Goal: Task Accomplishment & Management: Use online tool/utility

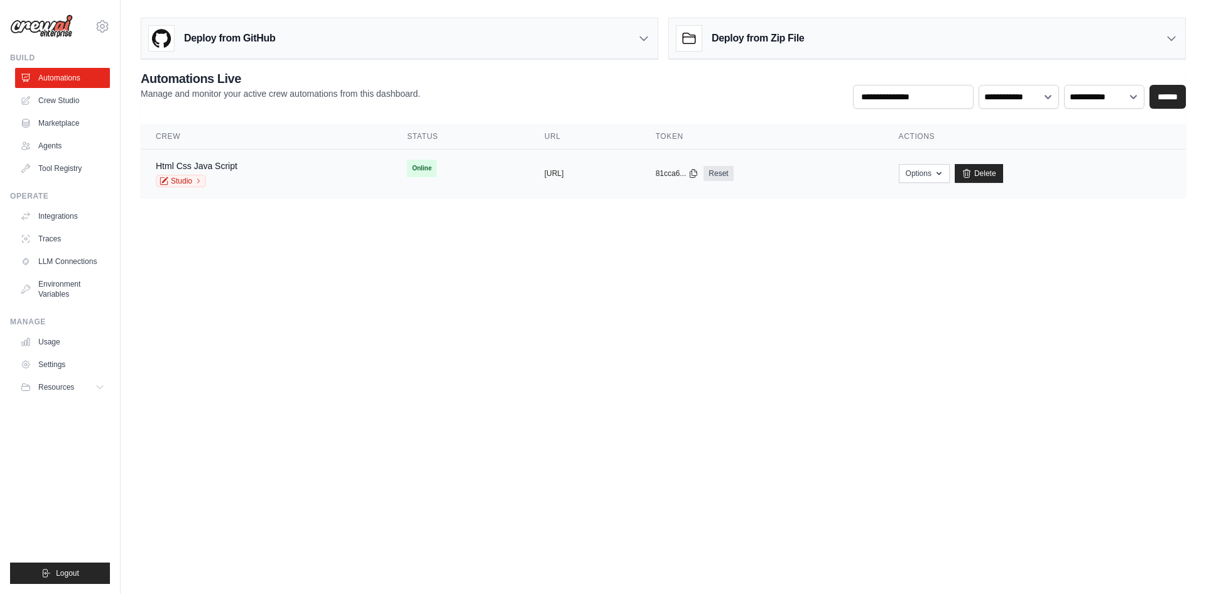
click at [328, 170] on div "Html Css Java Script Studio" at bounding box center [266, 174] width 221 height 28
click at [188, 182] on link "Studio" at bounding box center [181, 181] width 50 height 13
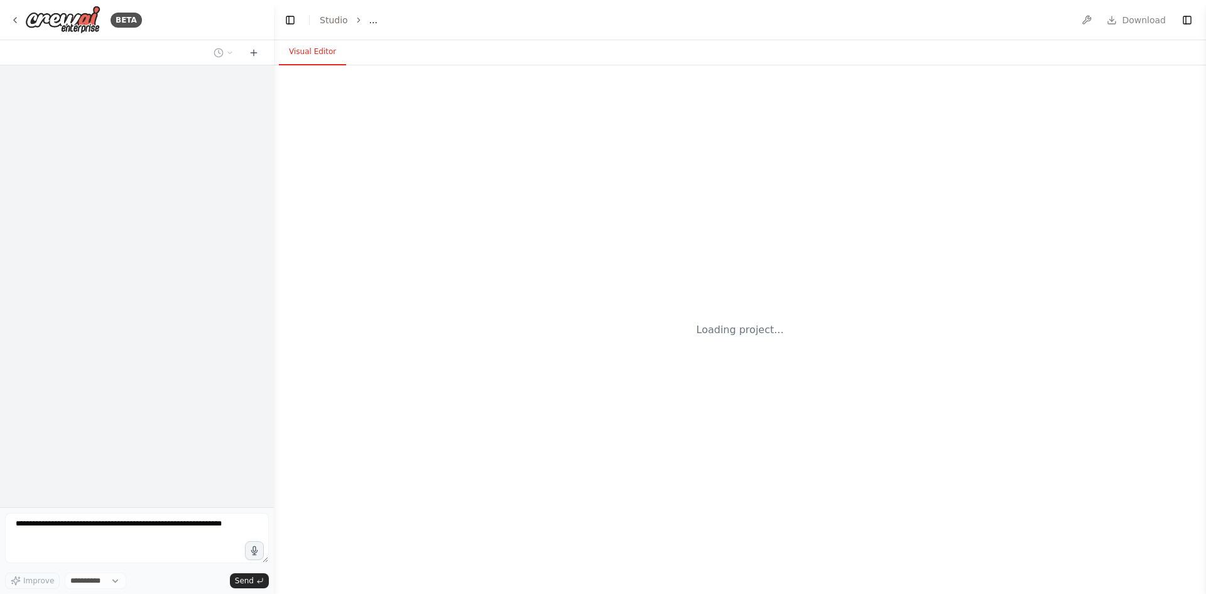
select select "****"
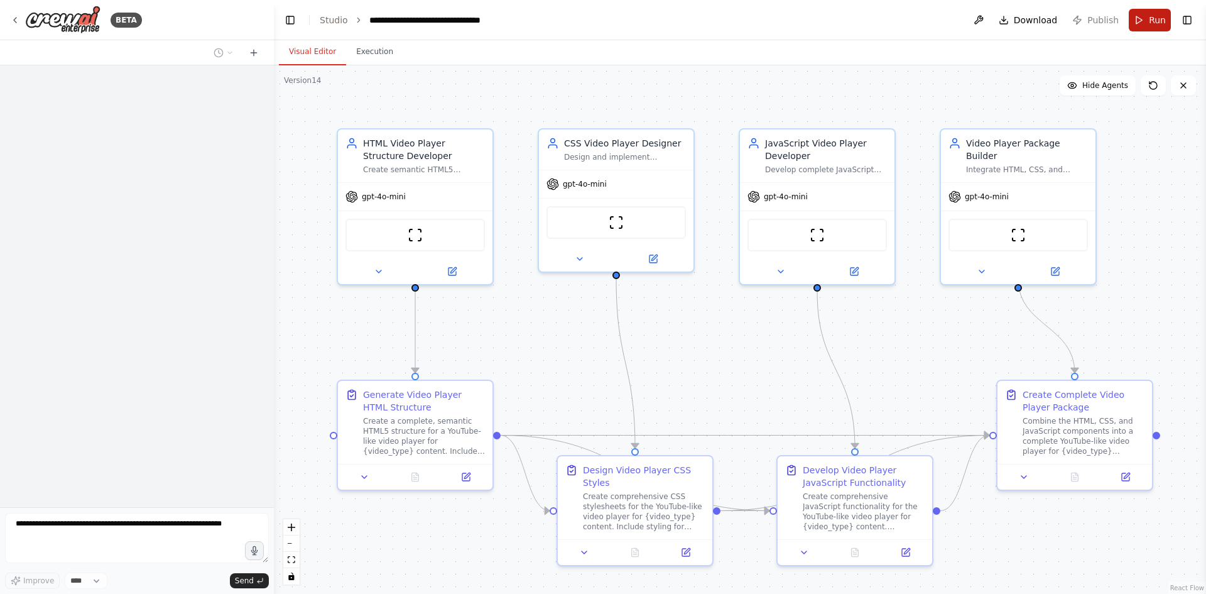
click at [1187, 25] on button "Toggle Right Sidebar" at bounding box center [1187, 20] width 18 height 18
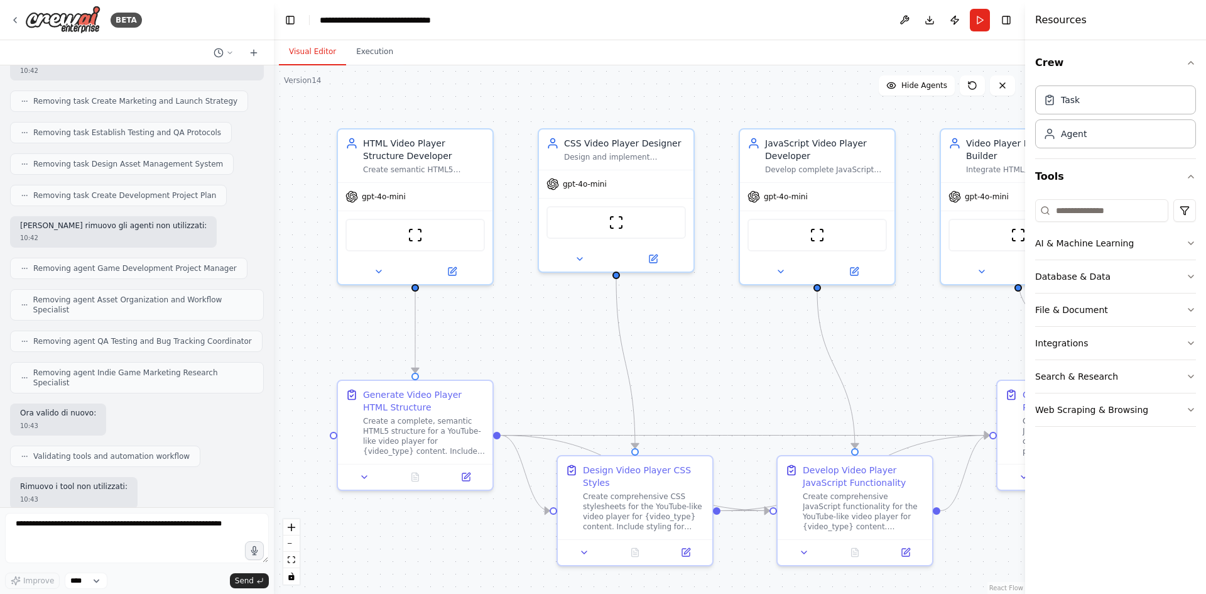
scroll to position [17384, 0]
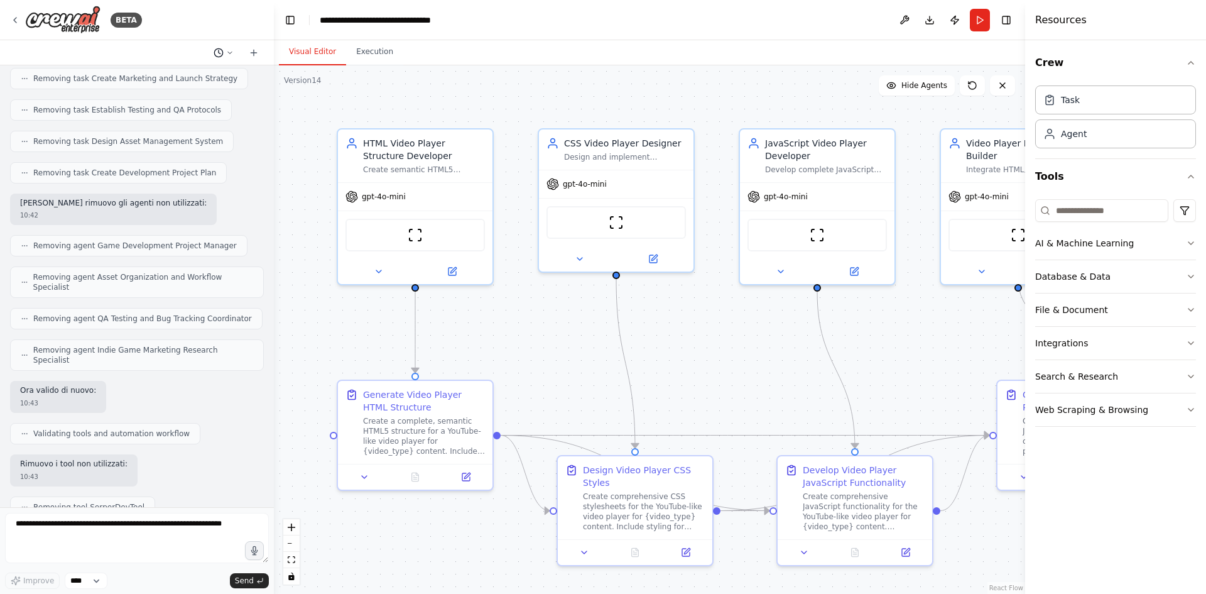
click at [232, 50] on icon at bounding box center [230, 53] width 8 height 8
click at [209, 84] on button "aggiunci anche che deve dare uno zip e un eseguibile per avviarlo il sito web Y…" at bounding box center [198, 78] width 149 height 20
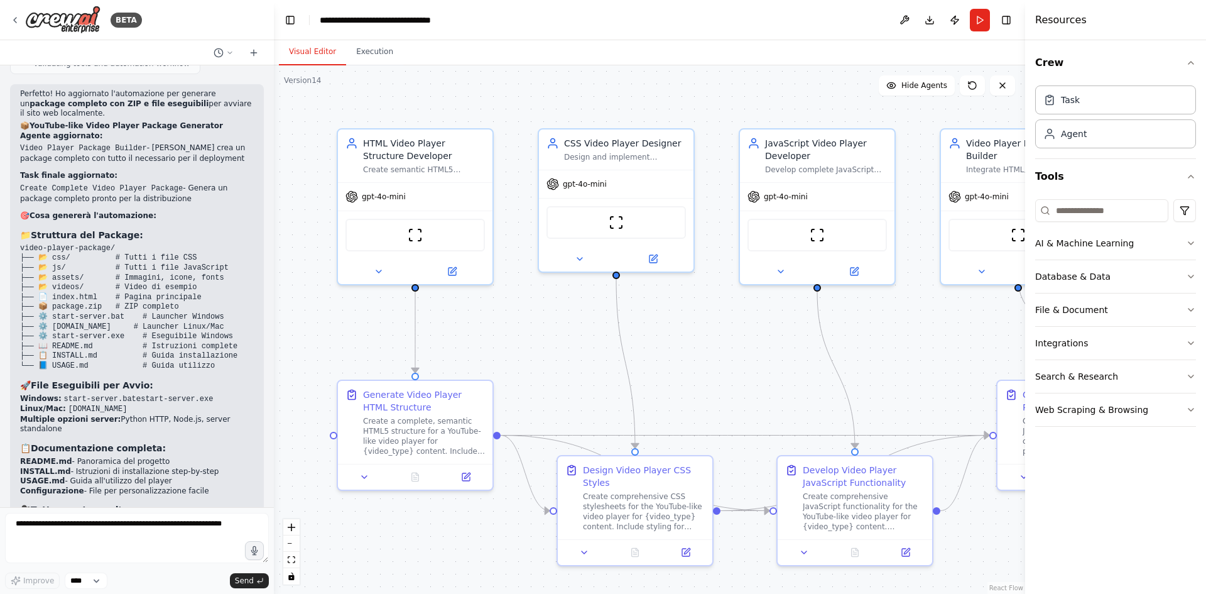
scroll to position [3654, 0]
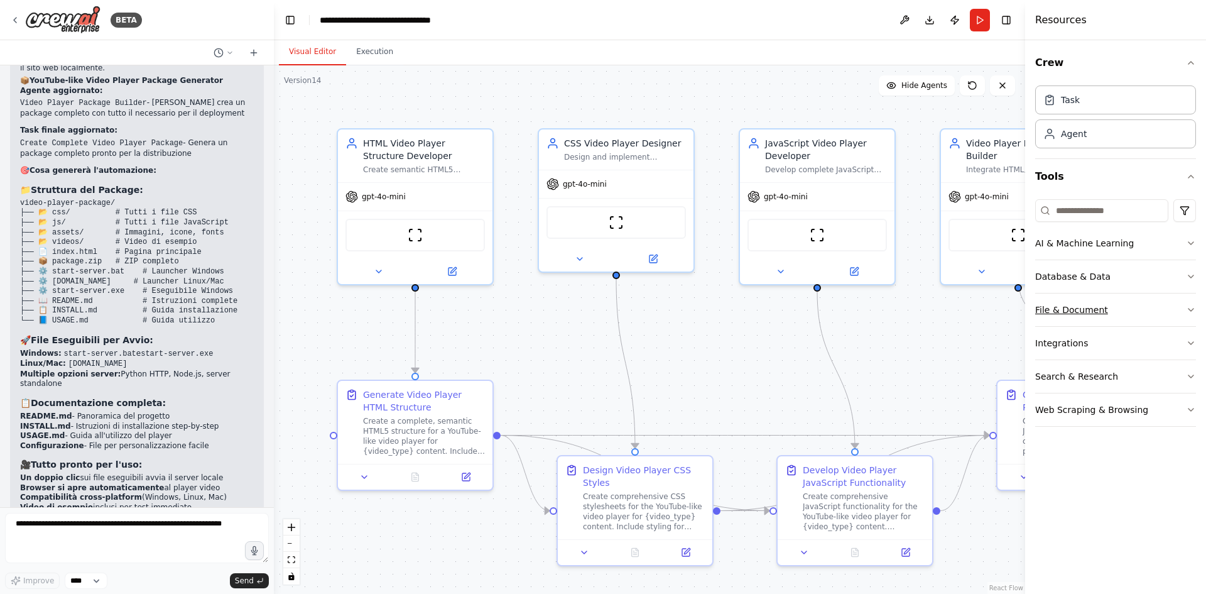
click at [1109, 307] on button "File & Document" at bounding box center [1115, 309] width 161 height 33
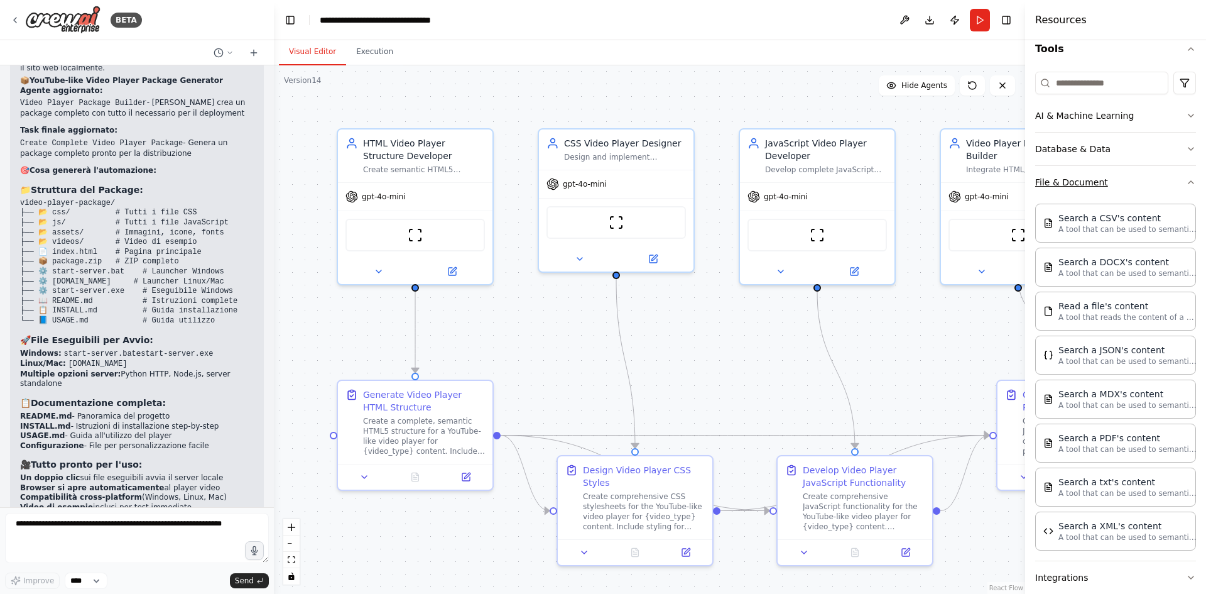
scroll to position [215, 0]
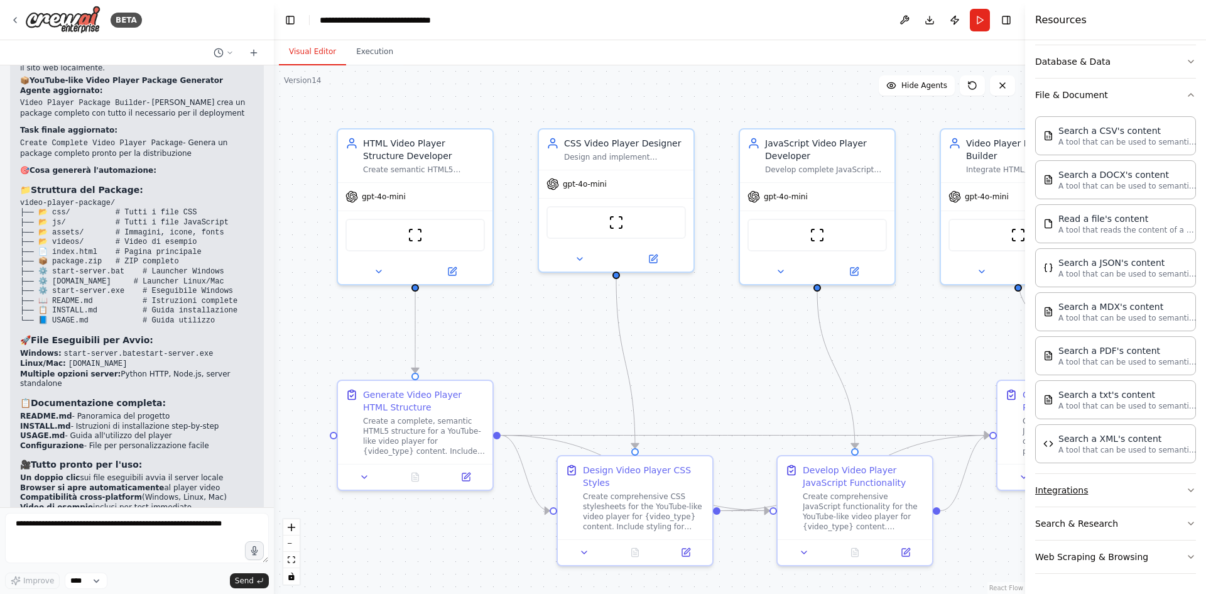
click at [1134, 494] on button "Integrations" at bounding box center [1115, 490] width 161 height 33
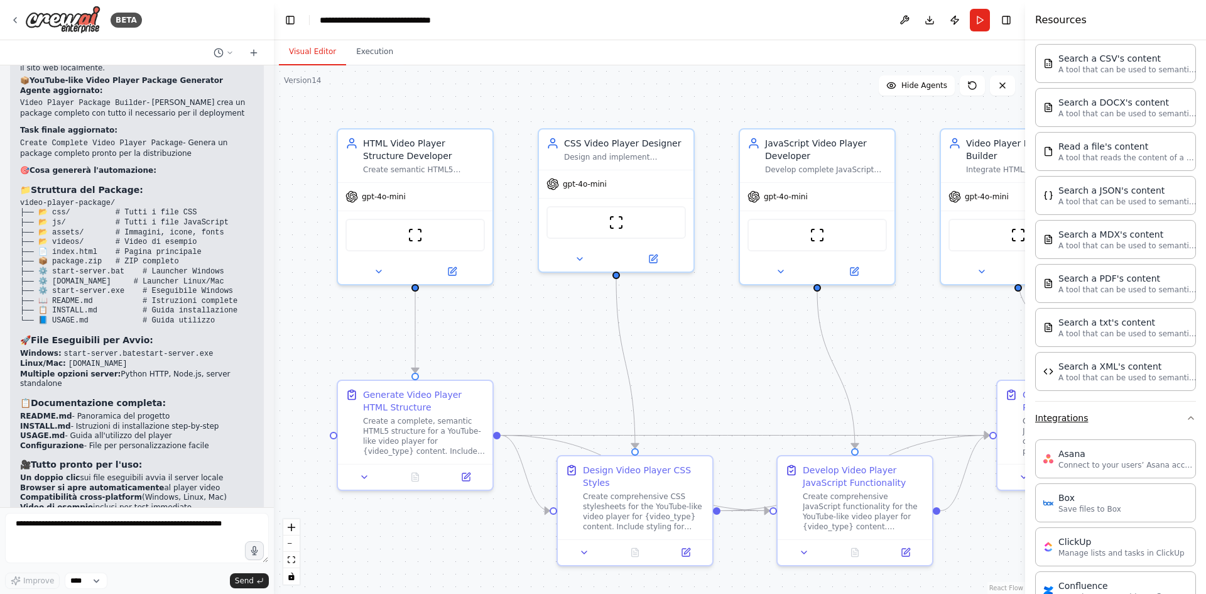
scroll to position [529, 0]
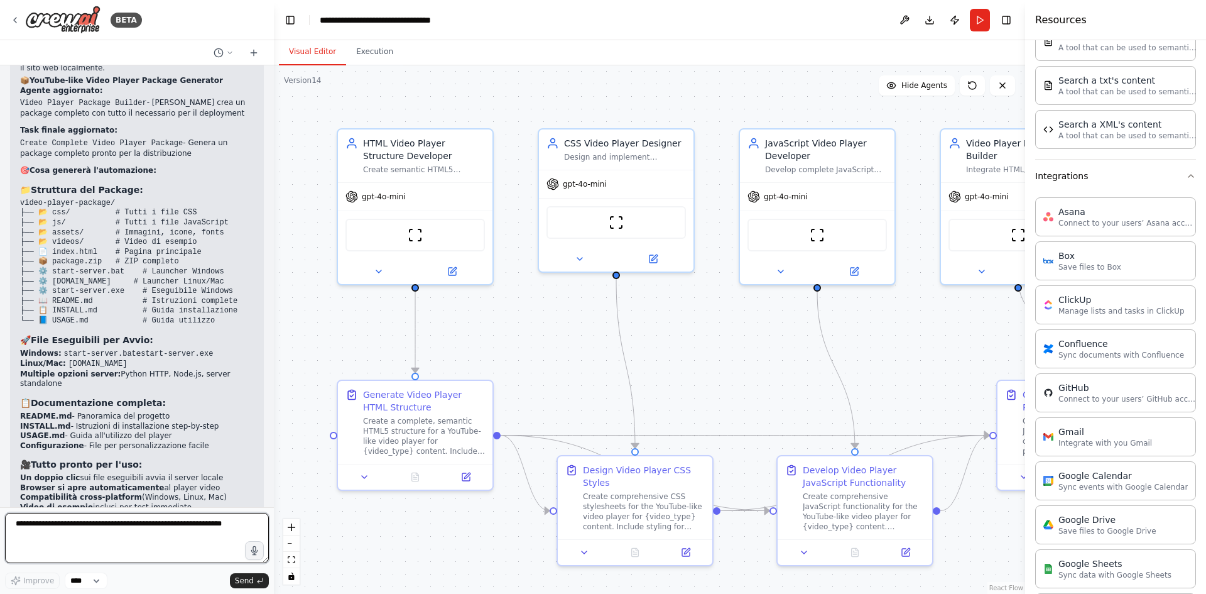
click at [184, 521] on textarea at bounding box center [137, 538] width 264 height 50
type textarea "**********"
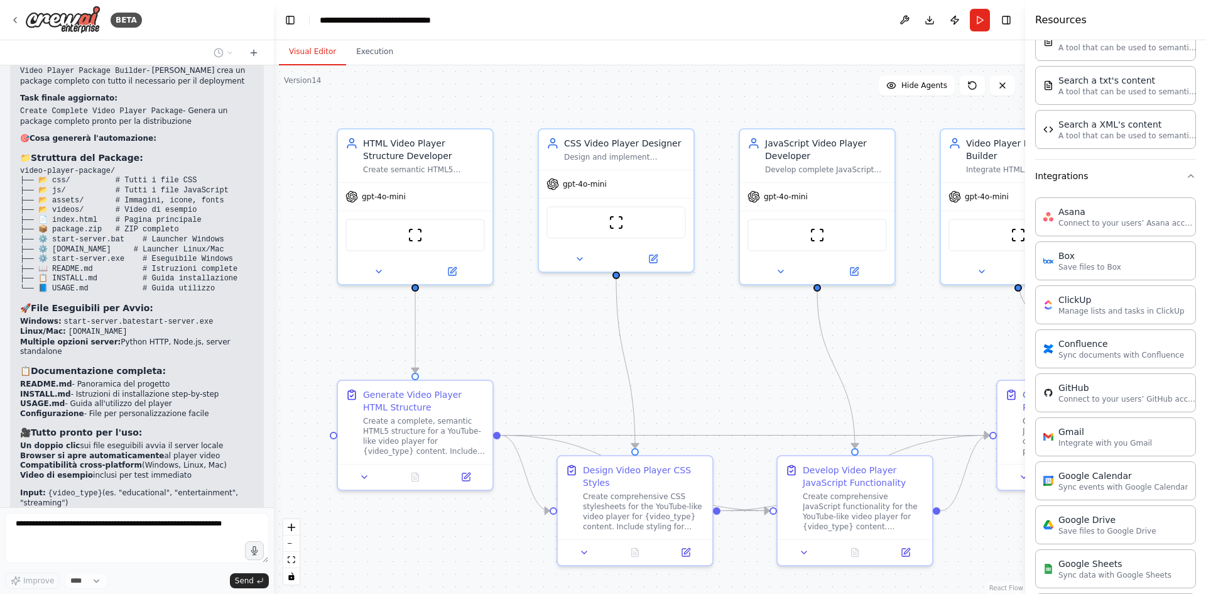
scroll to position [3729, 0]
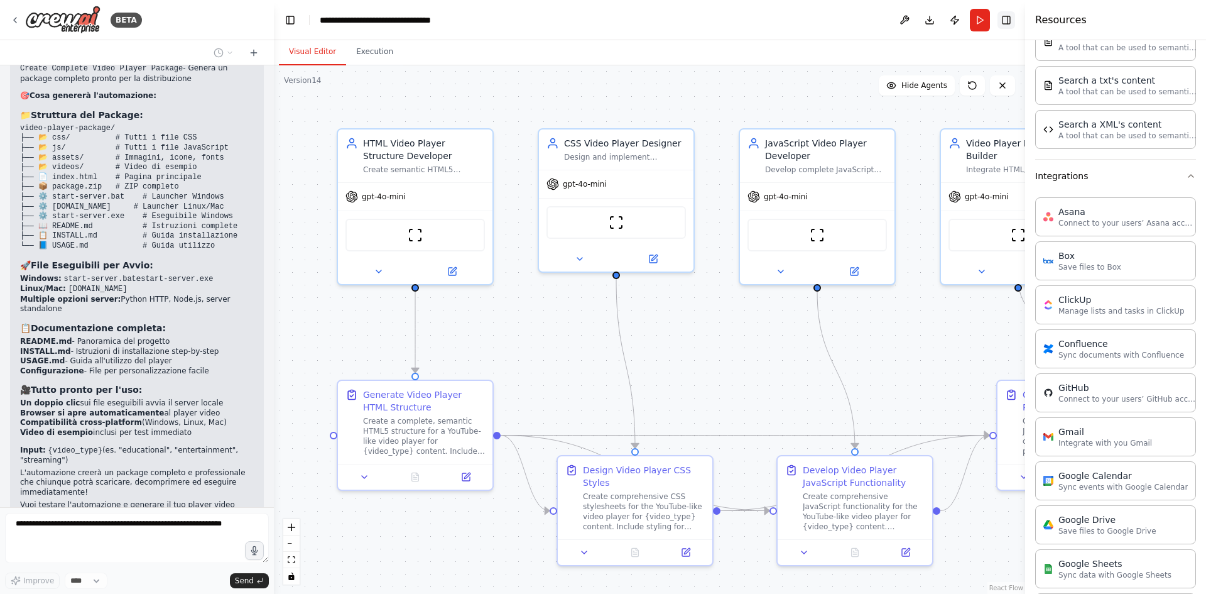
click at [1003, 11] on button "Toggle Right Sidebar" at bounding box center [1006, 20] width 18 height 18
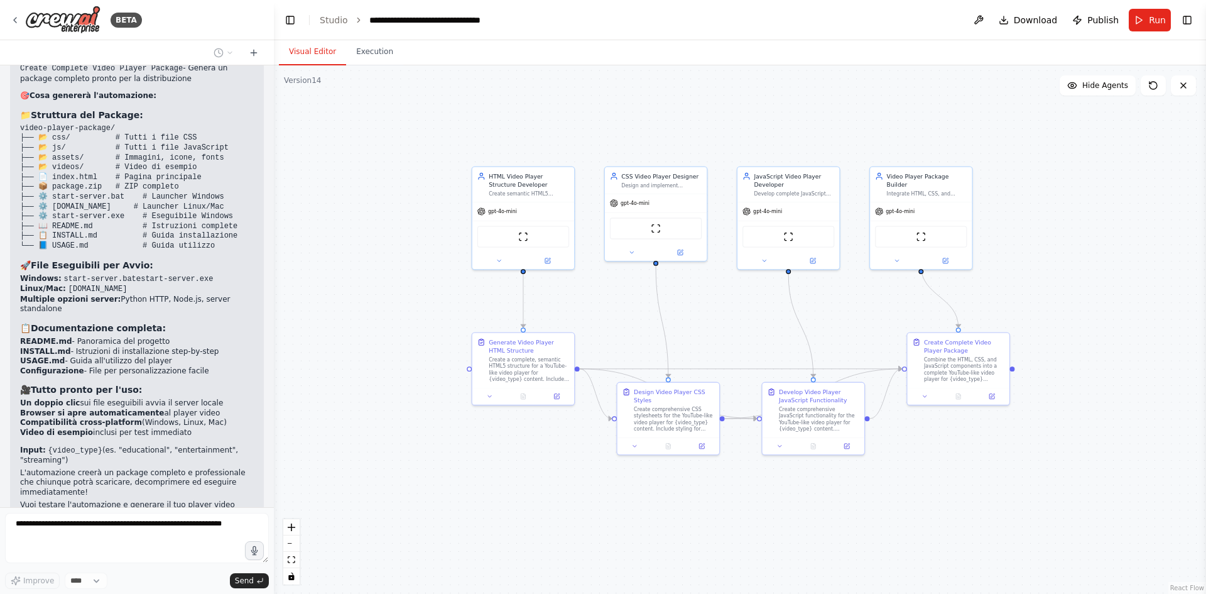
drag, startPoint x: 1130, startPoint y: 264, endPoint x: 1037, endPoint y: 294, distance: 97.5
click at [1037, 294] on div ".deletable-edge-delete-btn { width: 20px; height: 20px; border: 0px solid #ffff…" at bounding box center [740, 329] width 932 height 528
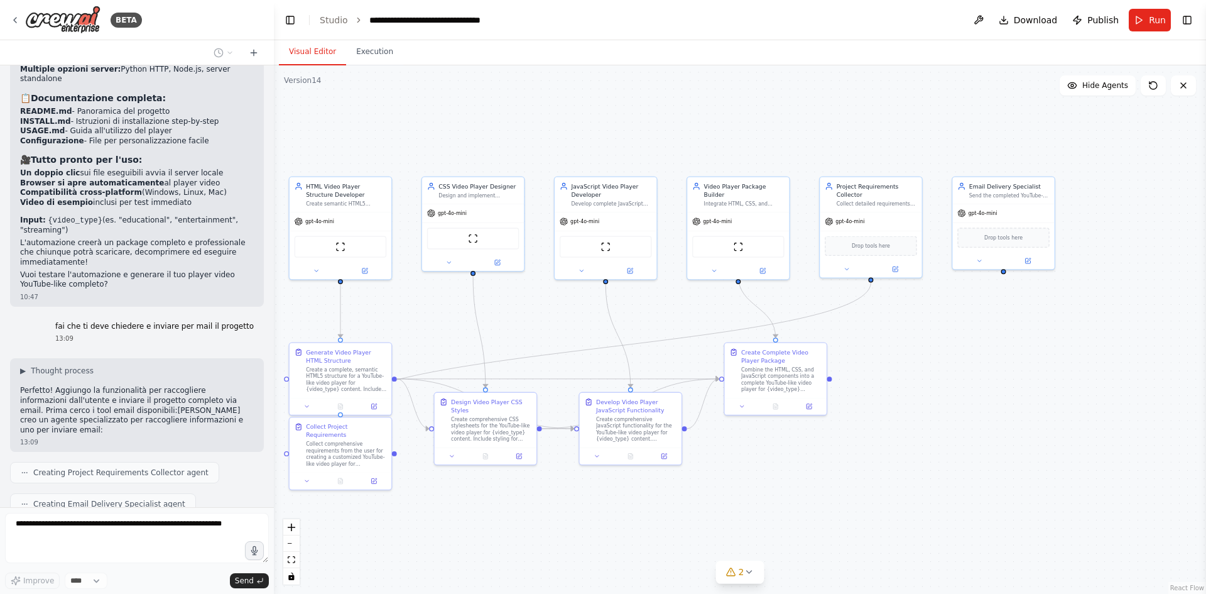
scroll to position [3969, 0]
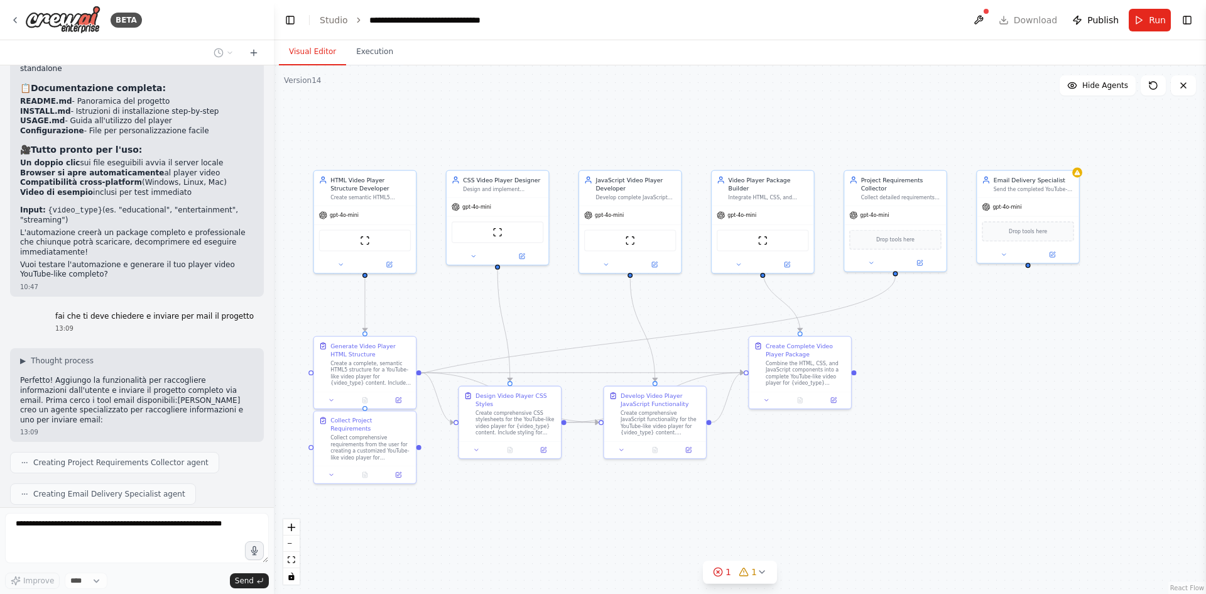
drag, startPoint x: 1109, startPoint y: 376, endPoint x: 969, endPoint y: 366, distance: 140.4
click at [963, 370] on div ".deletable-edge-delete-btn { width: 20px; height: 20px; border: 0px solid #ffff…" at bounding box center [740, 329] width 932 height 528
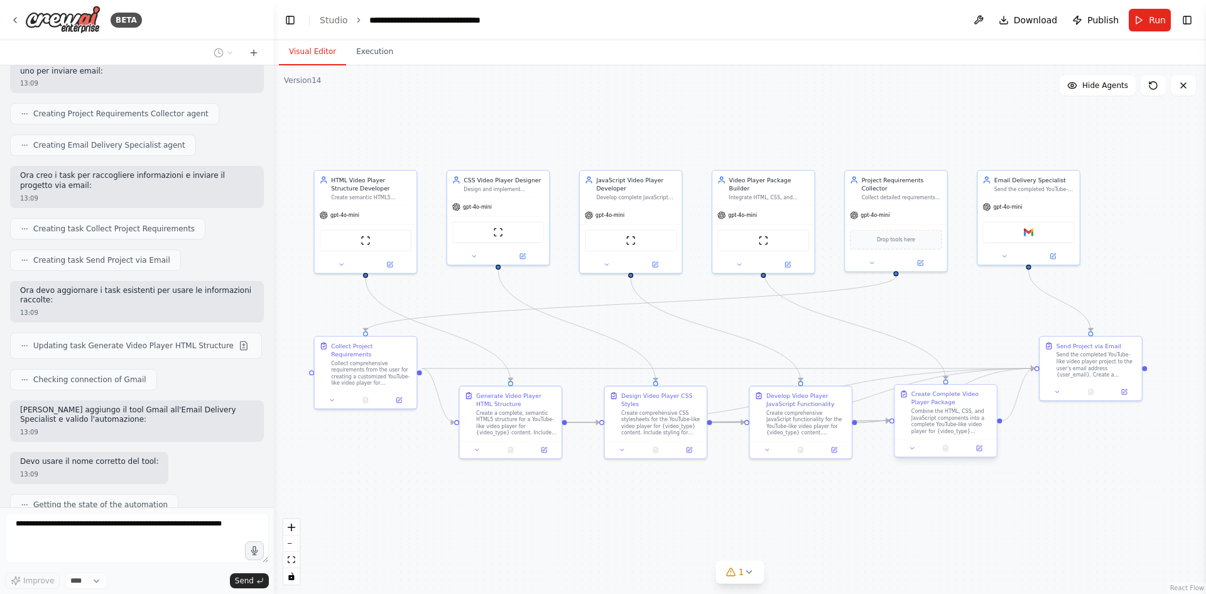
scroll to position [4349, 0]
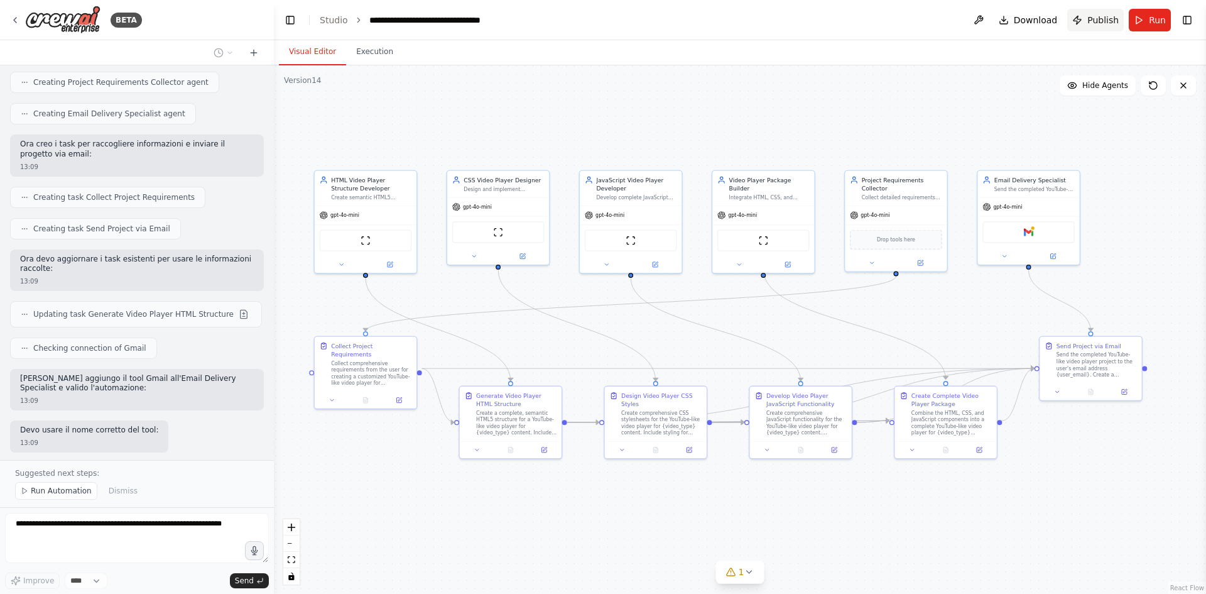
click at [1090, 16] on span "Publish" at bounding box center [1102, 20] width 31 height 13
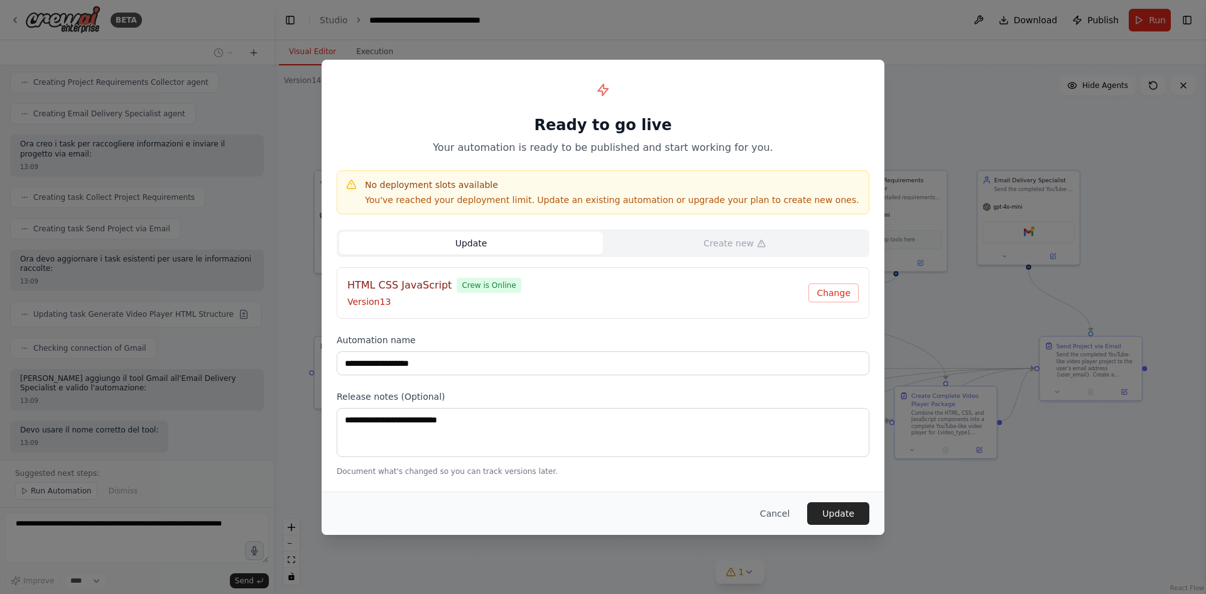
click at [855, 529] on div "Cancel Update" at bounding box center [603, 512] width 563 height 43
click at [855, 514] on button "Update" at bounding box center [838, 513] width 62 height 23
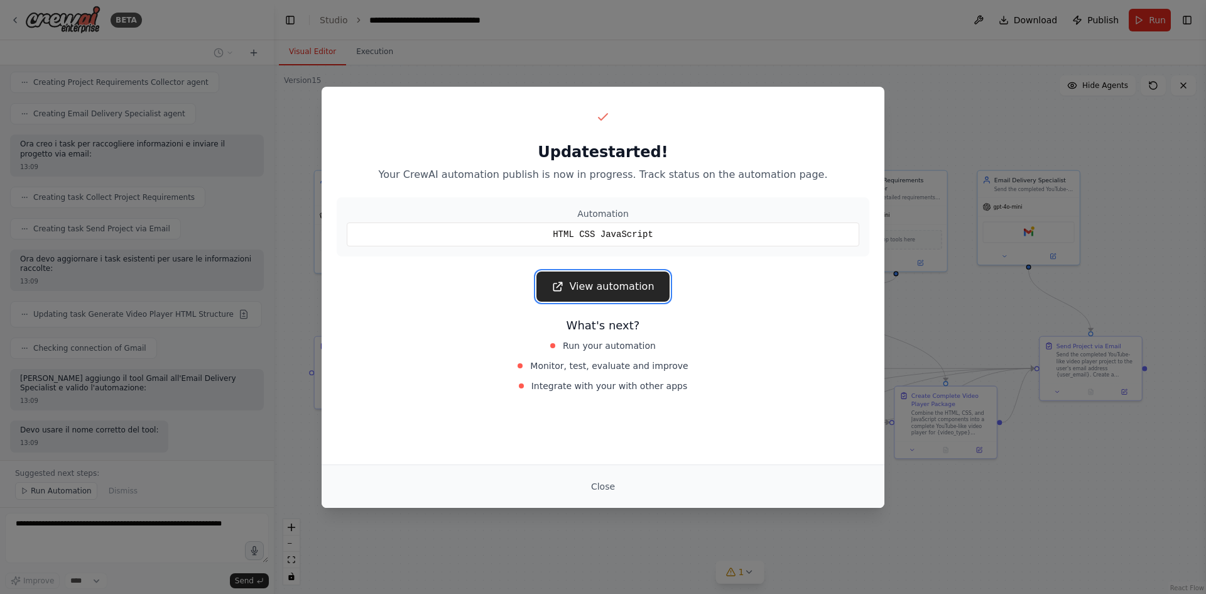
click at [629, 295] on link "View automation" at bounding box center [602, 286] width 133 height 30
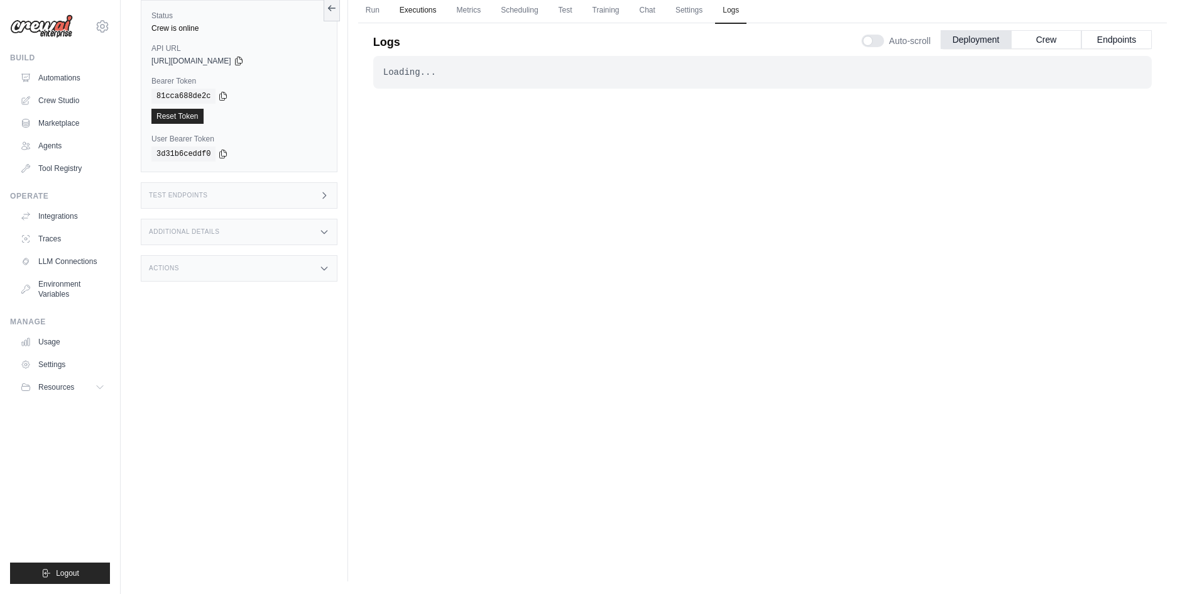
click at [409, 16] on link "Executions" at bounding box center [418, 10] width 52 height 26
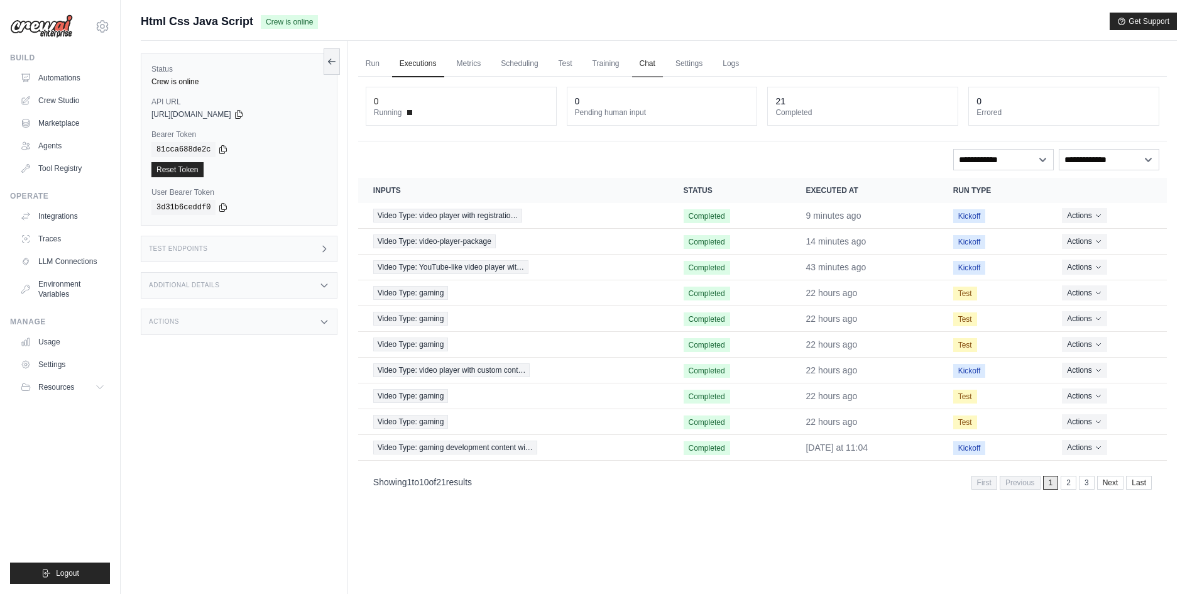
click at [648, 60] on link "Chat" at bounding box center [647, 64] width 31 height 26
click at [82, 84] on link "Automations" at bounding box center [63, 78] width 95 height 20
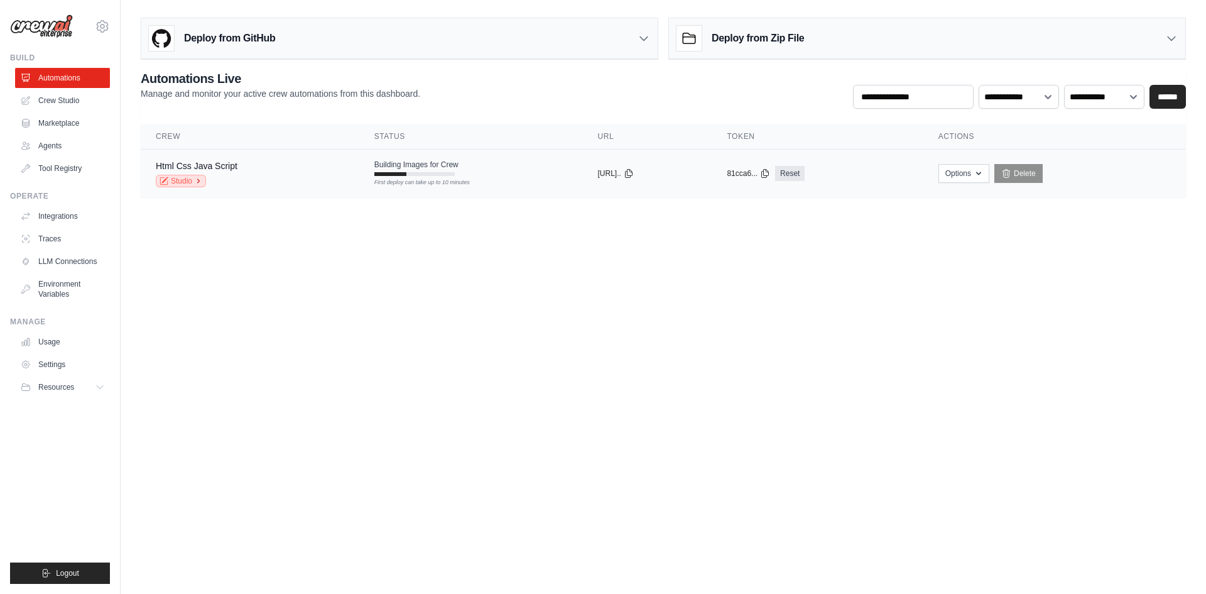
click at [195, 183] on icon at bounding box center [199, 181] width 8 height 8
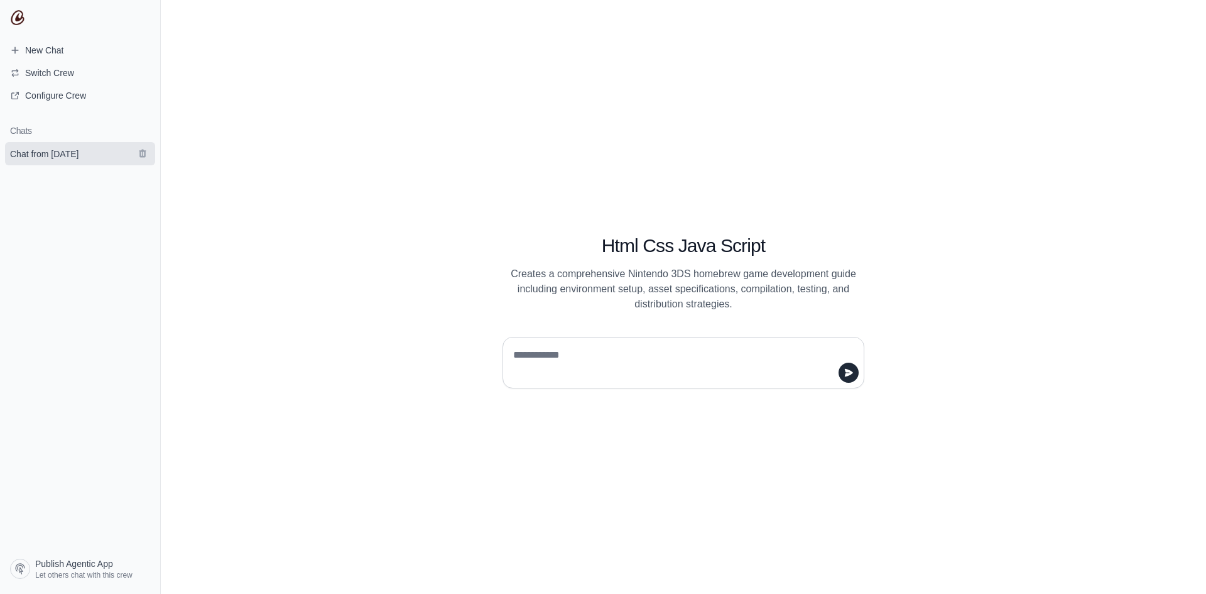
click at [76, 158] on span "Chat from September 1" at bounding box center [44, 154] width 68 height 13
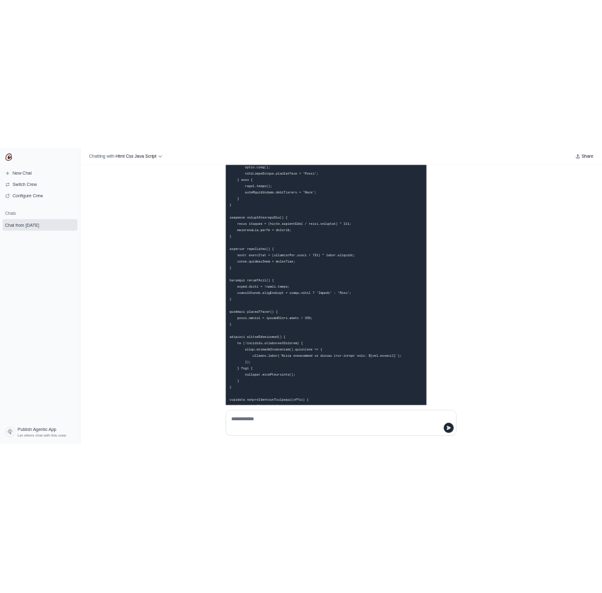
scroll to position [9651, 0]
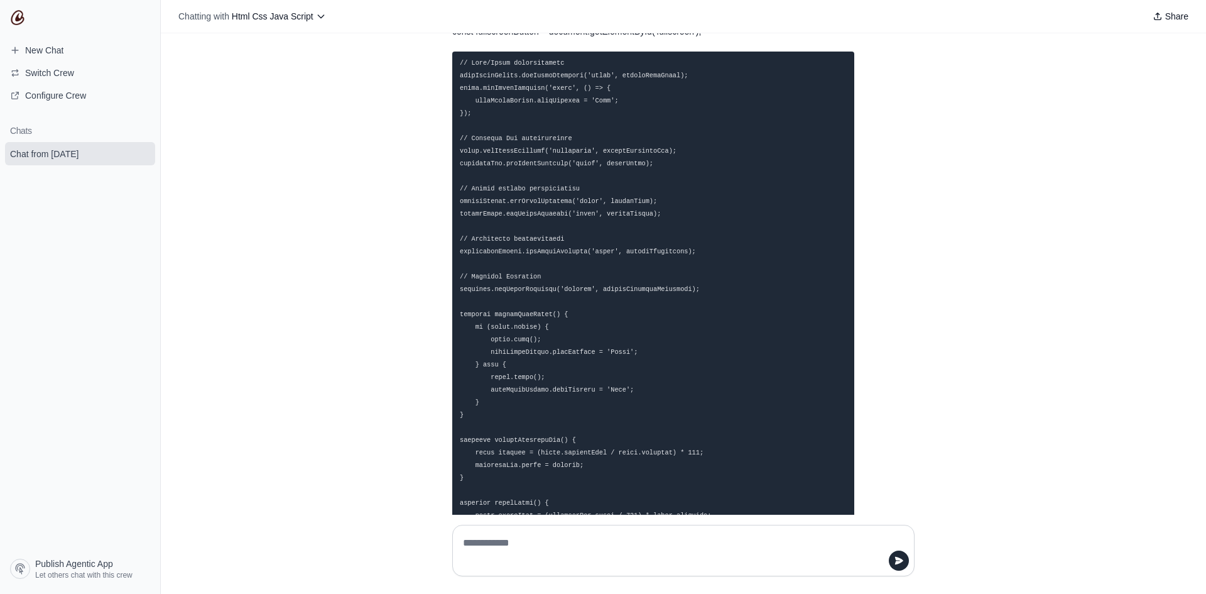
click at [61, 61] on section "New Chat Switch Crew Configure Crew" at bounding box center [80, 72] width 160 height 65
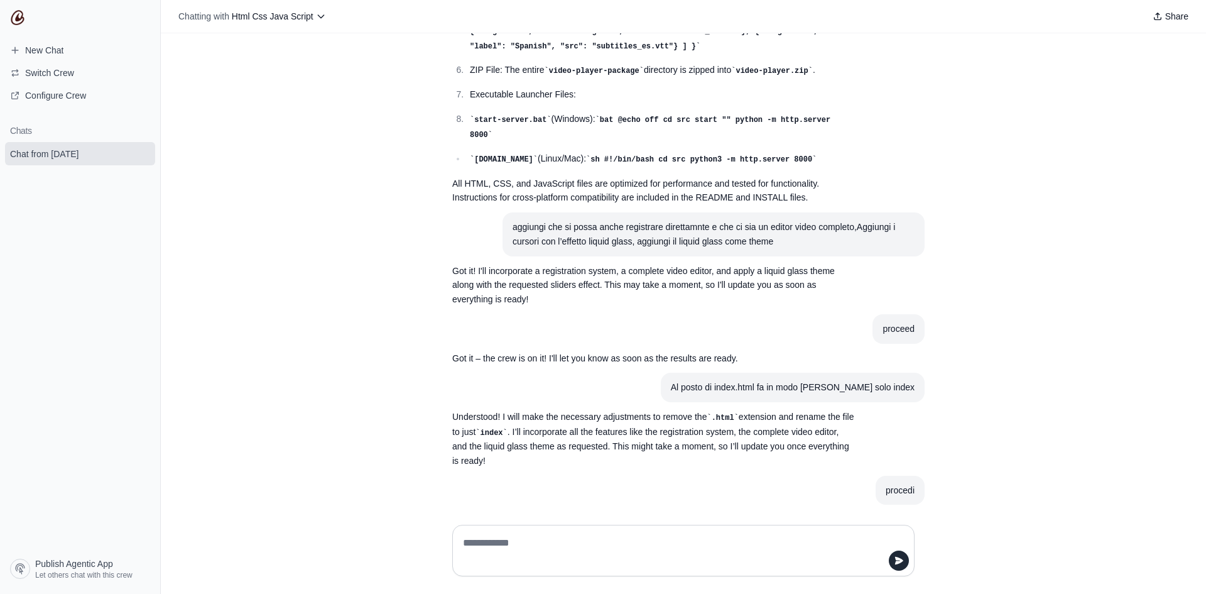
scroll to position [6407, 0]
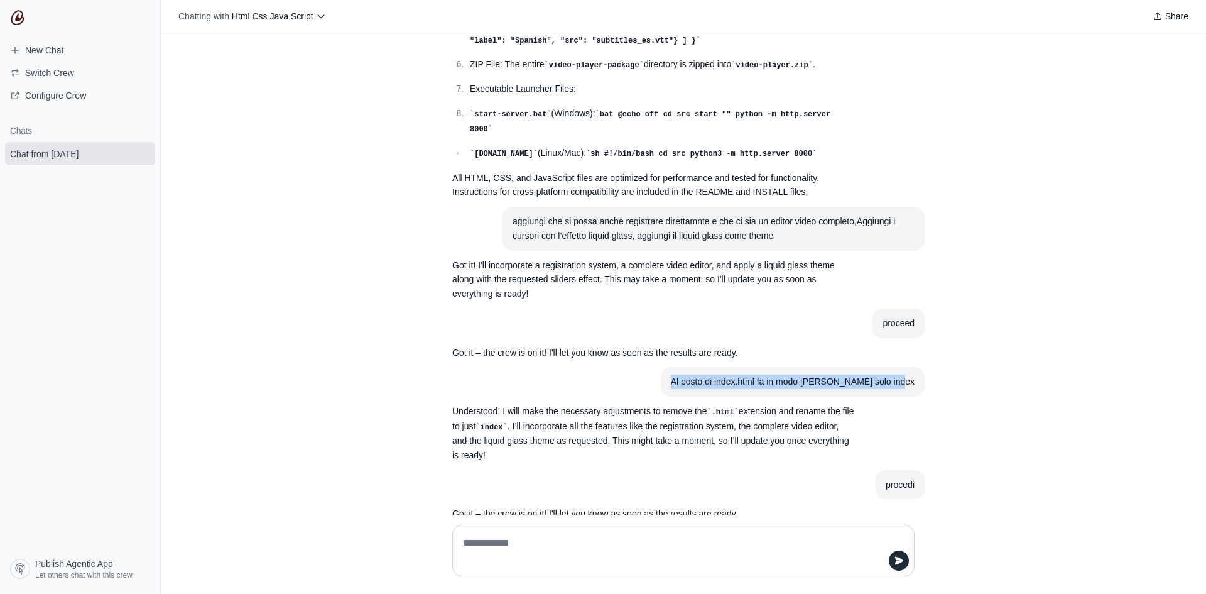
drag, startPoint x: 913, startPoint y: 374, endPoint x: 657, endPoint y: 367, distance: 256.3
click at [657, 367] on article "Al posto di index.html fa in modo che diventi solo index" at bounding box center [683, 382] width 482 height 30
copy div "Al posto di index.html fa in modo [PERSON_NAME] solo index"
click at [519, 538] on textarea at bounding box center [679, 550] width 438 height 35
paste textarea "**********"
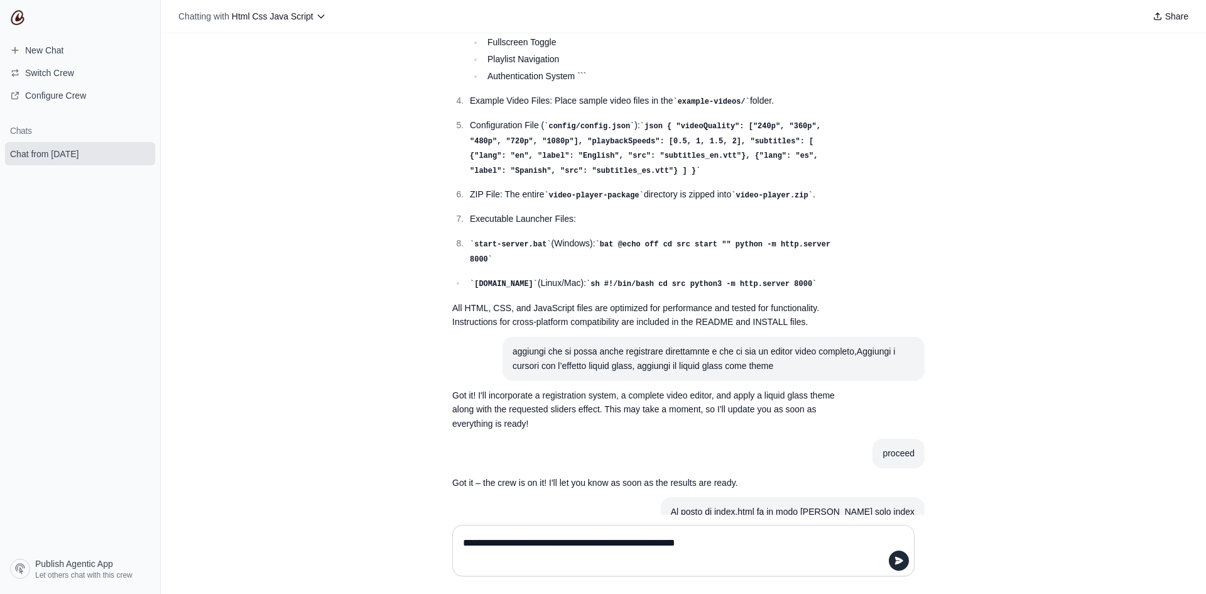
scroll to position [6281, 0]
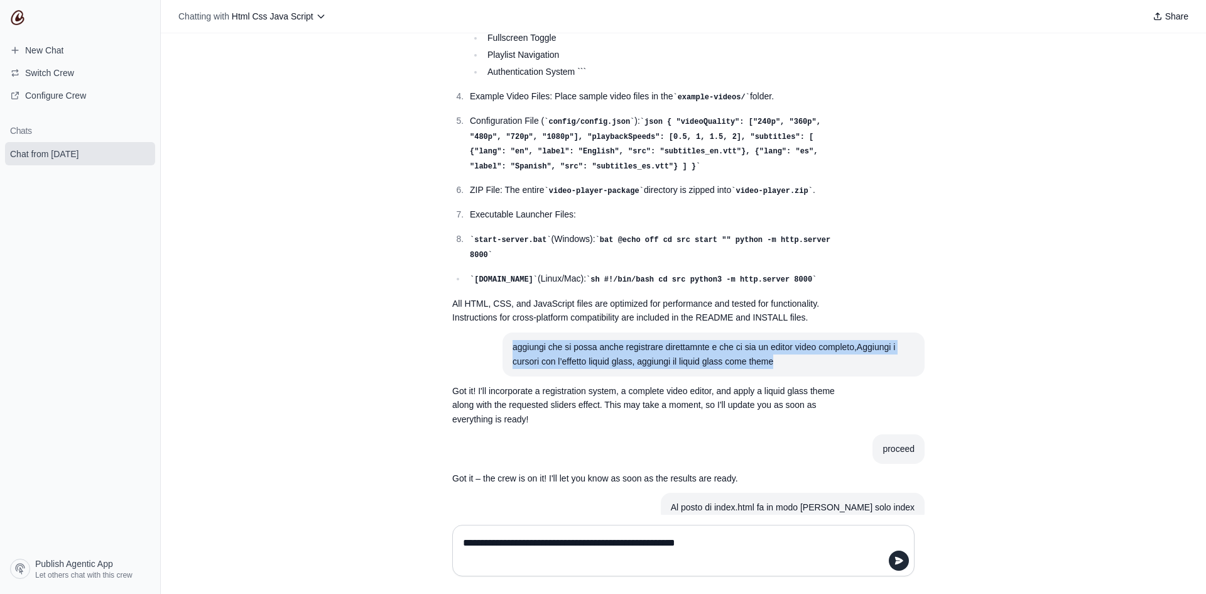
copy div "aggiungi che si possa anche registrare direttamnte e che ci sia un editor video…"
drag, startPoint x: 747, startPoint y: 348, endPoint x: 477, endPoint y: 343, distance: 270.8
click at [477, 343] on article "aggiungi che si possa anche registrare direttamnte e che ci sia un editor video…" at bounding box center [683, 354] width 482 height 44
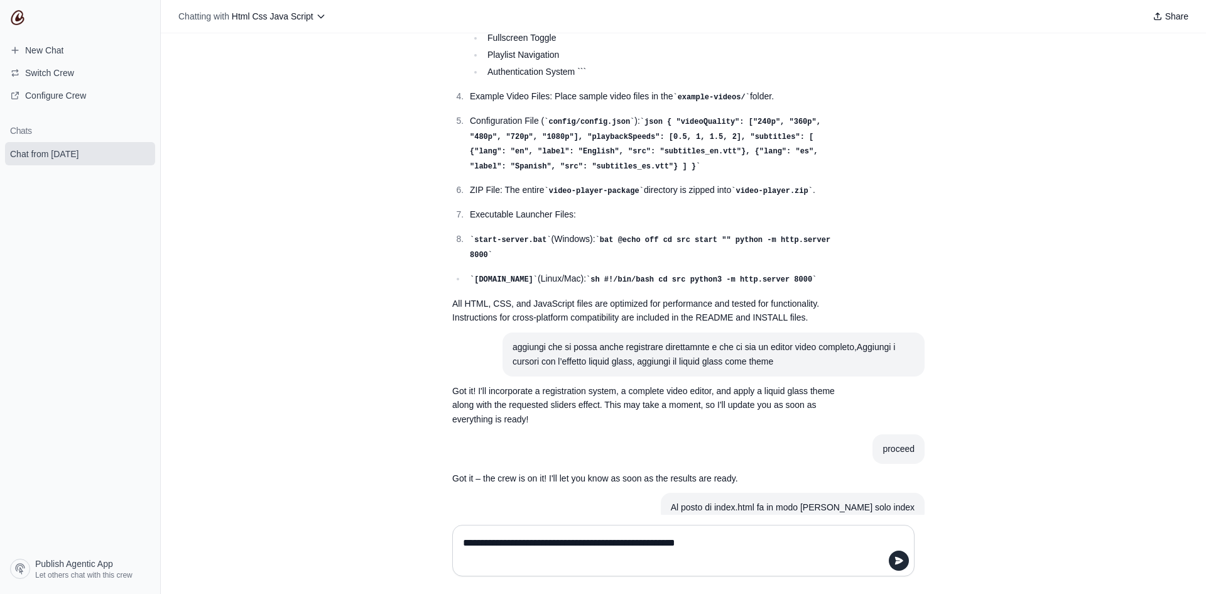
click at [714, 545] on textarea "**********" at bounding box center [679, 550] width 438 height 35
paste textarea "**********"
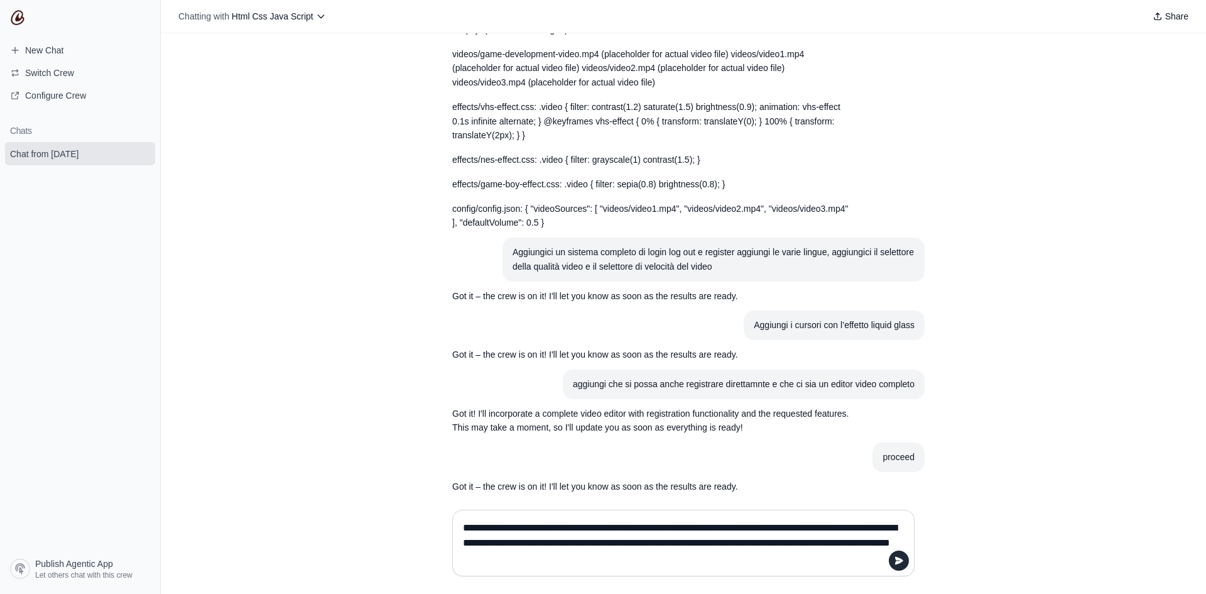
scroll to position [4899, 0]
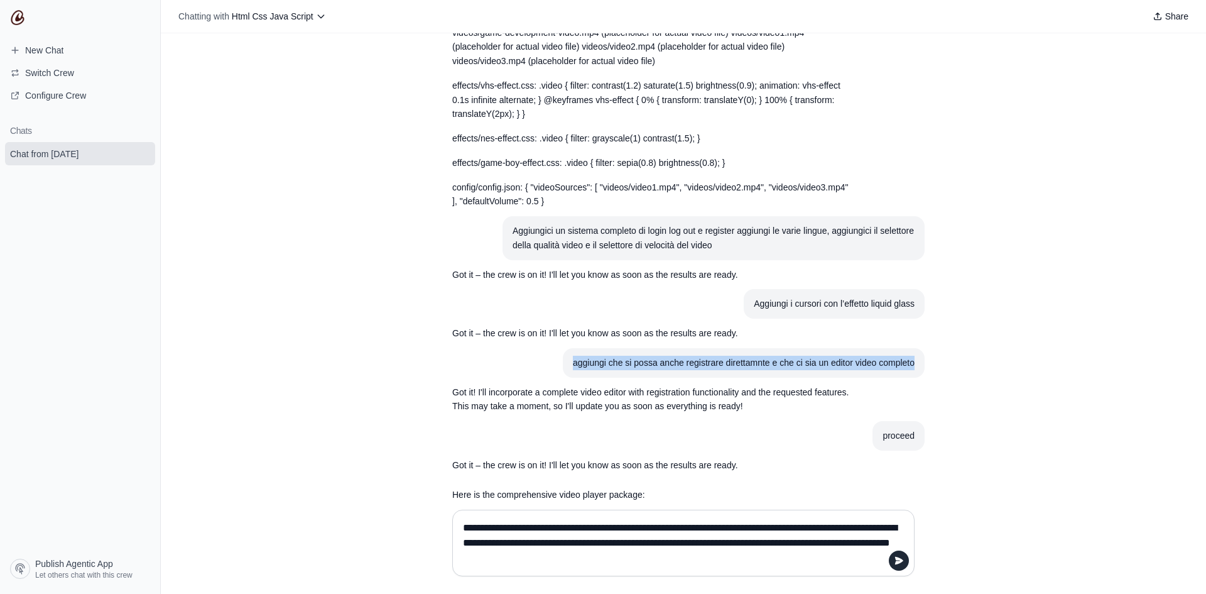
copy div "aggiungi che si possa anche registrare direttamnte e che ci sia un editor video…"
drag, startPoint x: 915, startPoint y: 361, endPoint x: 569, endPoint y: 362, distance: 345.5
click at [569, 362] on section "aggiungi che si possa anche registrare direttamnte e che ci sia un editor video…" at bounding box center [744, 363] width 362 height 30
click at [623, 553] on textarea "**********" at bounding box center [679, 543] width 438 height 50
paste textarea "**********"
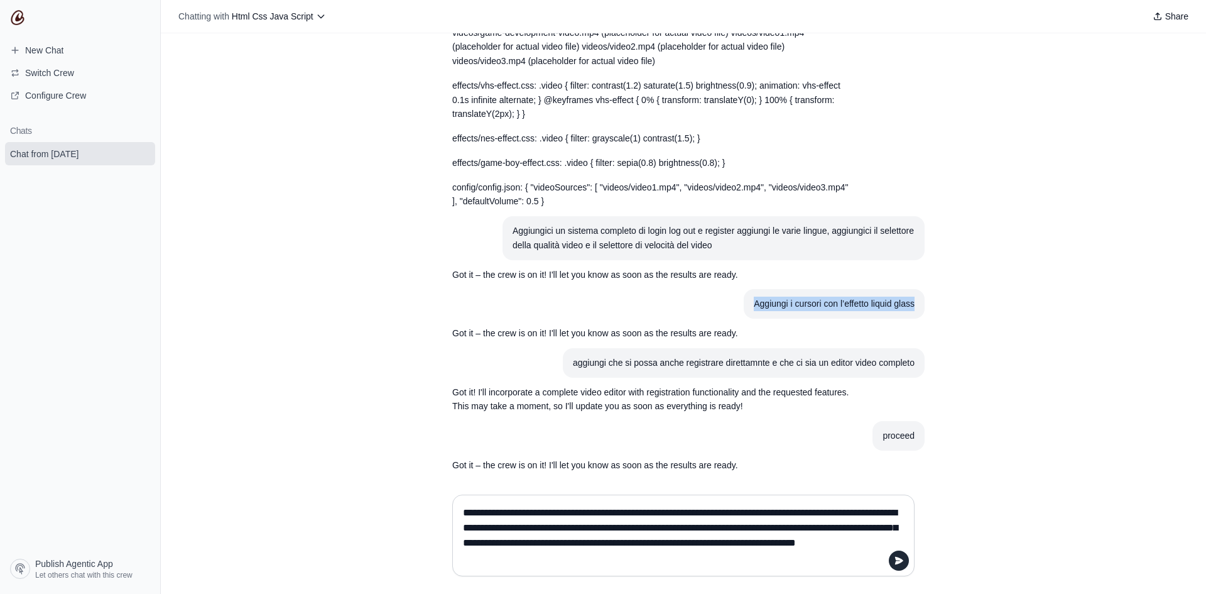
copy div "Aggiungi i cursori con l’effetto liquid glass"
drag, startPoint x: 746, startPoint y: 299, endPoint x: 969, endPoint y: 303, distance: 223.0
click at [969, 303] on div "Create Hey! I'm here to help you with developing a comprehensive, user-friendly…" at bounding box center [683, 258] width 1045 height 451
click at [655, 560] on textarea "**********" at bounding box center [679, 534] width 438 height 65
paste textarea "**********"
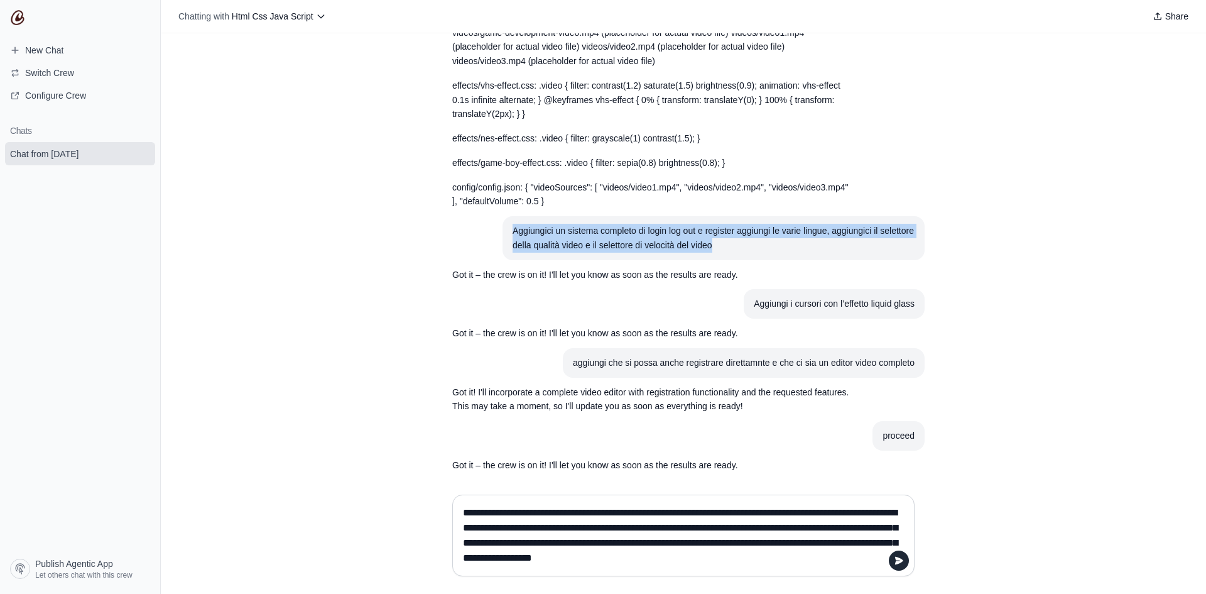
copy div "Aggiungici un sistema completo di login log out e register aggiungi le varie li…"
drag, startPoint x: 754, startPoint y: 244, endPoint x: 477, endPoint y: 224, distance: 278.4
click at [477, 224] on article "Aggiungici un sistema completo di login log out e register aggiungi le varie li…" at bounding box center [683, 238] width 482 height 44
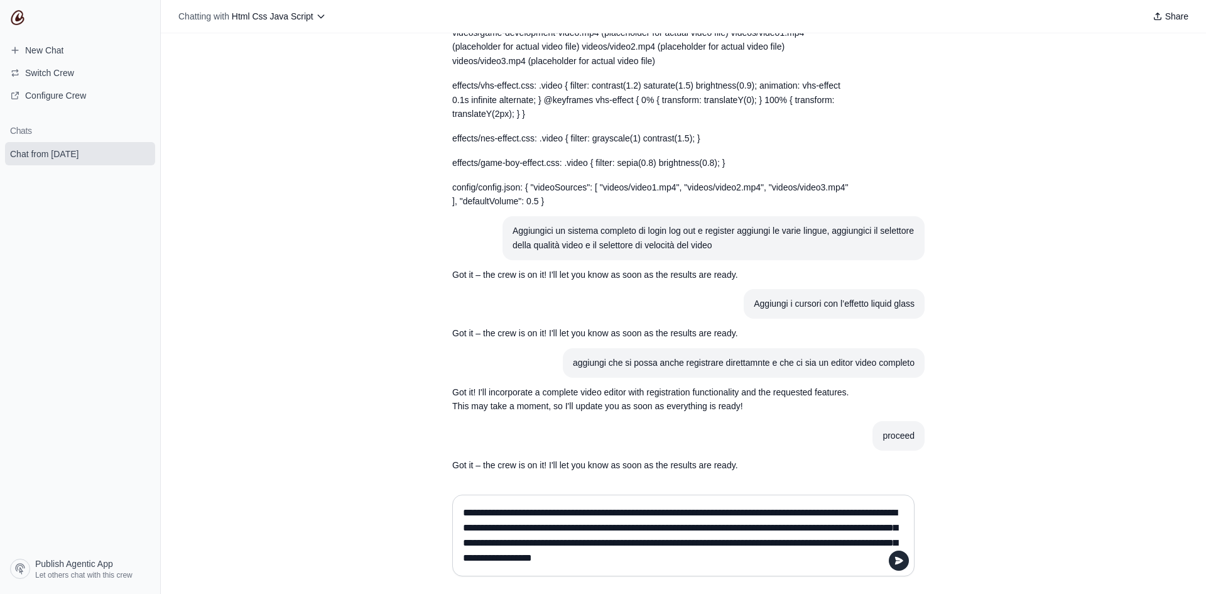
click at [803, 563] on textarea "**********" at bounding box center [679, 534] width 438 height 65
paste textarea "**********"
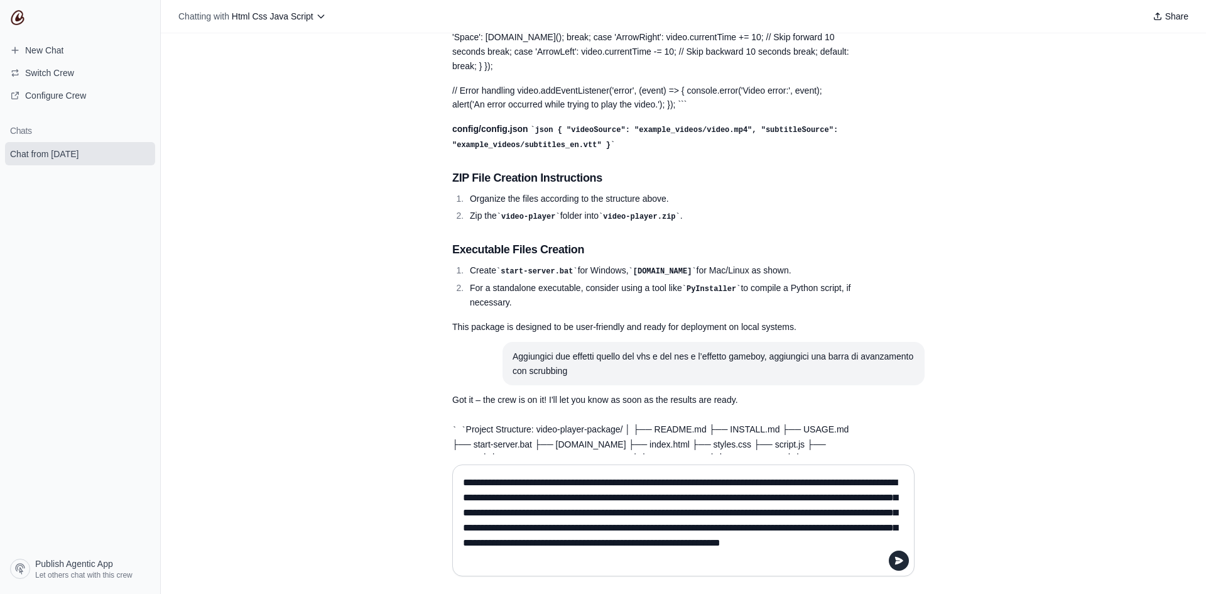
scroll to position [3141, 0]
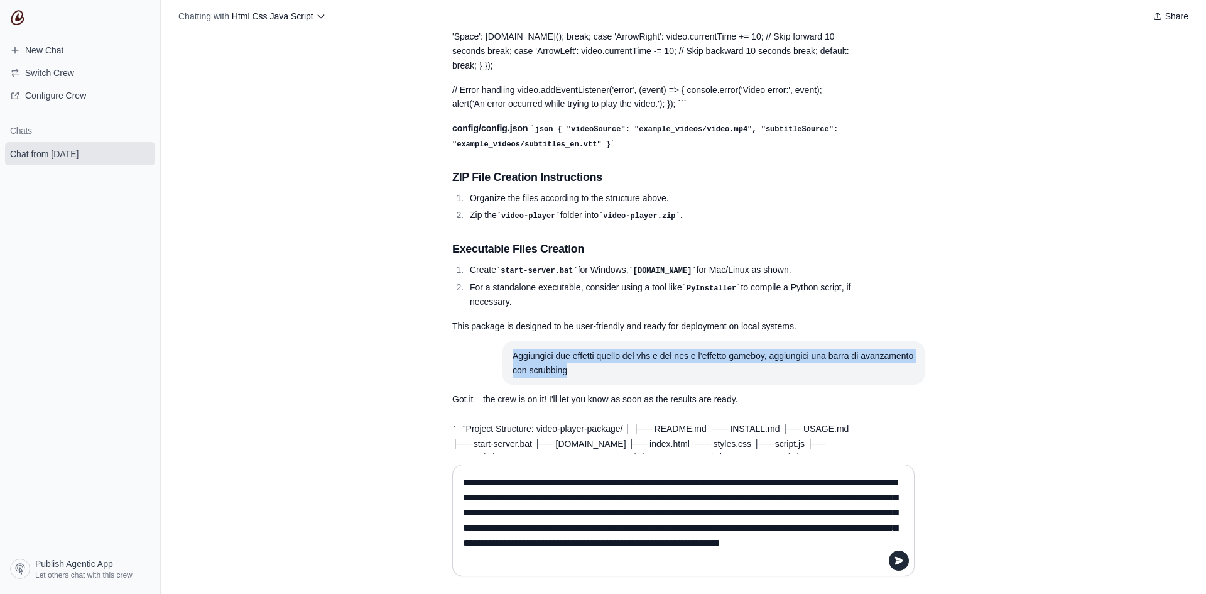
drag, startPoint x: 602, startPoint y: 366, endPoint x: 487, endPoint y: 350, distance: 116.0
click at [487, 350] on article "Aggiungici due effetti quello del vhs e del nes e l’effetto gameboy, aggiungici…" at bounding box center [683, 363] width 482 height 44
copy div "Aggiungici due effetti quello del vhs e del nes e l’effetto gameboy, aggiungici…"
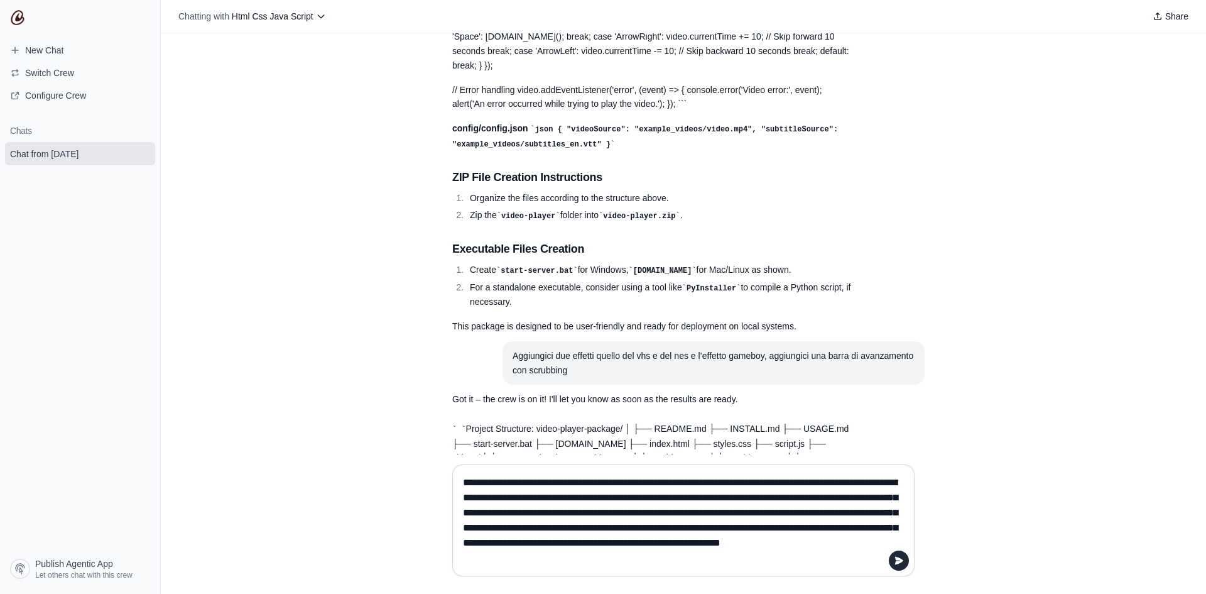
click at [666, 557] on textarea "**********" at bounding box center [679, 519] width 438 height 95
paste textarea "**********"
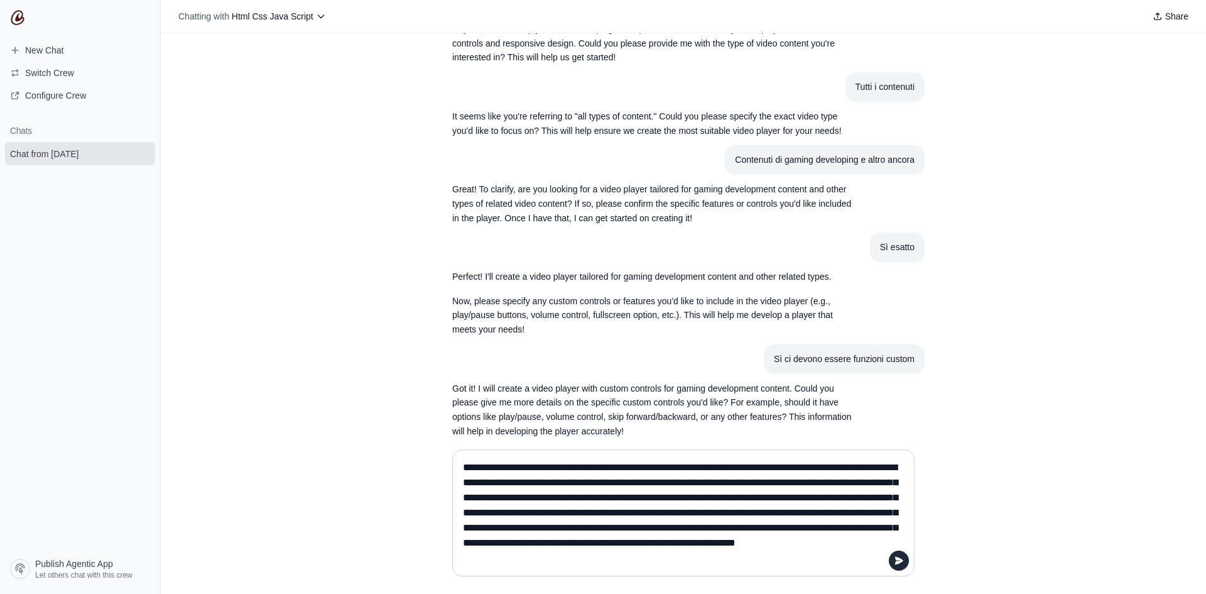
scroll to position [63, 0]
type textarea "**********"
click at [896, 561] on icon "submit" at bounding box center [899, 560] width 10 height 10
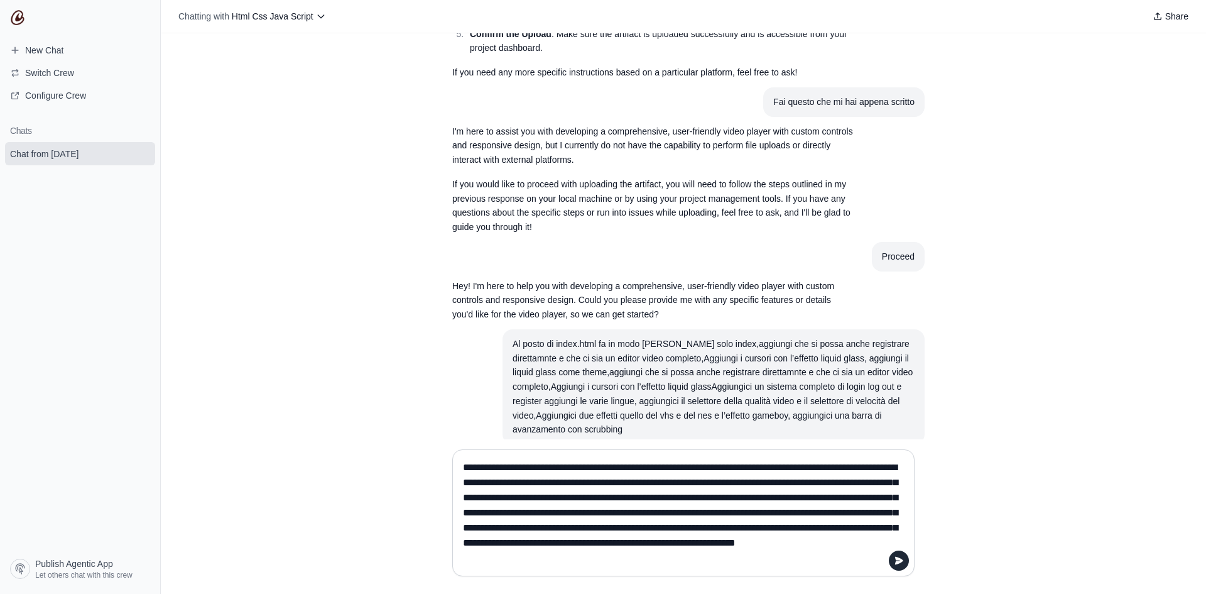
scroll to position [15335, 0]
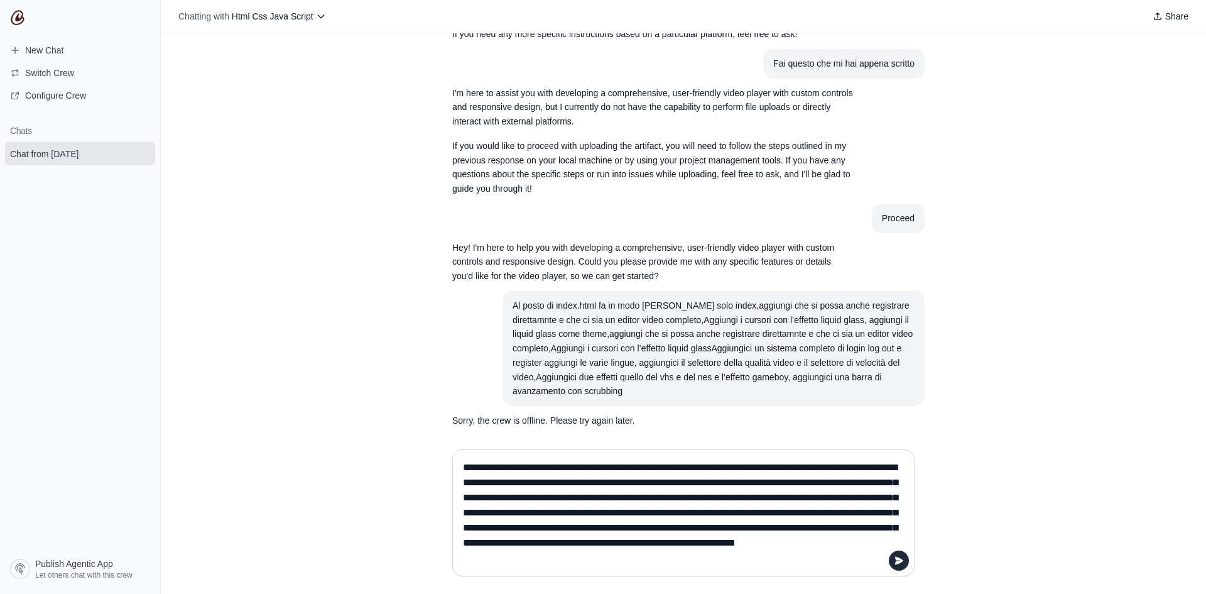
click at [495, 482] on textarea "**********" at bounding box center [679, 512] width 438 height 111
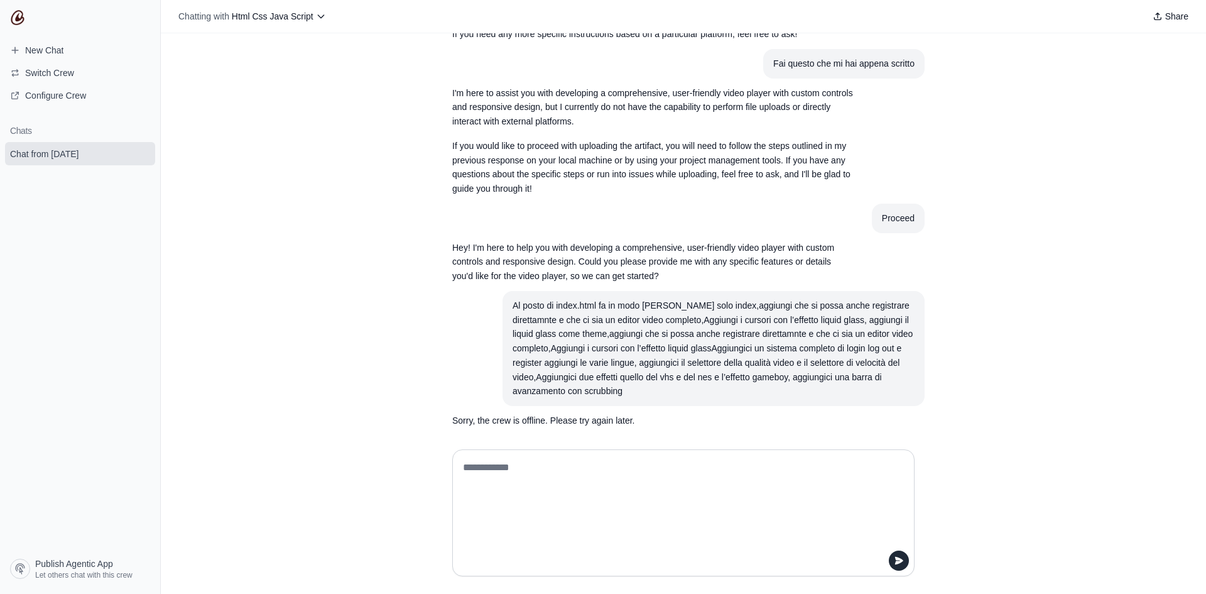
paste textarea "**********"
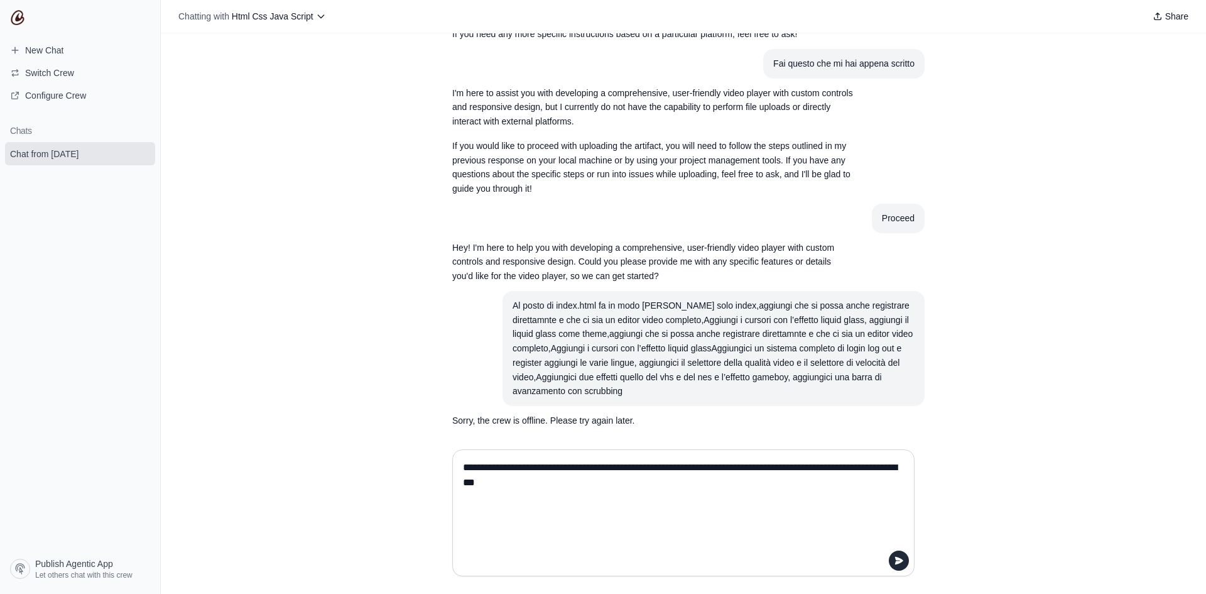
scroll to position [15260, 0]
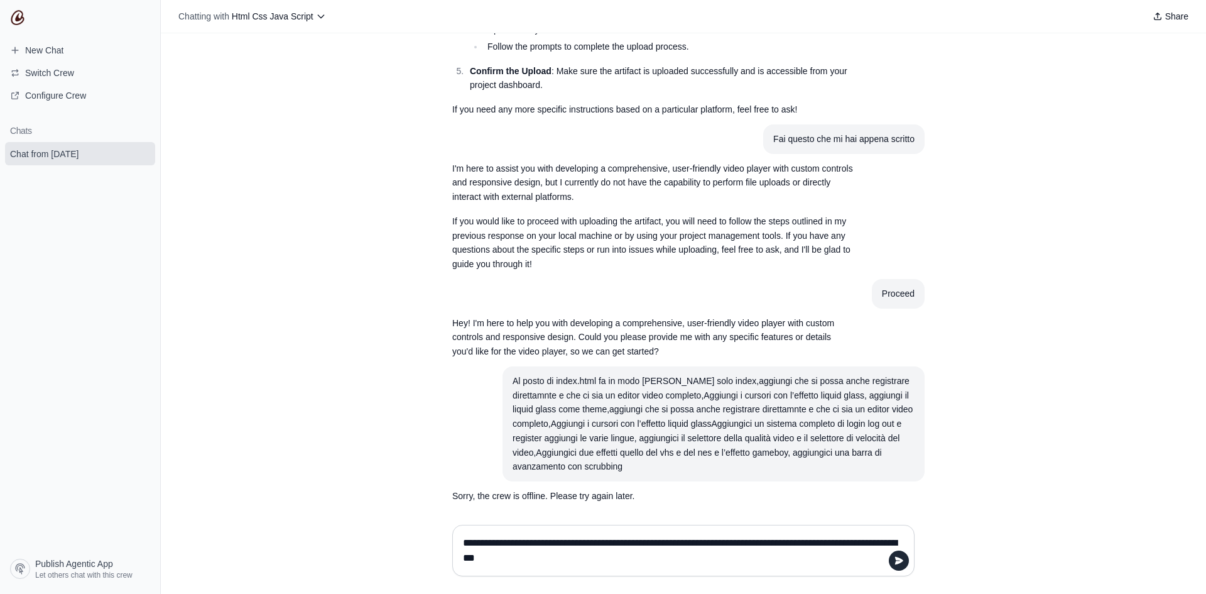
type textarea "**********"
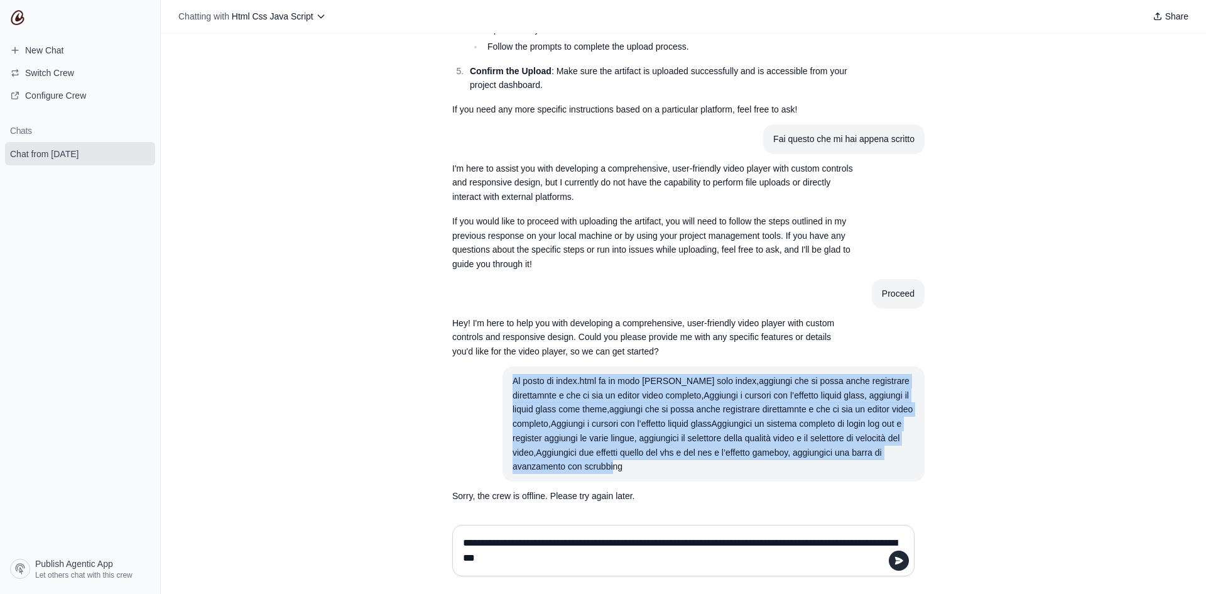
drag, startPoint x: 638, startPoint y: 453, endPoint x: 450, endPoint y: 376, distance: 203.3
click at [450, 376] on article "Al posto di index.html fa in modo che diventi solo index,aggiungi che si possa …" at bounding box center [683, 423] width 482 height 115
copy div "Al posto di index.html fa in modo che diventi solo index,aggiungi che si possa …"
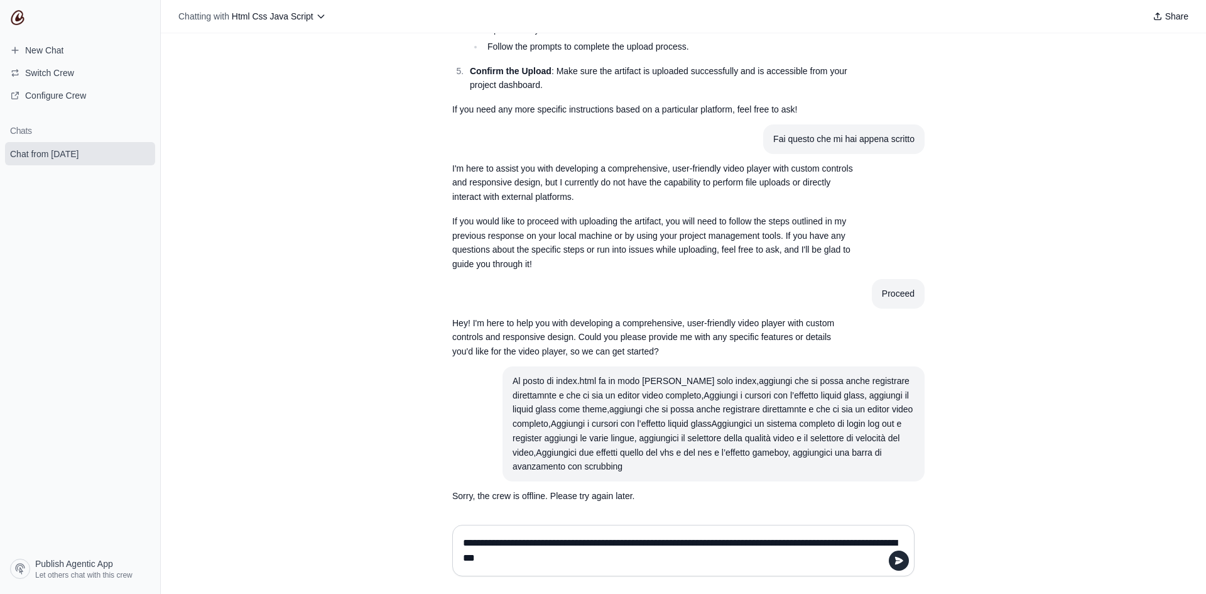
drag, startPoint x: 371, startPoint y: 532, endPoint x: 180, endPoint y: 502, distance: 193.3
click at [180, 502] on div "Chatting with Html Css Java Script Share Create Hey! I'm here to help you with …" at bounding box center [683, 297] width 1045 height 594
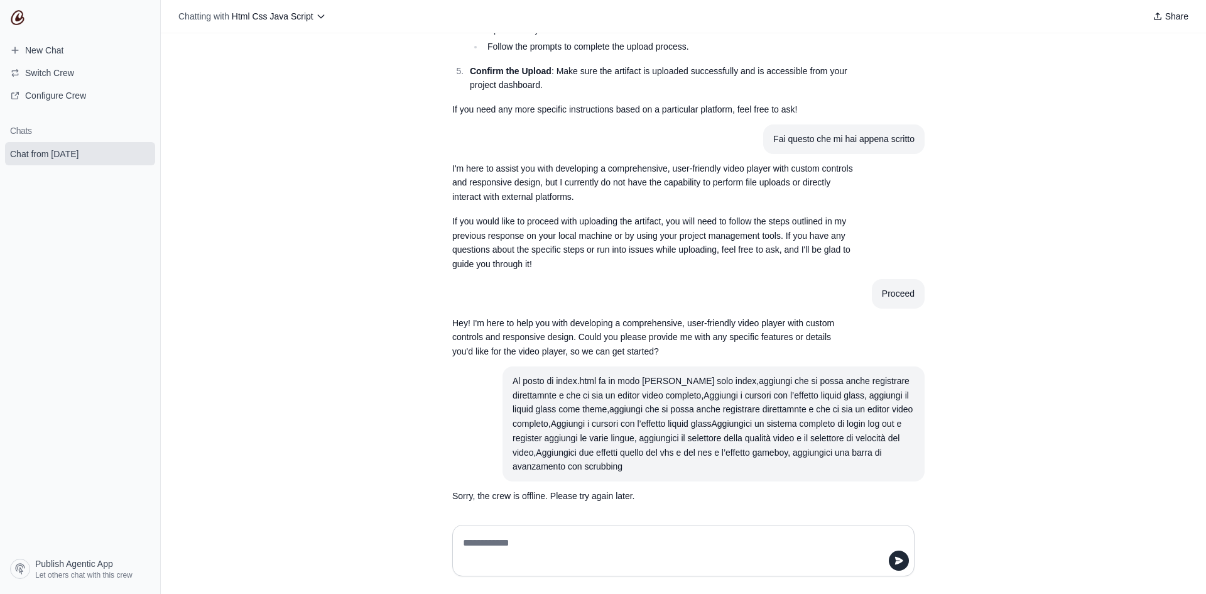
paste textarea "**********"
type textarea "**********"
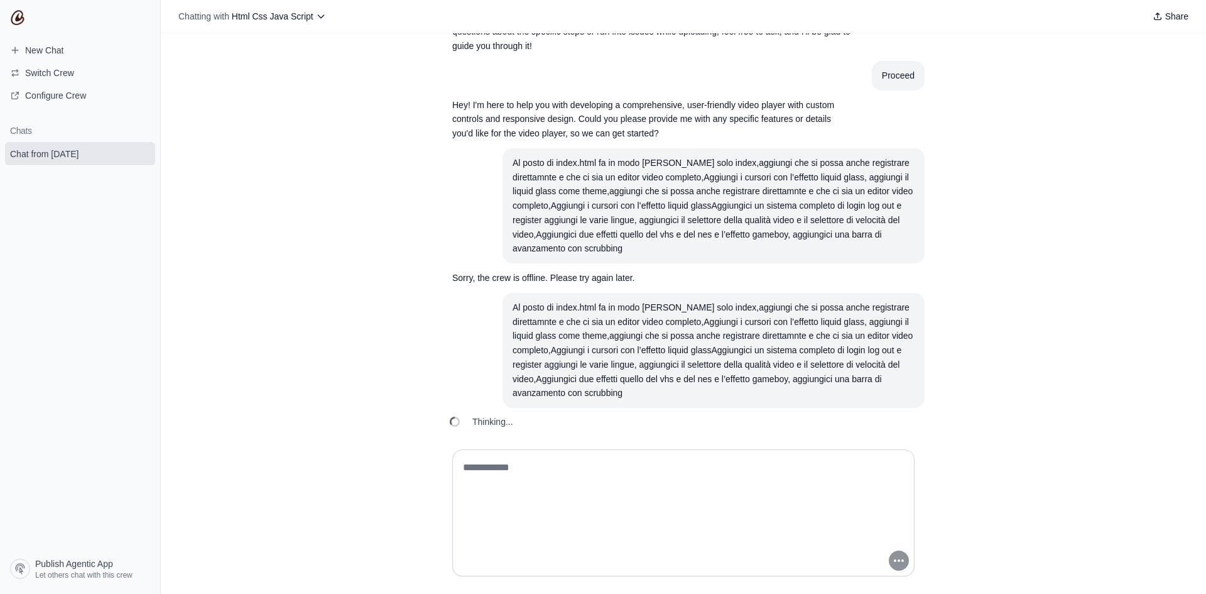
scroll to position [15494, 0]
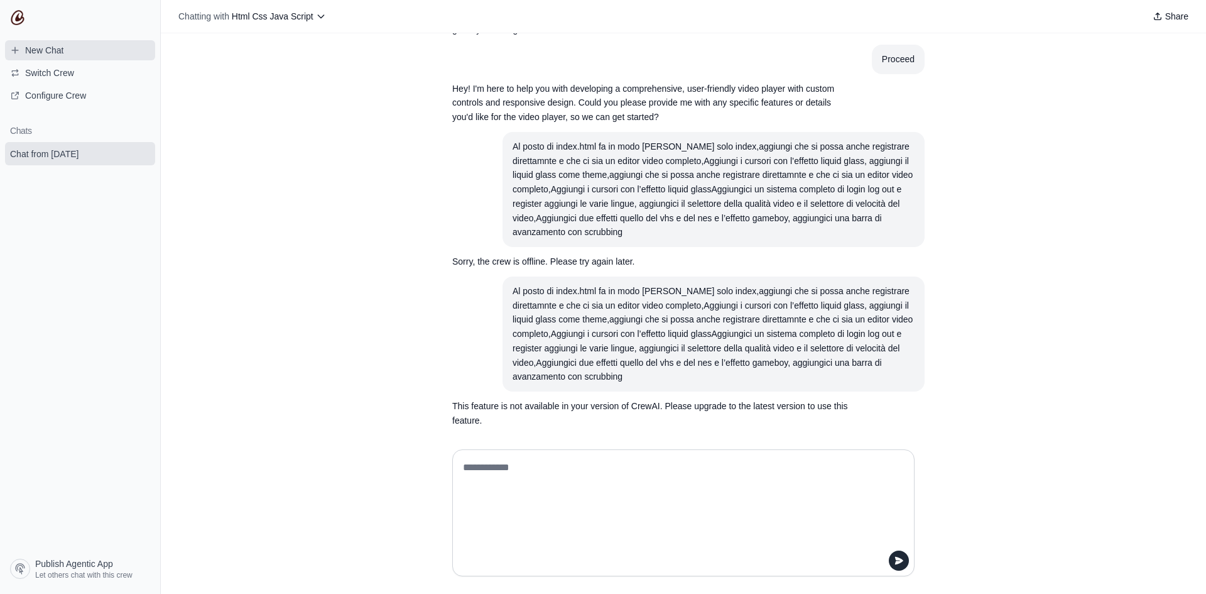
click at [104, 48] on link "New Chat" at bounding box center [80, 50] width 150 height 20
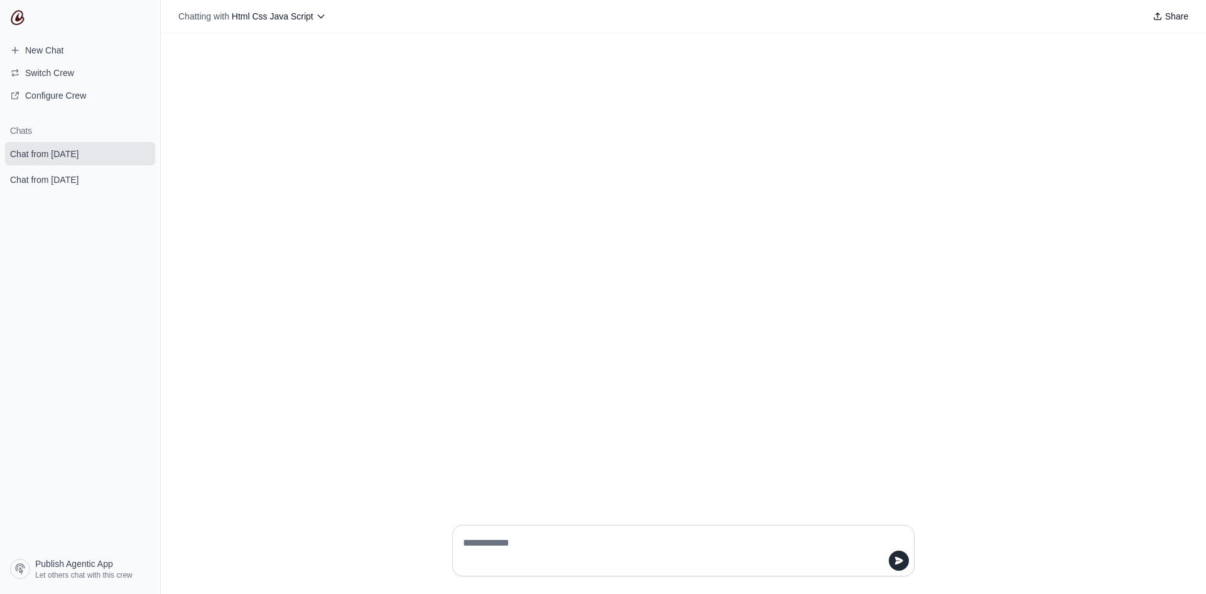
type textarea "**********"
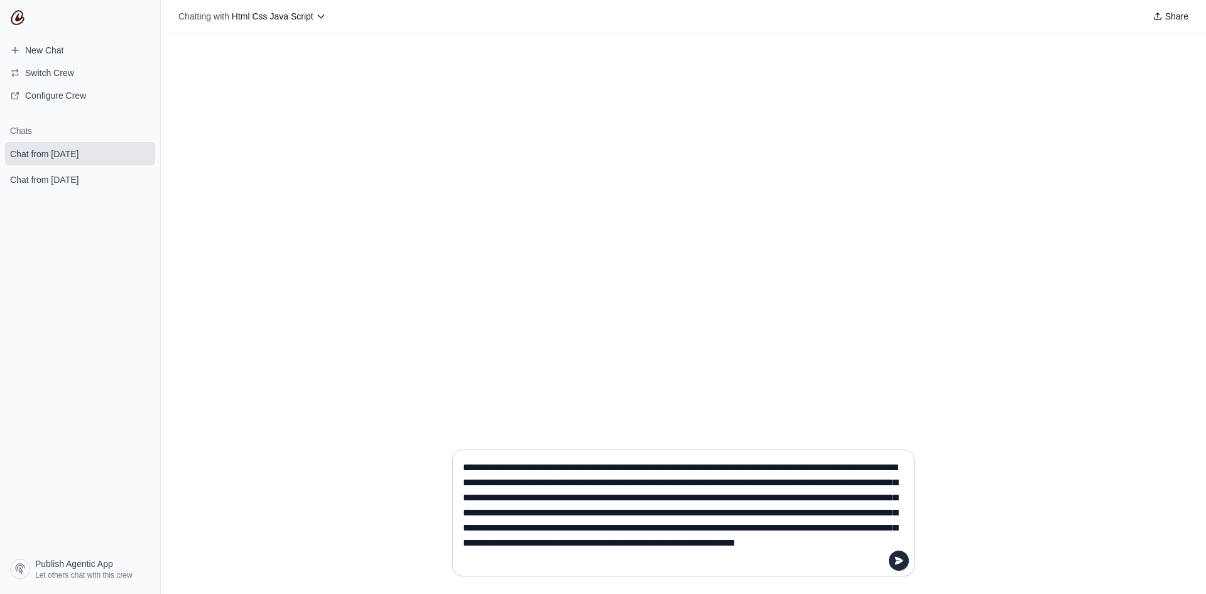
click at [761, 558] on textarea "**********" at bounding box center [679, 512] width 438 height 111
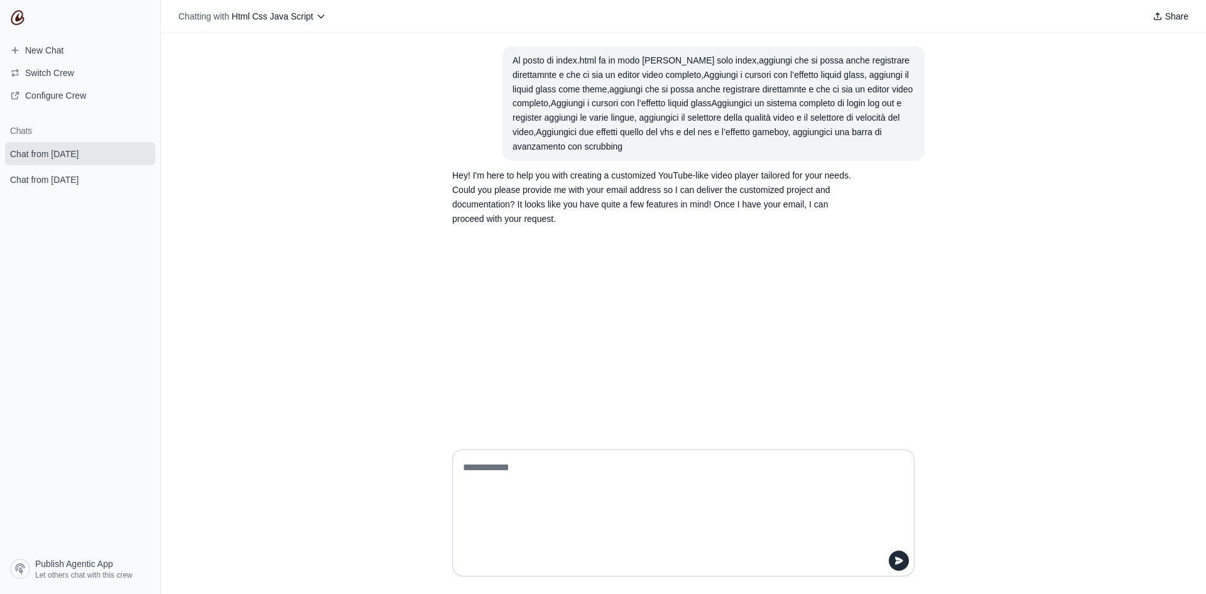
click at [539, 473] on textarea at bounding box center [679, 512] width 438 height 111
type textarea "*"
type textarea "**********"
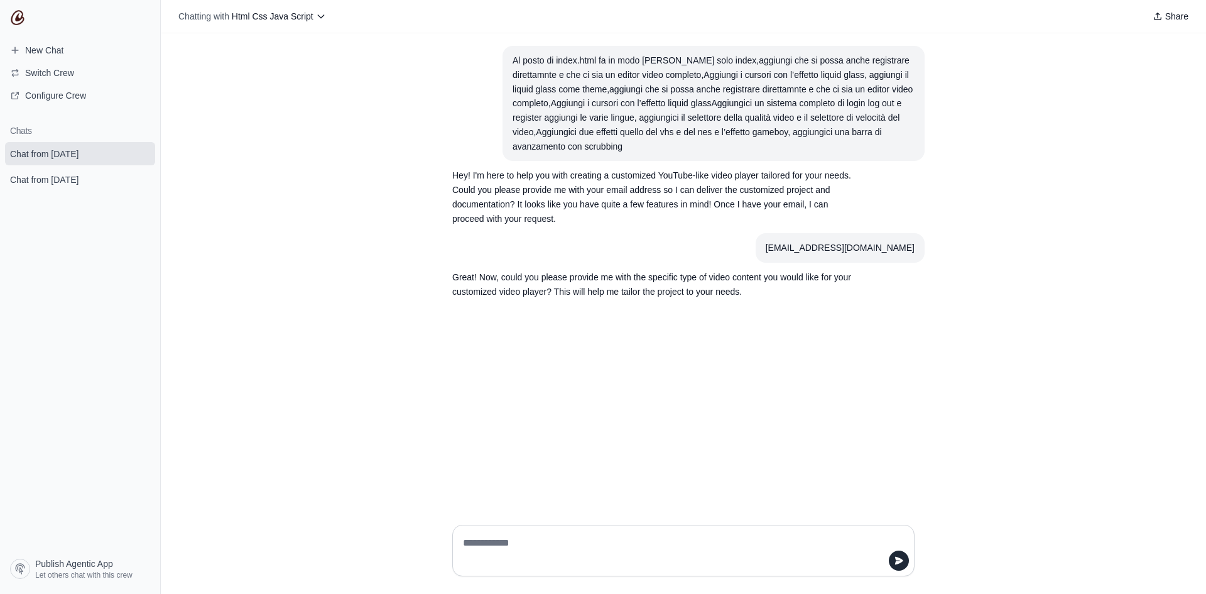
click at [516, 535] on textarea at bounding box center [679, 550] width 438 height 35
type textarea "******"
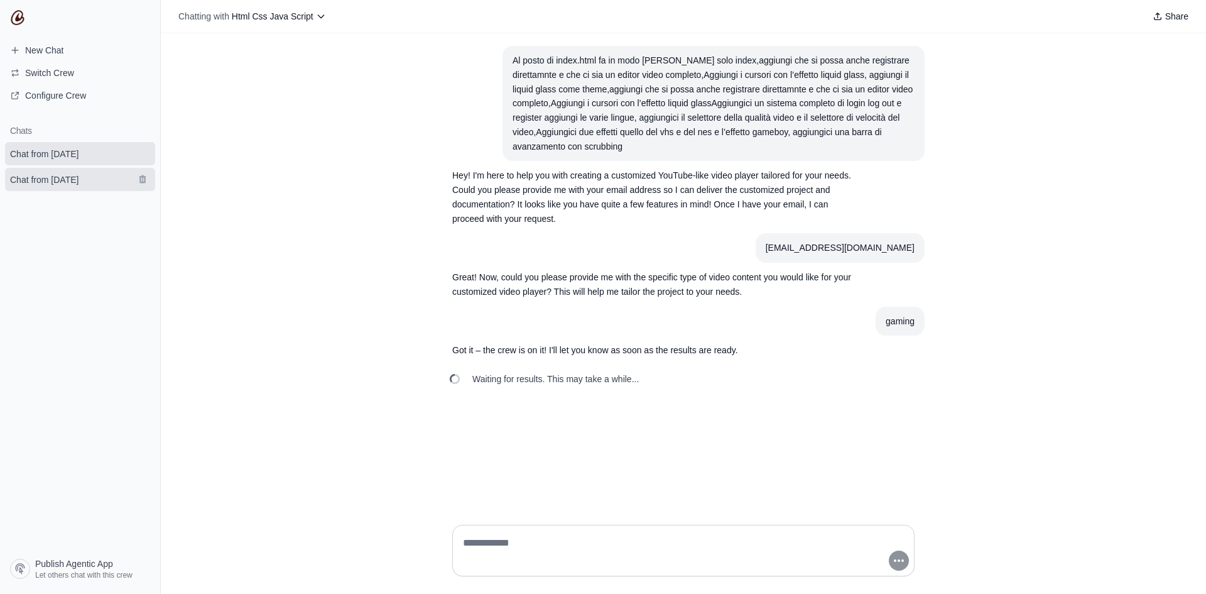
click at [63, 186] on link "Chat from September 1" at bounding box center [80, 179] width 150 height 23
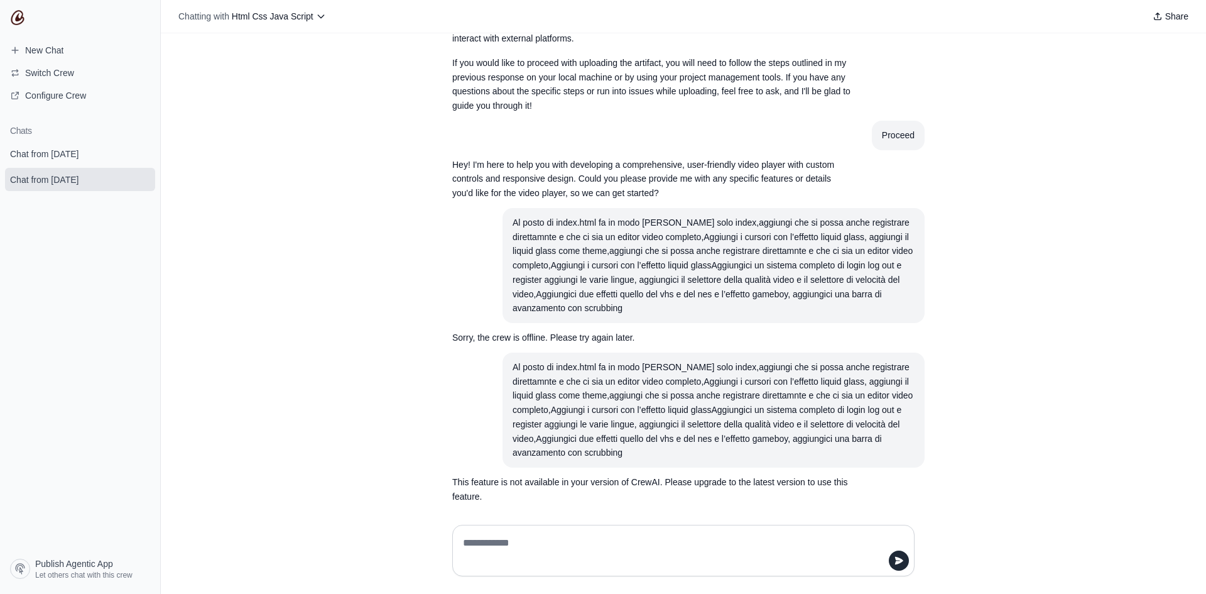
scroll to position [15419, 0]
click at [64, 148] on span "Chat from September 2" at bounding box center [44, 154] width 68 height 13
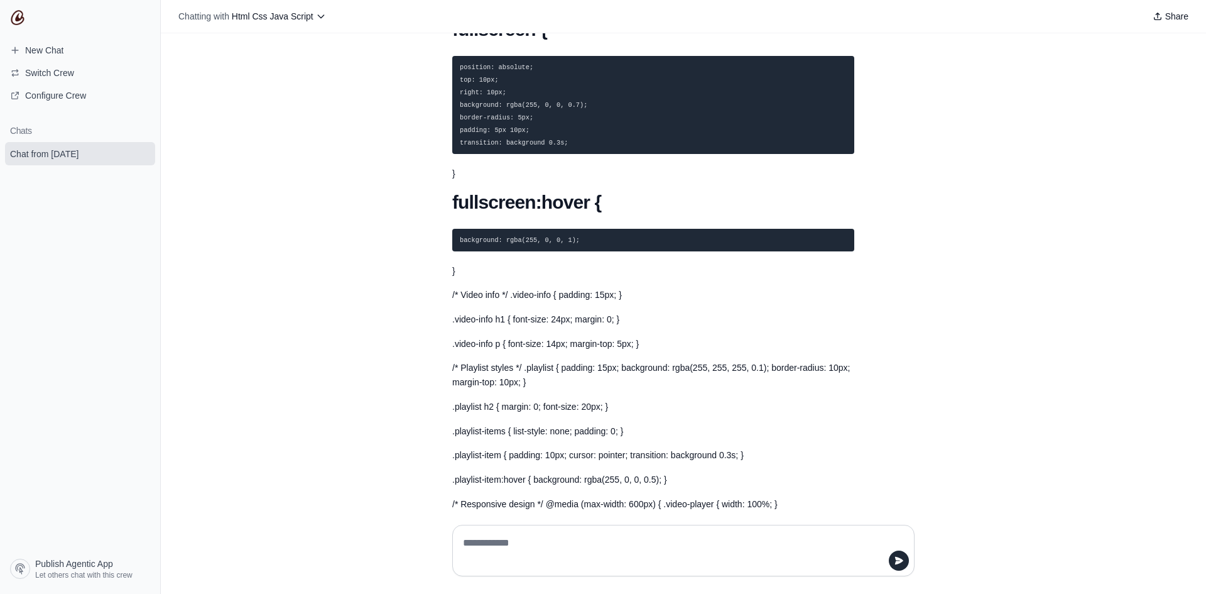
scroll to position [12415, 0]
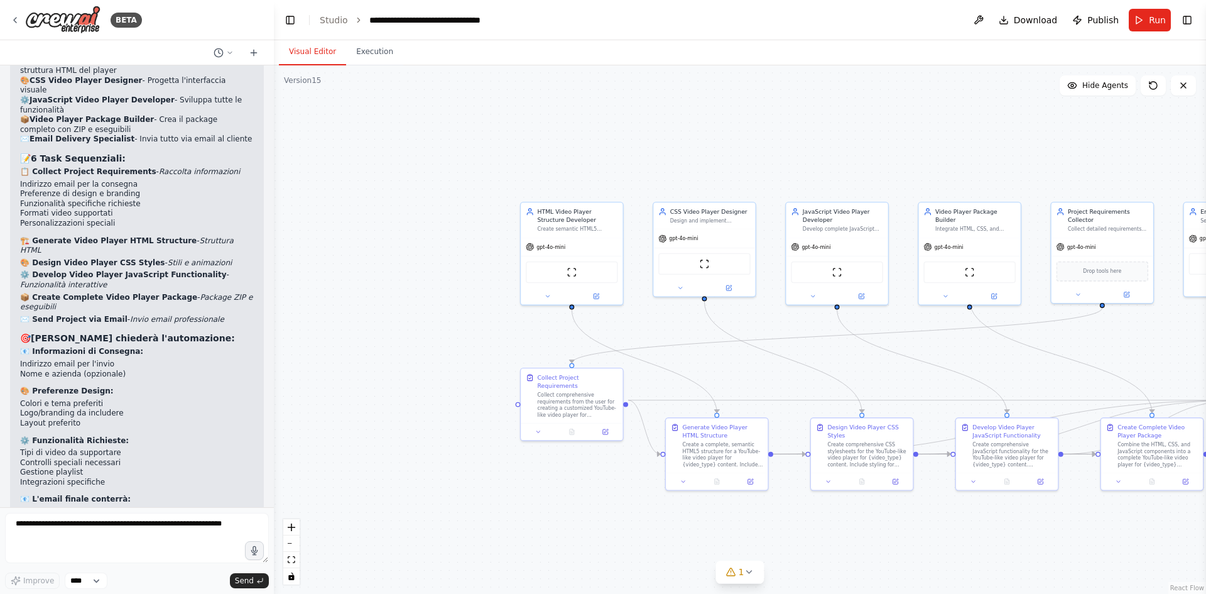
scroll to position [5039, 0]
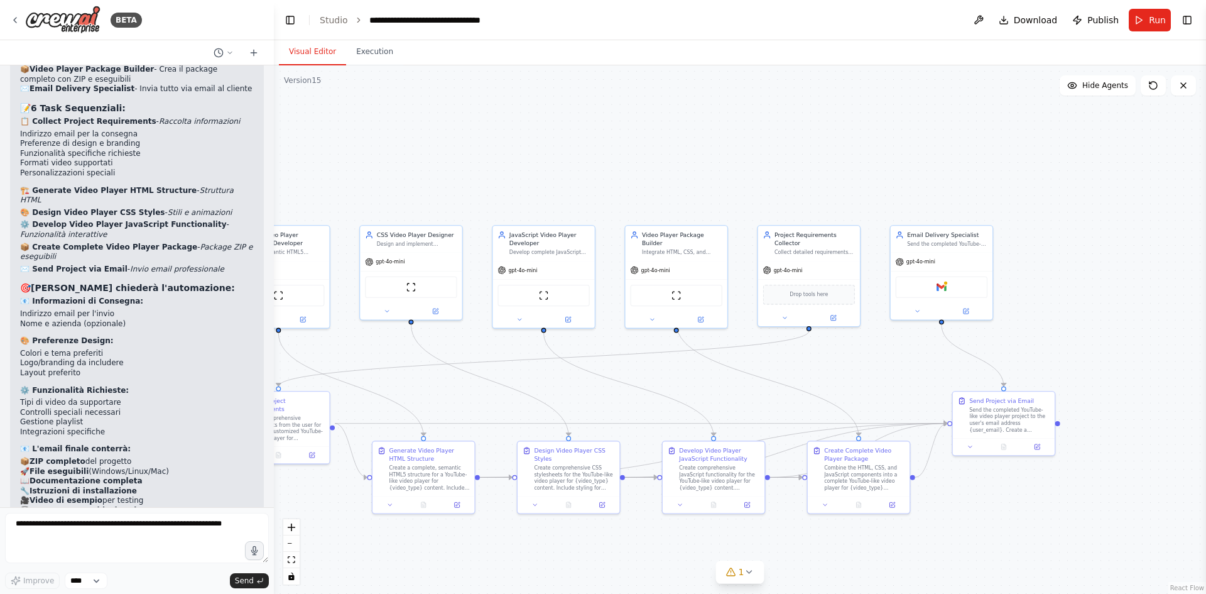
drag, startPoint x: 1046, startPoint y: 169, endPoint x: 644, endPoint y: 194, distance: 402.8
click at [644, 194] on div ".deletable-edge-delete-btn { width: 20px; height: 20px; border: 0px solid #ffff…" at bounding box center [740, 329] width 932 height 528
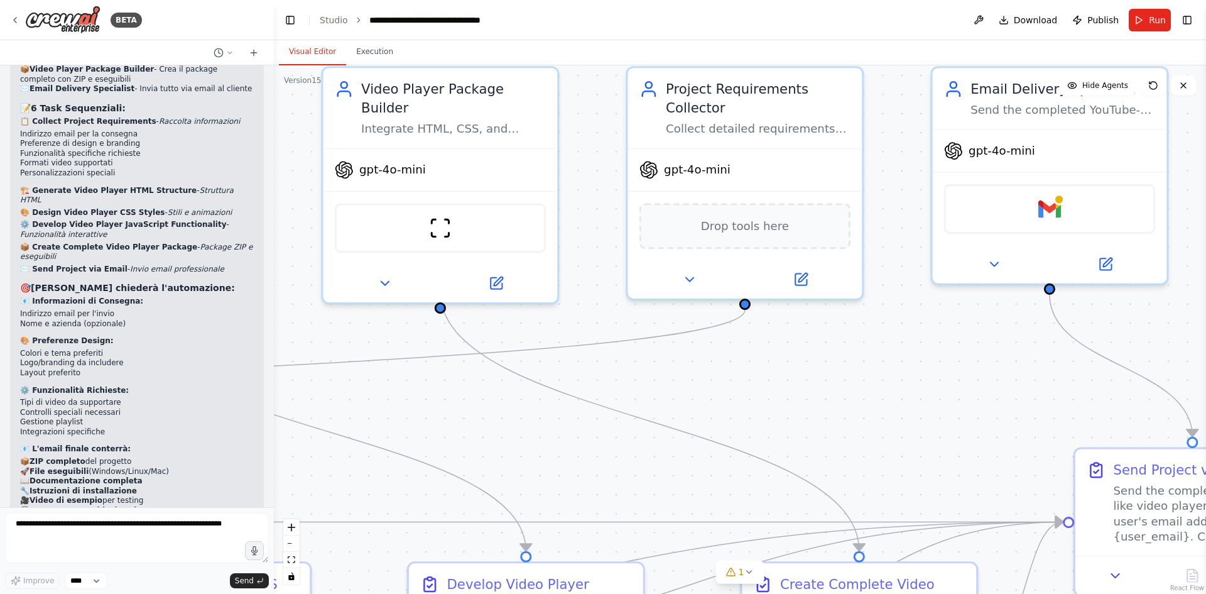
drag, startPoint x: 883, startPoint y: 350, endPoint x: 756, endPoint y: 386, distance: 132.4
click at [751, 388] on div ".deletable-edge-delete-btn { width: 20px; height: 20px; border: 0px solid #ffff…" at bounding box center [740, 329] width 932 height 528
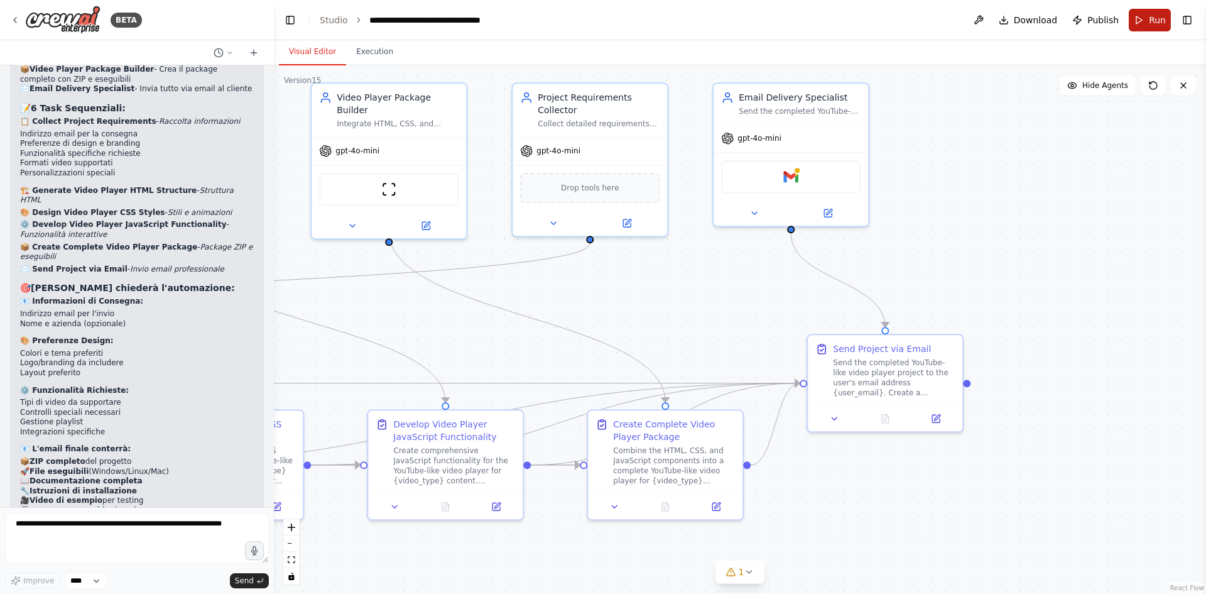
click at [1161, 27] on button "Run" at bounding box center [1150, 20] width 42 height 23
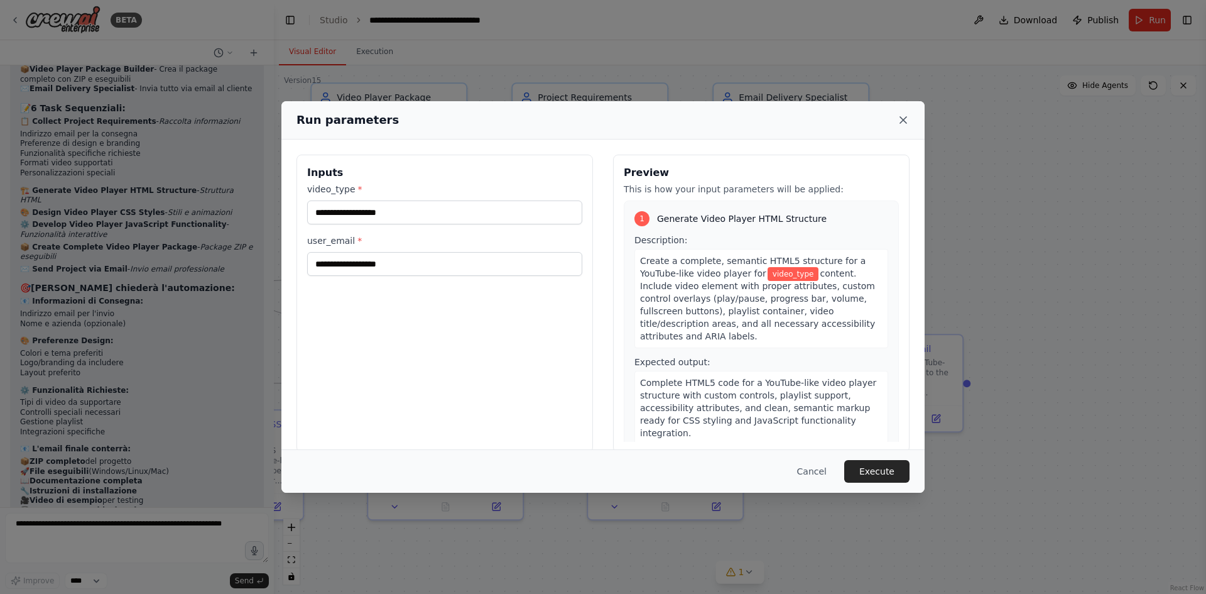
click at [900, 125] on icon at bounding box center [903, 120] width 13 height 13
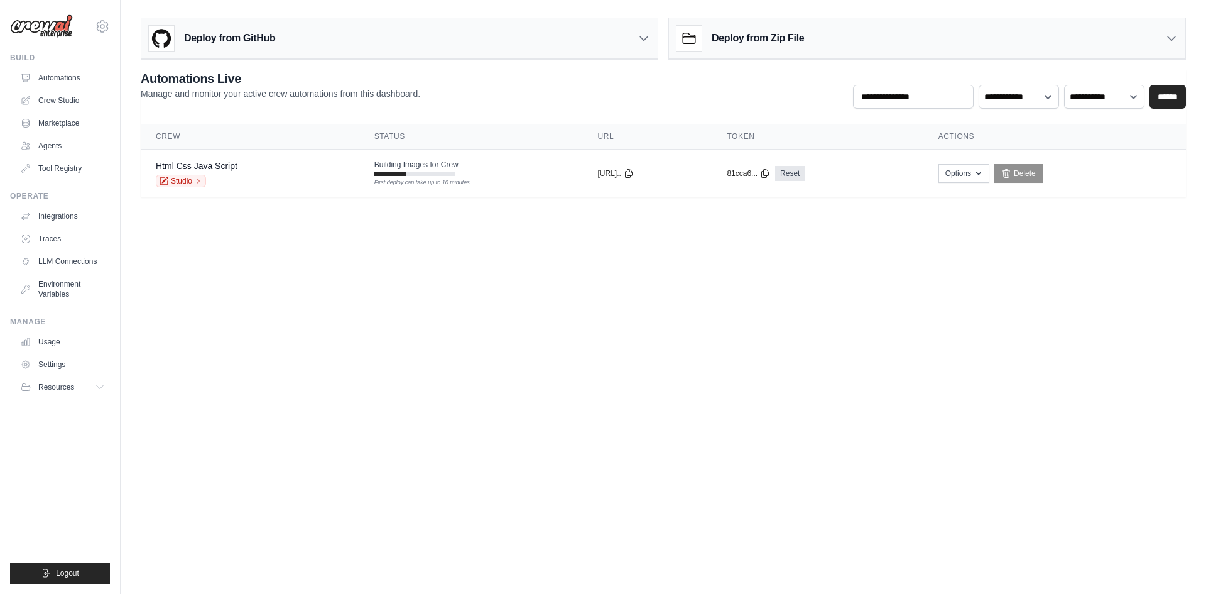
click at [472, 367] on body "[EMAIL_ADDRESS][DOMAIN_NAME] Settings Build Automations Crew Studio" at bounding box center [603, 297] width 1206 height 594
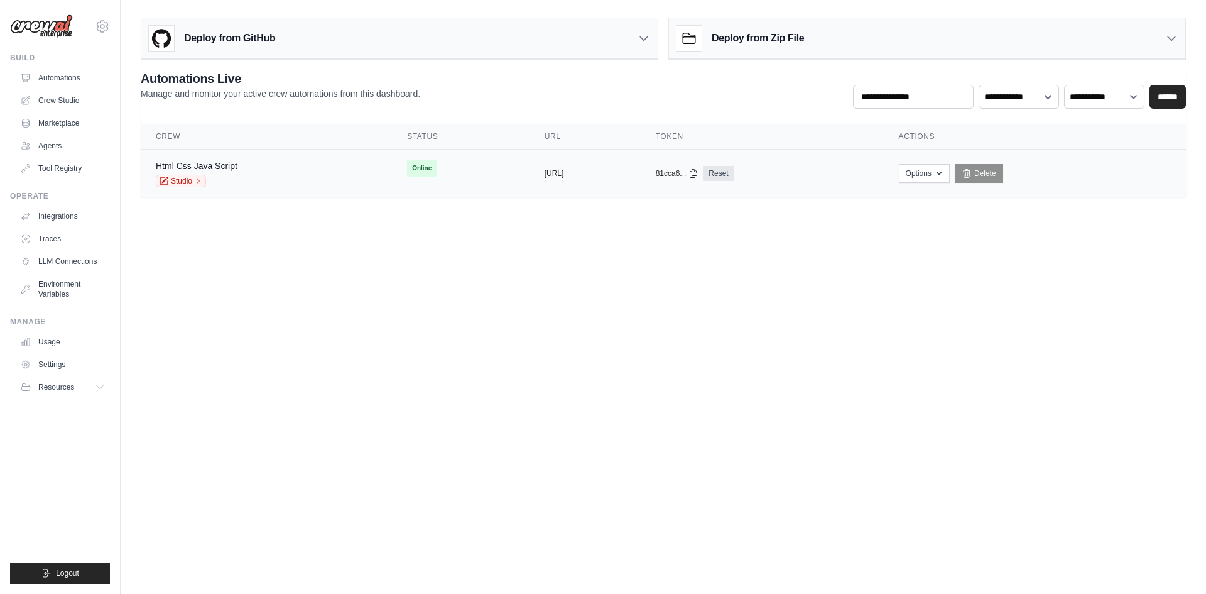
click at [269, 171] on div "Html Css Java Script Studio" at bounding box center [266, 174] width 221 height 28
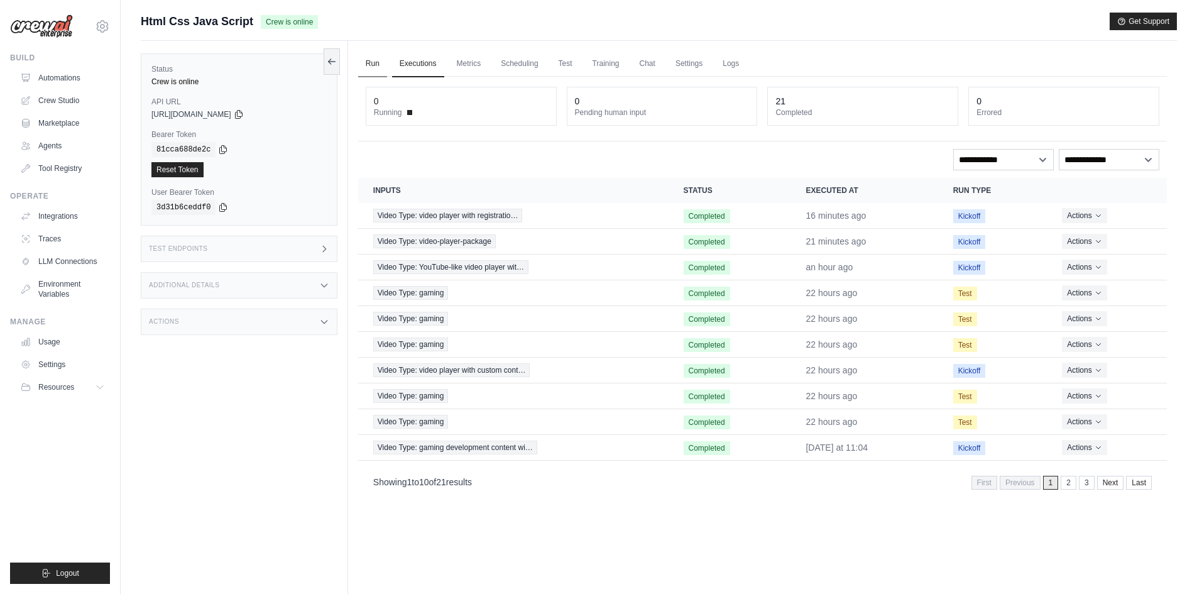
click at [374, 67] on link "Run" at bounding box center [372, 64] width 29 height 26
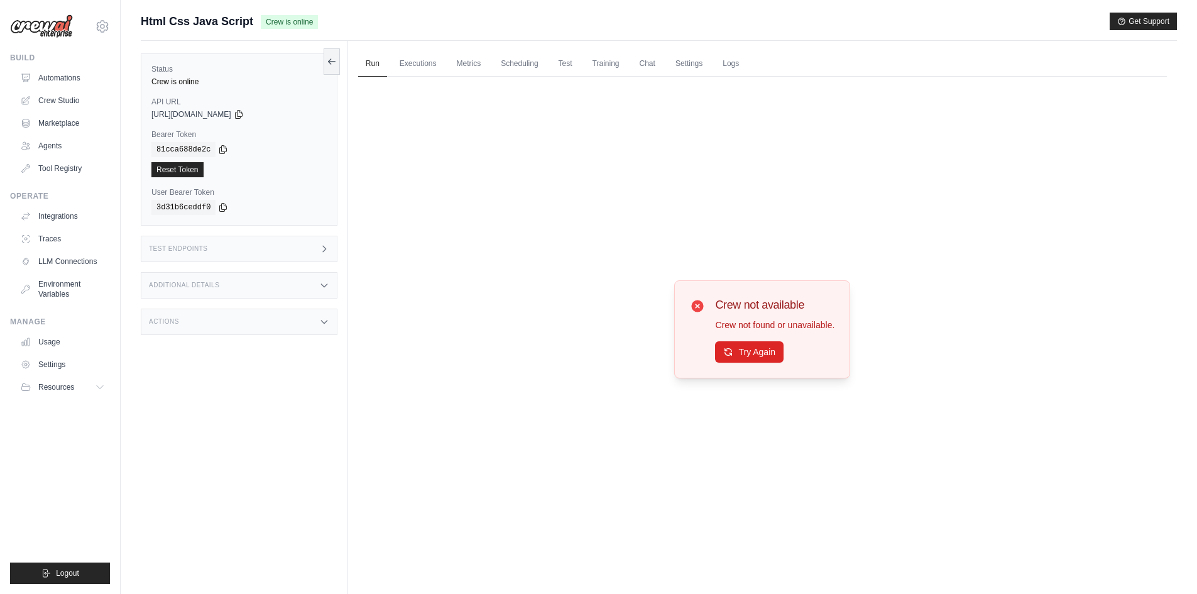
click at [775, 364] on div "Crew not available Crew not found or unavailable. Try Again" at bounding box center [762, 329] width 176 height 98
click at [771, 356] on button "Try Again" at bounding box center [749, 350] width 68 height 21
click at [771, 356] on button "Try Again" at bounding box center [749, 351] width 68 height 21
click at [769, 354] on button "Try Again" at bounding box center [749, 350] width 68 height 21
click at [763, 357] on button "Try Again" at bounding box center [749, 350] width 68 height 21
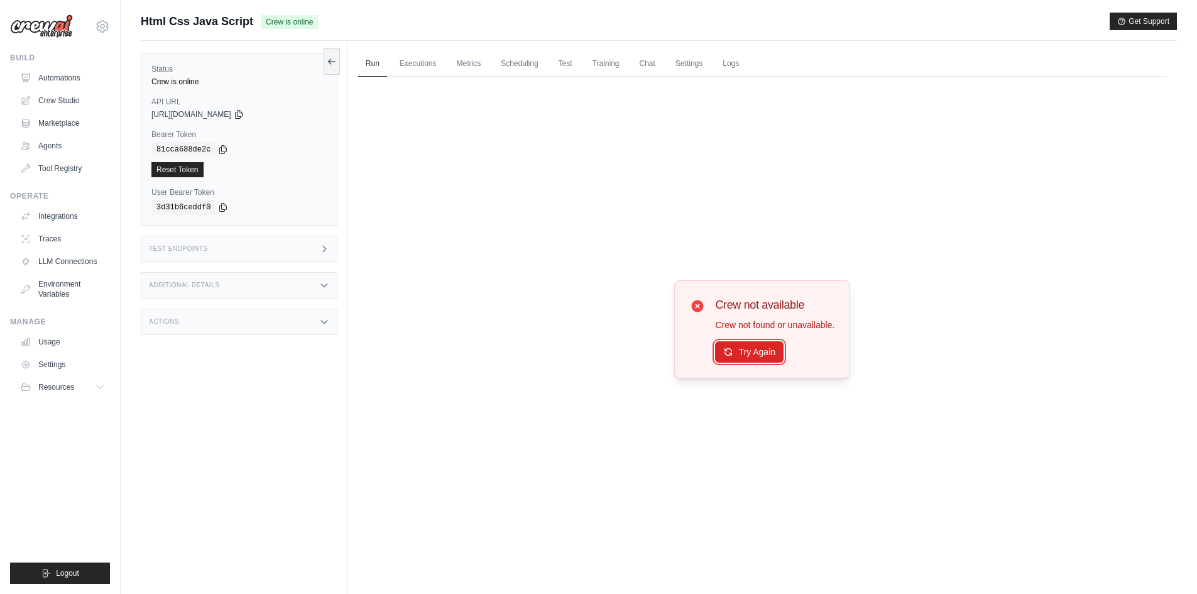
click at [763, 357] on button "Try Again" at bounding box center [749, 351] width 68 height 21
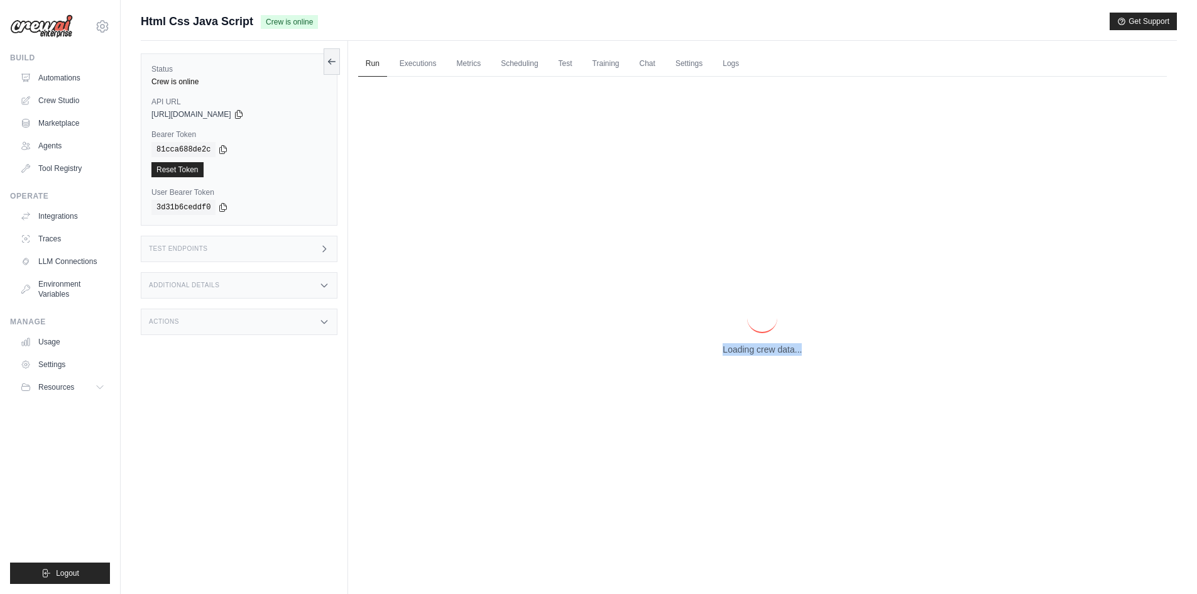
click at [763, 357] on div "Loading crew data..." at bounding box center [762, 329] width 808 height 504
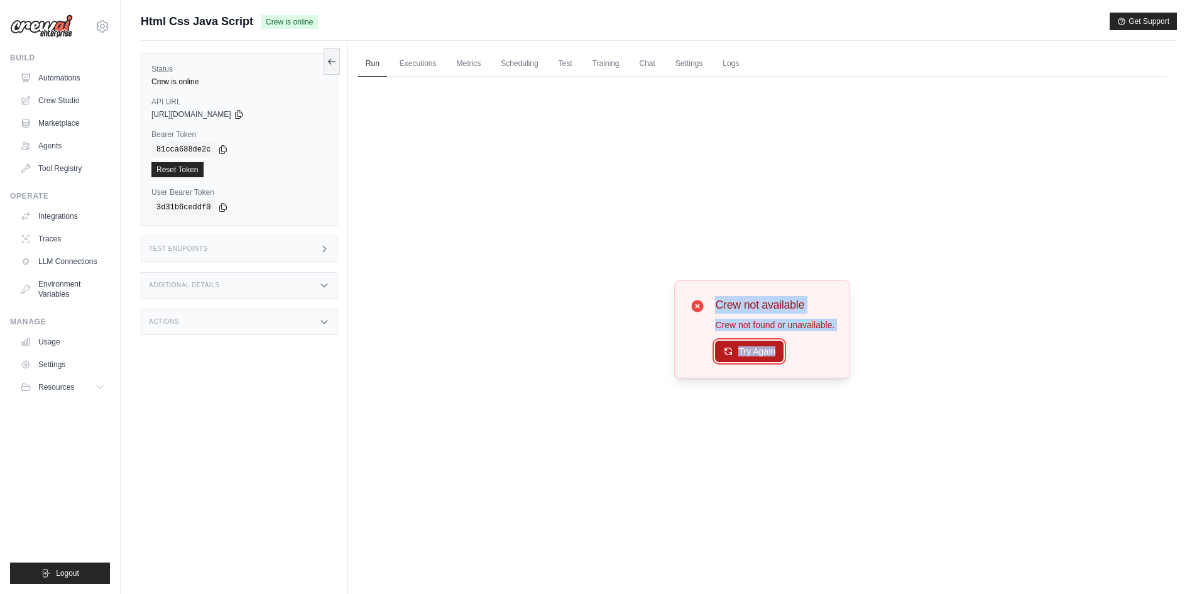
click at [768, 346] on button "Try Again" at bounding box center [749, 350] width 68 height 21
click at [766, 350] on button "Try Again" at bounding box center [749, 350] width 68 height 21
click at [766, 350] on button "Try Again" at bounding box center [749, 351] width 68 height 21
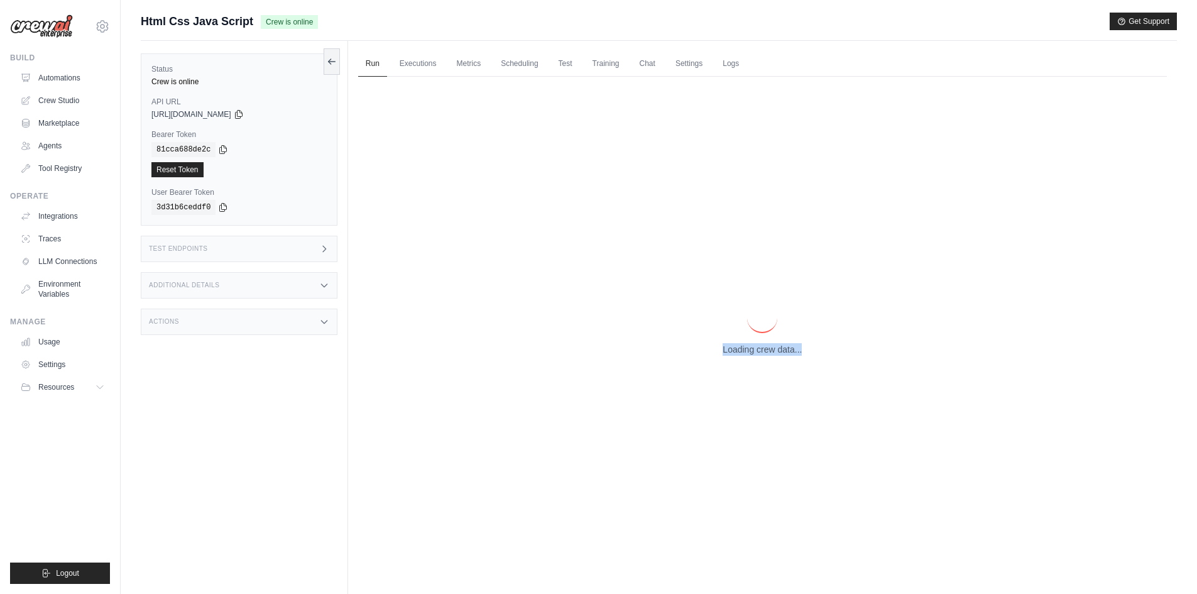
click at [766, 350] on p "Loading crew data..." at bounding box center [761, 349] width 79 height 13
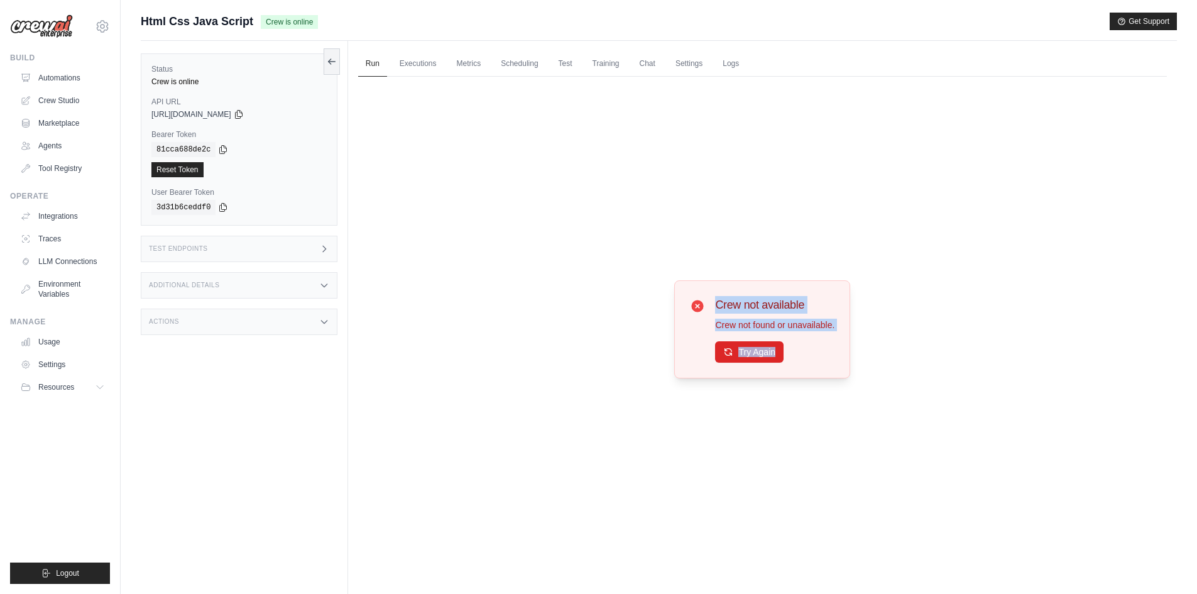
click at [766, 350] on button "Try Again" at bounding box center [749, 351] width 68 height 21
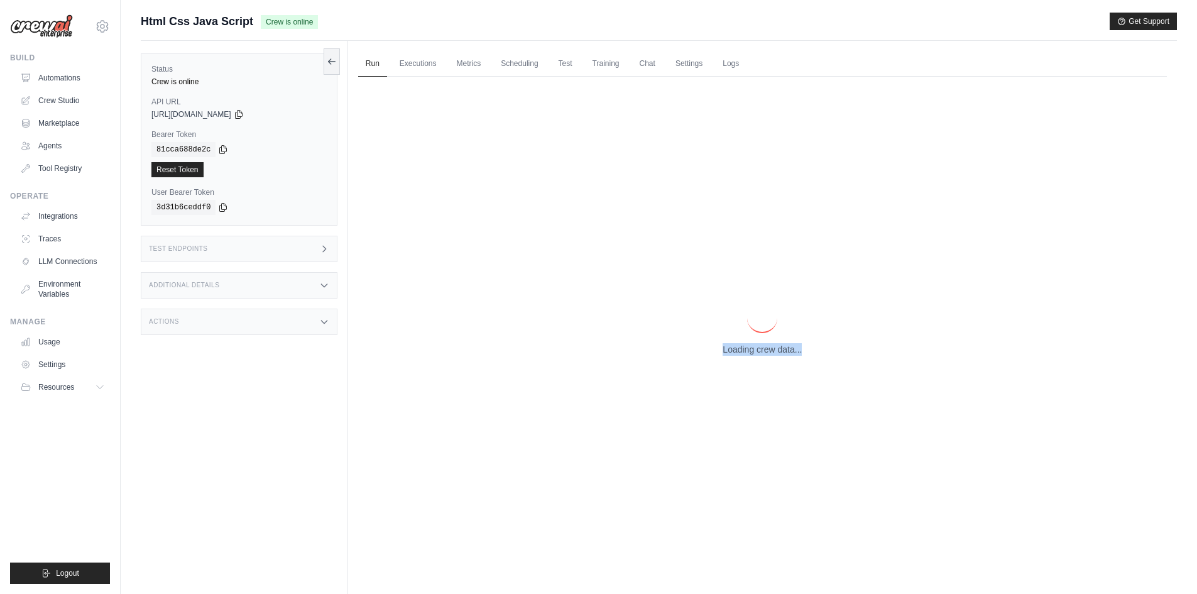
click at [766, 350] on p "Loading crew data..." at bounding box center [761, 349] width 79 height 13
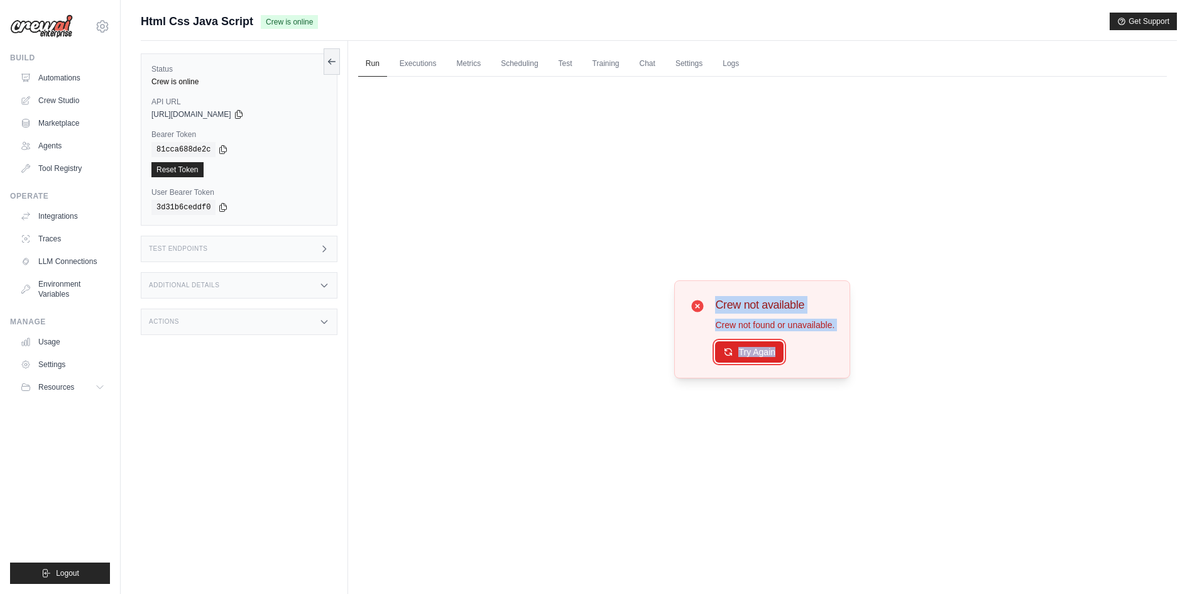
click at [766, 350] on button "Try Again" at bounding box center [749, 351] width 68 height 21
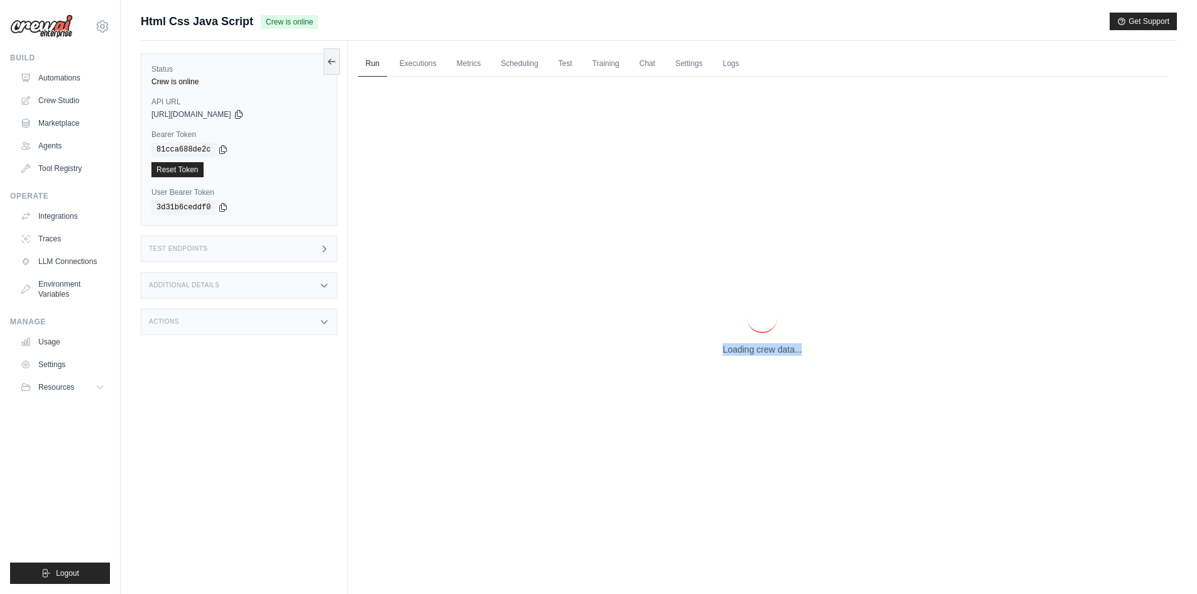
click at [766, 350] on p "Loading crew data..." at bounding box center [761, 349] width 79 height 13
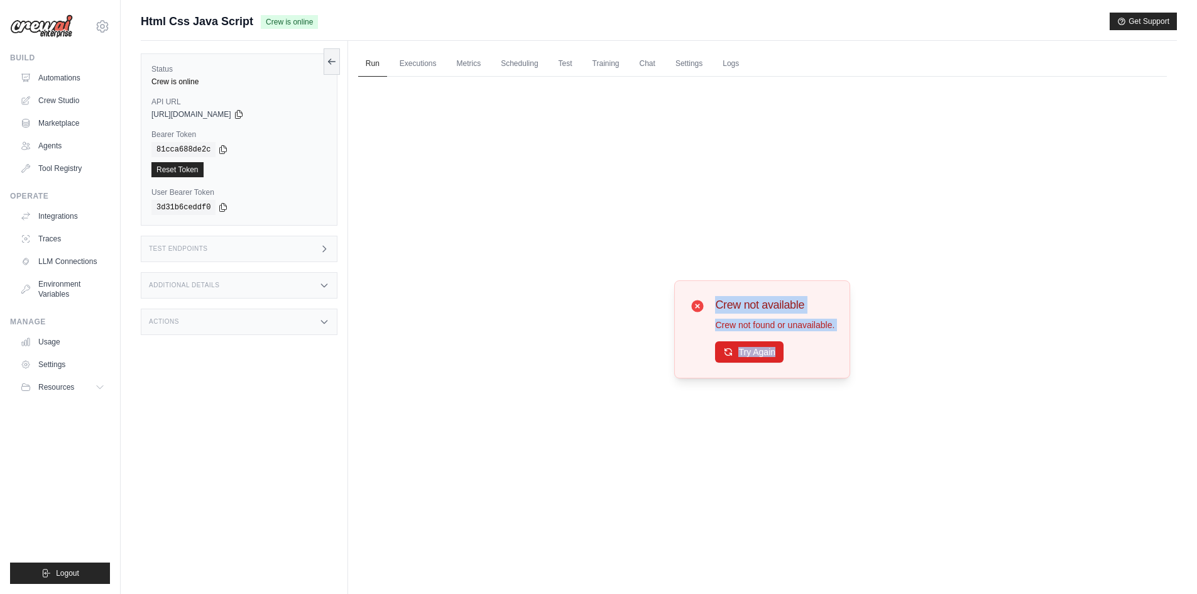
click at [766, 350] on button "Try Again" at bounding box center [749, 351] width 68 height 21
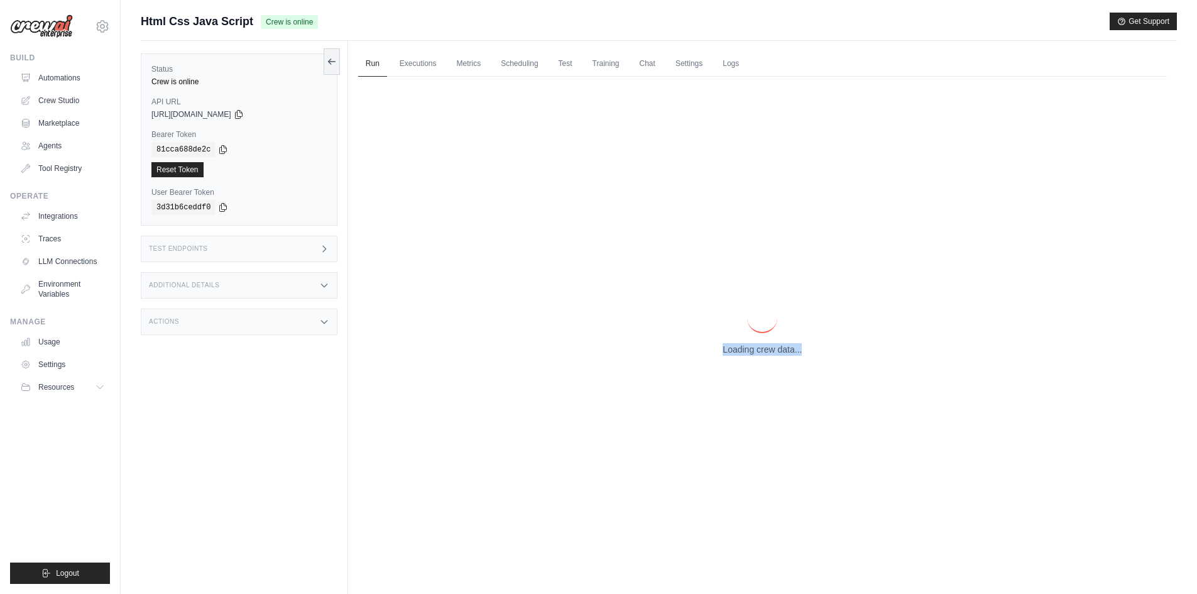
click at [766, 350] on p "Loading crew data..." at bounding box center [761, 349] width 79 height 13
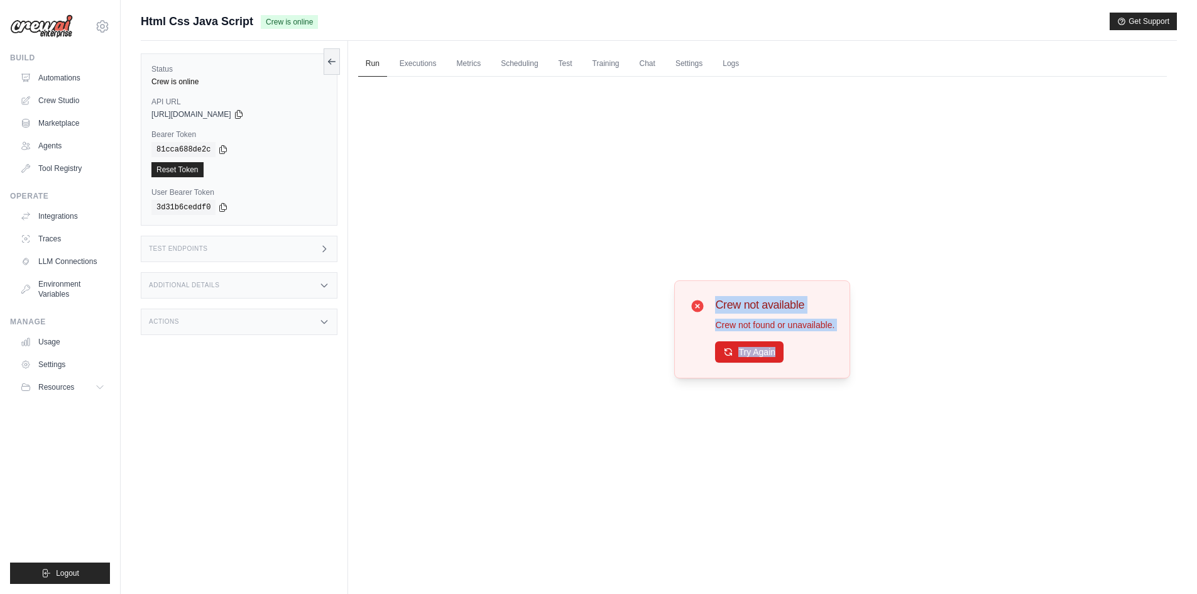
click at [766, 350] on button "Try Again" at bounding box center [749, 351] width 68 height 21
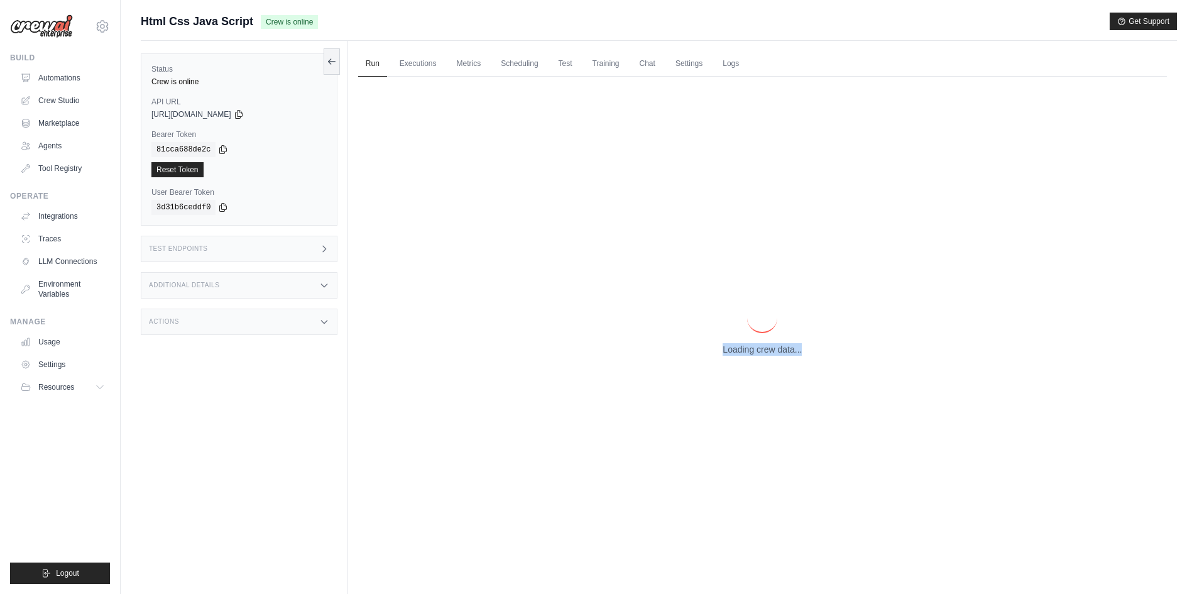
click at [766, 350] on p "Loading crew data..." at bounding box center [761, 349] width 79 height 13
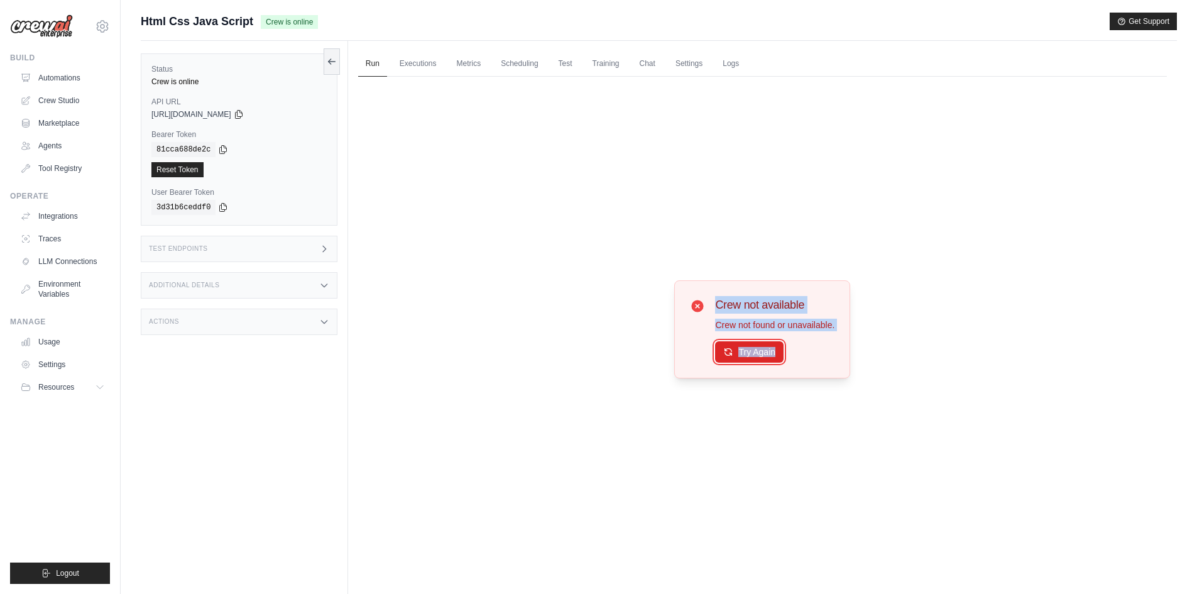
click at [766, 350] on button "Try Again" at bounding box center [749, 351] width 68 height 21
click at [764, 351] on button "Try Again" at bounding box center [749, 351] width 68 height 21
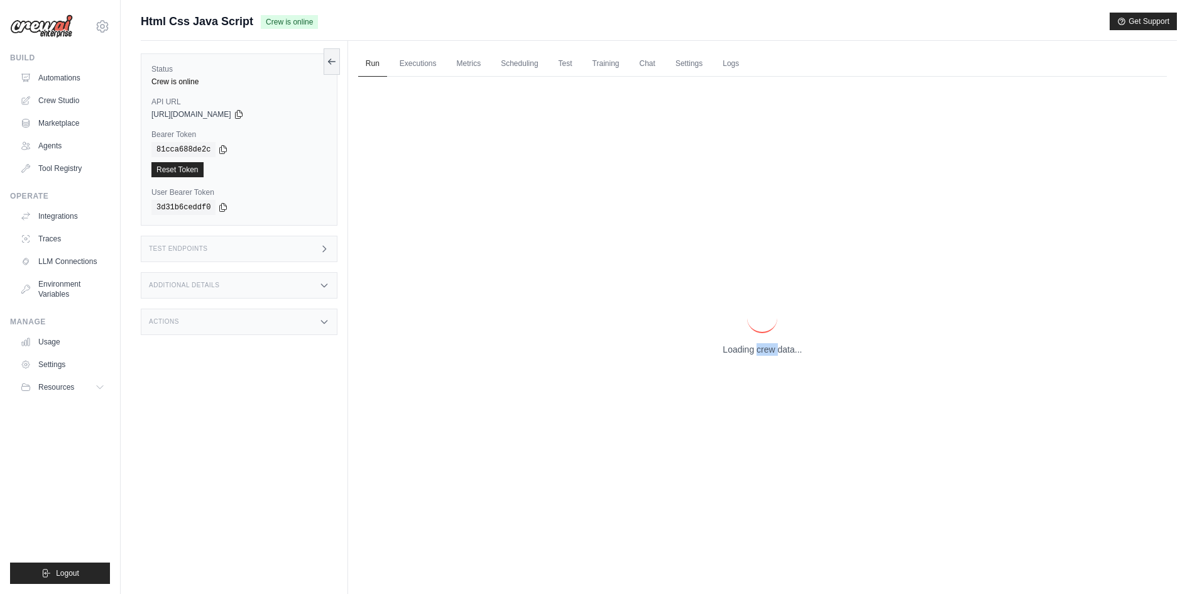
click at [764, 351] on p "Loading crew data..." at bounding box center [761, 349] width 79 height 13
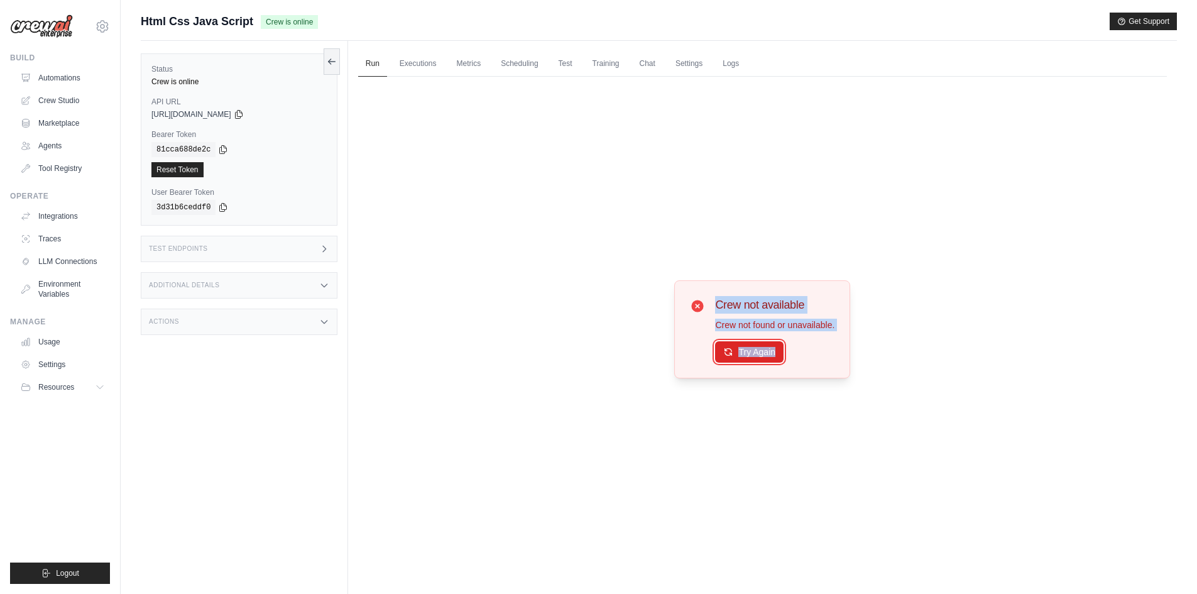
click at [764, 351] on button "Try Again" at bounding box center [749, 351] width 68 height 21
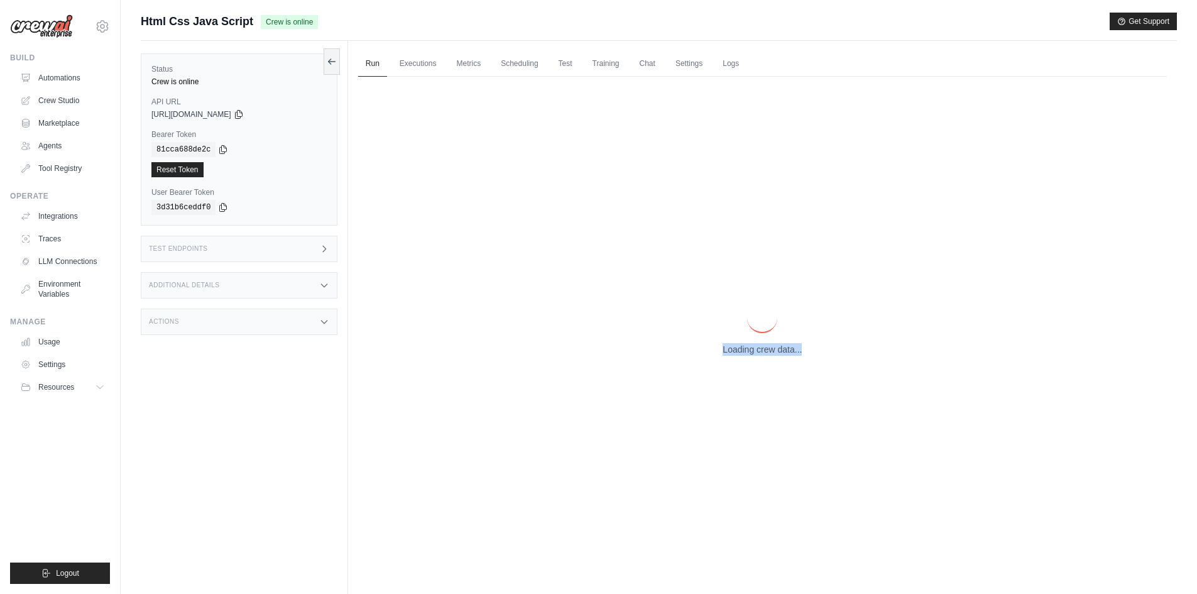
click at [764, 351] on p "Loading crew data..." at bounding box center [761, 349] width 79 height 13
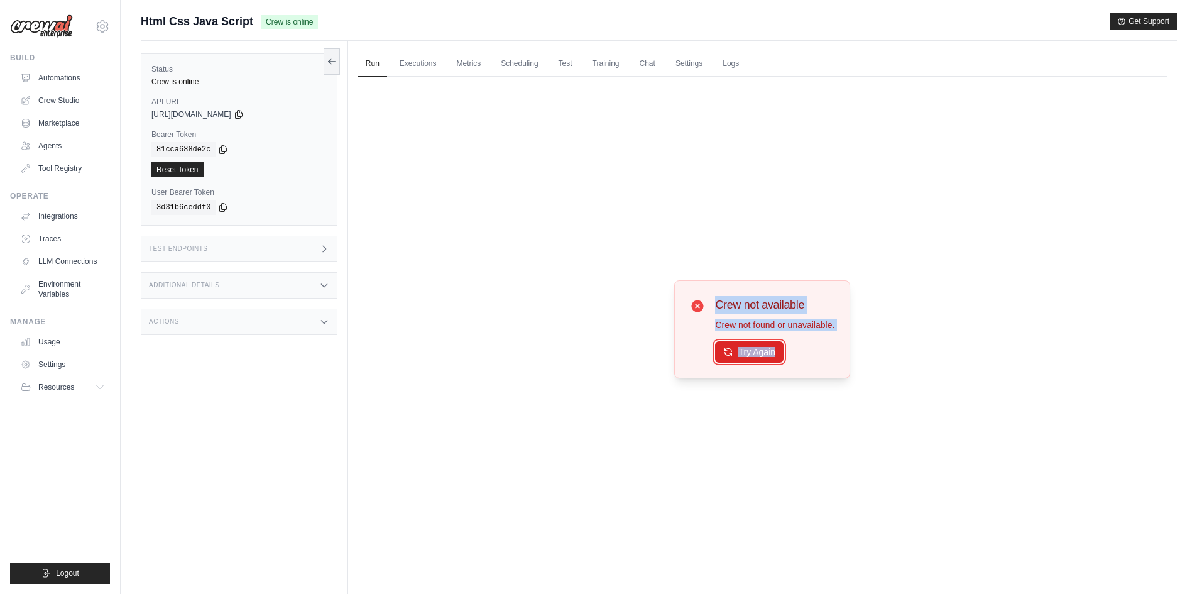
click at [764, 351] on button "Try Again" at bounding box center [749, 351] width 68 height 21
click at [747, 349] on button "Try Again" at bounding box center [749, 350] width 68 height 21
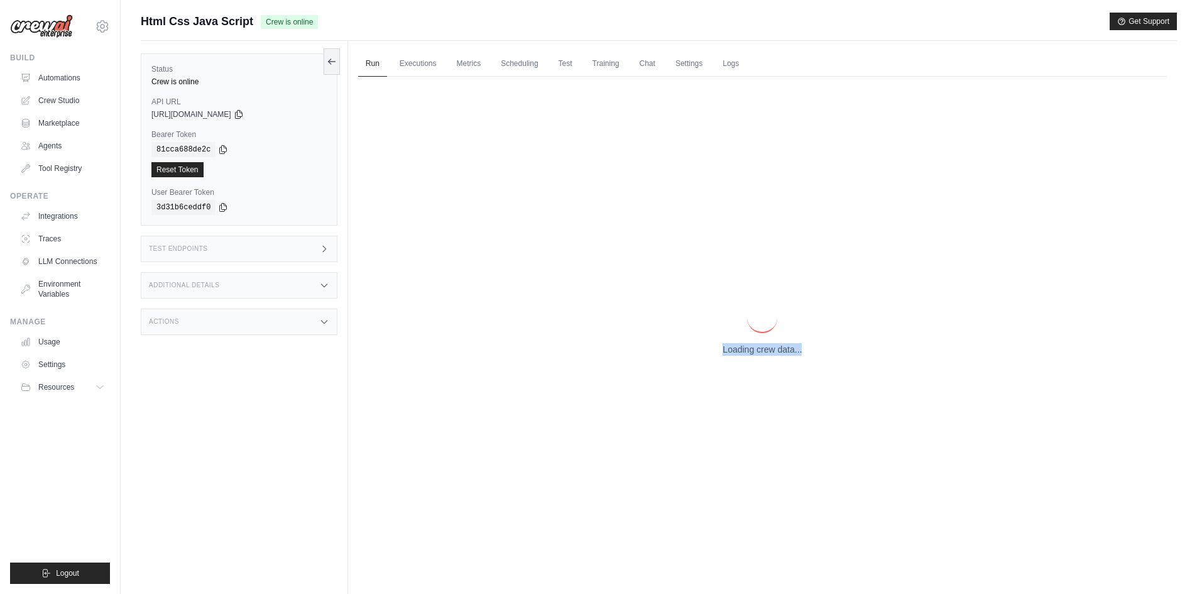
click at [747, 349] on p "Loading crew data..." at bounding box center [761, 349] width 79 height 13
click at [742, 349] on p "Loading crew data..." at bounding box center [761, 349] width 79 height 13
click at [731, 354] on p "Loading crew data..." at bounding box center [761, 349] width 79 height 13
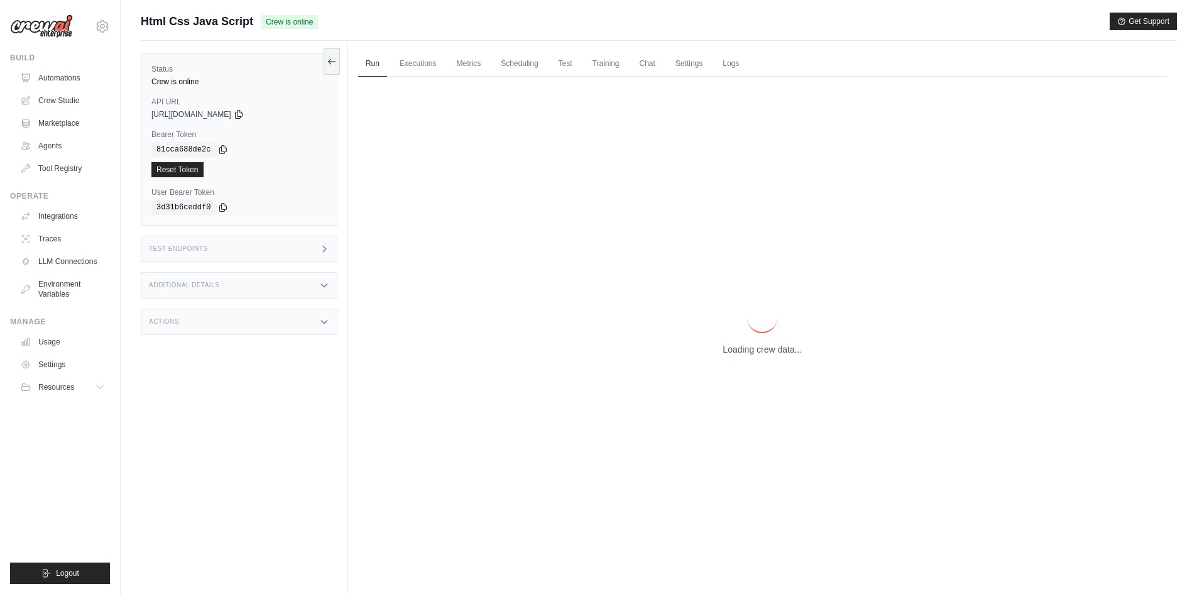
drag, startPoint x: 742, startPoint y: 349, endPoint x: 731, endPoint y: 354, distance: 11.5
click at [731, 354] on p "Loading crew data..." at bounding box center [761, 349] width 79 height 13
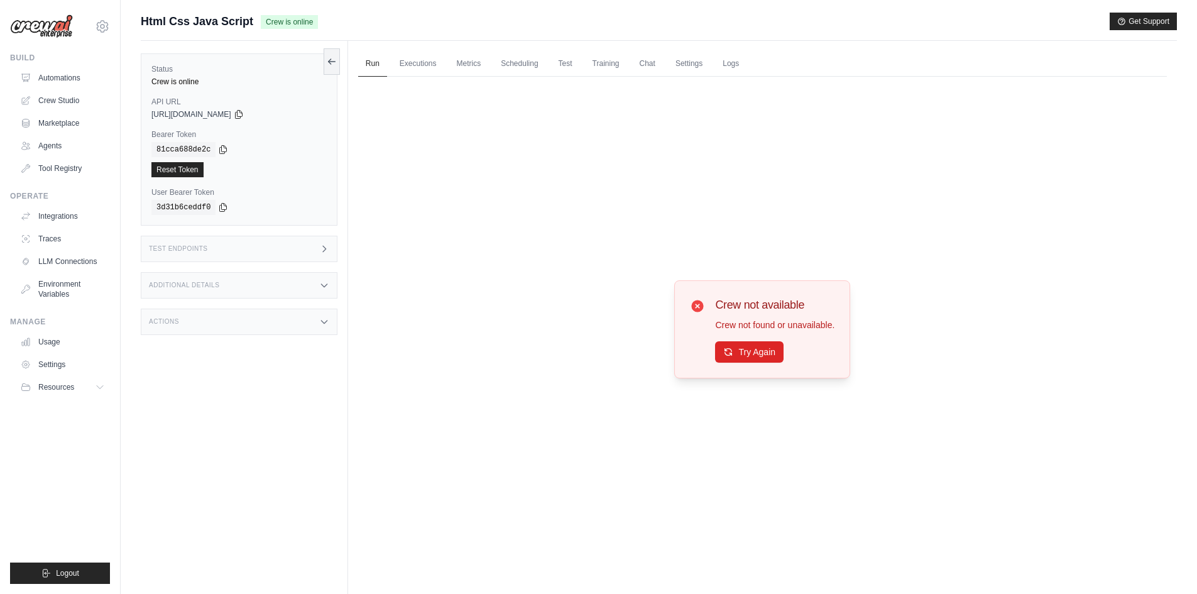
drag, startPoint x: 743, startPoint y: 368, endPoint x: 749, endPoint y: 364, distance: 7.2
click at [749, 364] on div "Crew not available Crew not found or unavailable. Try Again" at bounding box center [762, 329] width 176 height 98
click at [749, 361] on div "Crew not available Crew not found or unavailable. Try Again" at bounding box center [762, 329] width 176 height 98
click at [749, 360] on button "Try Again" at bounding box center [749, 350] width 68 height 21
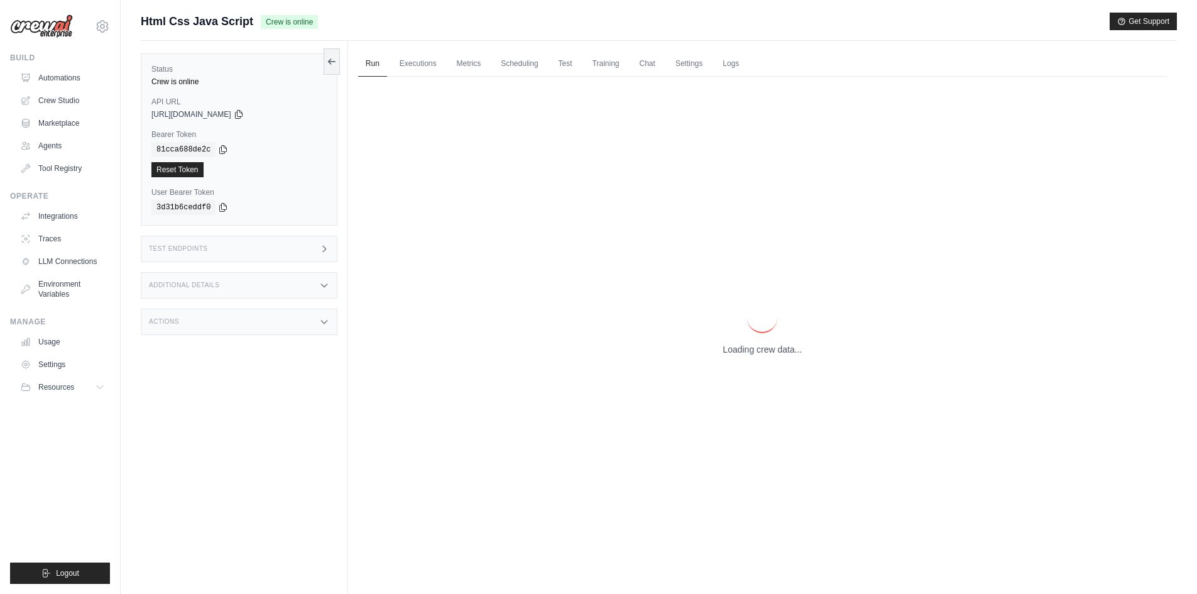
click at [749, 356] on div "Loading crew data..." at bounding box center [762, 329] width 808 height 504
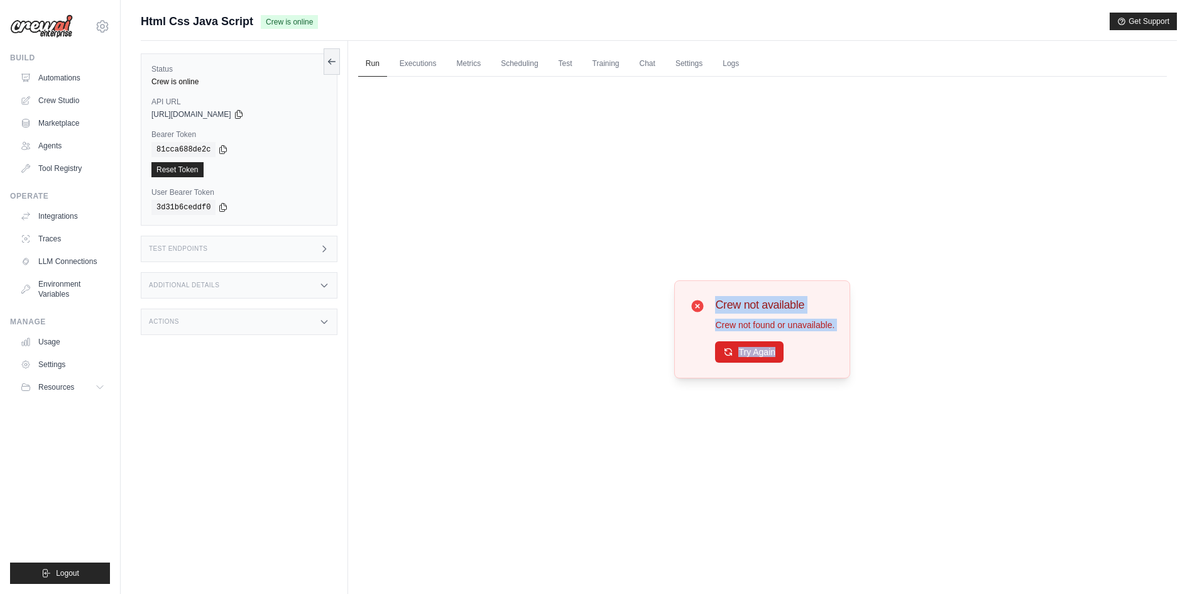
click at [749, 356] on button "Try Again" at bounding box center [749, 351] width 68 height 21
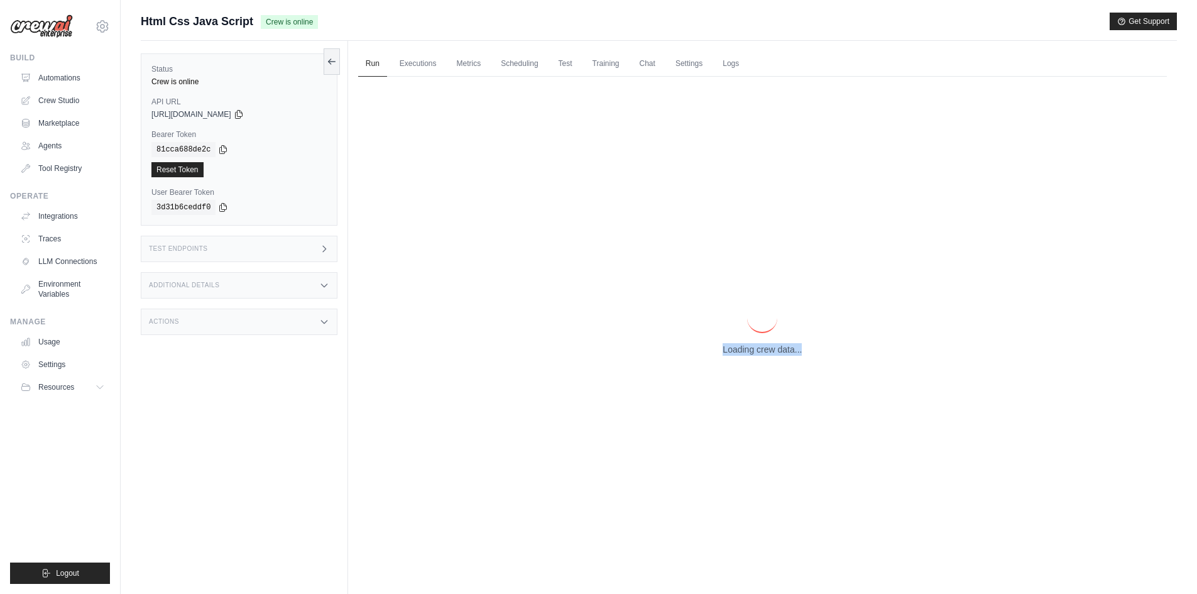
click at [749, 356] on div "Loading crew data..." at bounding box center [762, 329] width 808 height 504
click at [747, 354] on p "Loading crew data..." at bounding box center [761, 349] width 79 height 13
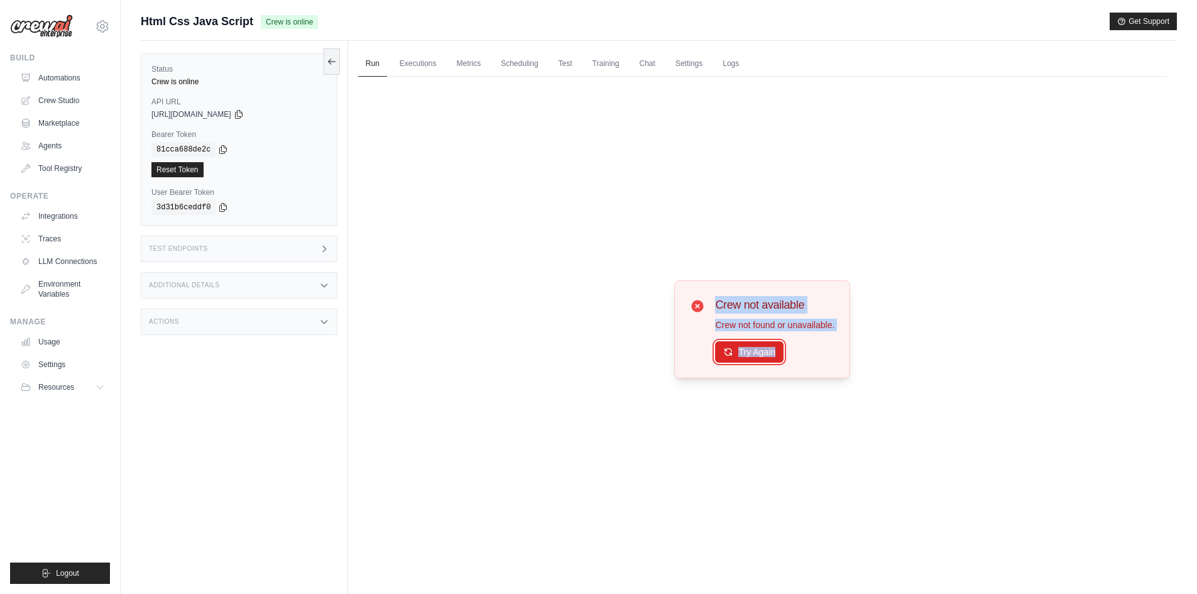
click at [747, 354] on button "Try Again" at bounding box center [749, 351] width 68 height 21
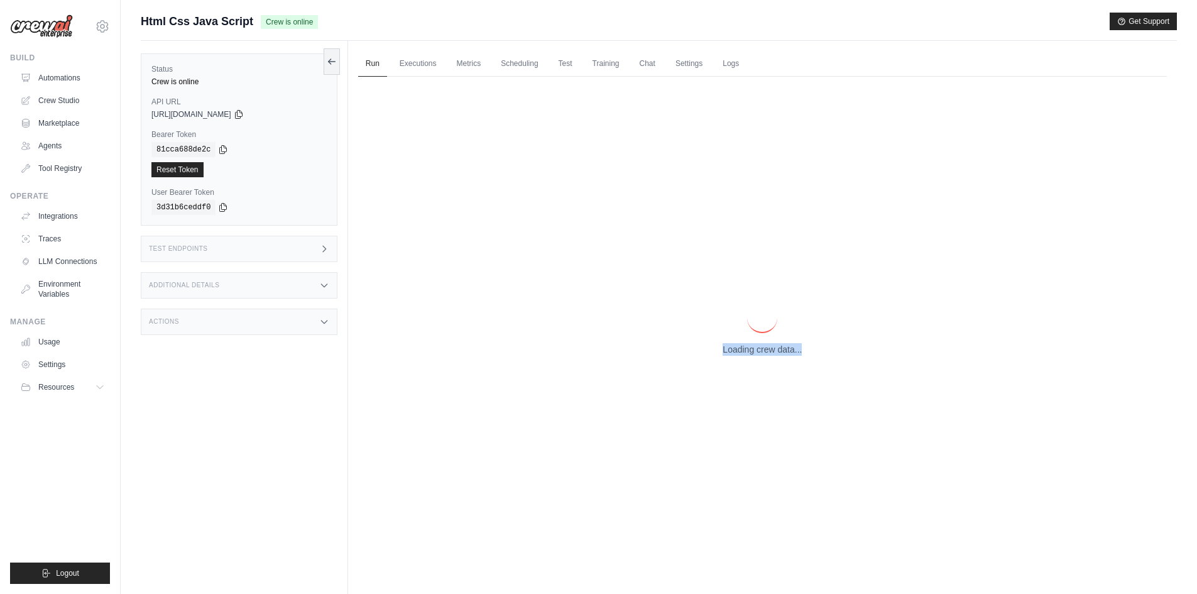
click at [747, 354] on p "Loading crew data..." at bounding box center [761, 349] width 79 height 13
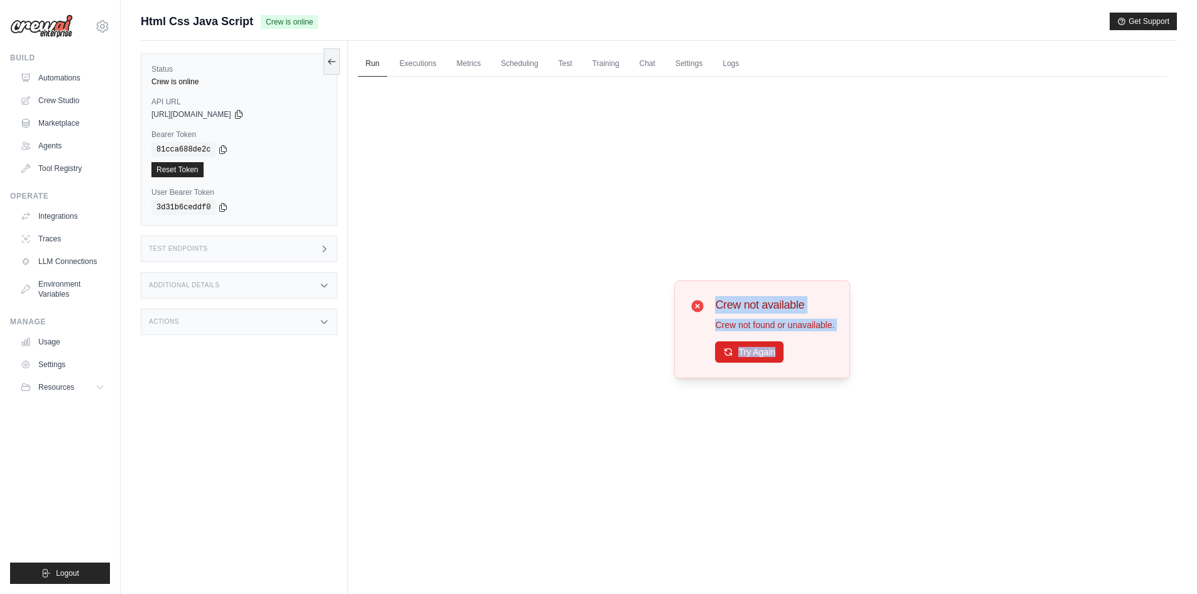
click at [747, 354] on button "Try Again" at bounding box center [749, 351] width 68 height 21
click at [747, 354] on button "Try Again" at bounding box center [749, 350] width 68 height 21
click at [745, 356] on button "Try Again" at bounding box center [749, 351] width 68 height 21
click at [773, 354] on button "Try Again" at bounding box center [749, 350] width 68 height 21
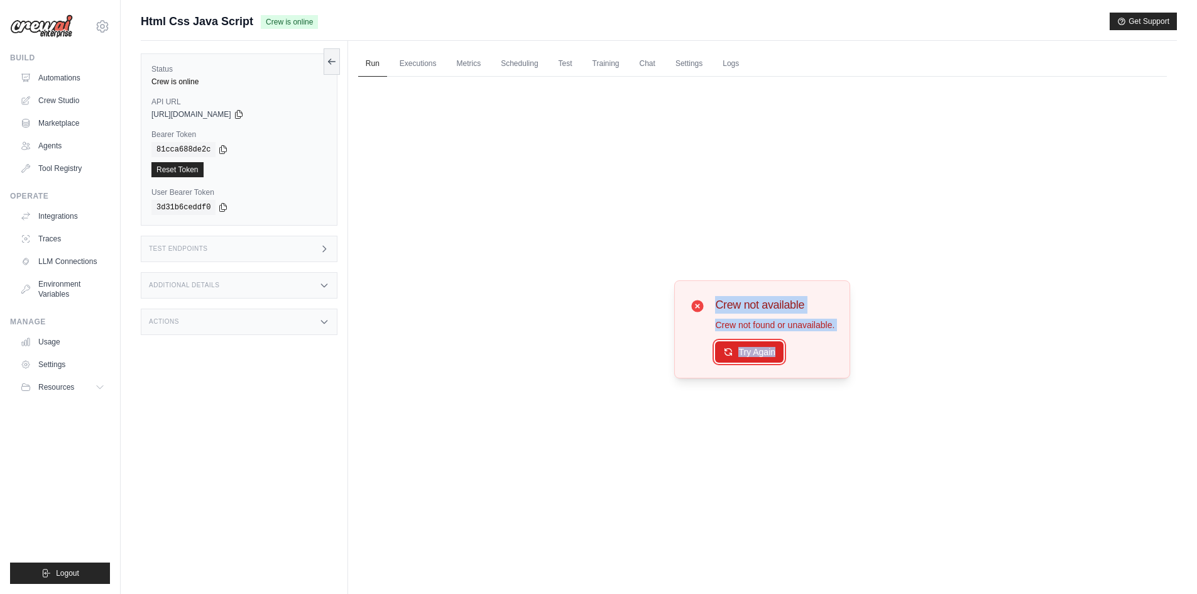
click at [773, 354] on button "Try Again" at bounding box center [749, 351] width 68 height 21
click at [43, 73] on link "Automations" at bounding box center [63, 78] width 95 height 20
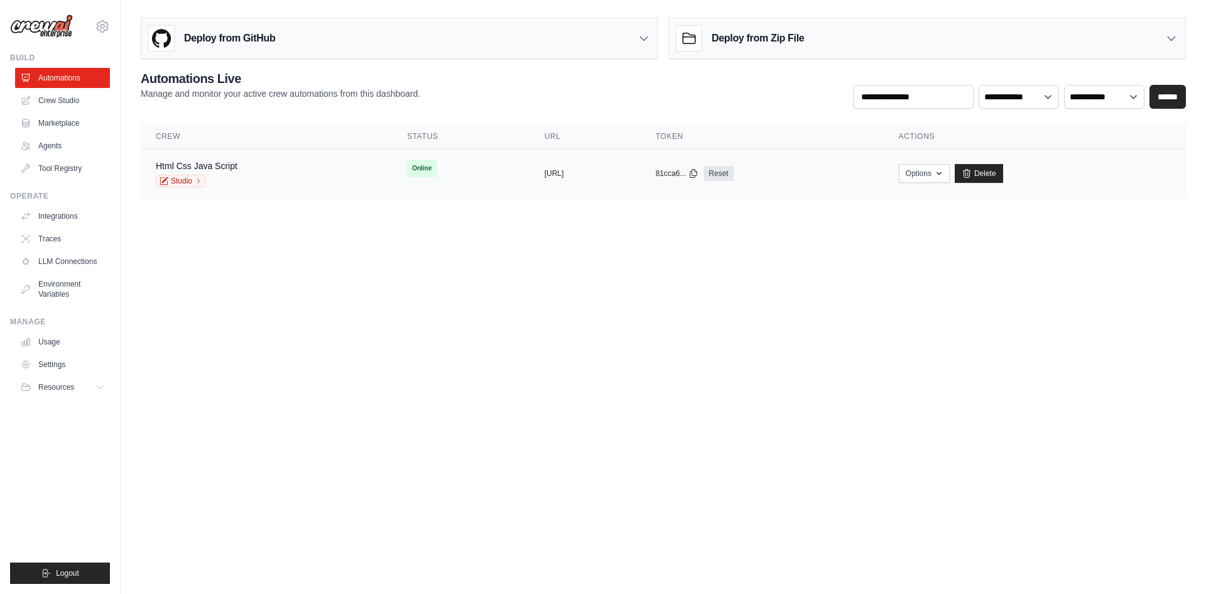
click at [316, 182] on div "Html Css Java Script Studio" at bounding box center [266, 174] width 221 height 28
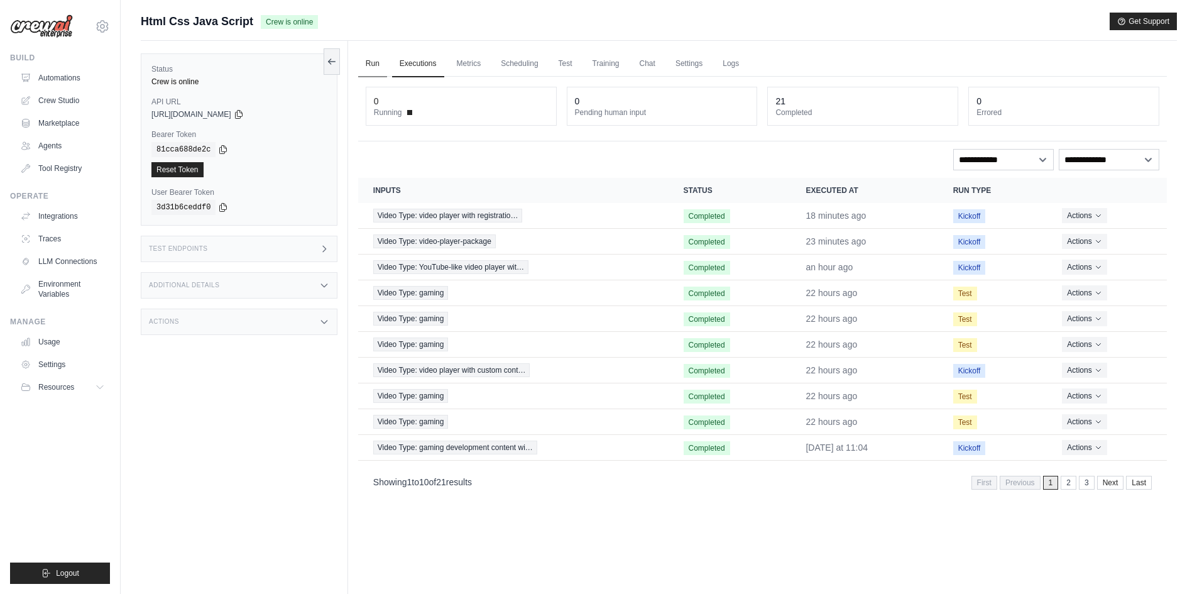
click at [380, 76] on link "Run" at bounding box center [372, 64] width 29 height 26
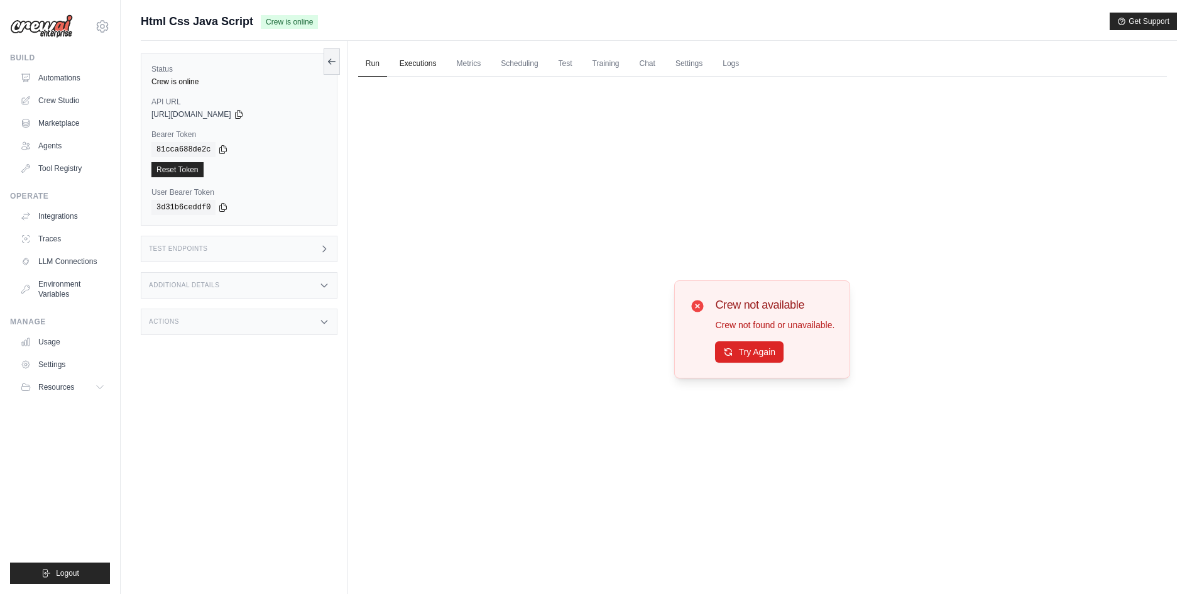
click at [420, 76] on link "Executions" at bounding box center [418, 64] width 52 height 26
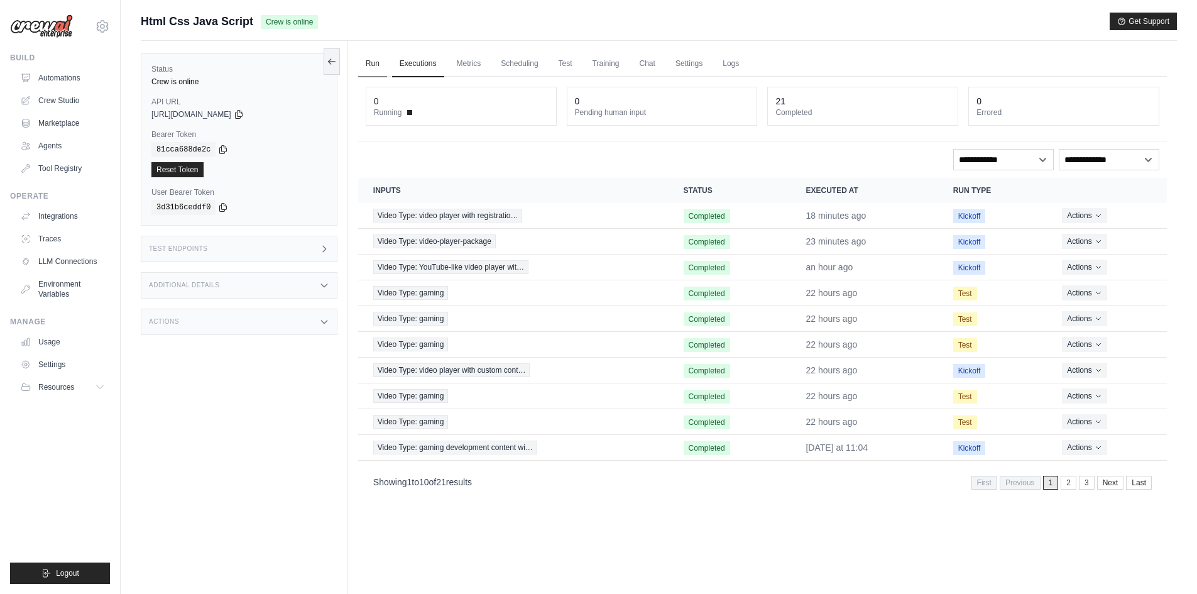
click at [373, 68] on link "Run" at bounding box center [372, 64] width 29 height 26
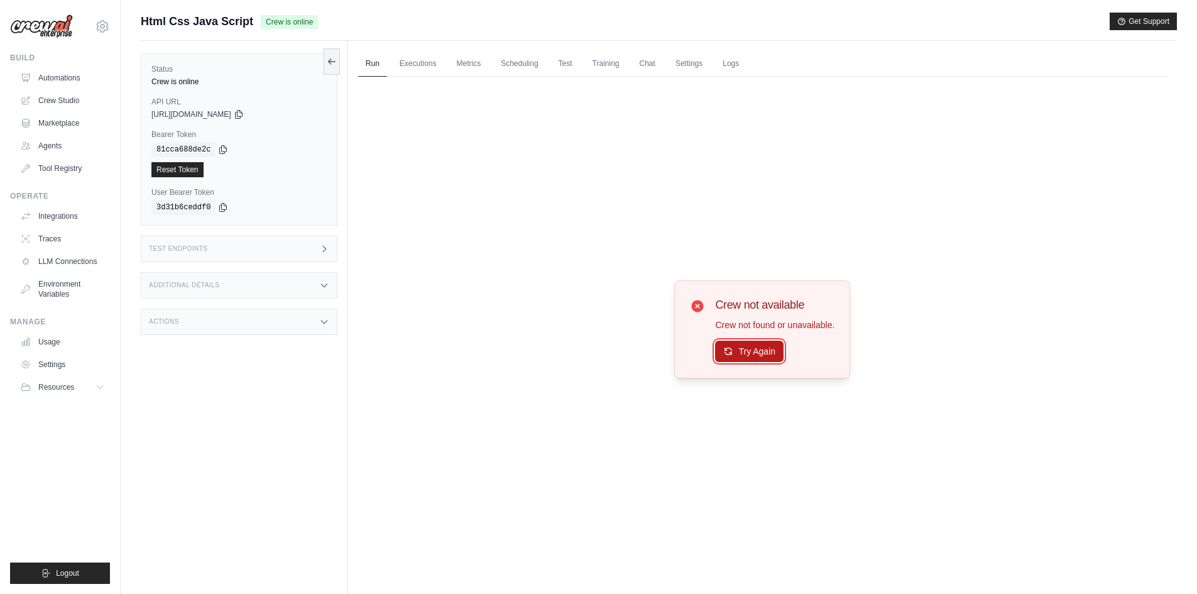
click at [730, 342] on button "Try Again" at bounding box center [749, 350] width 68 height 21
click at [736, 351] on button "Try Again" at bounding box center [749, 351] width 68 height 21
drag, startPoint x: 730, startPoint y: 342, endPoint x: 736, endPoint y: 352, distance: 11.5
click at [736, 352] on button "Try Again" at bounding box center [749, 350] width 68 height 21
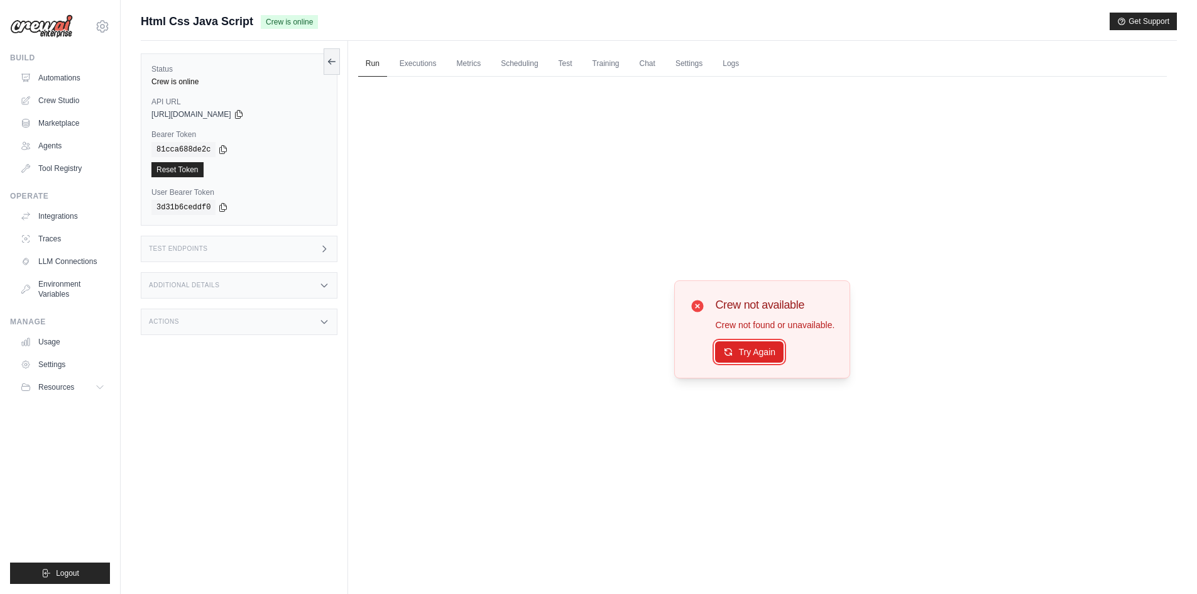
click at [737, 360] on button "Try Again" at bounding box center [749, 351] width 68 height 21
click at [737, 361] on button "Try Again" at bounding box center [749, 351] width 68 height 21
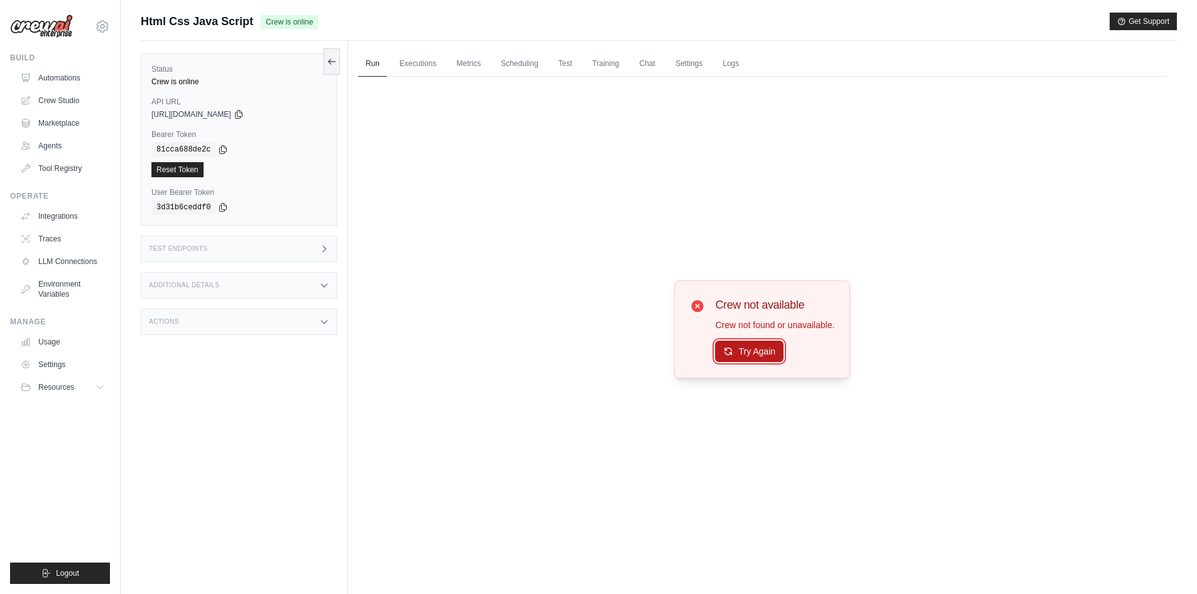
click at [776, 354] on button "Try Again" at bounding box center [749, 350] width 68 height 21
click at [776, 354] on button "Try Again" at bounding box center [749, 351] width 68 height 21
click at [776, 354] on button "Try Again" at bounding box center [749, 350] width 68 height 21
click at [771, 356] on button "Try Again" at bounding box center [749, 351] width 68 height 21
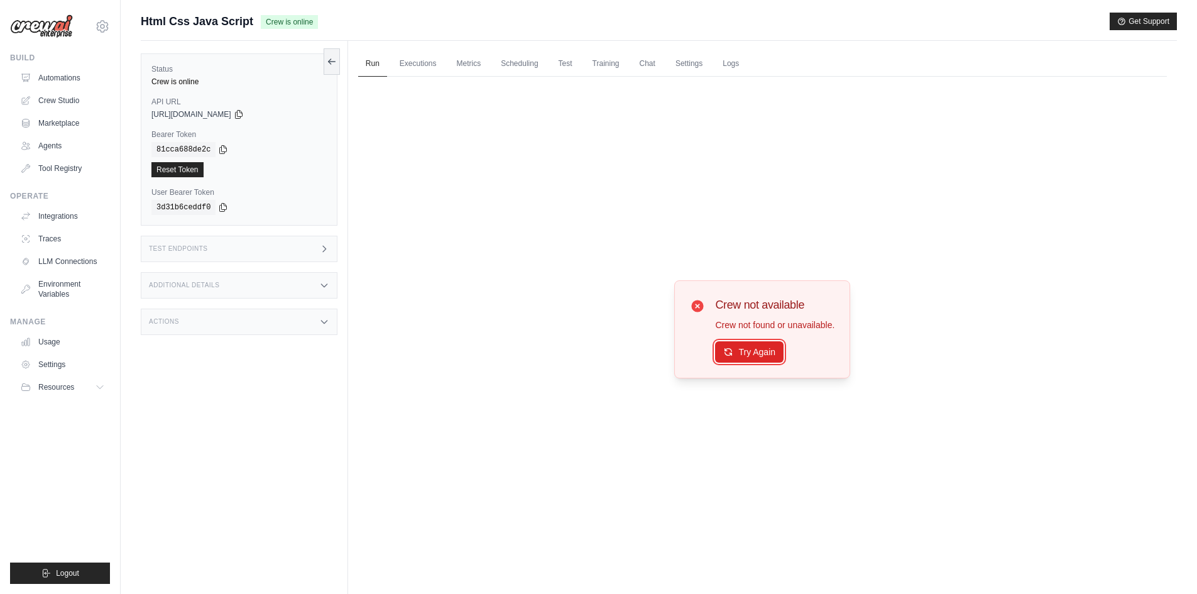
click at [771, 356] on button "Try Again" at bounding box center [749, 351] width 68 height 21
click at [747, 360] on button "Try Again" at bounding box center [749, 350] width 68 height 21
click at [747, 359] on button "Try Again" at bounding box center [749, 350] width 68 height 21
click at [761, 371] on div "Crew not available Crew not found or unavailable. Try Again" at bounding box center [762, 329] width 176 height 98
click at [760, 359] on button "Try Again" at bounding box center [749, 350] width 68 height 21
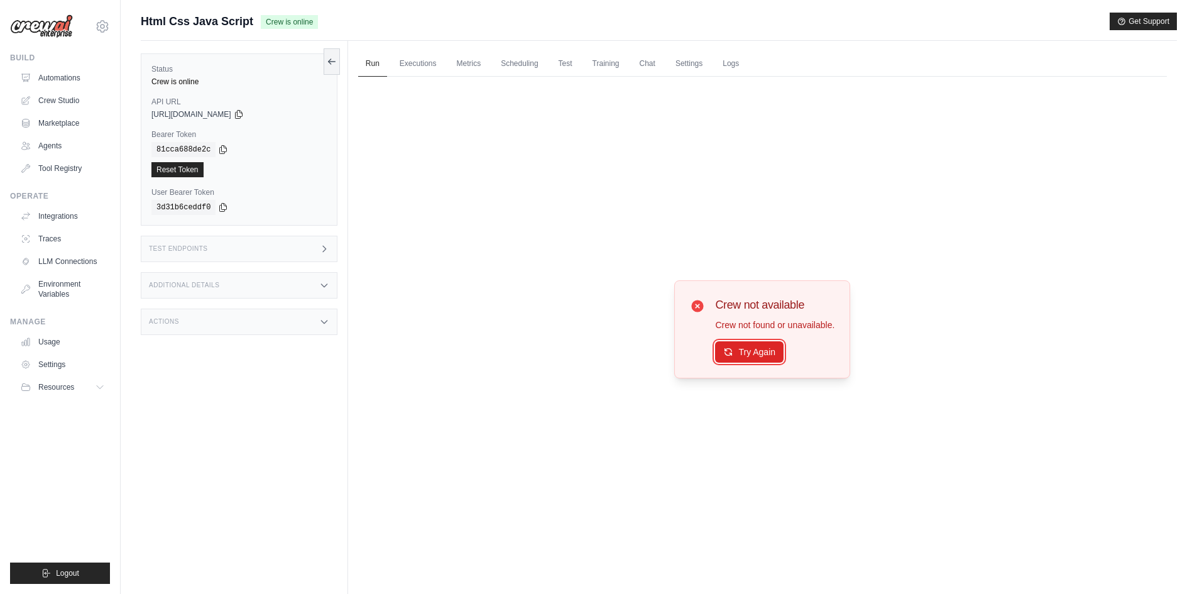
click at [760, 359] on button "Try Again" at bounding box center [749, 351] width 68 height 21
click at [775, 358] on button "Try Again" at bounding box center [749, 350] width 68 height 21
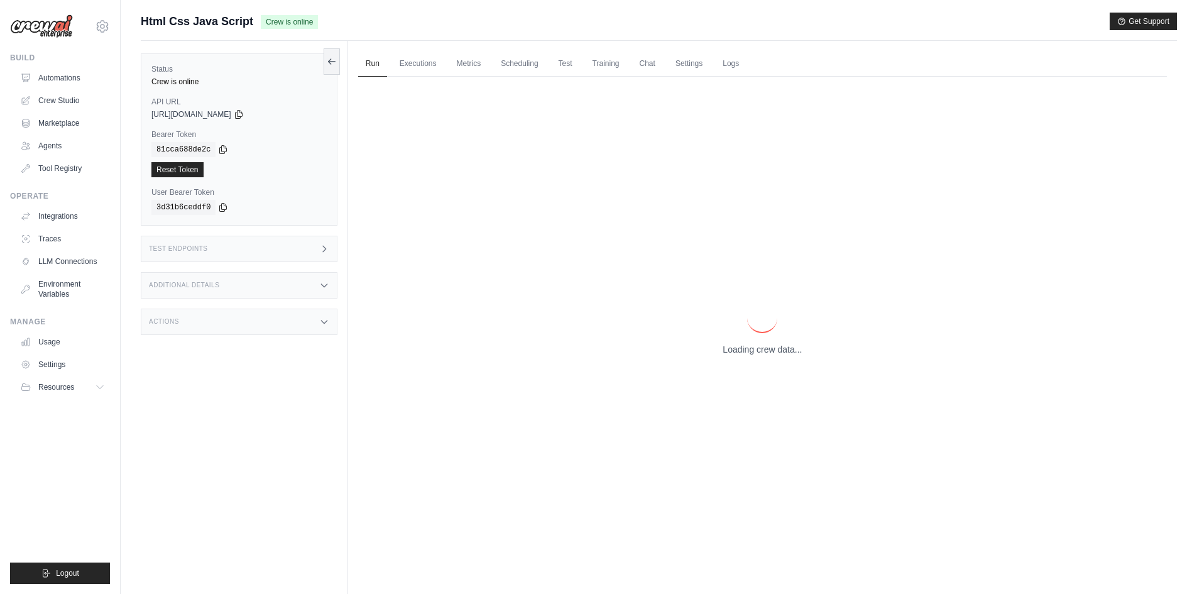
click at [774, 356] on div "Loading crew data..." at bounding box center [762, 329] width 808 height 504
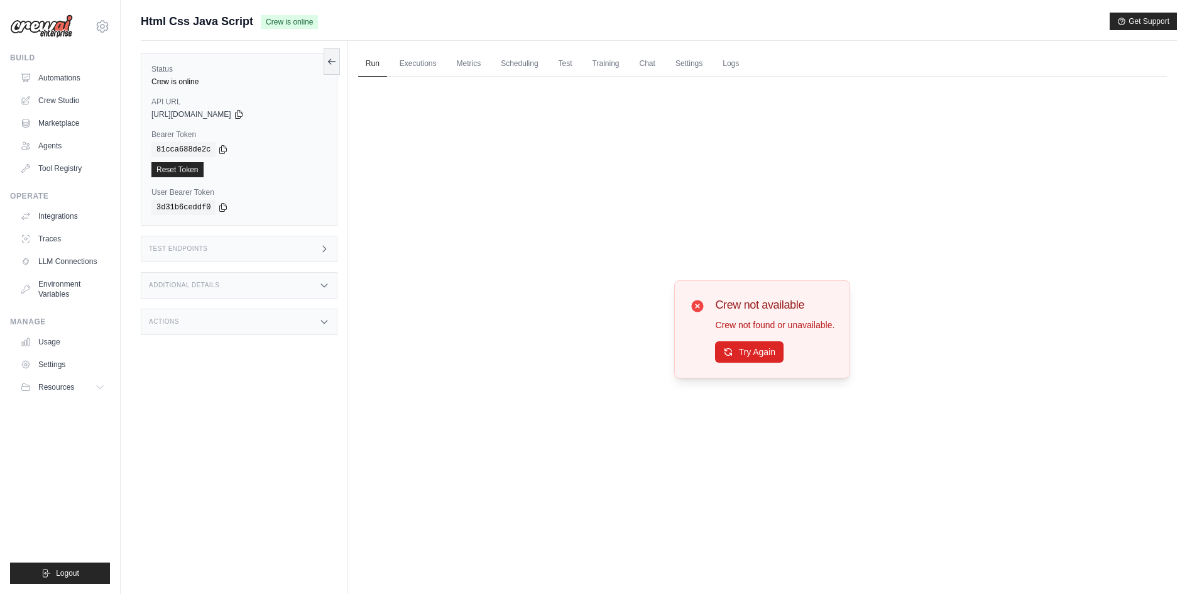
click at [774, 356] on button "Try Again" at bounding box center [749, 351] width 68 height 21
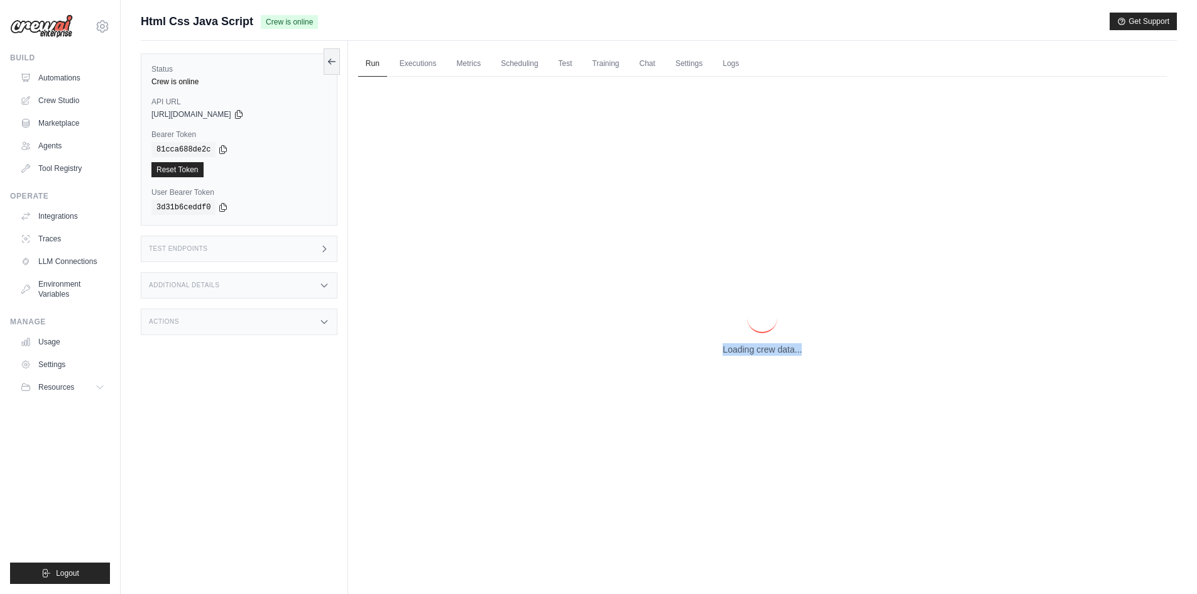
click at [774, 356] on div "Loading crew data..." at bounding box center [762, 329] width 808 height 504
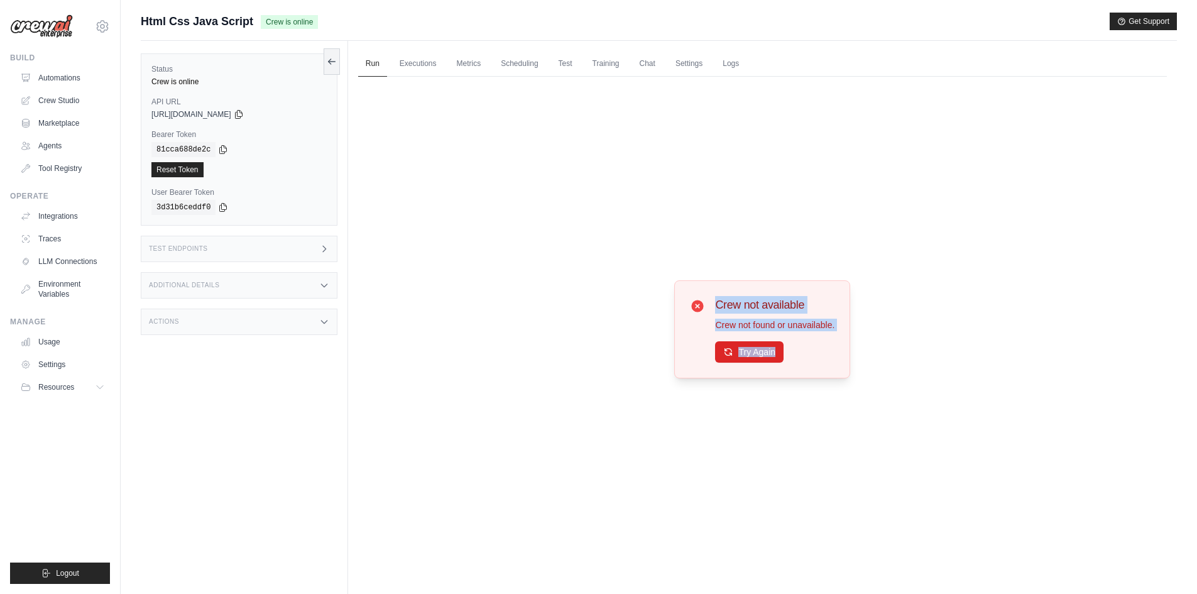
click at [774, 356] on button "Try Again" at bounding box center [749, 351] width 68 height 21
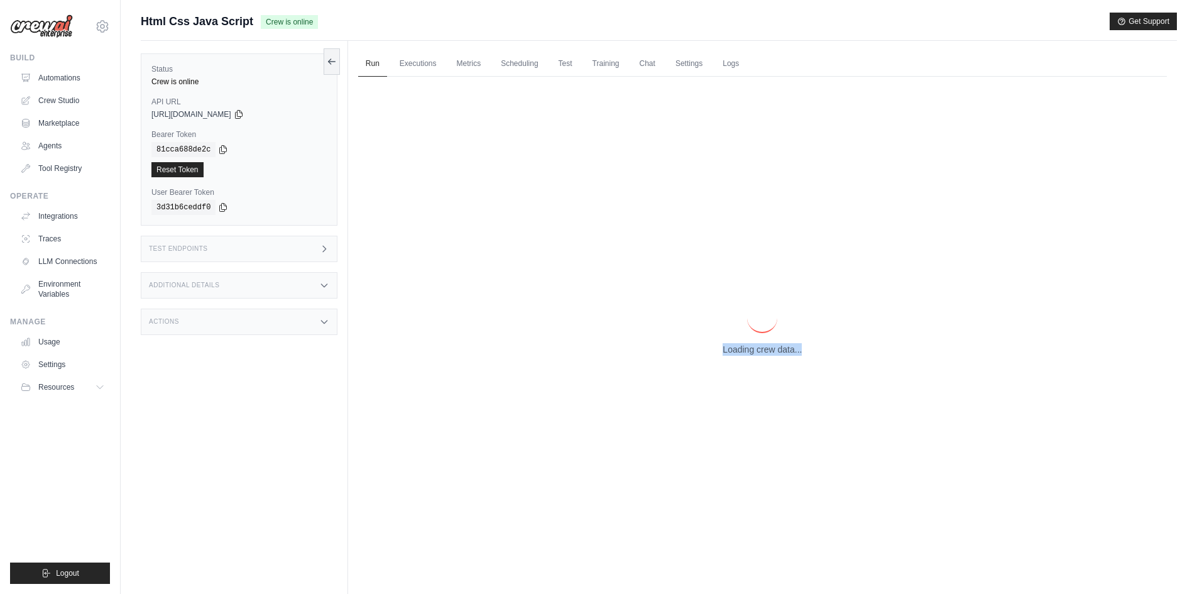
click at [774, 356] on div "Loading crew data..." at bounding box center [762, 329] width 808 height 504
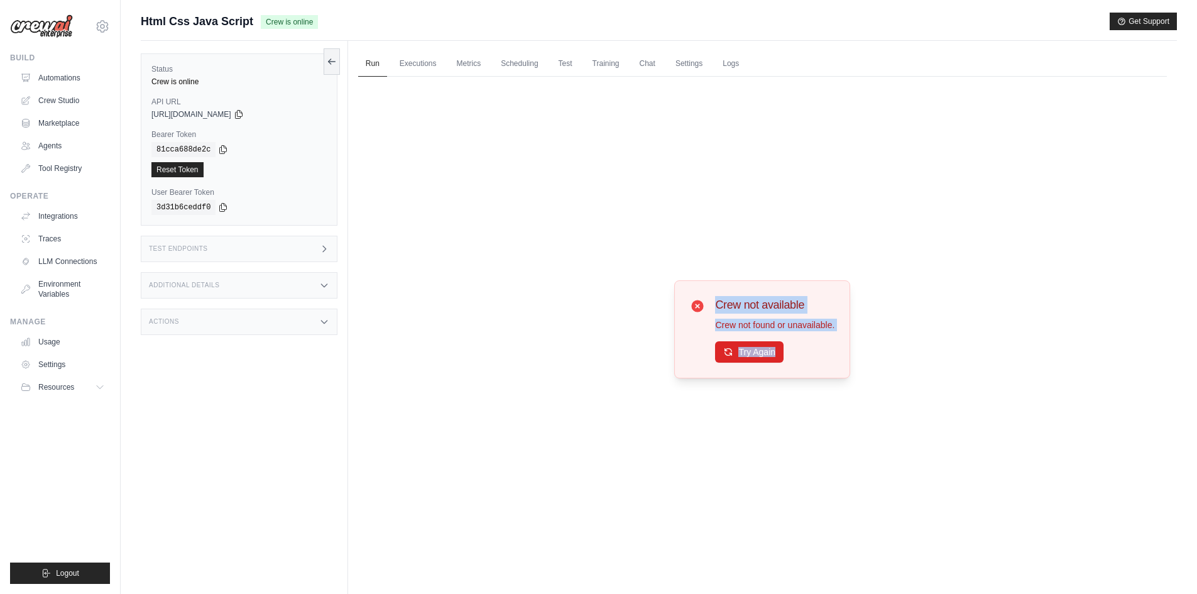
click at [773, 356] on button "Try Again" at bounding box center [749, 351] width 68 height 21
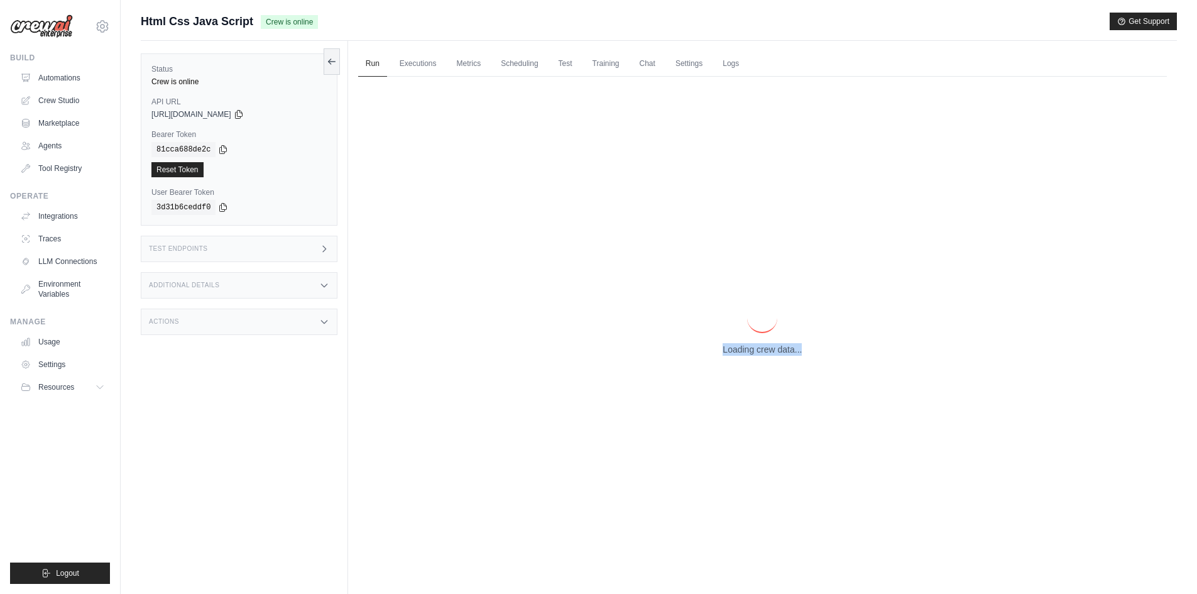
click at [764, 358] on div "Loading crew data..." at bounding box center [762, 329] width 808 height 504
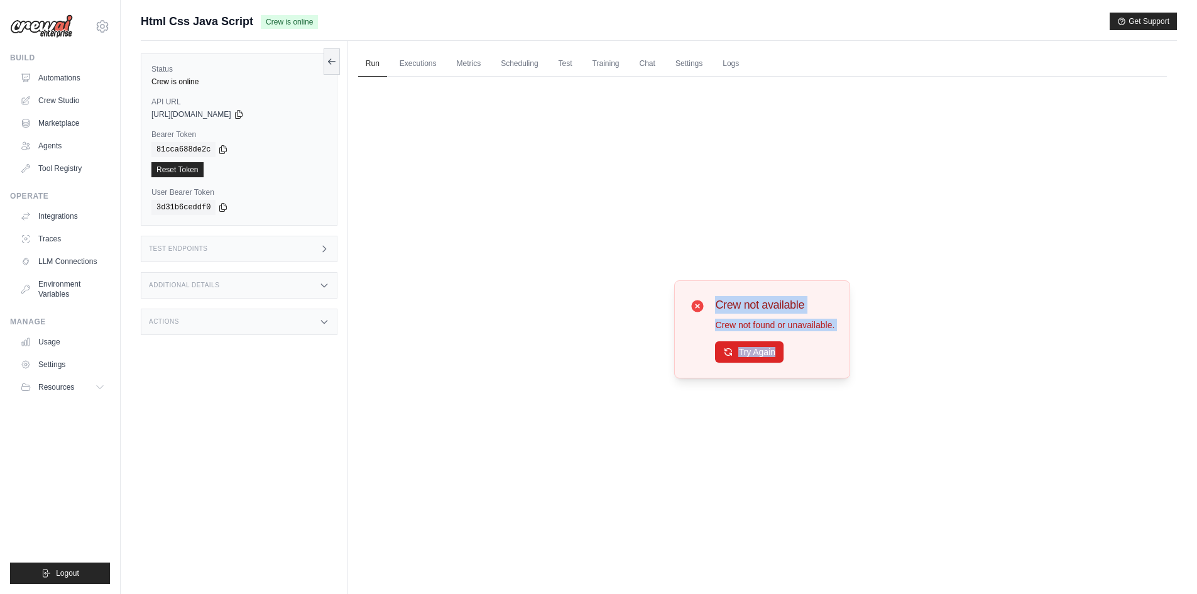
click at [764, 358] on button "Try Again" at bounding box center [749, 351] width 68 height 21
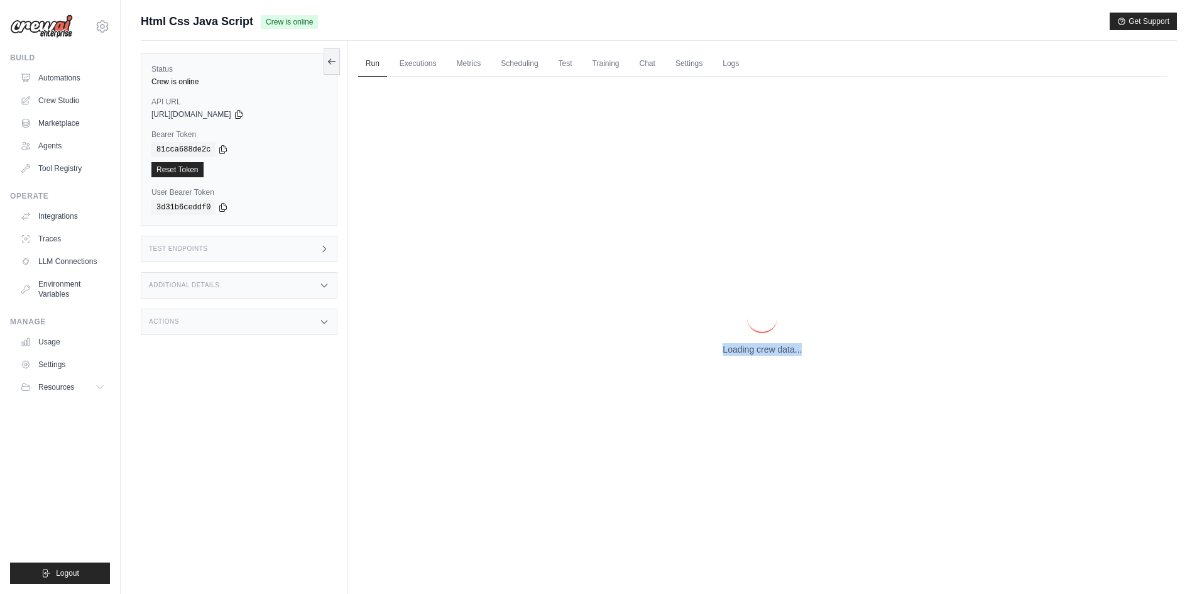
click at [761, 359] on div "Loading crew data..." at bounding box center [762, 329] width 808 height 504
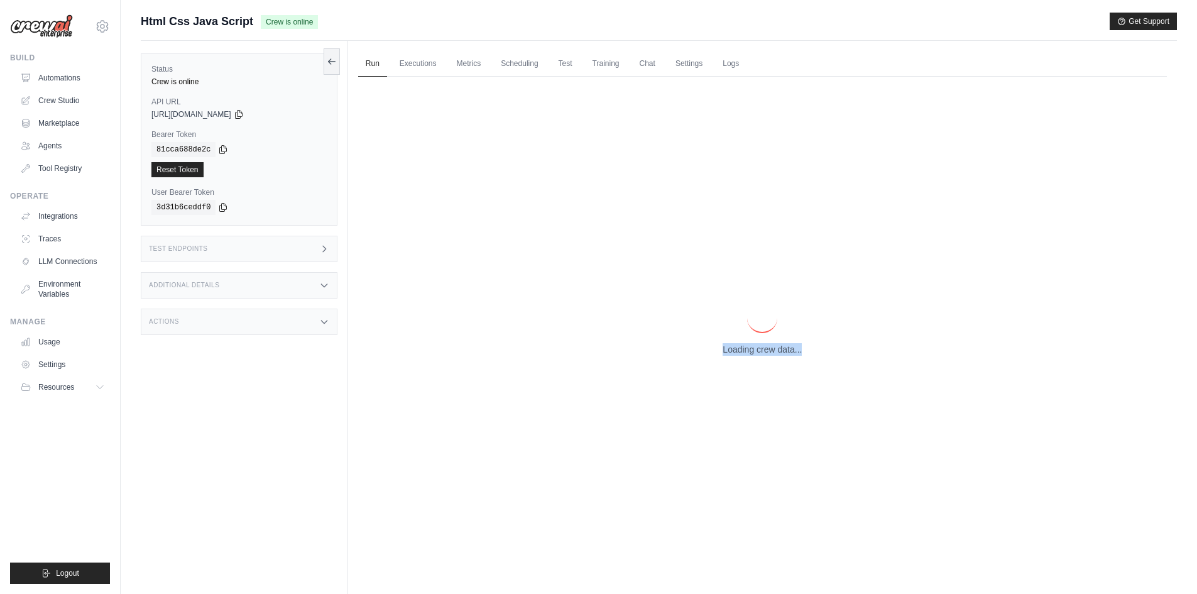
click at [761, 359] on div "Loading crew data..." at bounding box center [762, 329] width 808 height 504
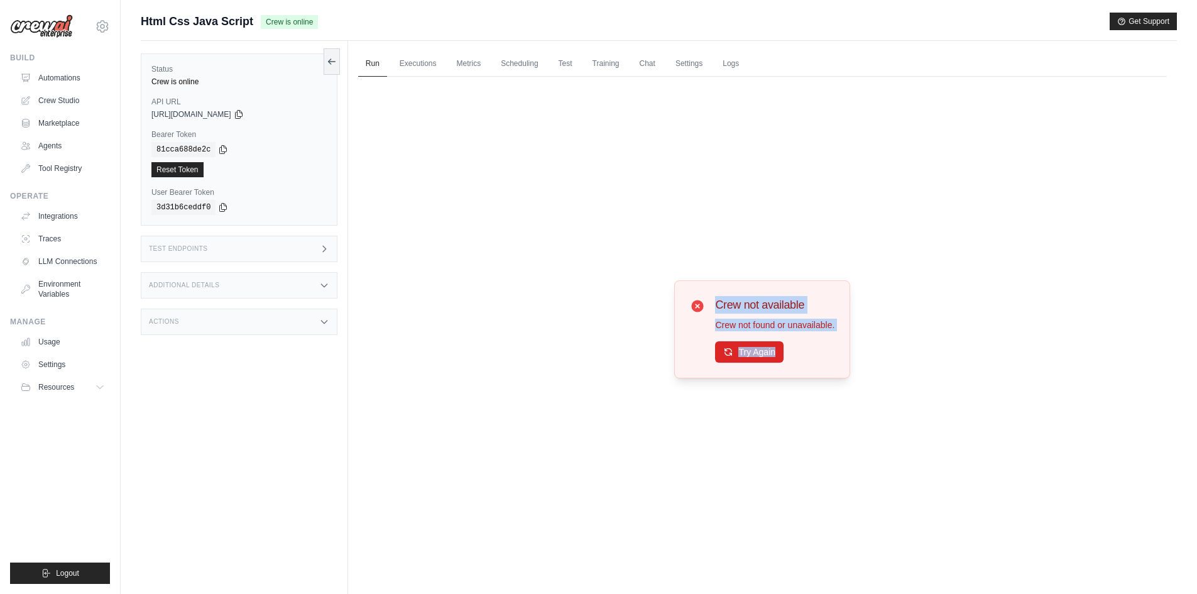
click at [761, 359] on button "Try Again" at bounding box center [749, 351] width 68 height 21
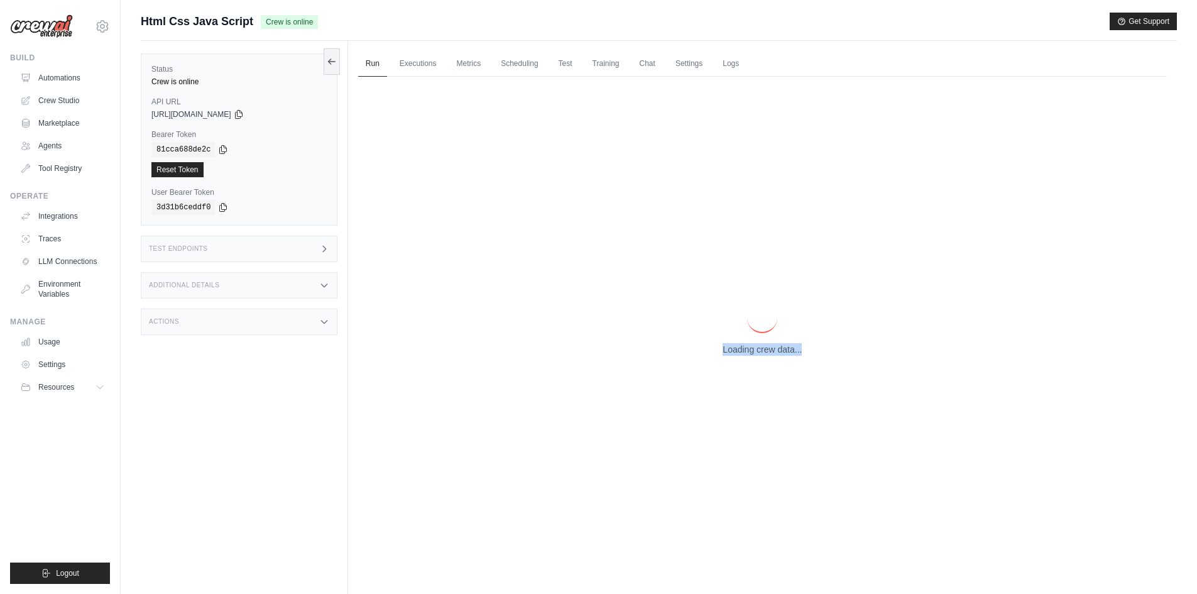
click at [761, 359] on div "Loading crew data..." at bounding box center [762, 329] width 808 height 504
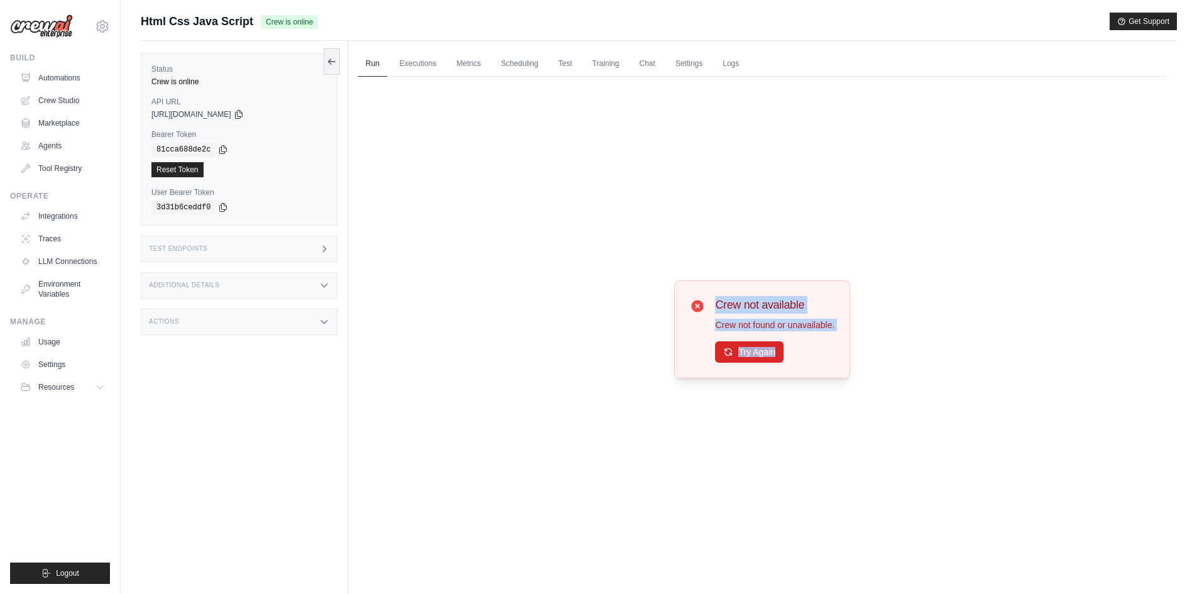
click at [761, 359] on button "Try Again" at bounding box center [749, 351] width 68 height 21
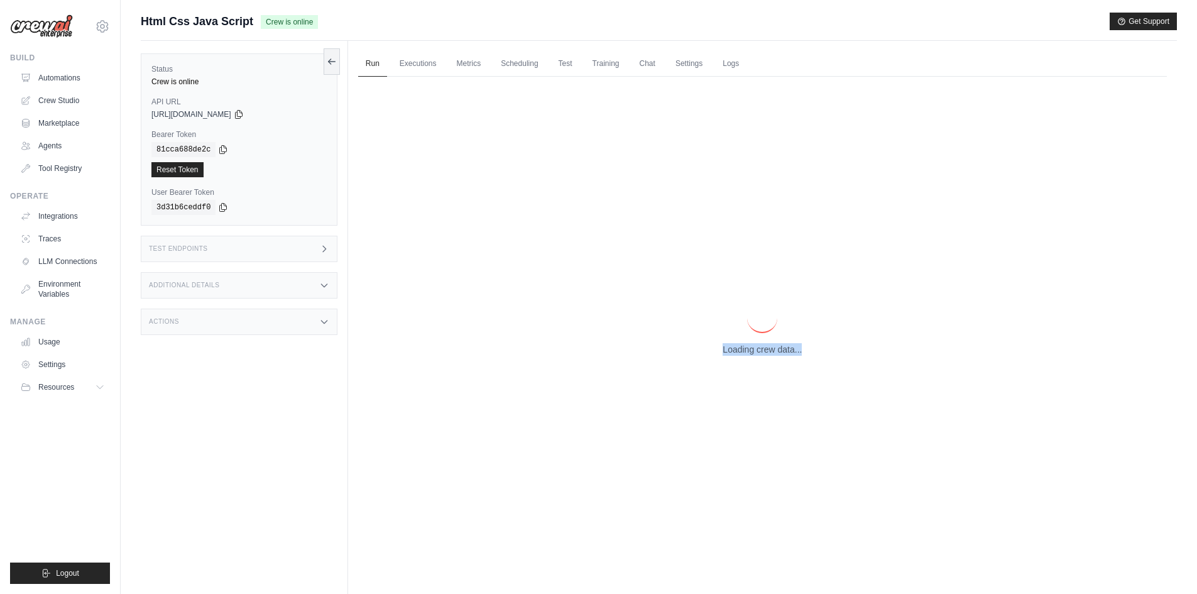
click at [761, 359] on div "Loading crew data..." at bounding box center [762, 329] width 808 height 504
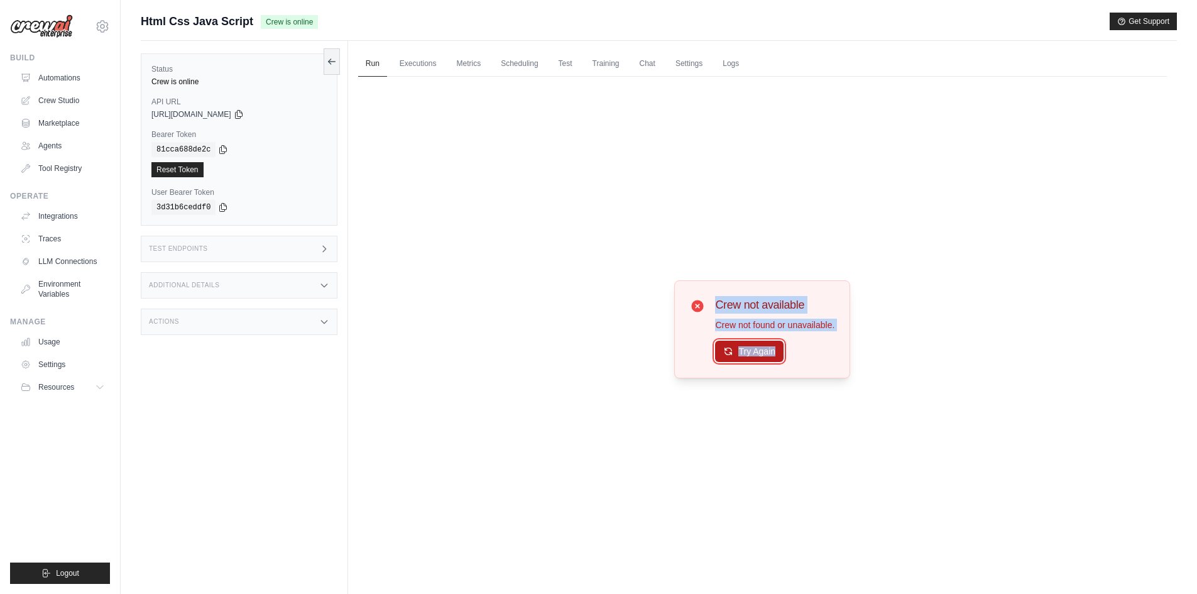
click at [762, 354] on button "Try Again" at bounding box center [749, 350] width 68 height 21
click at [761, 354] on button "Try Again" at bounding box center [749, 350] width 68 height 21
click at [760, 356] on button "Try Again" at bounding box center [749, 350] width 68 height 21
click at [760, 356] on button "Try Again" at bounding box center [749, 351] width 68 height 21
click at [768, 350] on button "Try Again" at bounding box center [749, 350] width 68 height 21
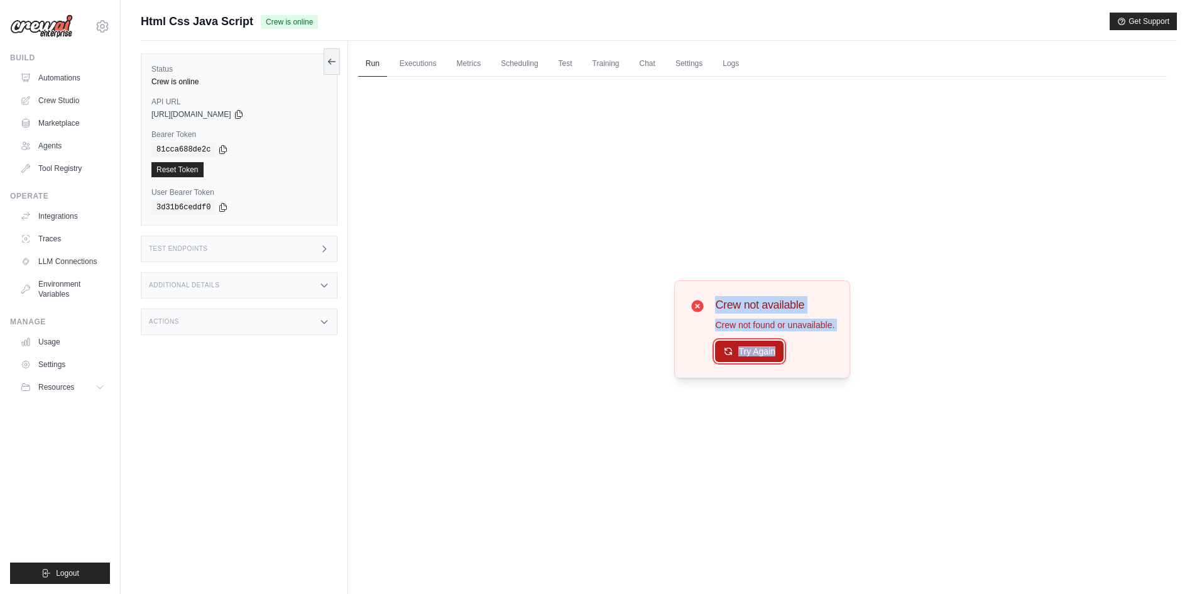
click at [767, 351] on button "Try Again" at bounding box center [749, 350] width 68 height 21
click at [767, 351] on button "Try Again" at bounding box center [749, 351] width 68 height 21
drag, startPoint x: 768, startPoint y: 349, endPoint x: 768, endPoint y: 336, distance: 12.6
click at [768, 336] on div "Crew not available Crew not found or unavailable. Try Again" at bounding box center [774, 329] width 119 height 67
click at [766, 359] on button "Try Again" at bounding box center [749, 350] width 68 height 21
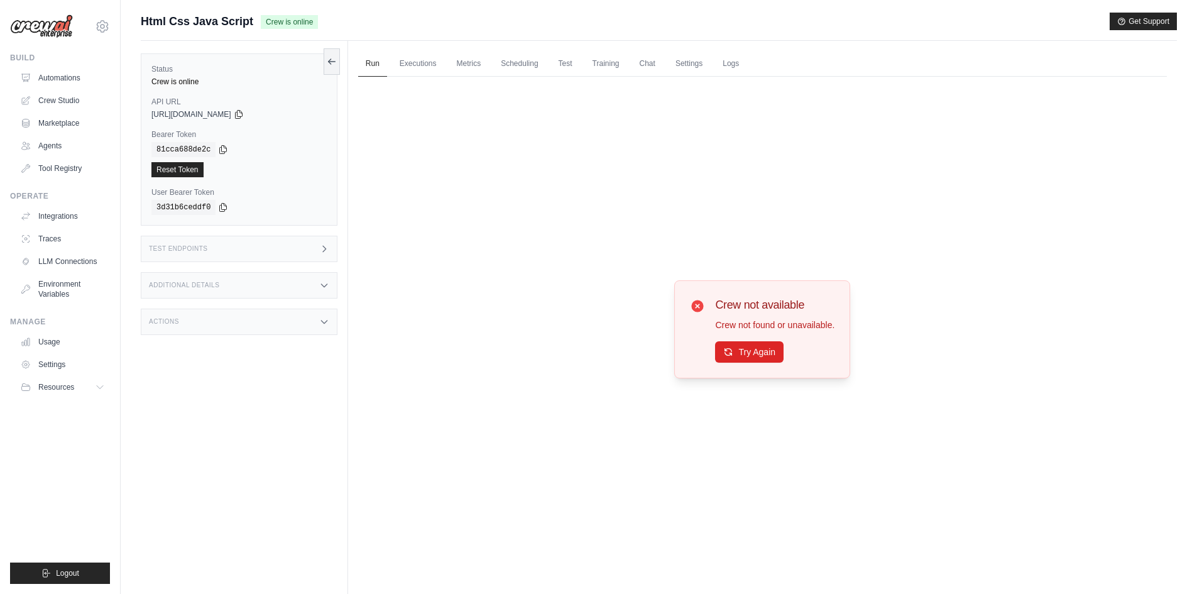
click at [766, 359] on button "Try Again" at bounding box center [749, 351] width 68 height 21
click at [766, 355] on button "Try Again" at bounding box center [749, 351] width 68 height 21
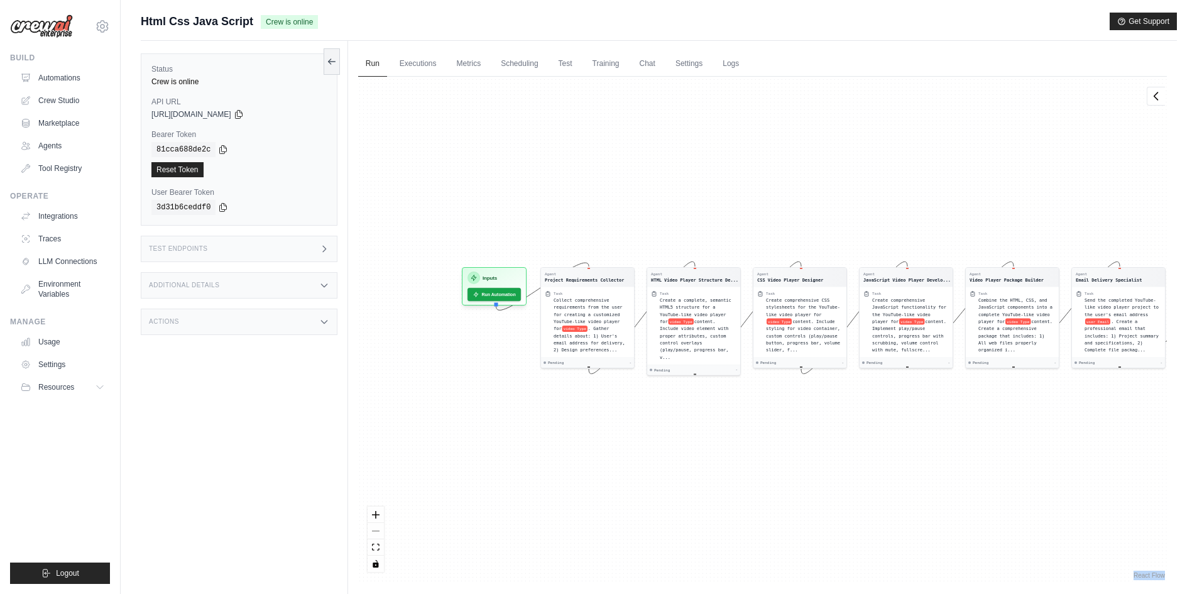
drag, startPoint x: 835, startPoint y: 453, endPoint x: 928, endPoint y: 442, distance: 94.3
click at [928, 442] on div "Agent Project Requirements Collector Task Collect comprehensive requirements fr…" at bounding box center [762, 329] width 808 height 504
click at [411, 55] on link "Executions" at bounding box center [418, 64] width 52 height 26
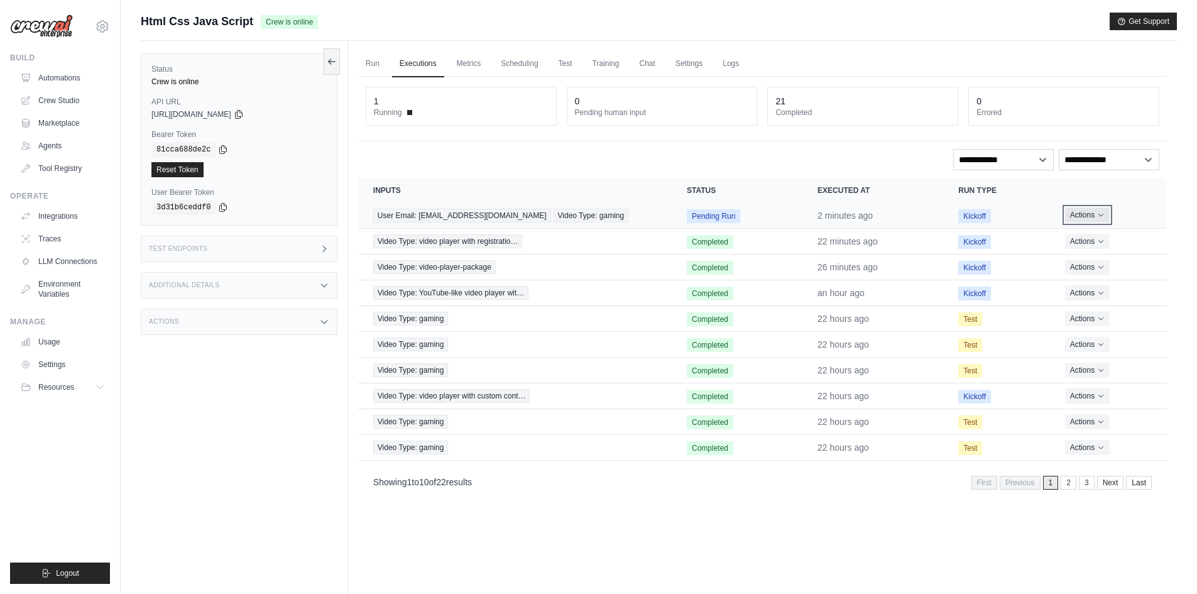
click at [1091, 217] on button "Actions" at bounding box center [1087, 214] width 45 height 15
click at [1091, 237] on link "View Details" at bounding box center [1111, 238] width 80 height 20
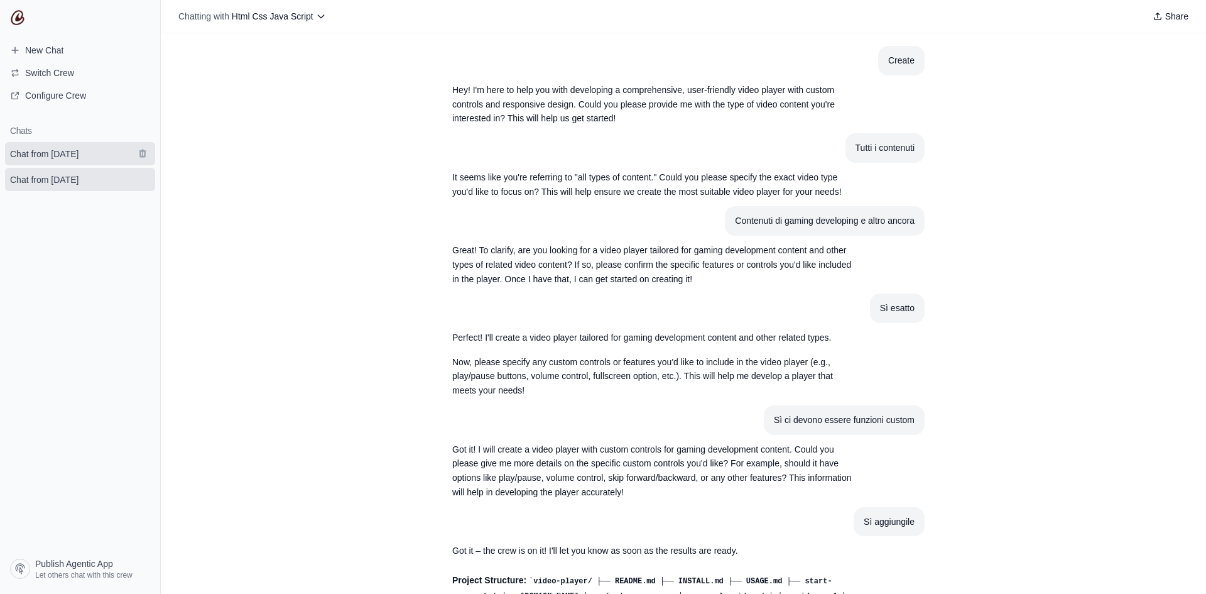
click at [79, 150] on span "Chat from [DATE]" at bounding box center [44, 154] width 68 height 13
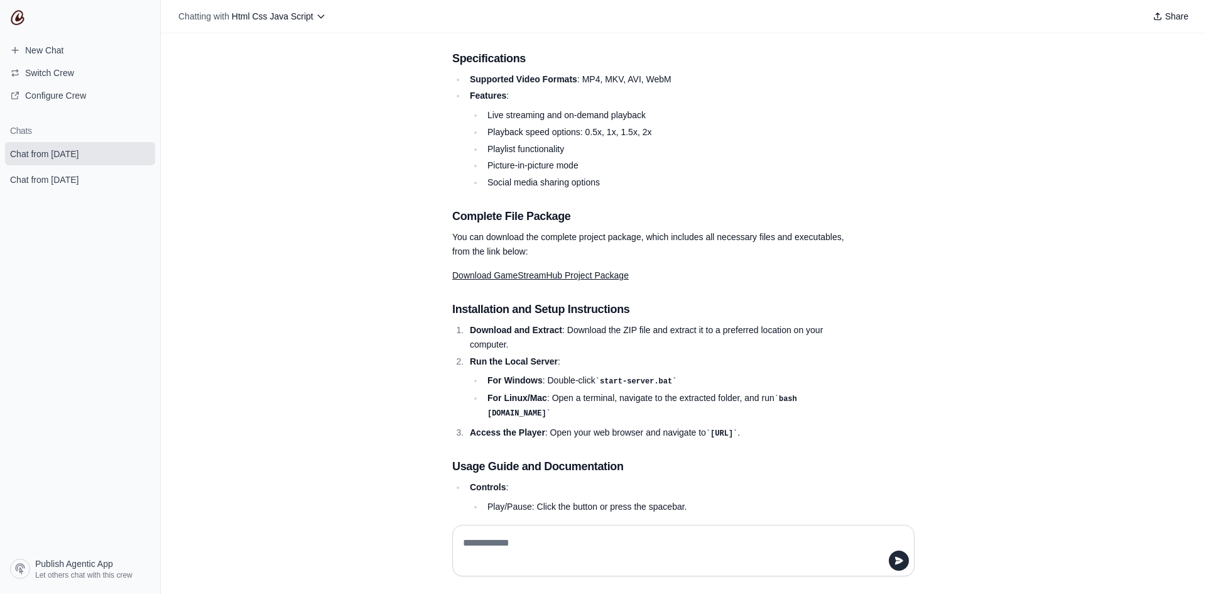
scroll to position [484, 0]
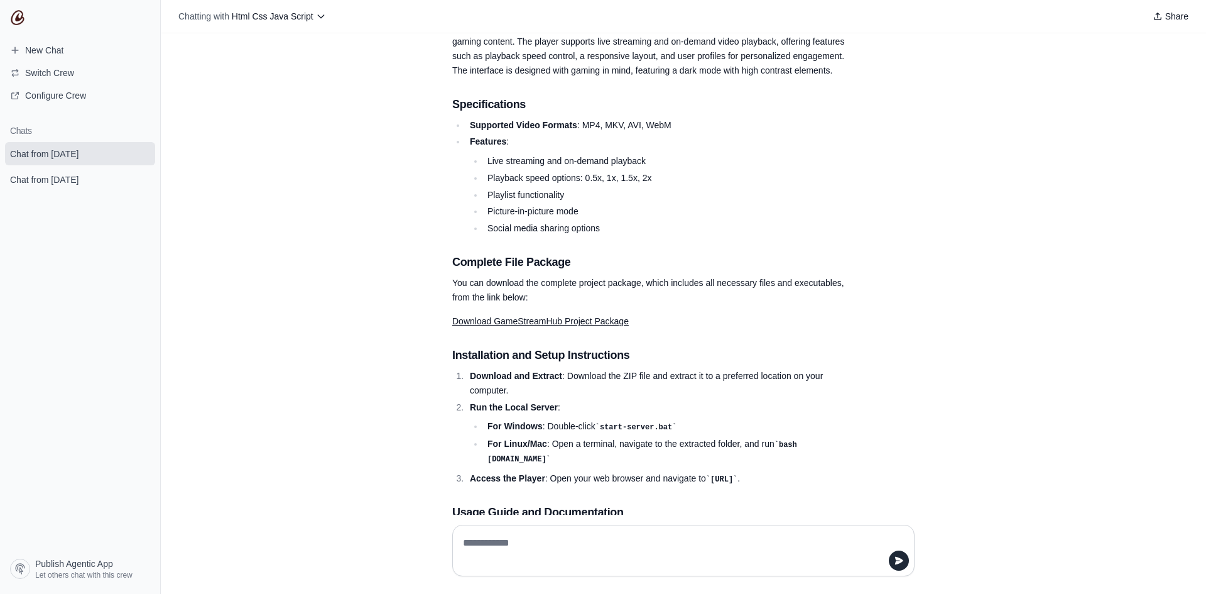
click at [538, 316] on link "Download GameStreamHub Project Package" at bounding box center [540, 321] width 176 height 10
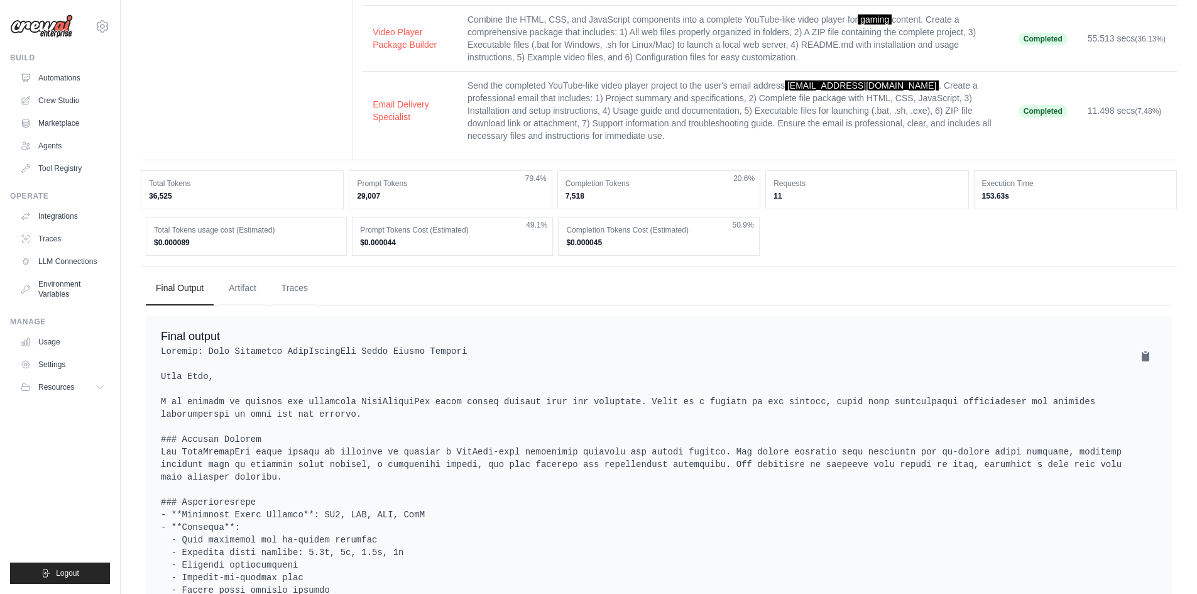
scroll to position [280, 0]
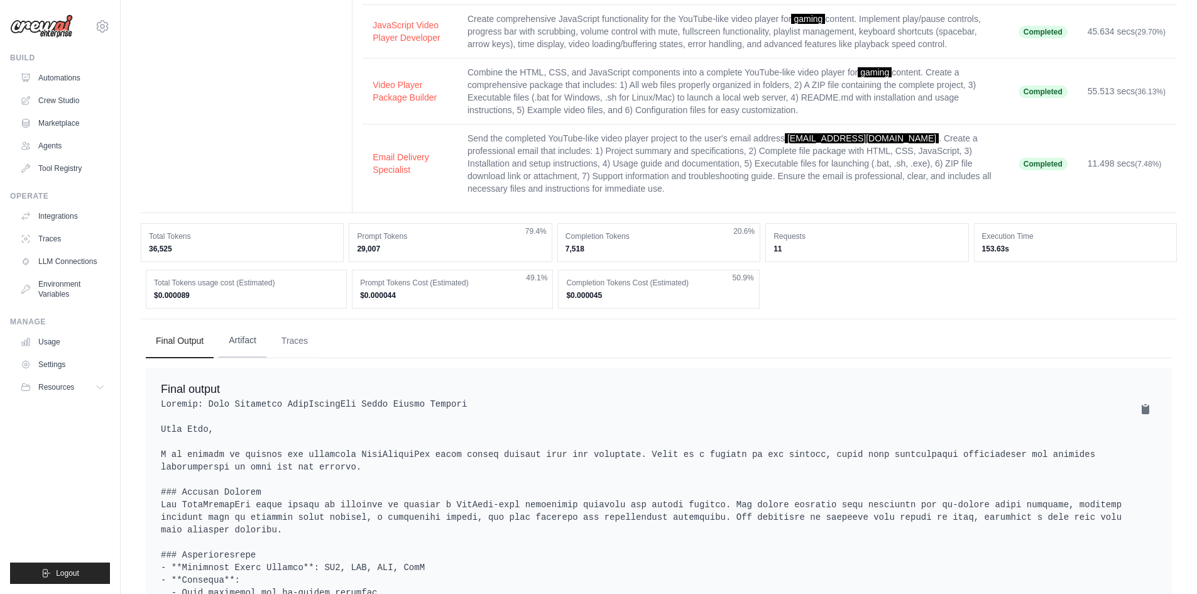
click at [245, 352] on button "Artifact" at bounding box center [243, 340] width 48 height 34
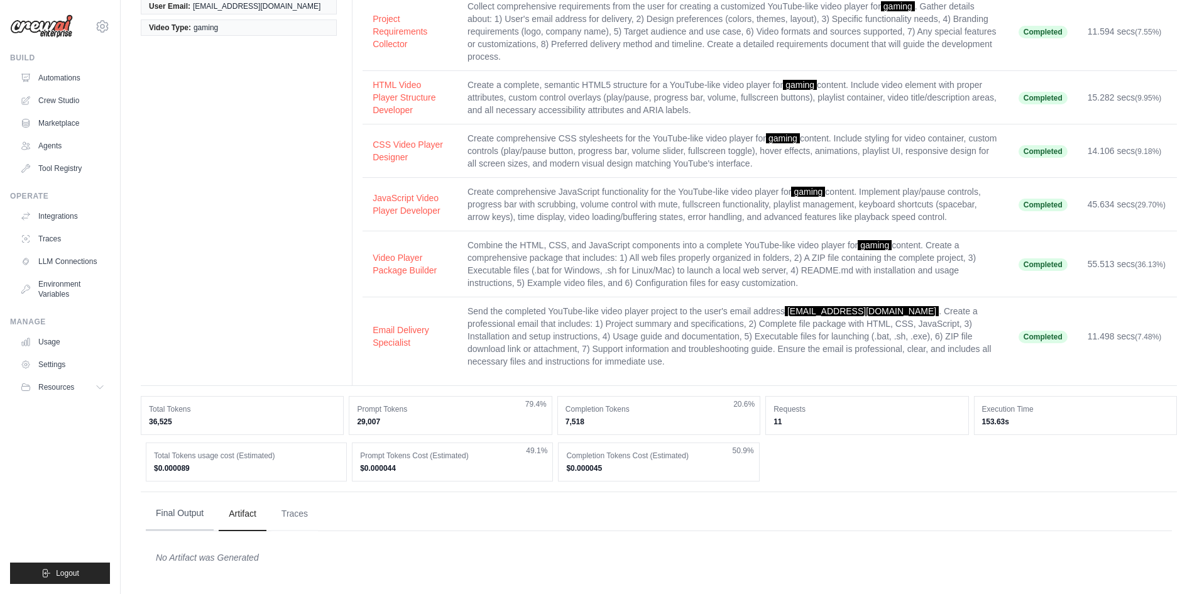
click at [195, 524] on button "Final Output" at bounding box center [180, 513] width 68 height 34
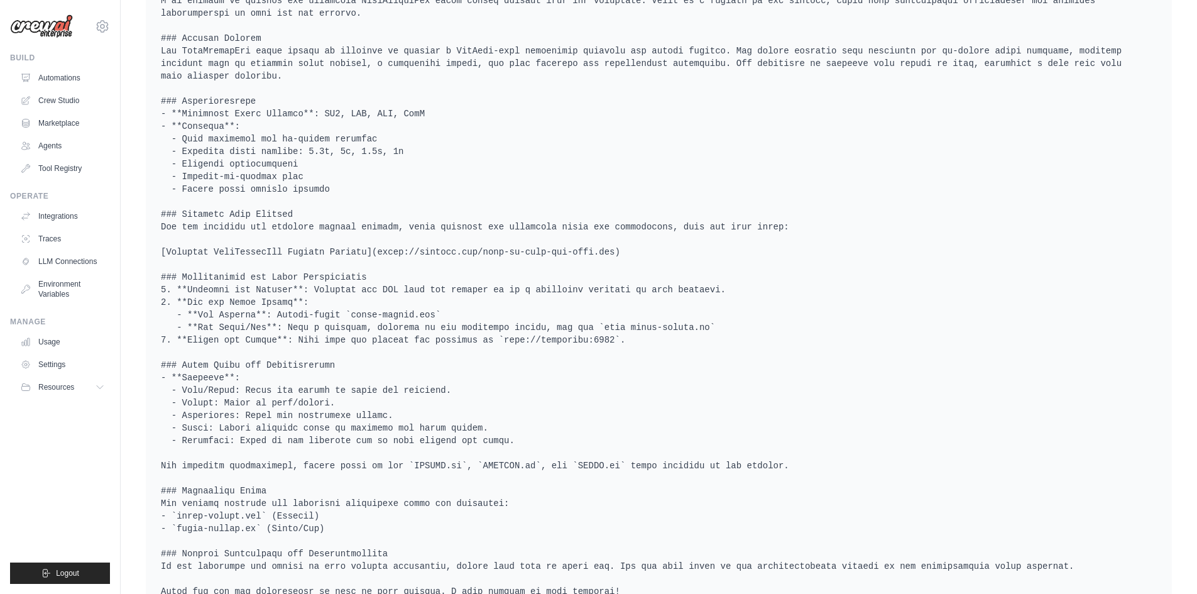
scroll to position [735, 0]
click at [60, 99] on link "Crew Studio" at bounding box center [63, 100] width 95 height 20
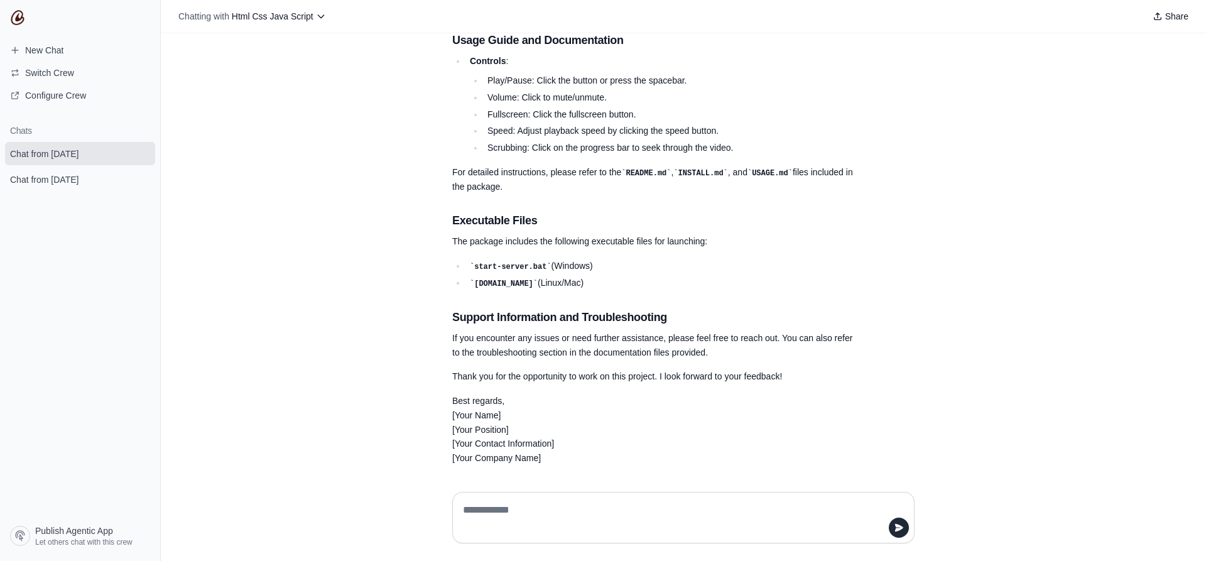
scroll to position [956, 0]
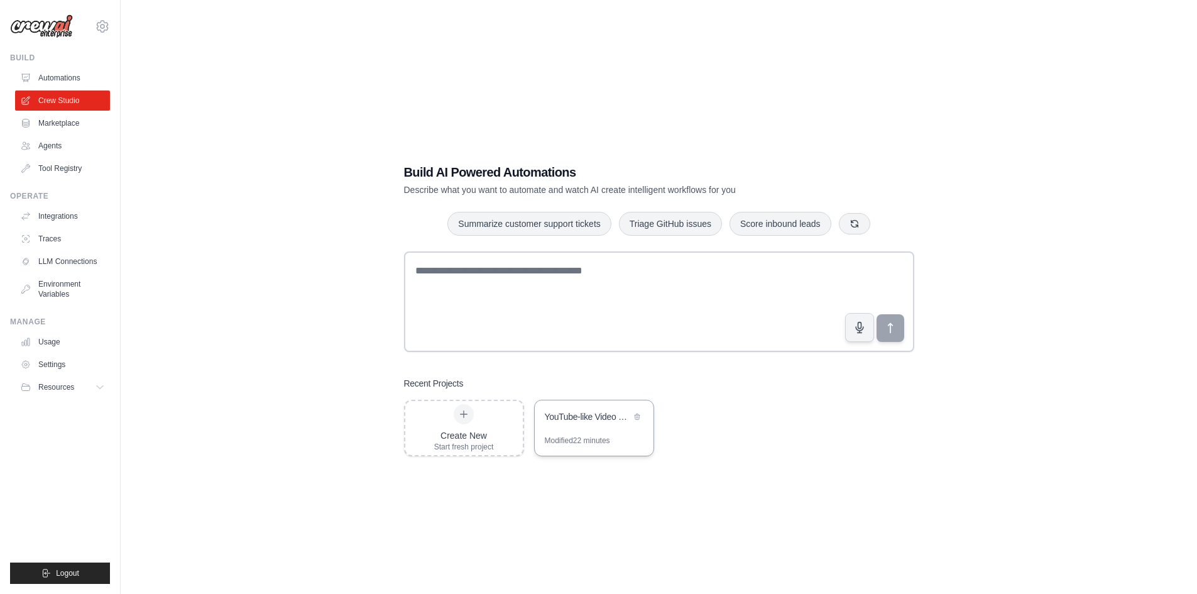
click at [595, 430] on div "YouTube-like Video Player Generator" at bounding box center [594, 417] width 119 height 35
click at [57, 206] on link "Integrations" at bounding box center [63, 216] width 95 height 20
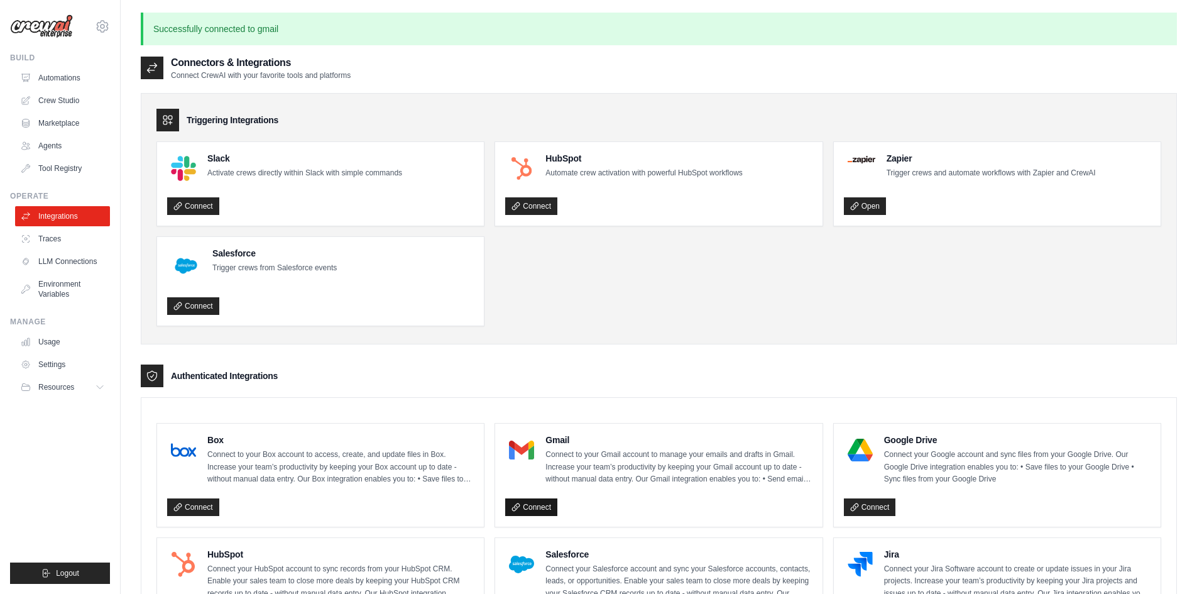
click at [546, 508] on link "Connect" at bounding box center [531, 507] width 52 height 18
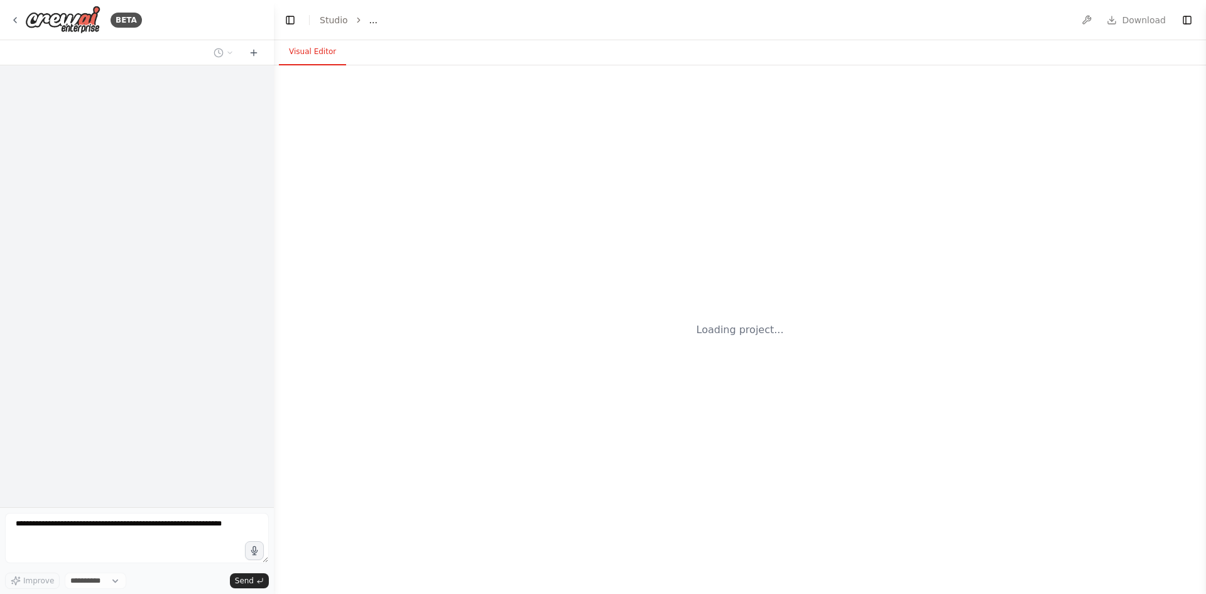
select select "****"
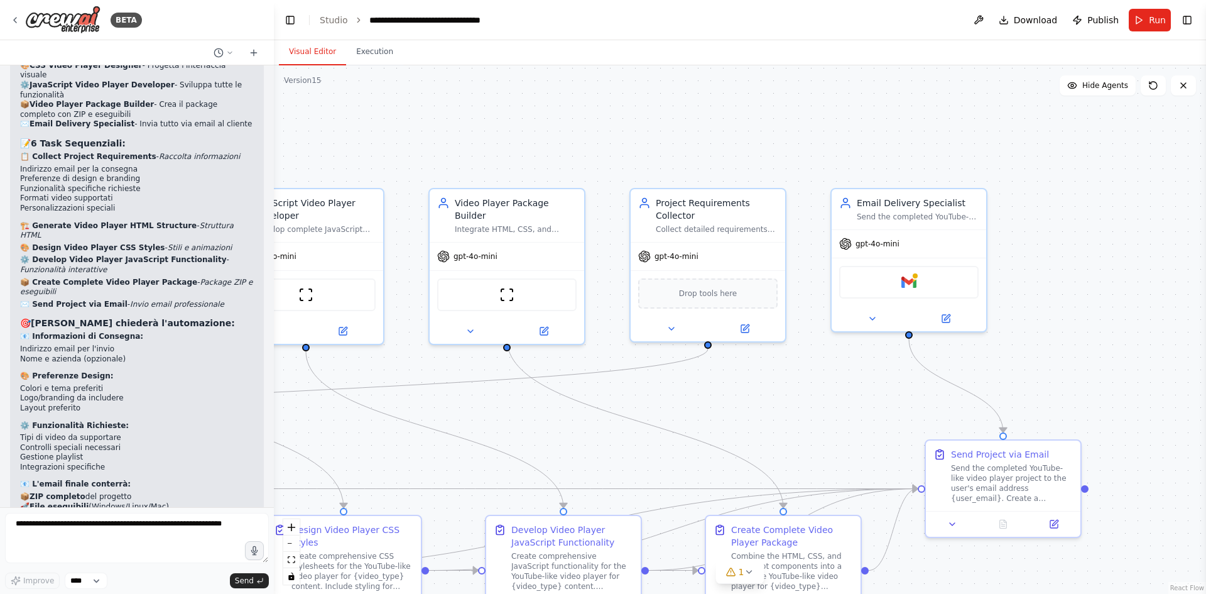
drag, startPoint x: 1016, startPoint y: 355, endPoint x: 505, endPoint y: 415, distance: 514.8
click at [505, 415] on div ".deletable-edge-delete-btn { width: 20px; height: 20px; border: 0px solid #ffff…" at bounding box center [740, 329] width 932 height 528
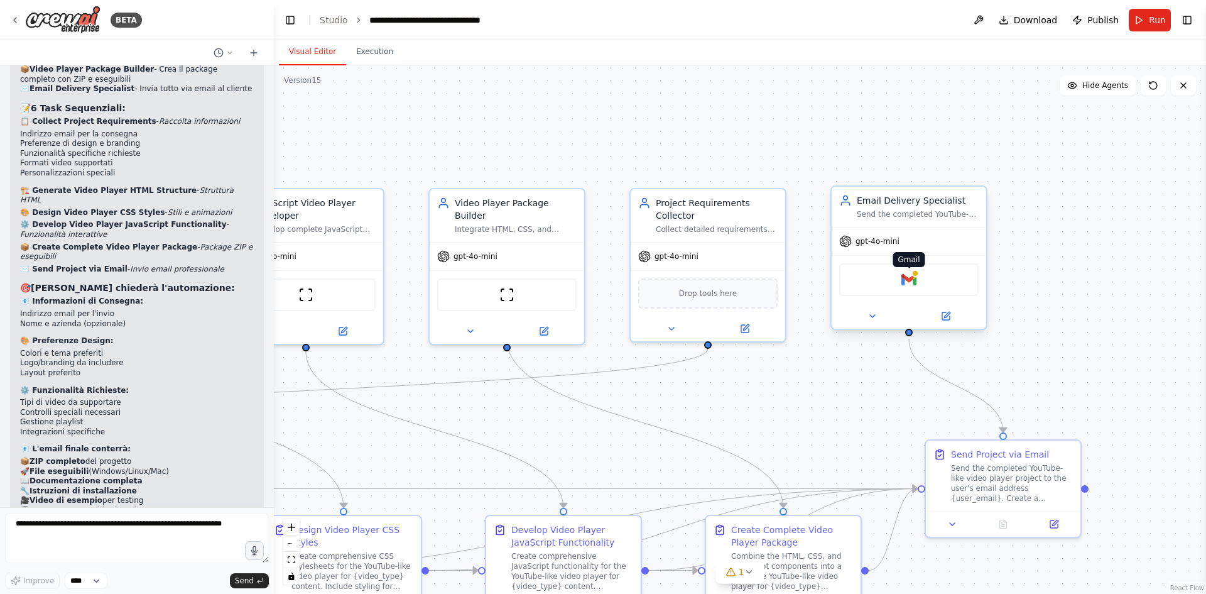
click at [906, 280] on img at bounding box center [908, 279] width 15 height 15
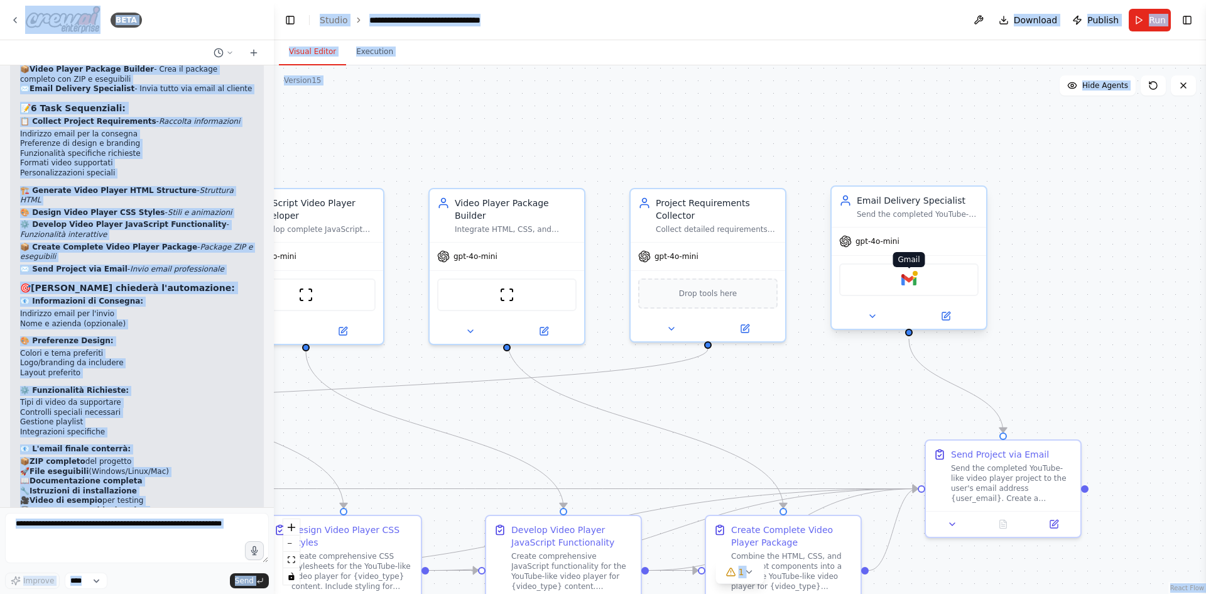
click at [906, 280] on body "BETA Hello! I'm the CrewAI assistant. What kind of automation do you want to bu…" at bounding box center [603, 297] width 1206 height 594
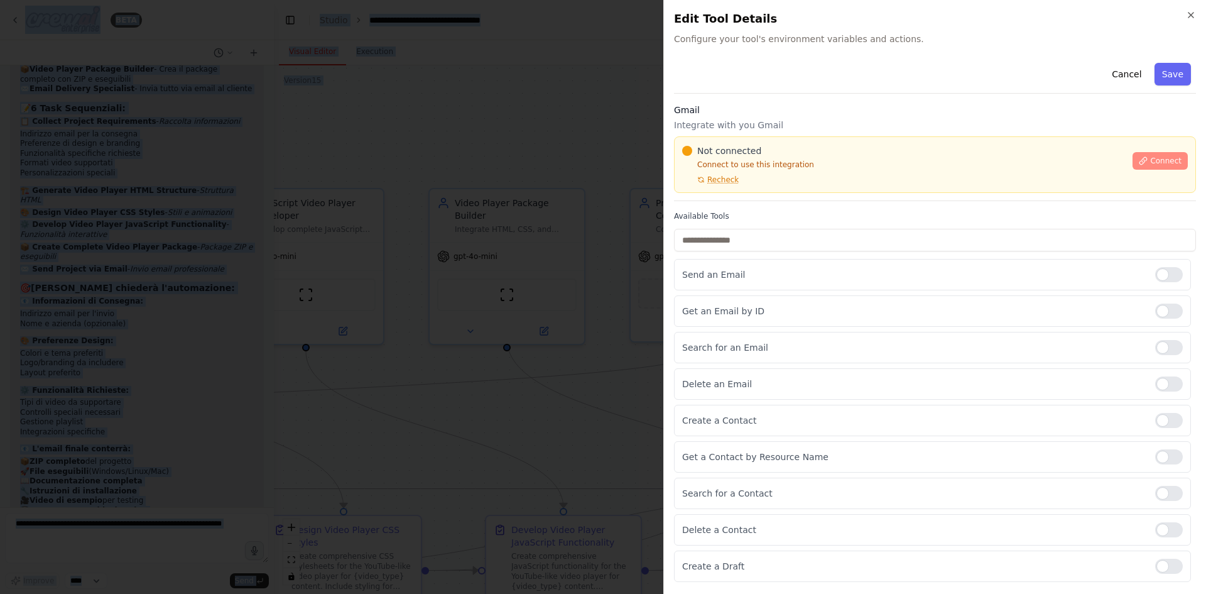
click at [1144, 164] on icon at bounding box center [1143, 160] width 9 height 9
click at [748, 195] on div "Gmail Integrate with you Gmail Not connected Connect to use this integration Re…" at bounding box center [935, 152] width 522 height 97
click at [500, 246] on div at bounding box center [603, 297] width 1206 height 594
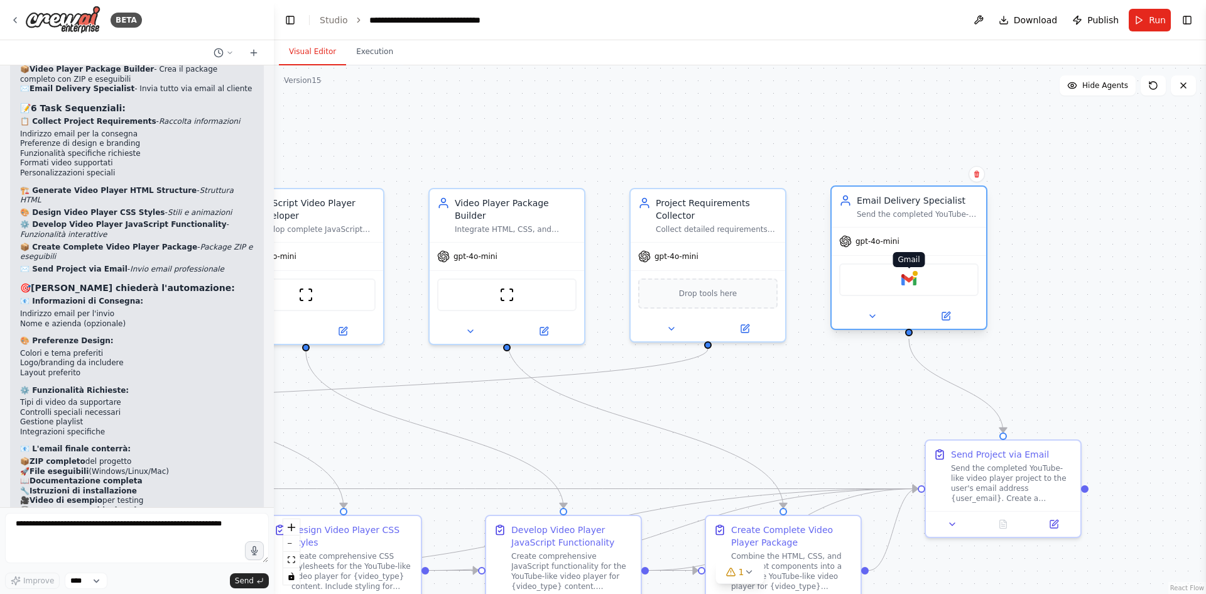
click at [913, 282] on img at bounding box center [908, 279] width 15 height 15
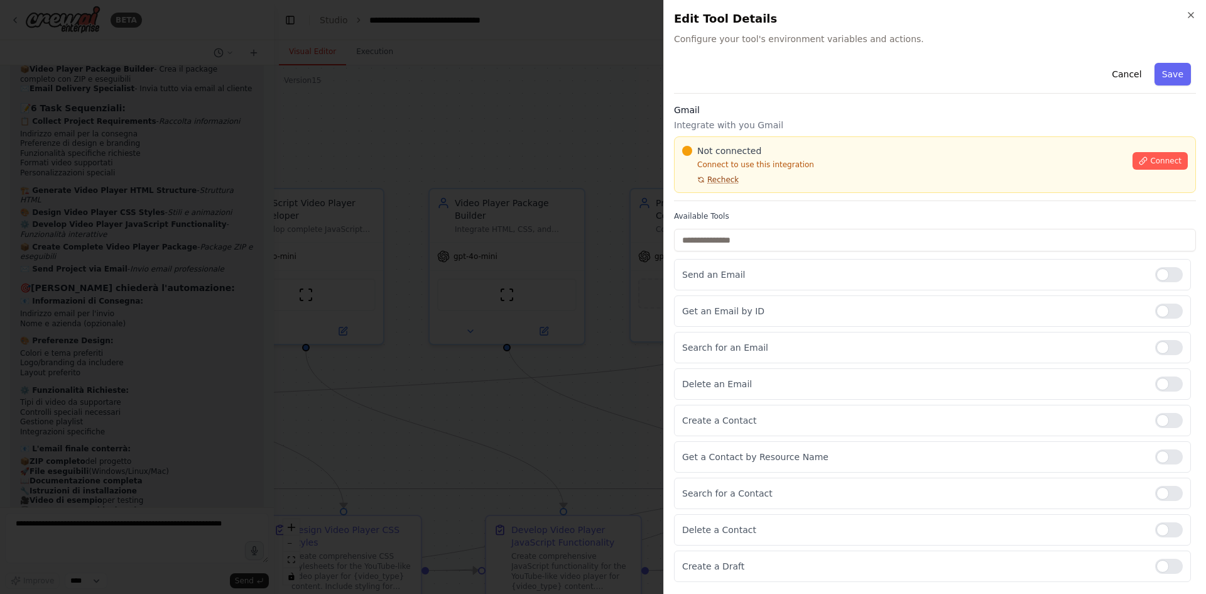
click at [722, 179] on span "Recheck" at bounding box center [722, 180] width 31 height 10
click at [1160, 158] on span "Connect" at bounding box center [1165, 161] width 31 height 10
click at [1171, 154] on button "Connect" at bounding box center [1159, 161] width 55 height 18
click at [736, 195] on div "Gmail Integrate with you Gmail Not connected Connect to use this integration Re…" at bounding box center [935, 152] width 522 height 97
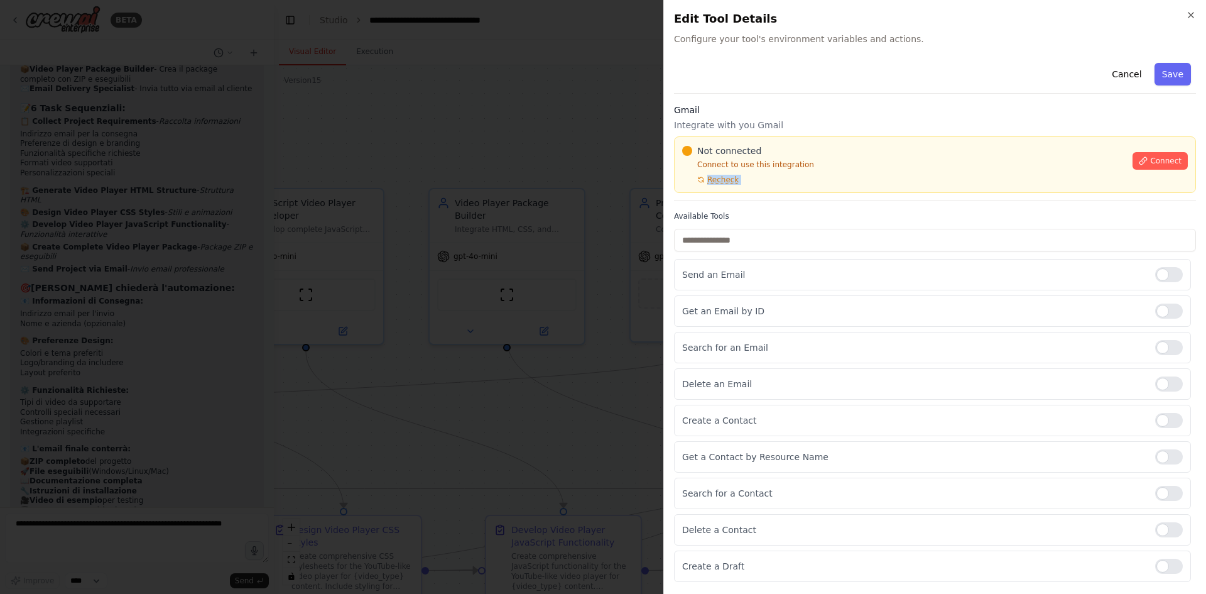
click at [736, 195] on div "Gmail Integrate with you Gmail Not connected Connect to use this integration Re…" at bounding box center [935, 152] width 522 height 97
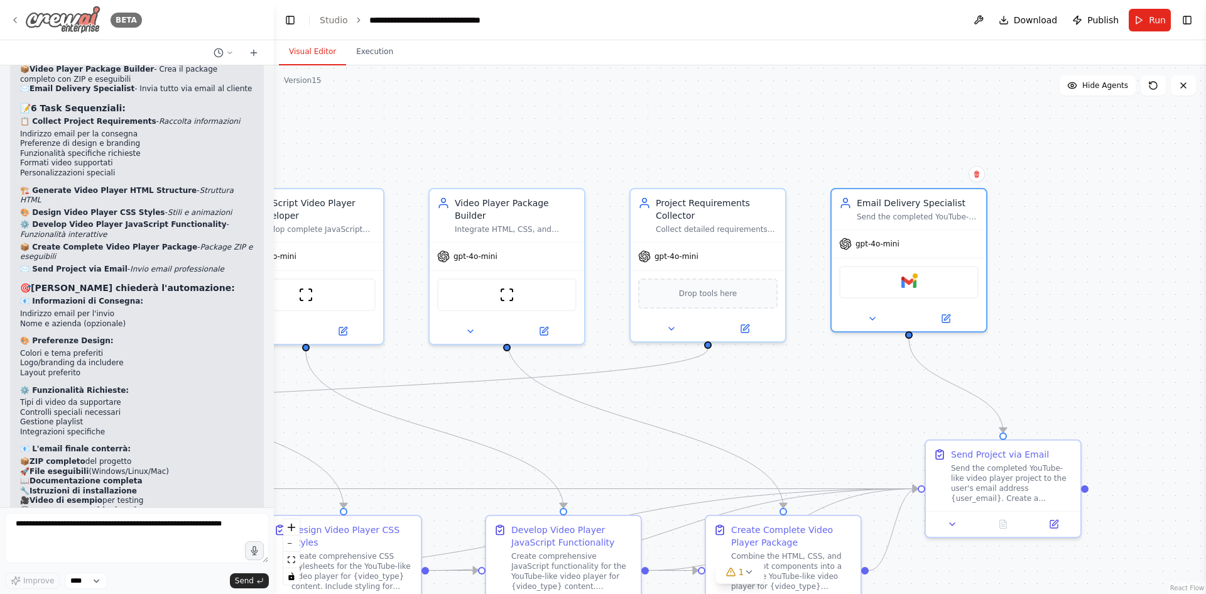
click at [14, 20] on icon at bounding box center [15, 20] width 10 height 10
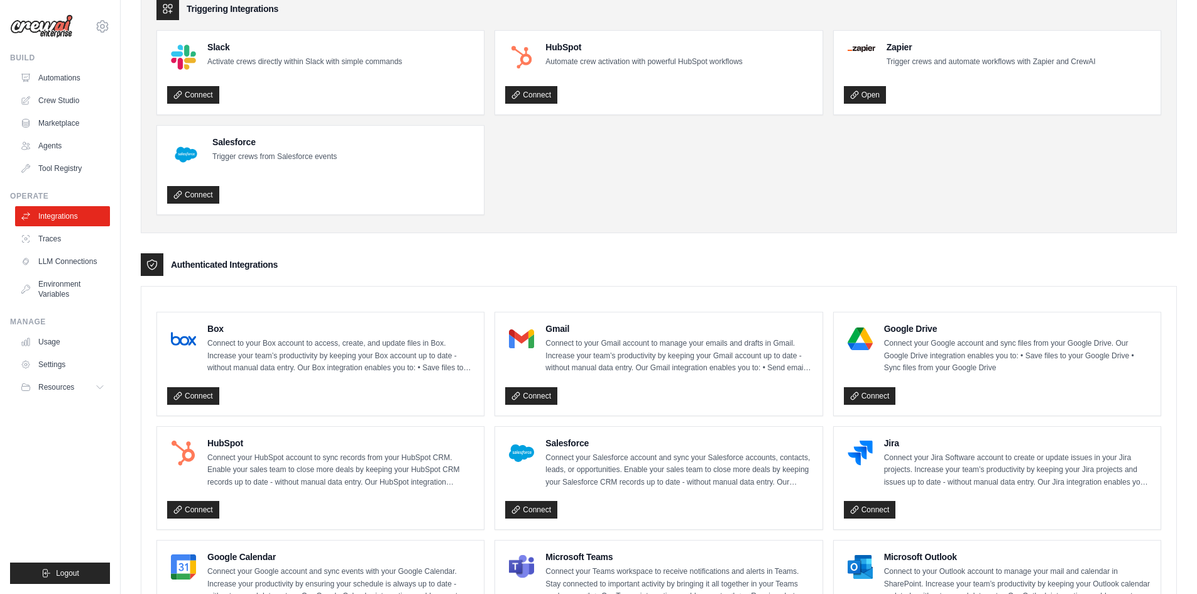
scroll to position [126, 0]
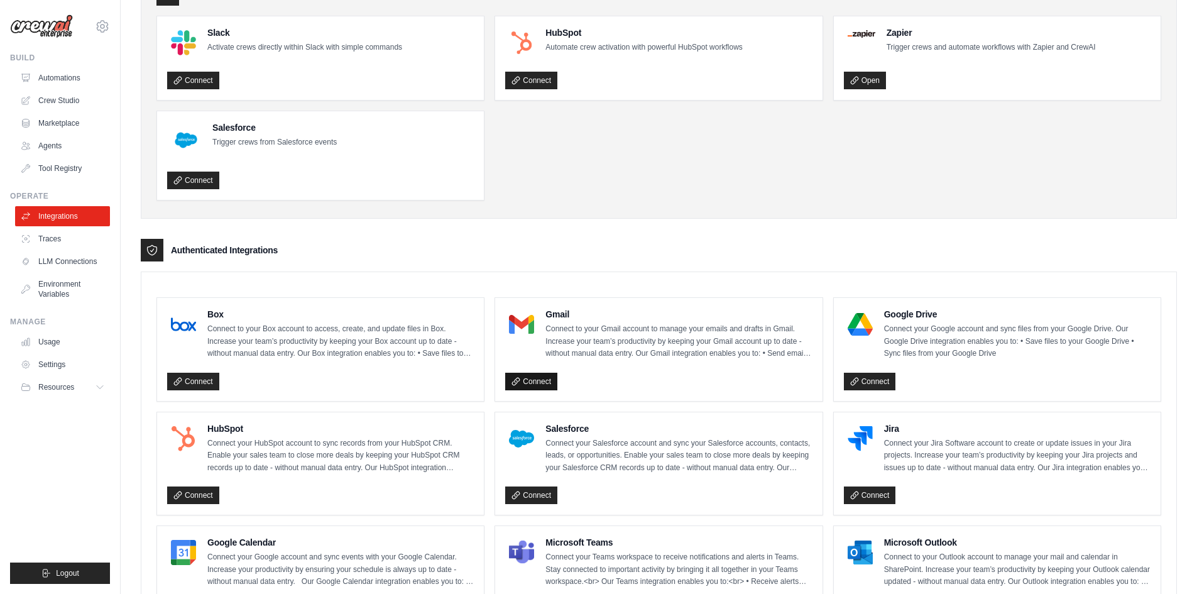
click at [536, 387] on link "Connect" at bounding box center [531, 381] width 52 height 18
click at [882, 375] on link "Connect" at bounding box center [870, 381] width 52 height 18
click at [541, 377] on link "Connect" at bounding box center [531, 381] width 52 height 18
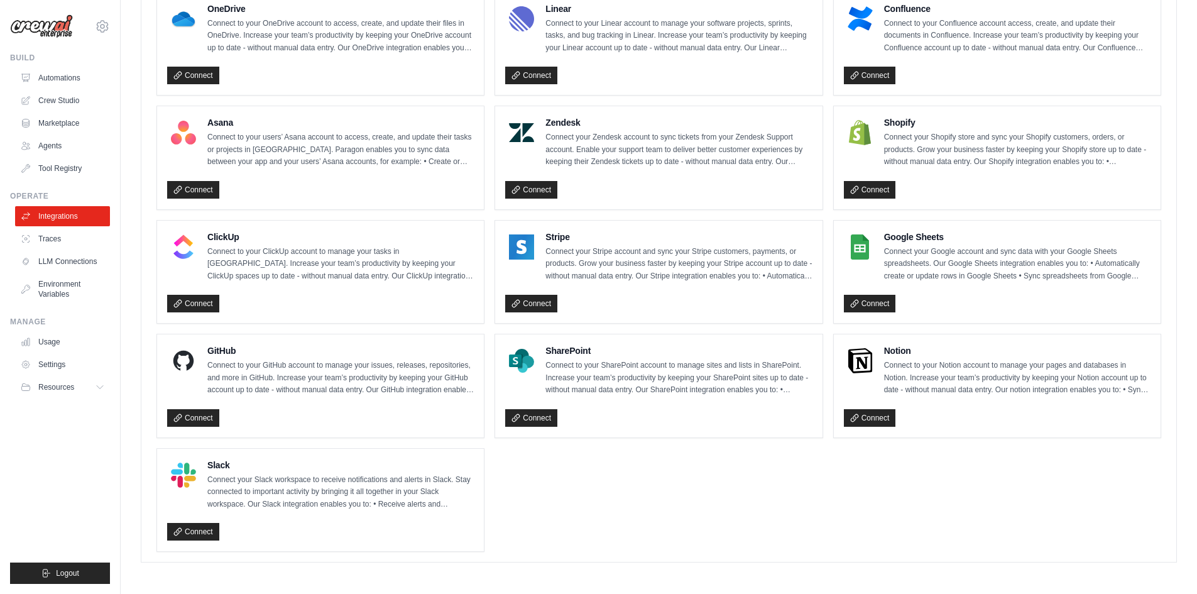
scroll to position [774, 0]
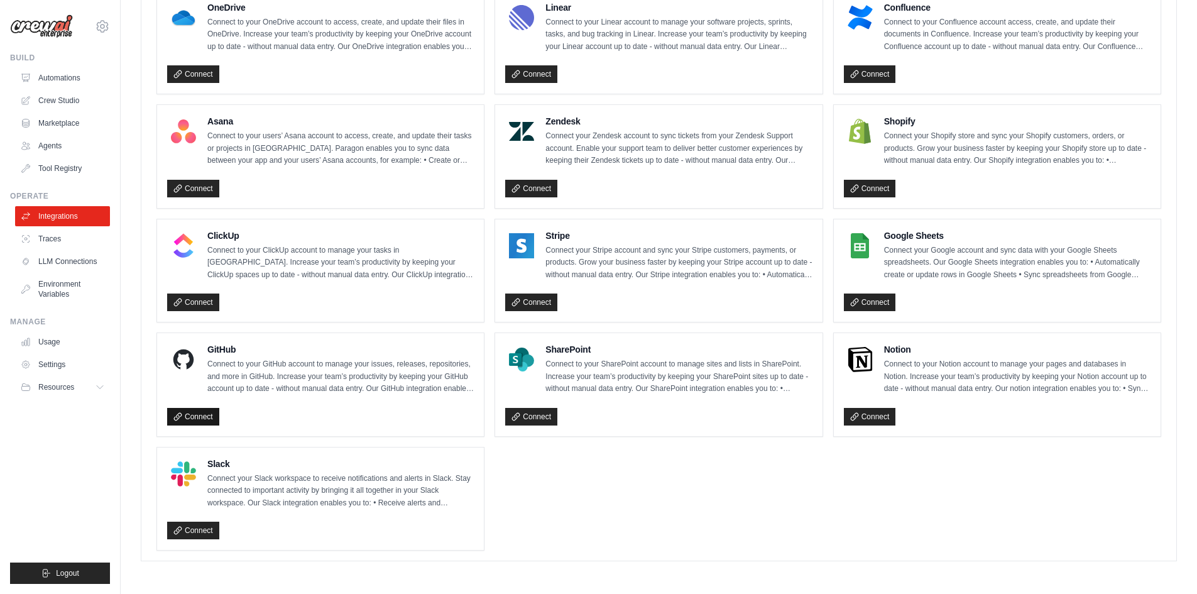
click at [209, 420] on link "Connect" at bounding box center [193, 417] width 52 height 18
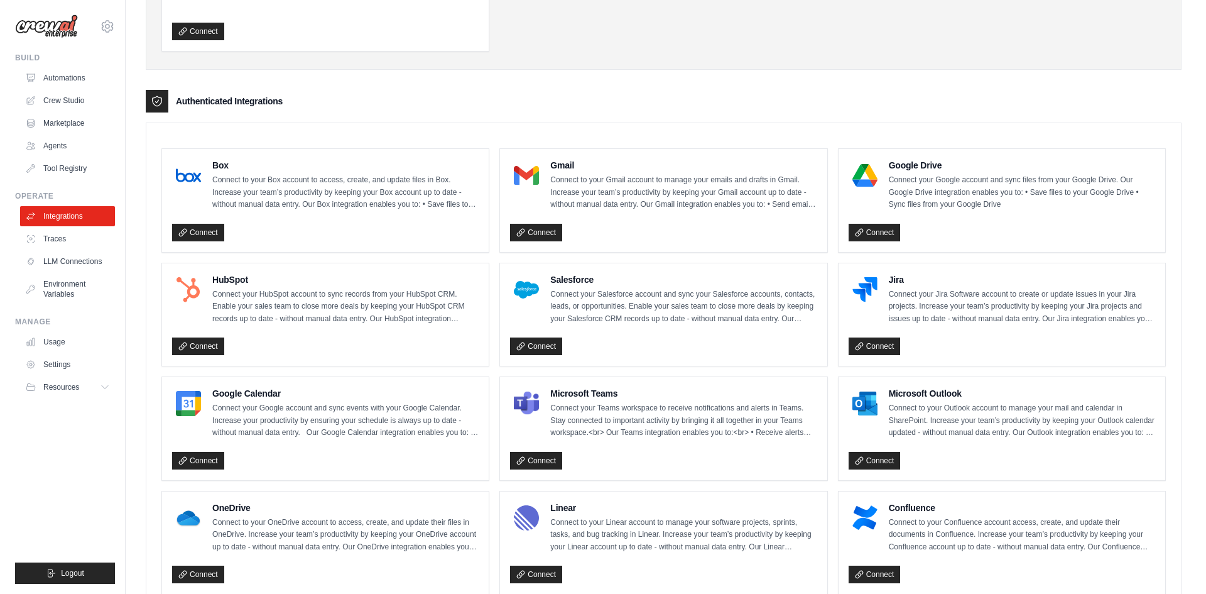
scroll to position [209, 0]
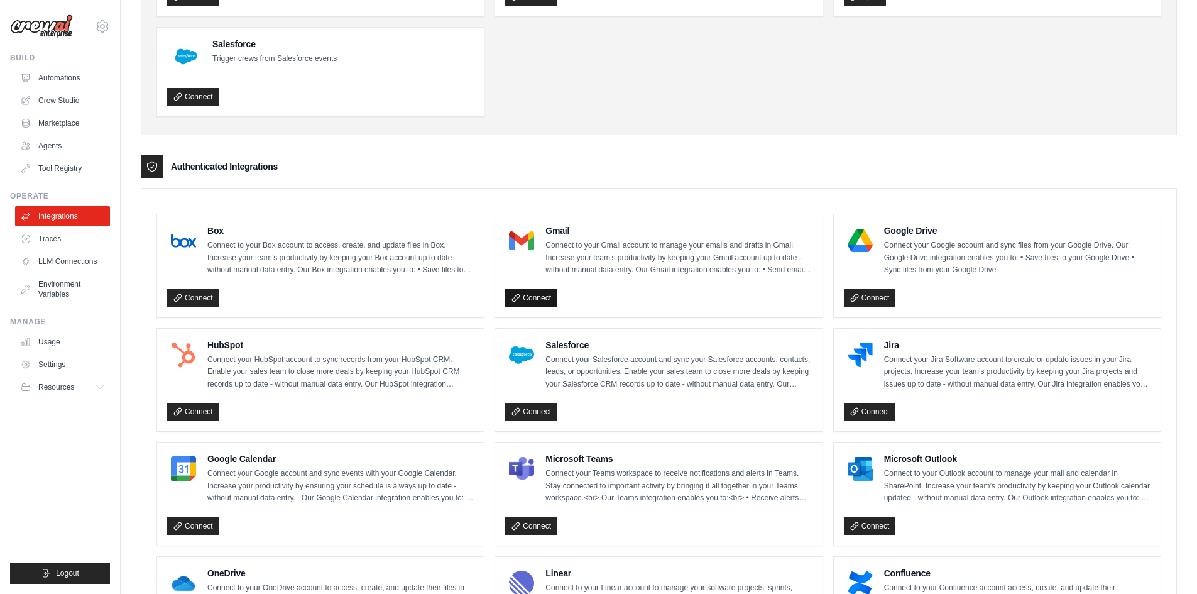
click at [548, 291] on link "Connect" at bounding box center [531, 298] width 52 height 18
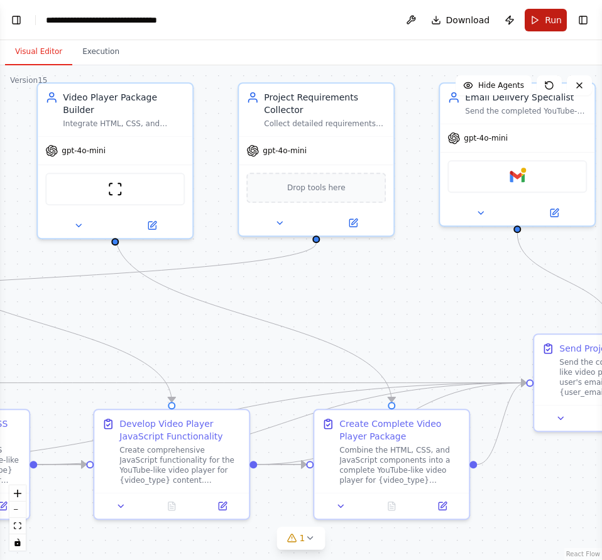
scroll to position [5227, 0]
click at [525, 179] on div "Gmail" at bounding box center [516, 174] width 139 height 33
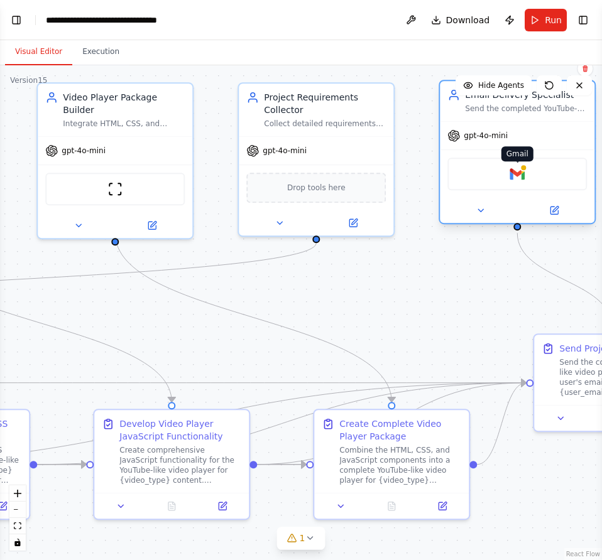
click at [524, 174] on img at bounding box center [516, 173] width 15 height 15
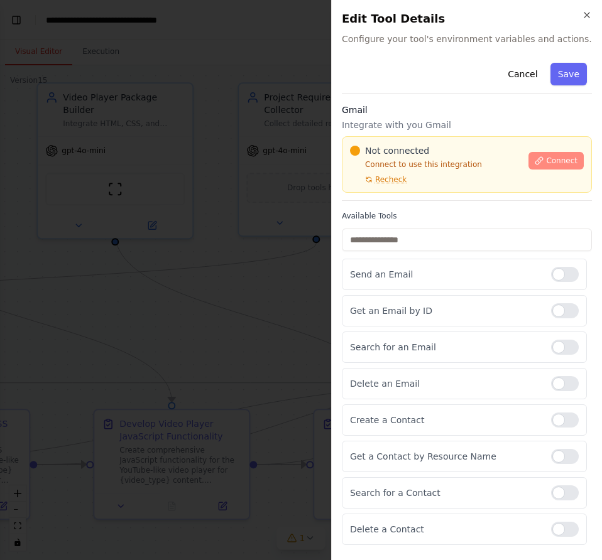
click at [546, 165] on span "Connect" at bounding box center [561, 161] width 31 height 10
click at [546, 159] on span "Connect" at bounding box center [561, 161] width 31 height 10
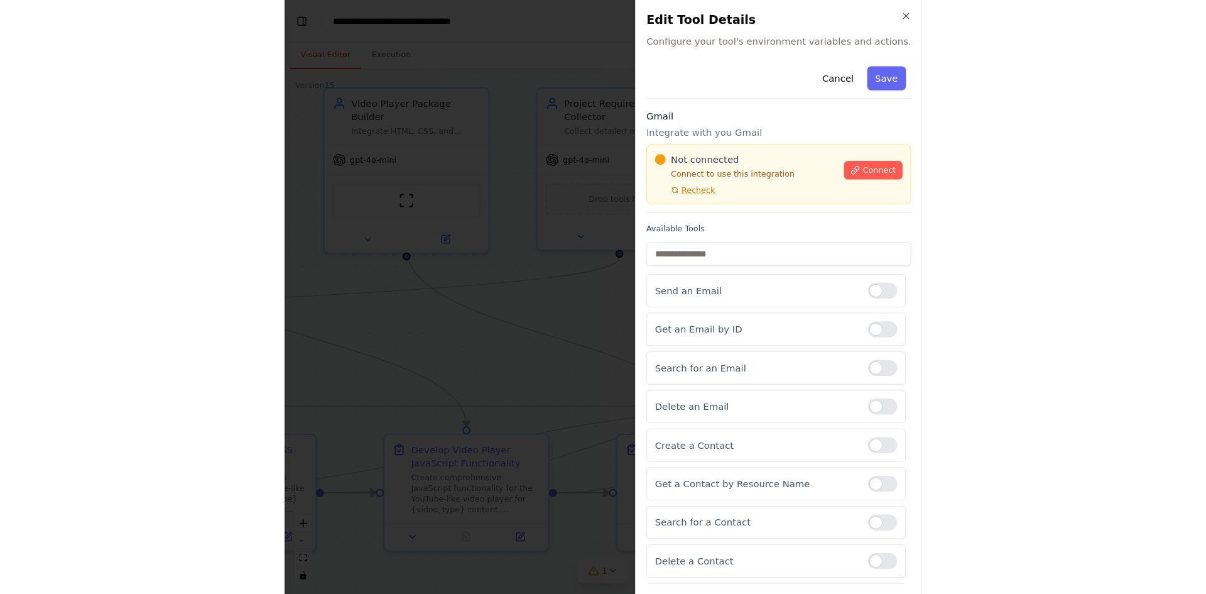
scroll to position [5039, 0]
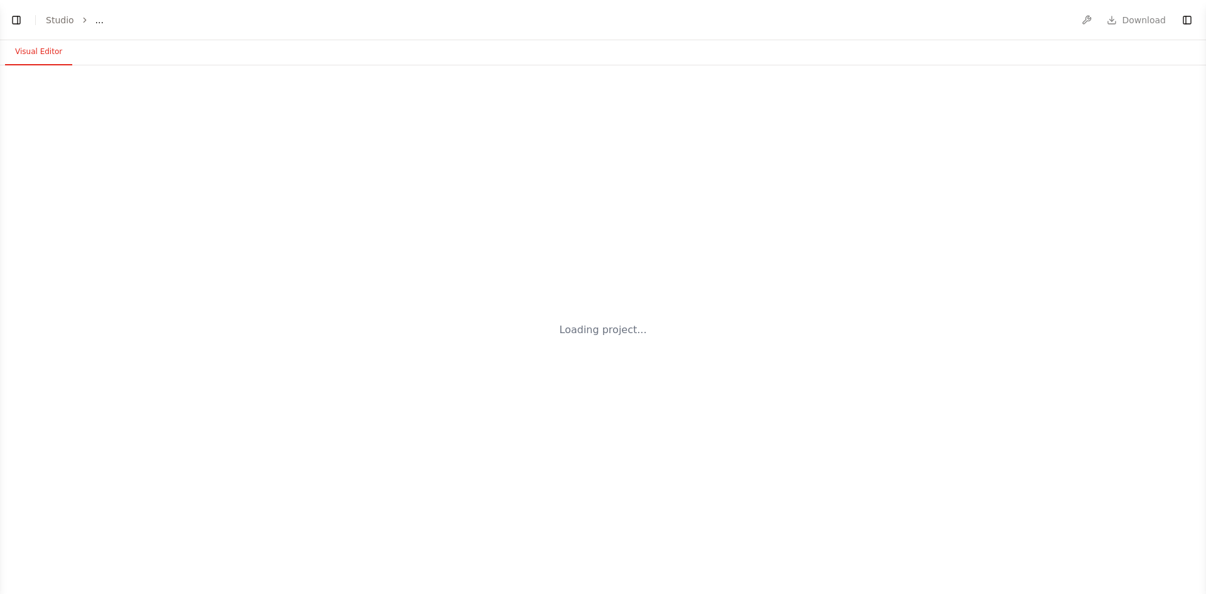
select select "****"
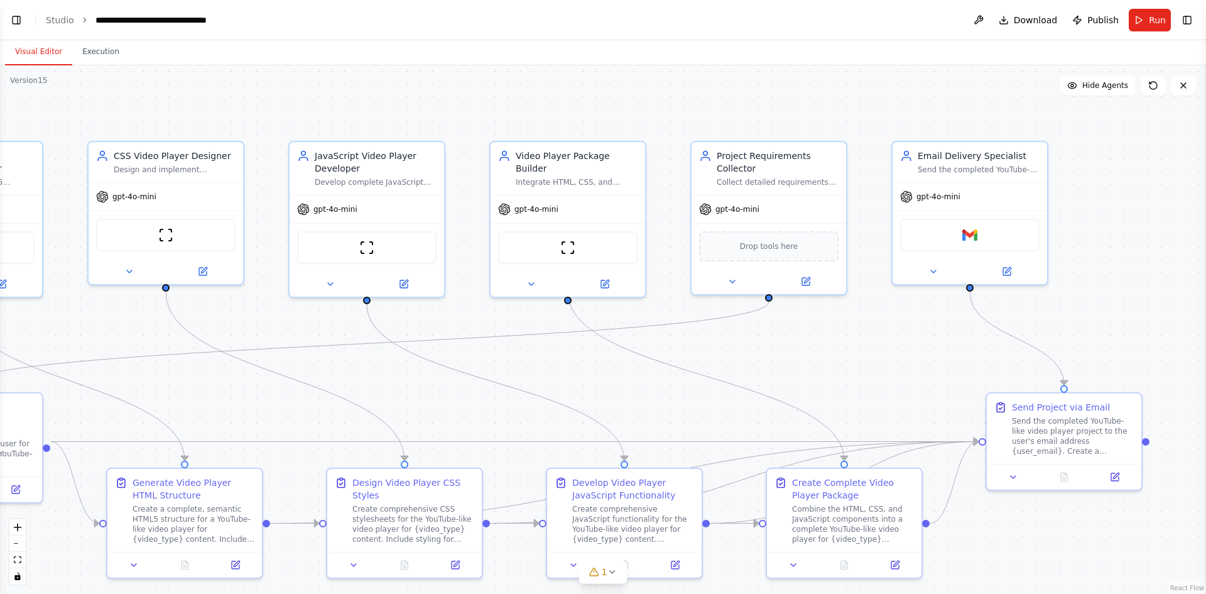
drag, startPoint x: 1050, startPoint y: 359, endPoint x: 892, endPoint y: 362, distance: 157.7
click at [890, 364] on div ".deletable-edge-delete-btn { width: 20px; height: 20px; border: 0px solid #ffff…" at bounding box center [603, 329] width 1206 height 528
click at [965, 241] on div "Gmail" at bounding box center [968, 233] width 139 height 33
click at [971, 235] on img at bounding box center [968, 232] width 15 height 15
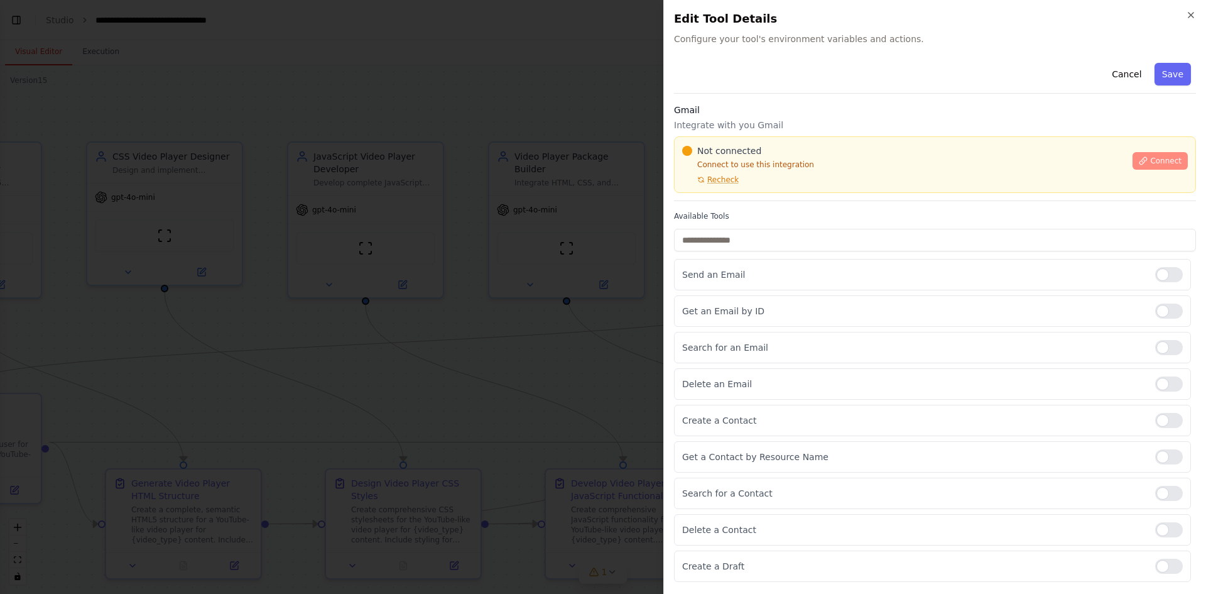
click at [1151, 154] on button "Connect" at bounding box center [1159, 161] width 55 height 18
click at [727, 198] on div "Gmail Integrate with you Gmail Not connected Connect to use this integration Re…" at bounding box center [935, 152] width 522 height 97
click at [747, 197] on div "Gmail Integrate with you Gmail Not connected Connect to use this integration Re…" at bounding box center [935, 152] width 522 height 97
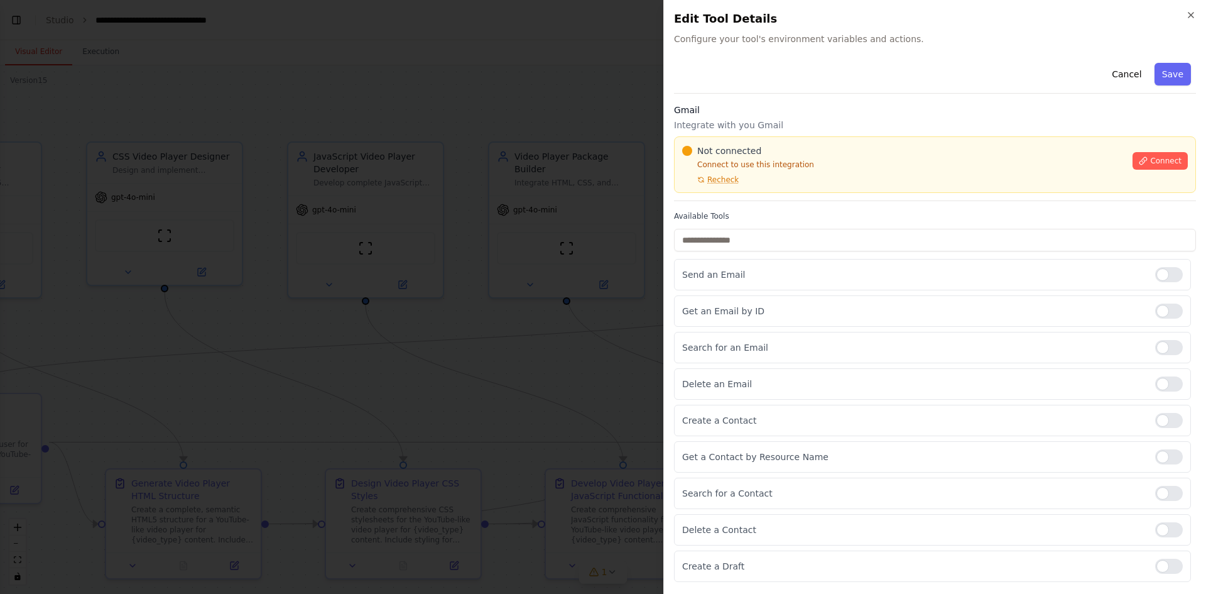
click at [818, 165] on p "Connect to use this integration" at bounding box center [903, 165] width 443 height 10
click at [1160, 156] on span "Connect" at bounding box center [1165, 161] width 31 height 10
click at [1147, 161] on icon at bounding box center [1143, 160] width 7 height 7
click at [739, 190] on div "Not connected Connect to use this integration Recheck Connect" at bounding box center [935, 164] width 522 height 57
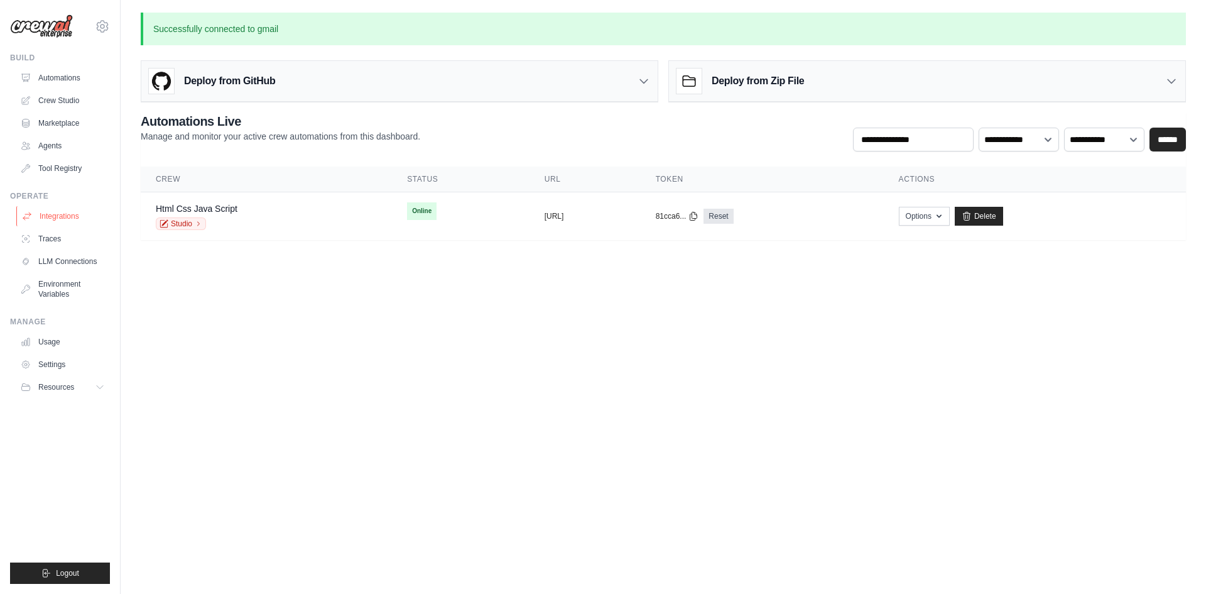
click at [73, 209] on link "Integrations" at bounding box center [63, 216] width 95 height 20
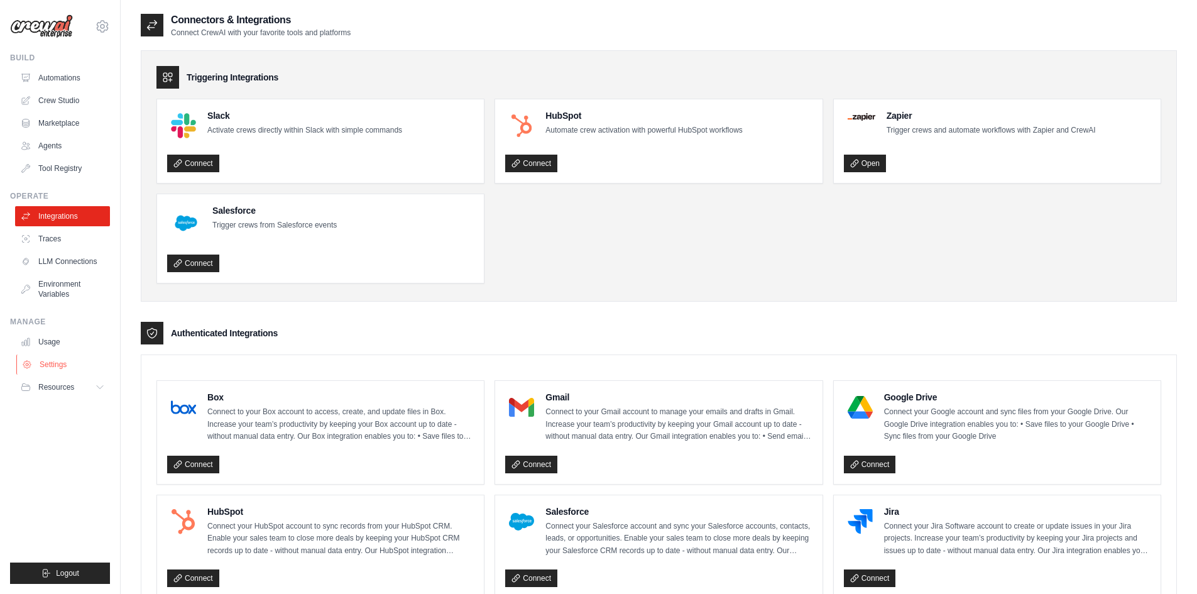
click at [48, 366] on link "Settings" at bounding box center [63, 364] width 95 height 20
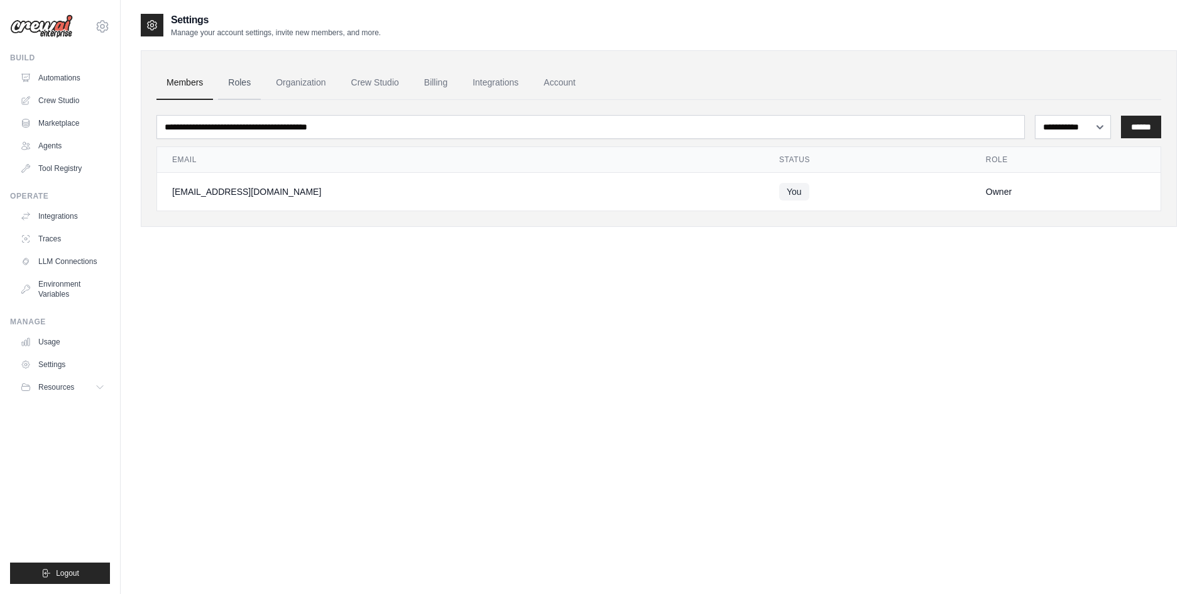
click at [247, 82] on link "Roles" at bounding box center [239, 83] width 43 height 34
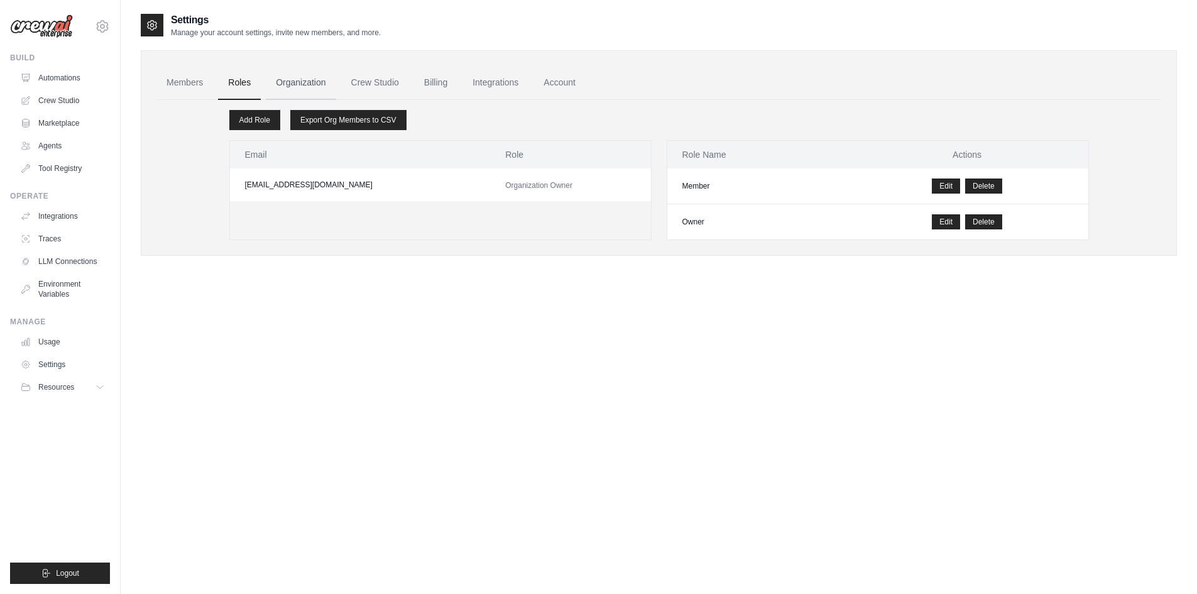
click at [302, 82] on link "Organization" at bounding box center [301, 83] width 70 height 34
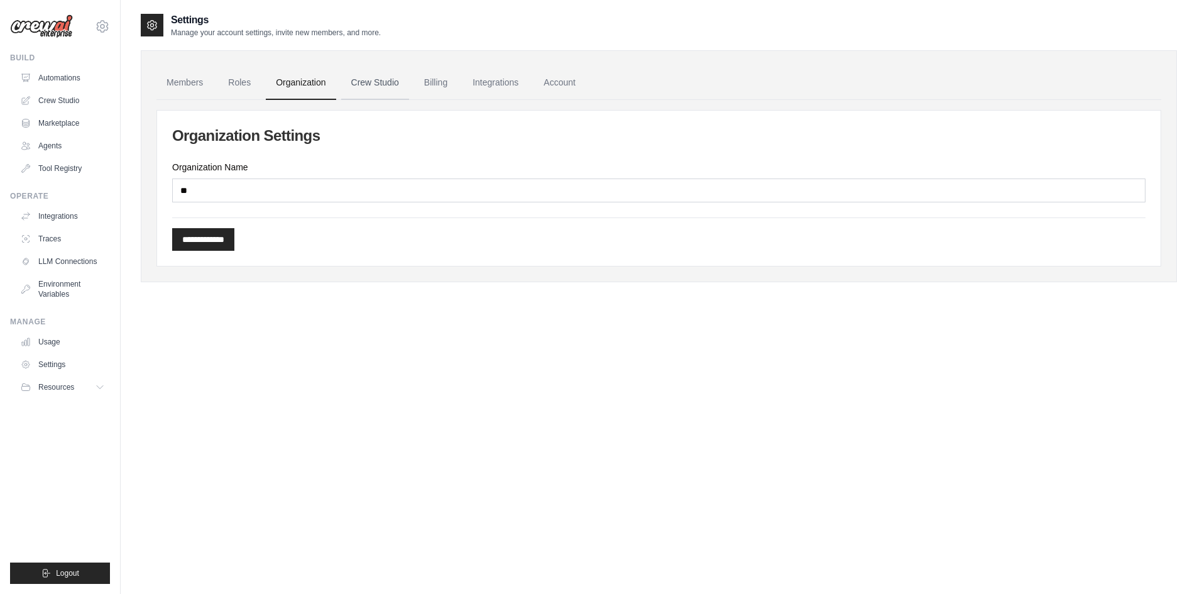
click at [389, 84] on link "Crew Studio" at bounding box center [375, 83] width 68 height 34
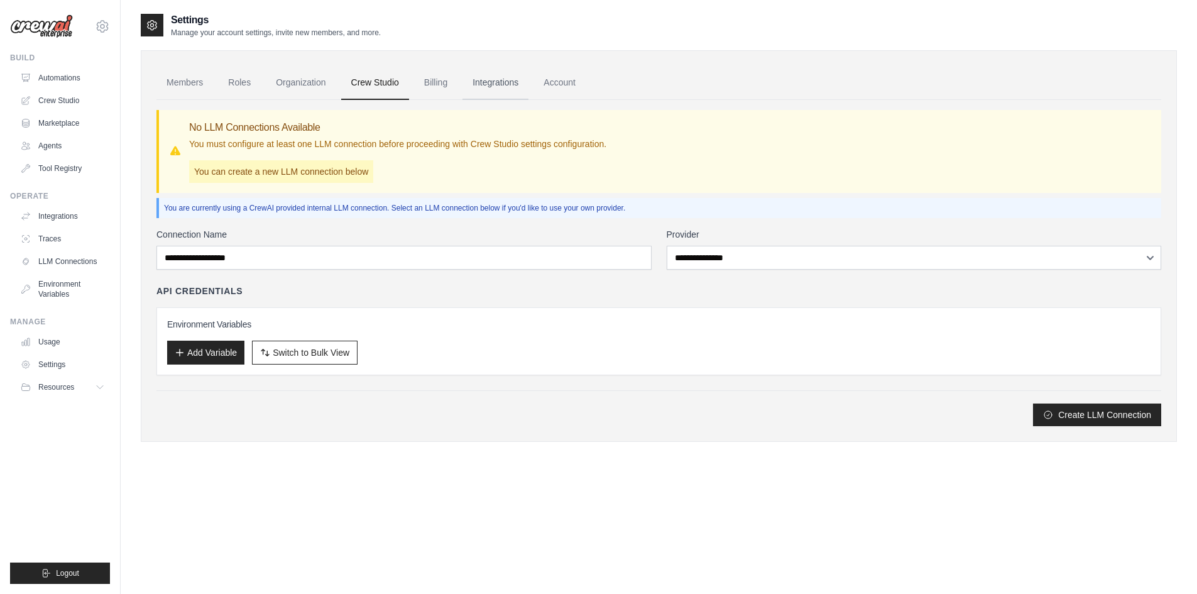
click at [486, 87] on link "Integrations" at bounding box center [495, 83] width 66 height 34
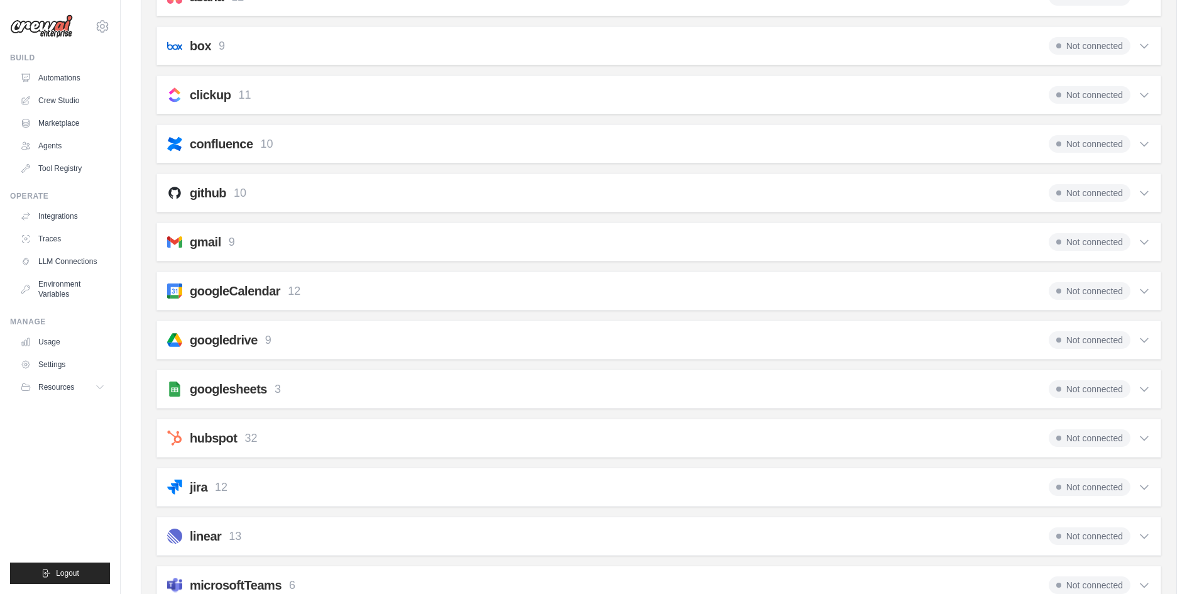
scroll to position [188, 0]
drag, startPoint x: 1134, startPoint y: 249, endPoint x: 1143, endPoint y: 242, distance: 11.6
click at [1135, 249] on div "Not connected" at bounding box center [1099, 244] width 102 height 18
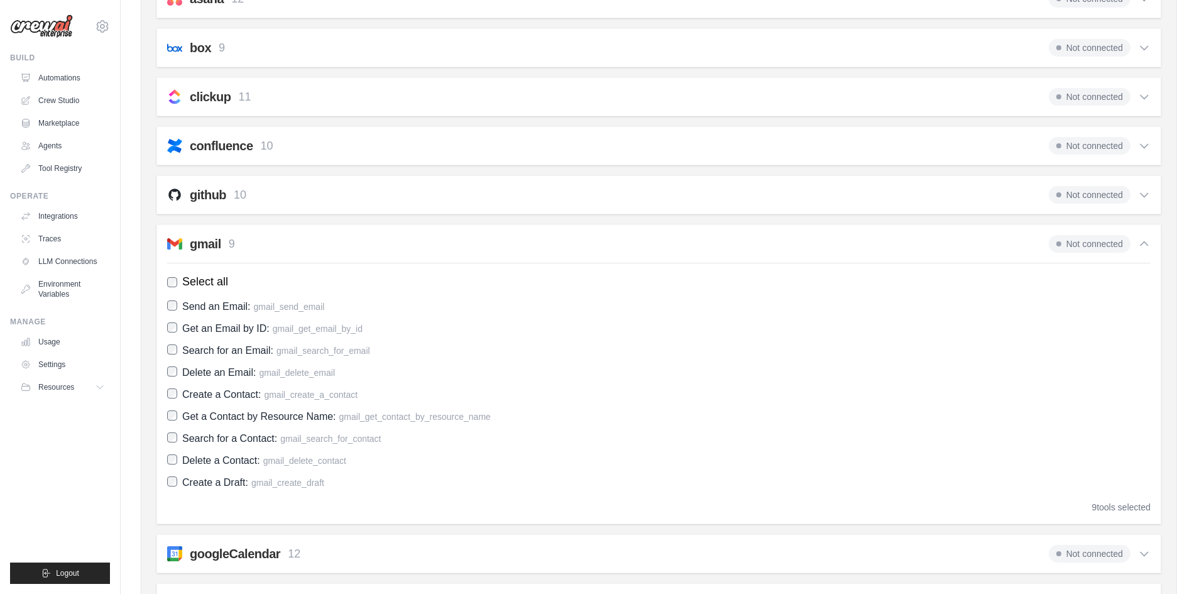
click at [1143, 241] on icon at bounding box center [1144, 243] width 13 height 13
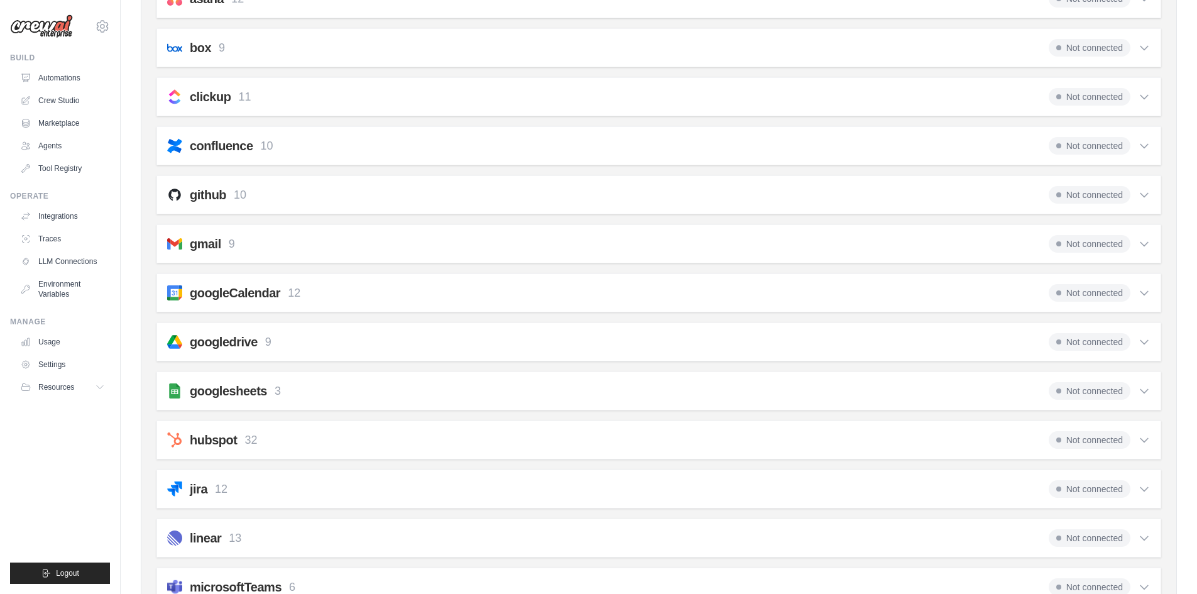
click at [1139, 243] on icon at bounding box center [1144, 243] width 13 height 13
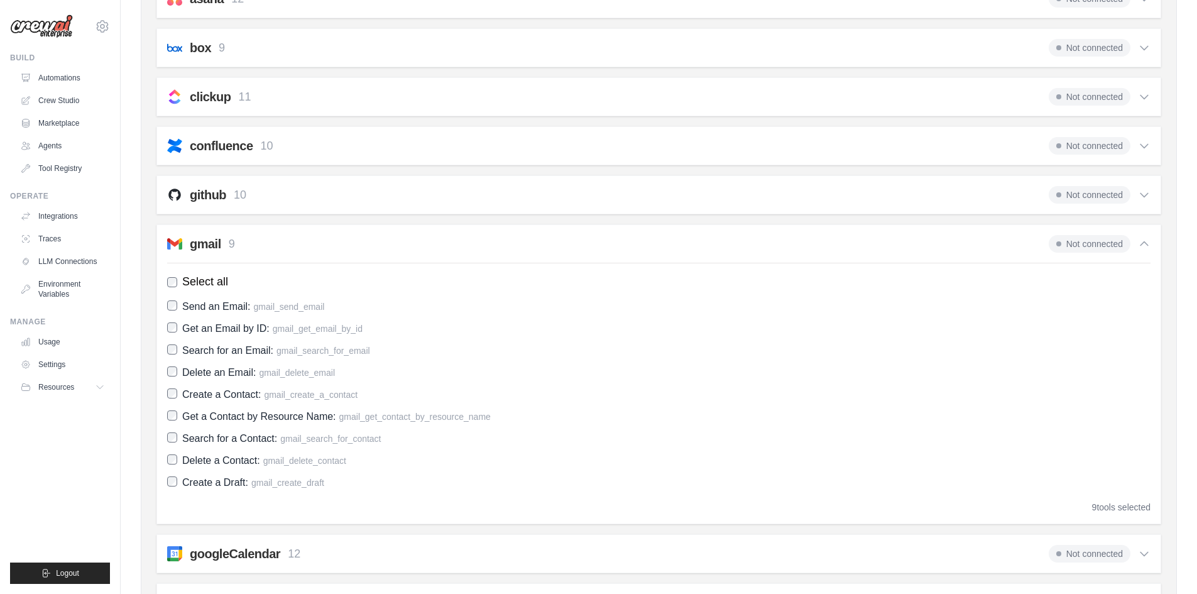
click at [197, 325] on span "Get an Email by ID:" at bounding box center [225, 328] width 87 height 11
click at [196, 352] on span "Search for an Email:" at bounding box center [227, 350] width 91 height 11
click at [209, 375] on span "Delete an Email:" at bounding box center [218, 372] width 73 height 11
click at [209, 400] on span "Create a Contact: gmail_create_a_contact" at bounding box center [269, 394] width 175 height 17
click at [209, 425] on div "Send an Email: gmail_send_email Get an Email by ID: gmail_get_email_by_id Searc…" at bounding box center [658, 394] width 983 height 193
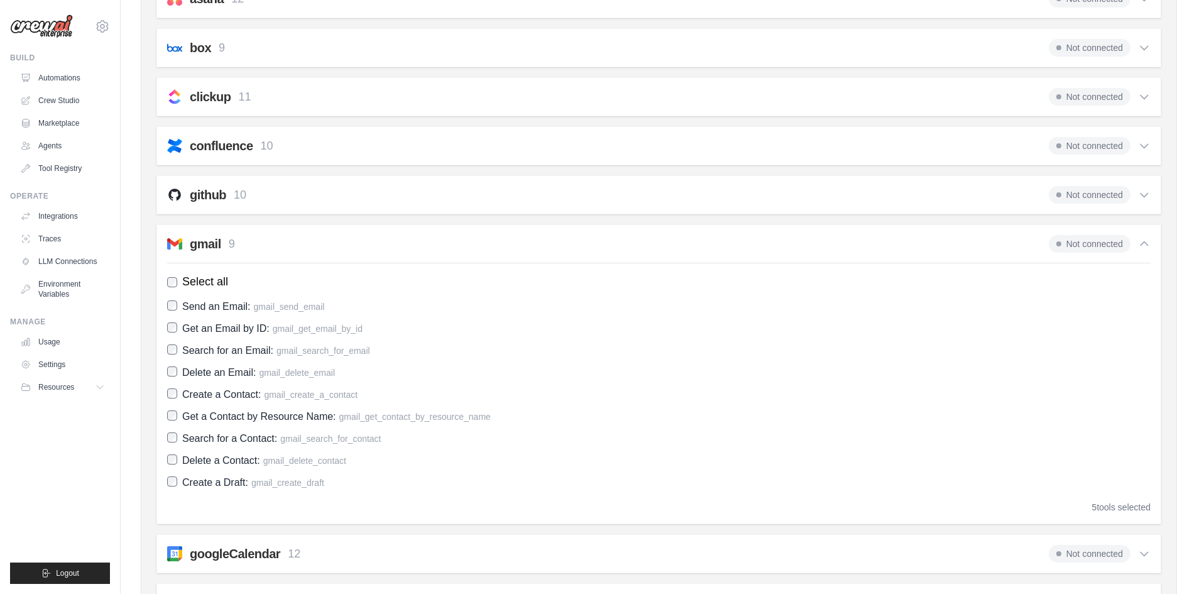
click at [209, 451] on div "Send an Email: gmail_send_email Get an Email by ID: gmail_get_email_by_id Searc…" at bounding box center [658, 394] width 983 height 193
click at [212, 447] on div "Send an Email: gmail_send_email Get an Email by ID: gmail_get_email_by_id Searc…" at bounding box center [658, 394] width 983 height 193
click at [212, 441] on span "Search for a Contact:" at bounding box center [229, 438] width 95 height 11
click at [220, 413] on span "Get a Contact by Resource Name:" at bounding box center [259, 416] width 154 height 11
click at [202, 465] on span "Delete a Contact: gmail_delete_contact" at bounding box center [264, 460] width 164 height 17
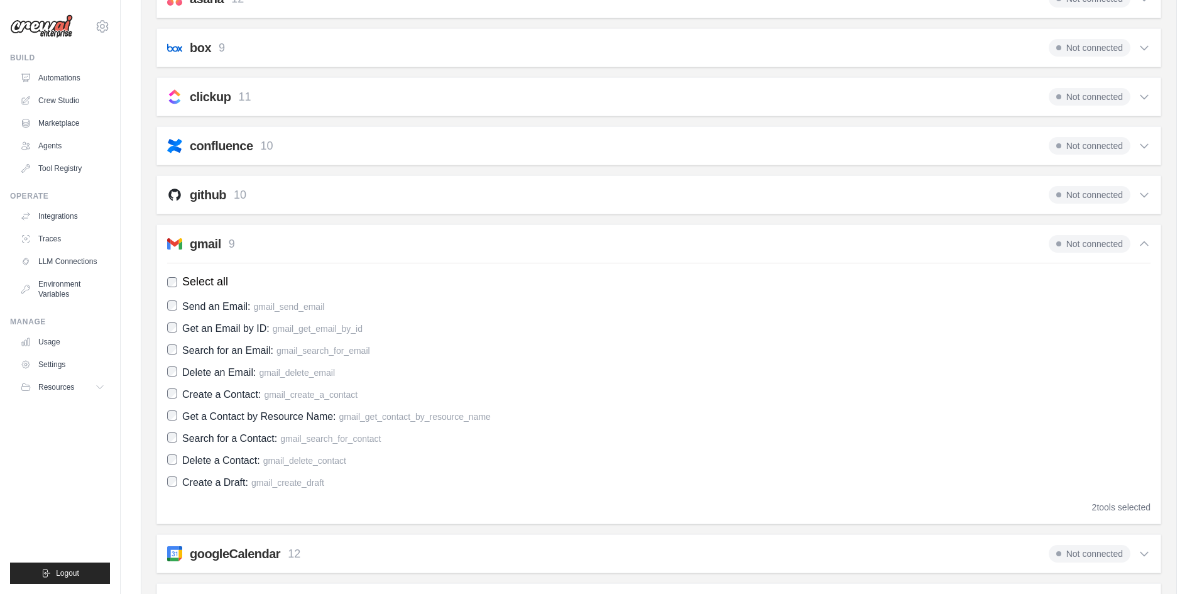
click at [200, 485] on span "Create a Draft:" at bounding box center [215, 482] width 66 height 11
click at [57, 81] on link "Automations" at bounding box center [63, 78] width 95 height 20
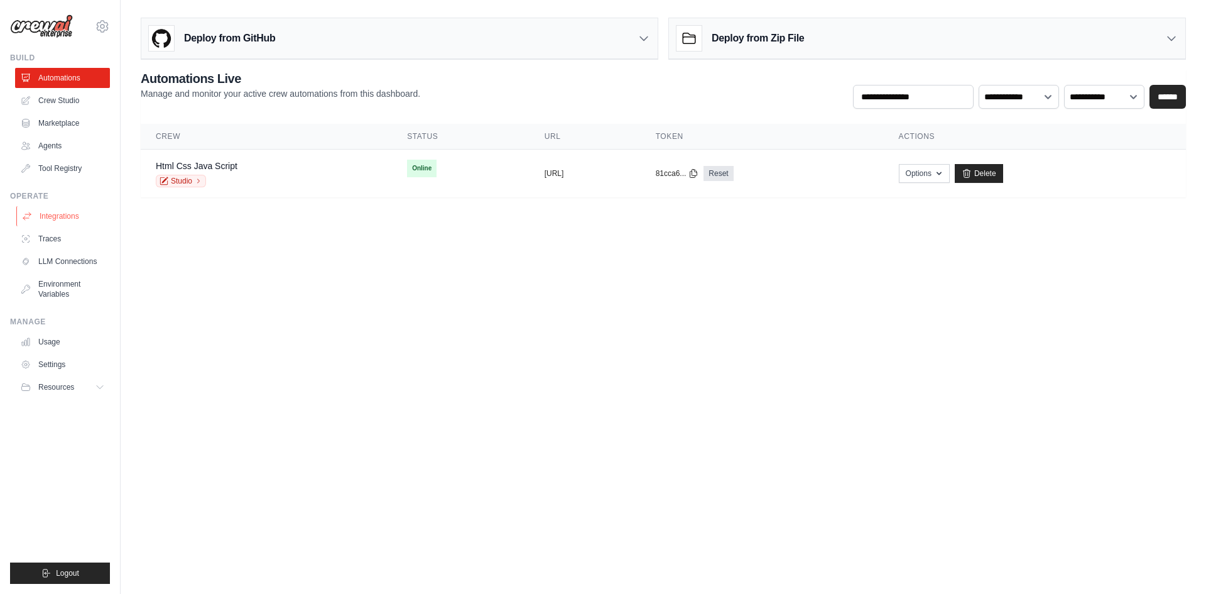
click at [56, 219] on link "Integrations" at bounding box center [63, 216] width 95 height 20
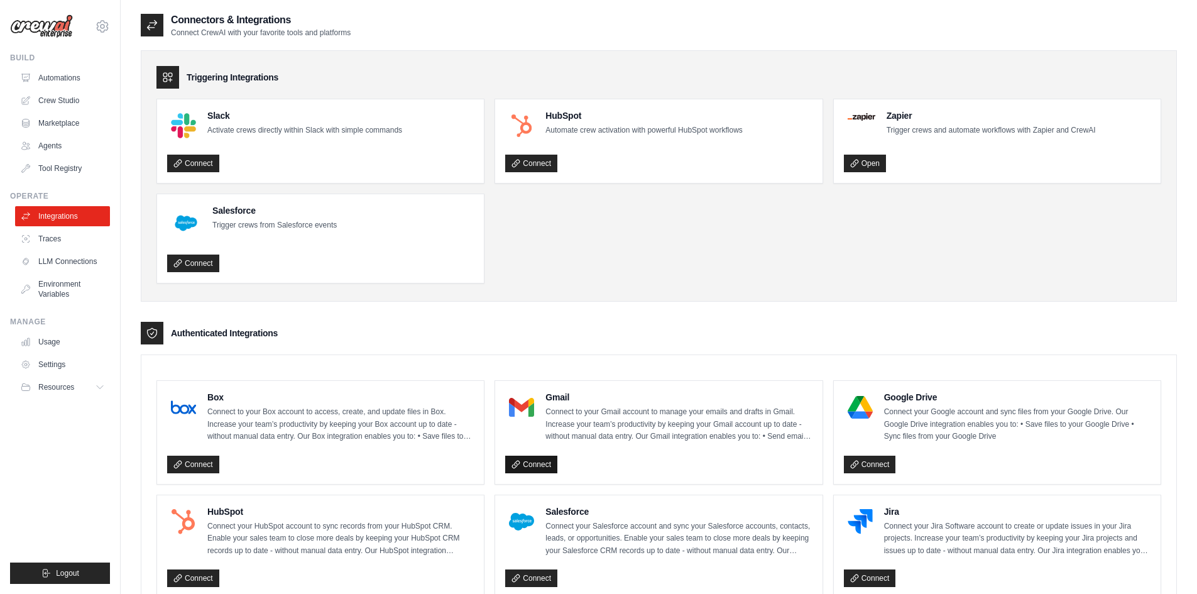
click at [531, 467] on link "Connect" at bounding box center [531, 464] width 52 height 18
click at [68, 285] on link "Environment Variables" at bounding box center [63, 289] width 95 height 30
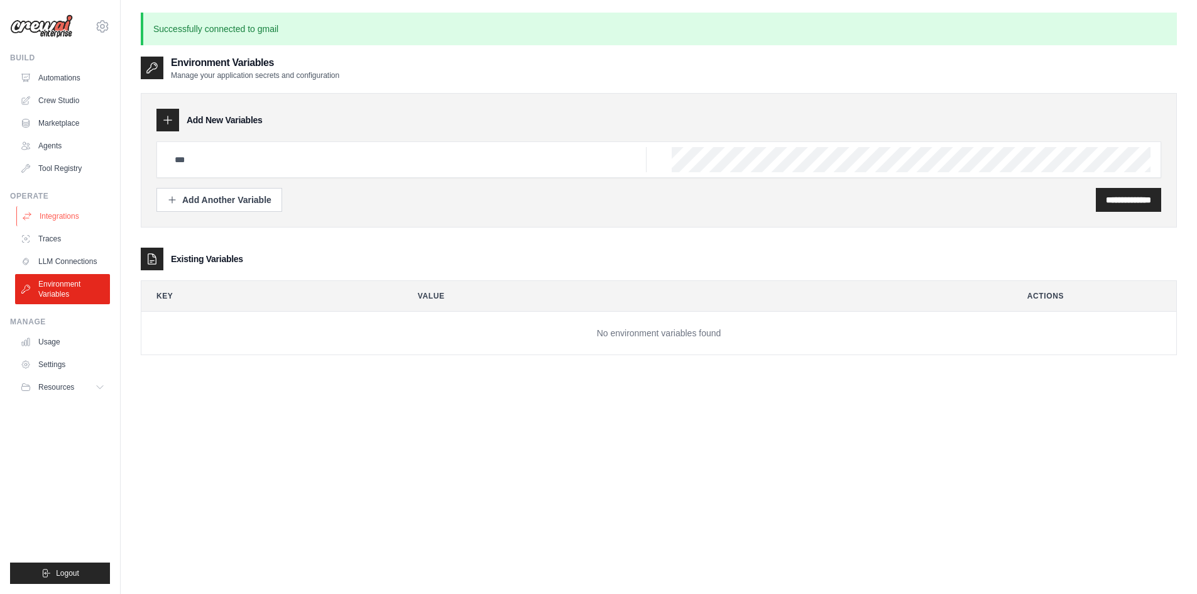
click at [66, 214] on link "Integrations" at bounding box center [63, 216] width 95 height 20
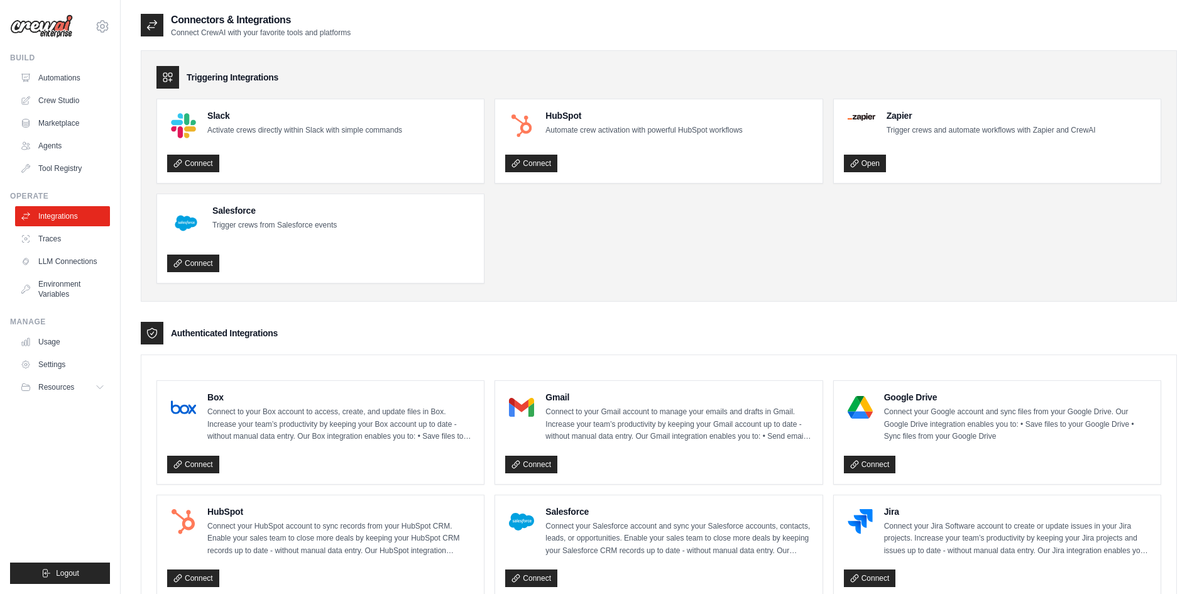
click at [573, 415] on p "Connect to your Gmail account to manage your emails and drafts in Gmail. Increa…" at bounding box center [678, 424] width 266 height 37
click at [59, 244] on link "Traces" at bounding box center [63, 239] width 95 height 20
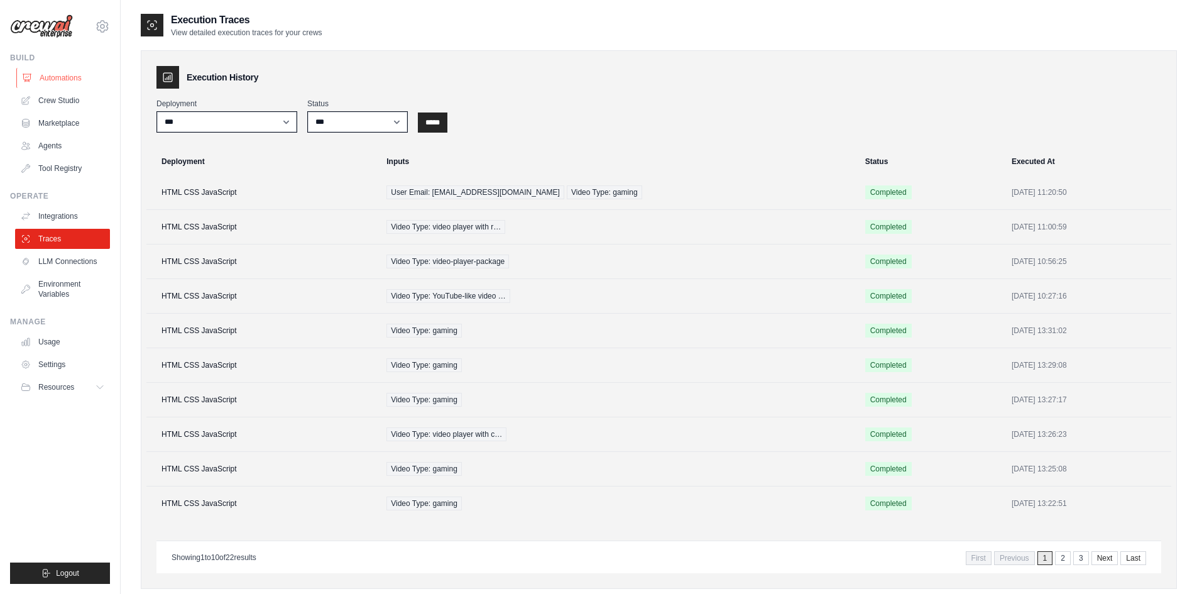
click at [52, 82] on link "Automations" at bounding box center [63, 78] width 95 height 20
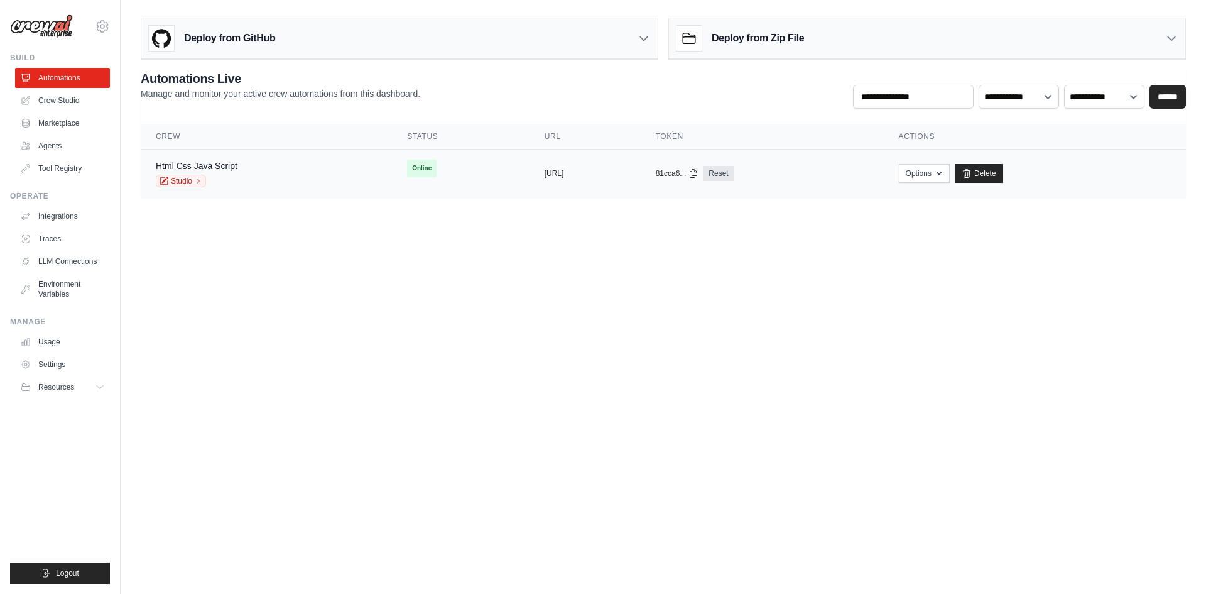
click at [327, 168] on div "Html Css Java Script Studio" at bounding box center [266, 174] width 221 height 28
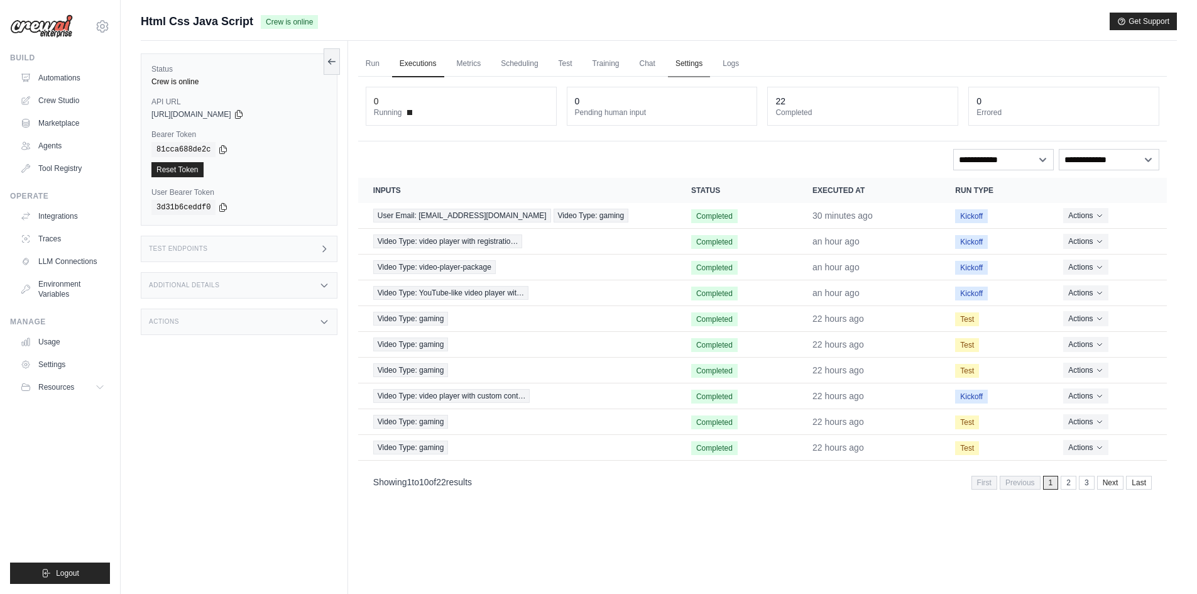
click at [683, 60] on link "Settings" at bounding box center [689, 64] width 42 height 26
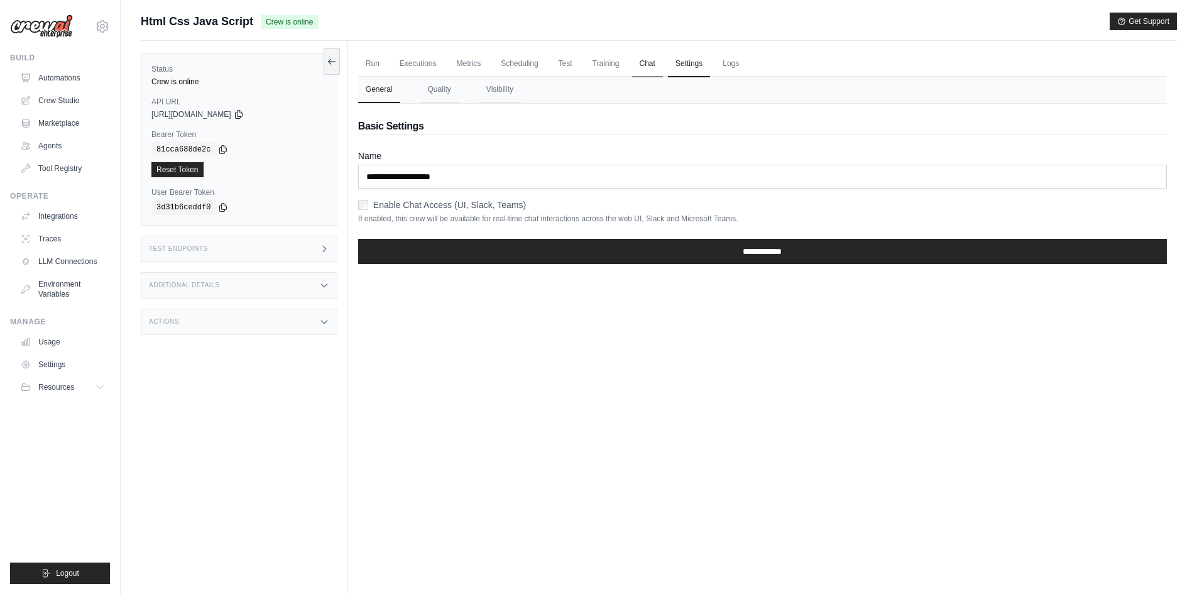
click at [656, 73] on link "Chat" at bounding box center [647, 64] width 31 height 26
click at [91, 77] on link "Automations" at bounding box center [63, 78] width 95 height 20
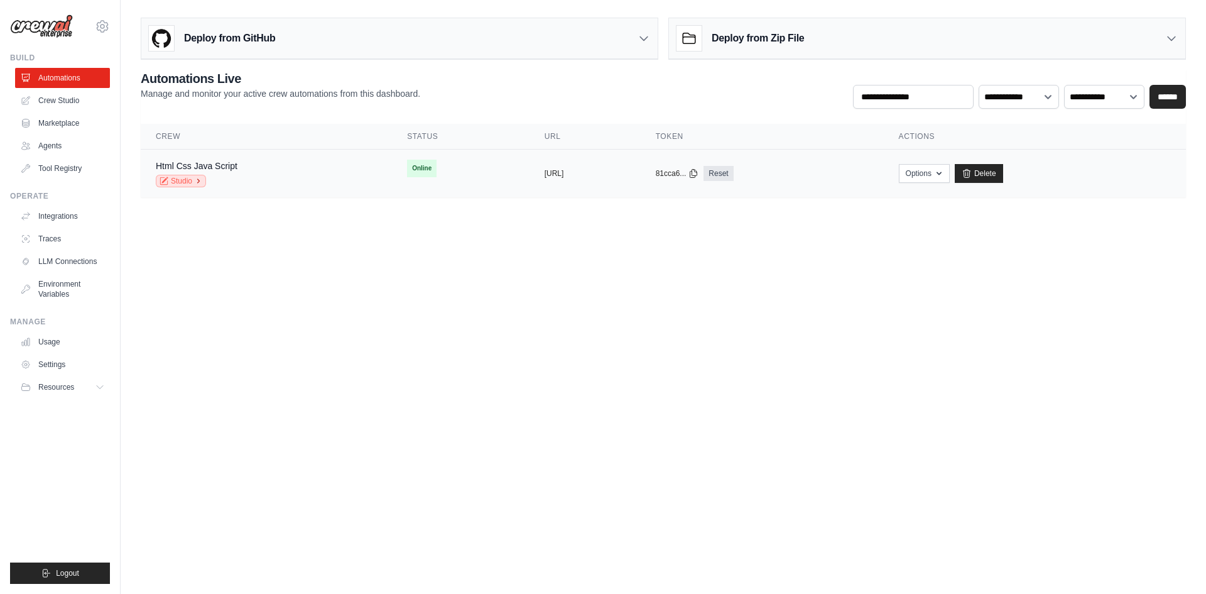
click at [192, 180] on link "Studio" at bounding box center [181, 181] width 50 height 13
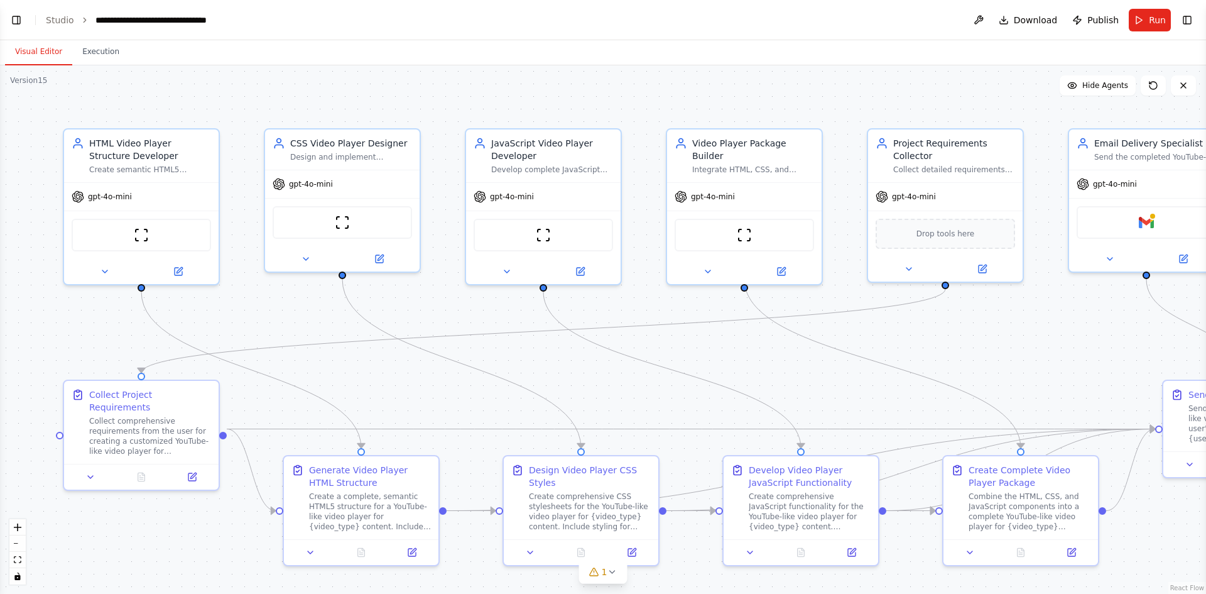
scroll to position [5039, 0]
click at [987, 18] on button at bounding box center [979, 20] width 20 height 23
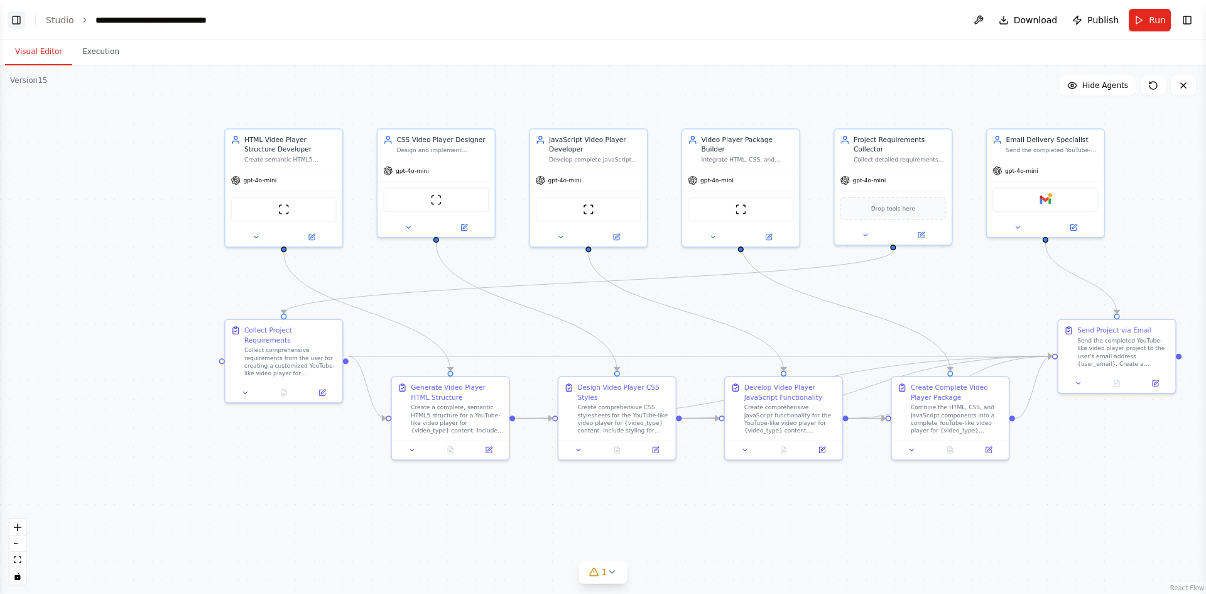
click at [14, 24] on button "Toggle Left Sidebar" at bounding box center [17, 20] width 18 height 18
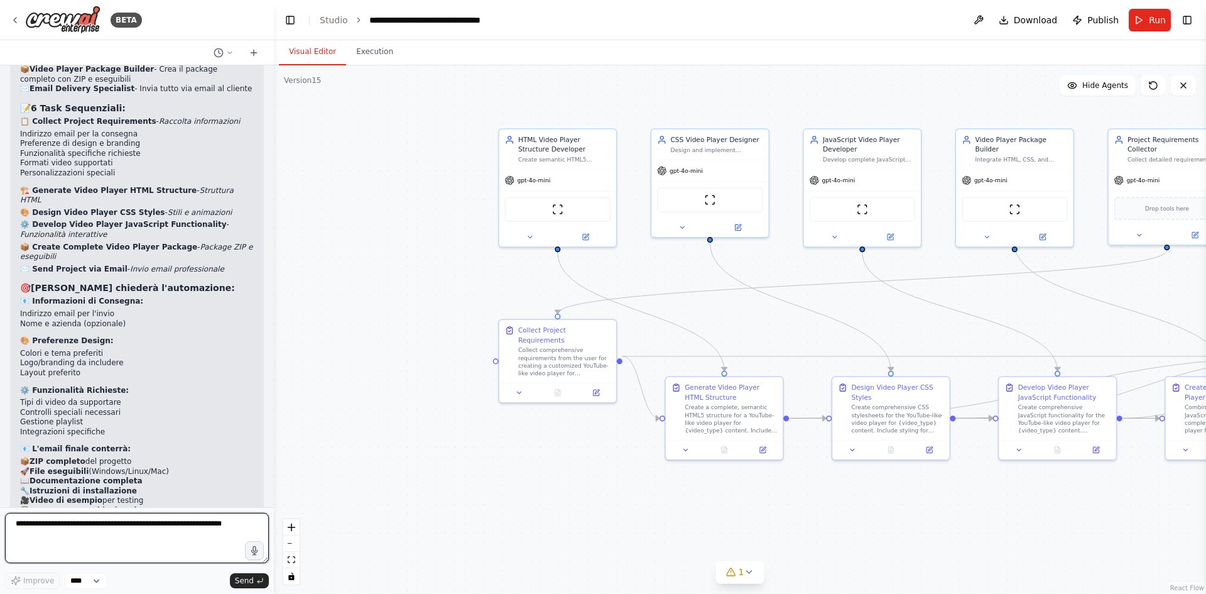
click at [121, 536] on textarea at bounding box center [137, 538] width 264 height 50
type textarea "*"
paste textarea "**********"
type textarea "**********"
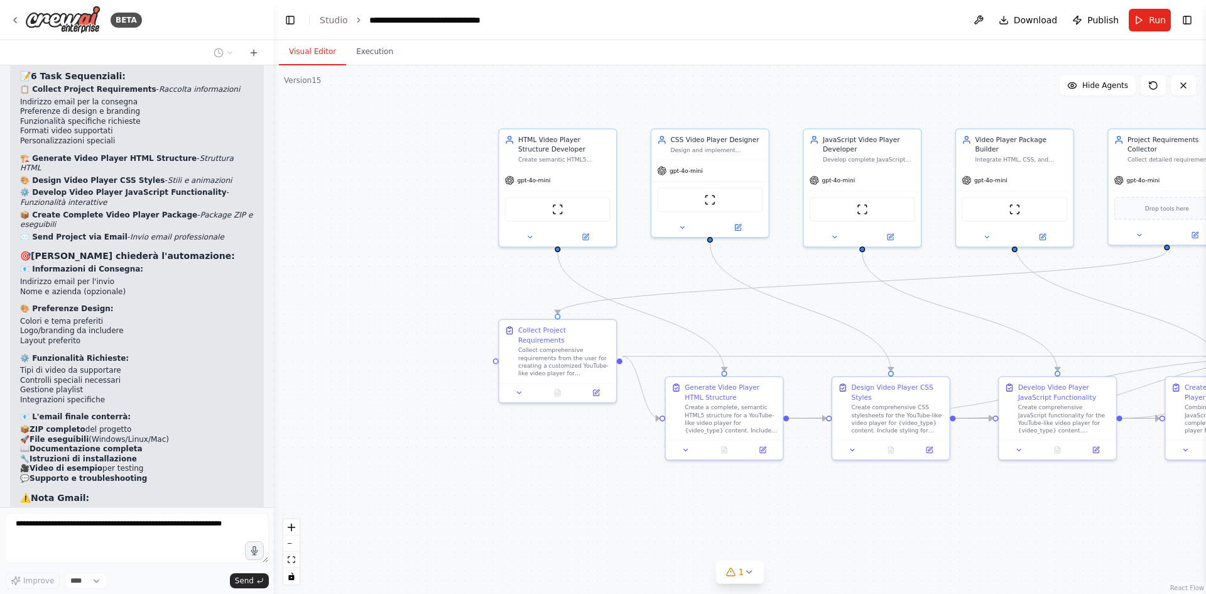
scroll to position [5156, 0]
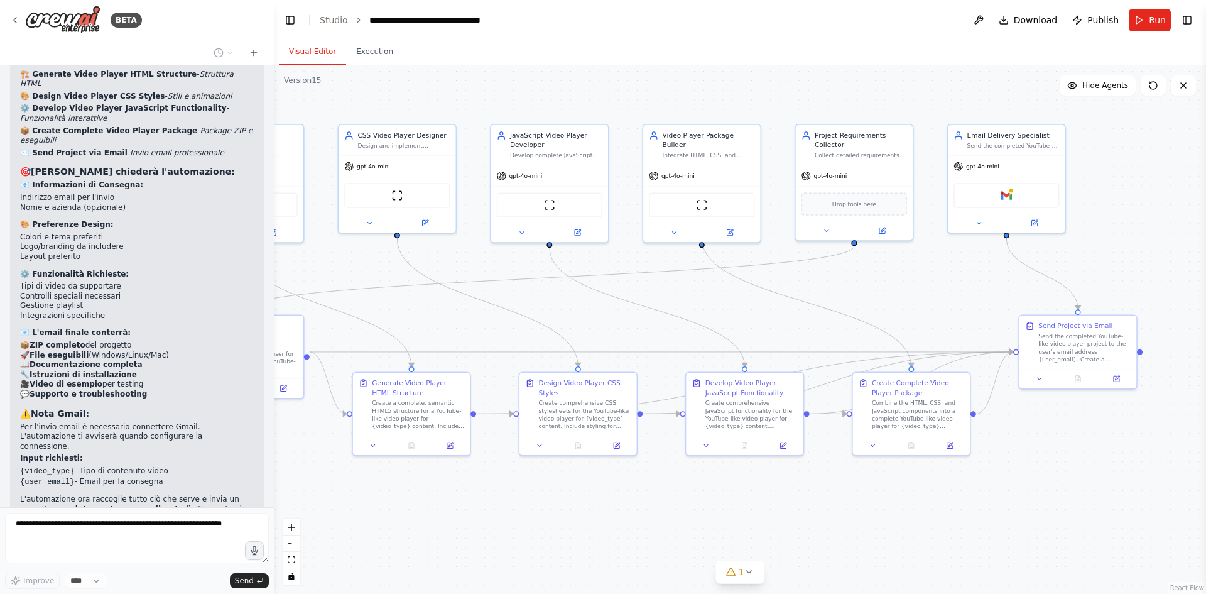
drag, startPoint x: 852, startPoint y: 527, endPoint x: 541, endPoint y: 521, distance: 311.0
click at [541, 521] on div ".deletable-edge-delete-btn { width: 20px; height: 20px; border: 0px solid #ffff…" at bounding box center [740, 329] width 932 height 528
click at [1011, 196] on img at bounding box center [1005, 193] width 11 height 11
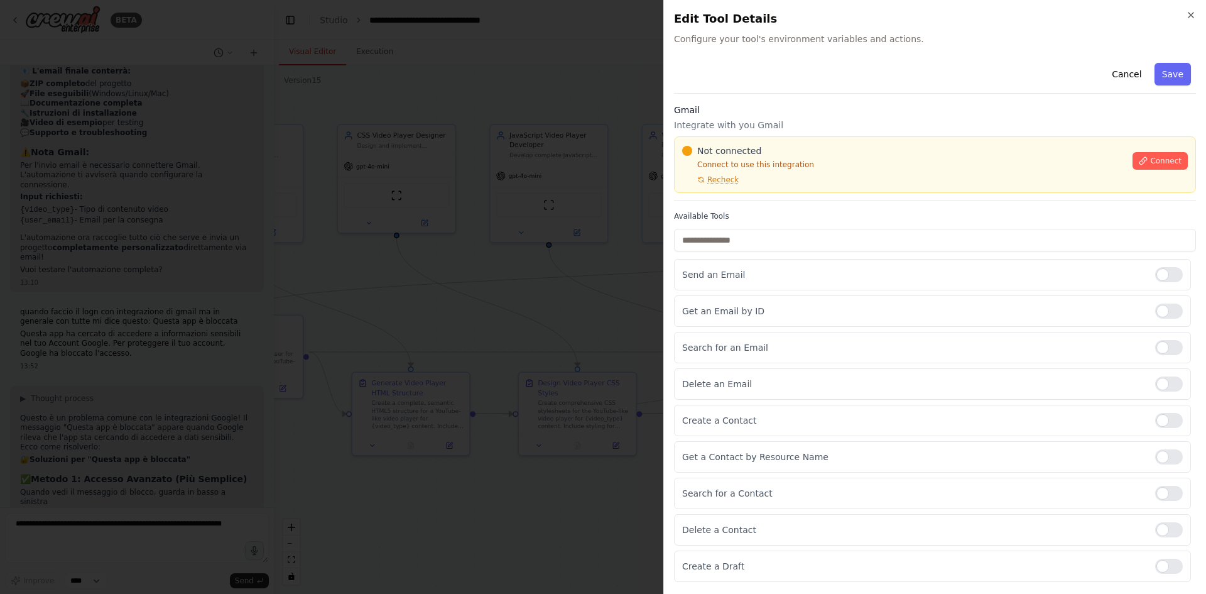
click at [536, 311] on div at bounding box center [603, 297] width 1206 height 594
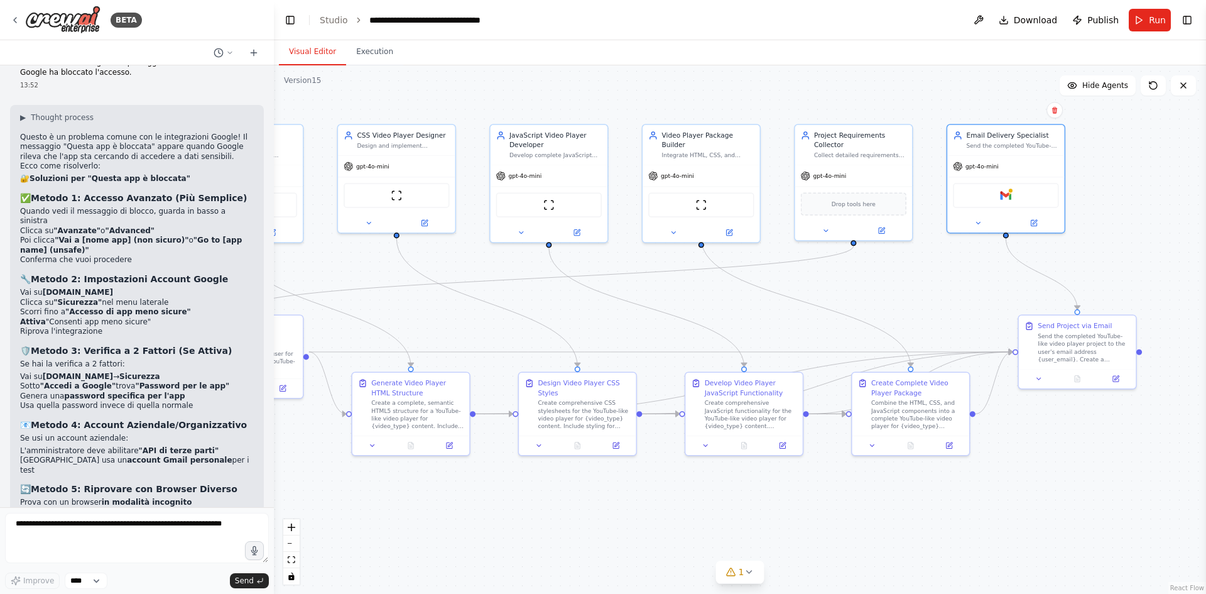
scroll to position [5707, 0]
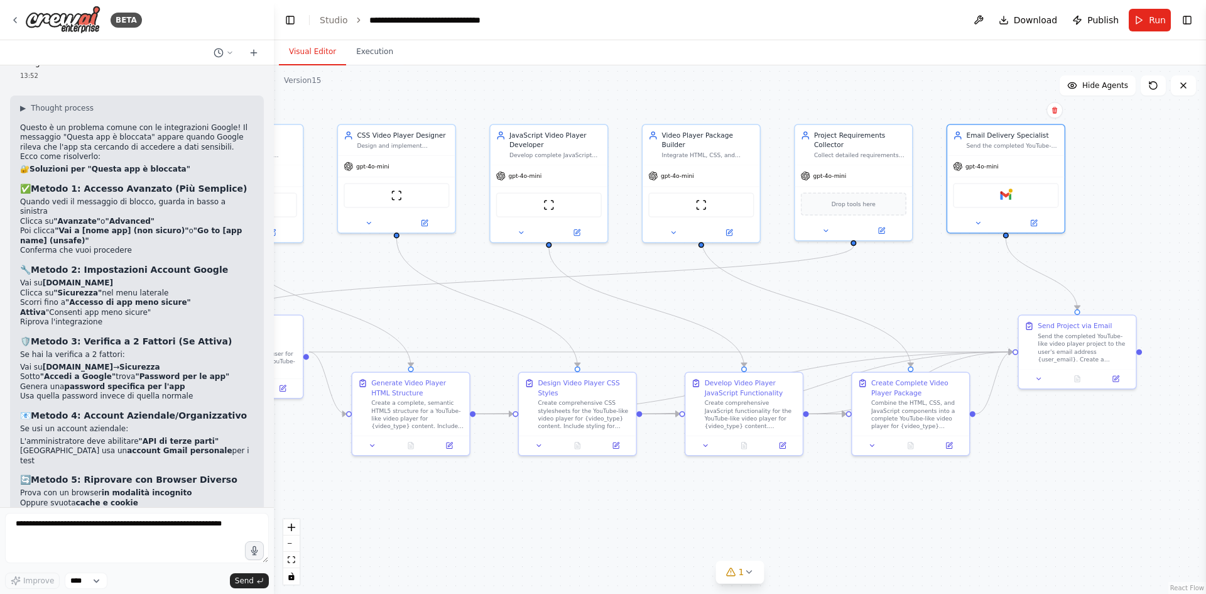
drag, startPoint x: 1163, startPoint y: 1, endPoint x: 786, endPoint y: 495, distance: 621.1
click at [786, 495] on div ".deletable-edge-delete-btn { width: 20px; height: 20px; border: 0px solid #ffff…" at bounding box center [740, 329] width 932 height 528
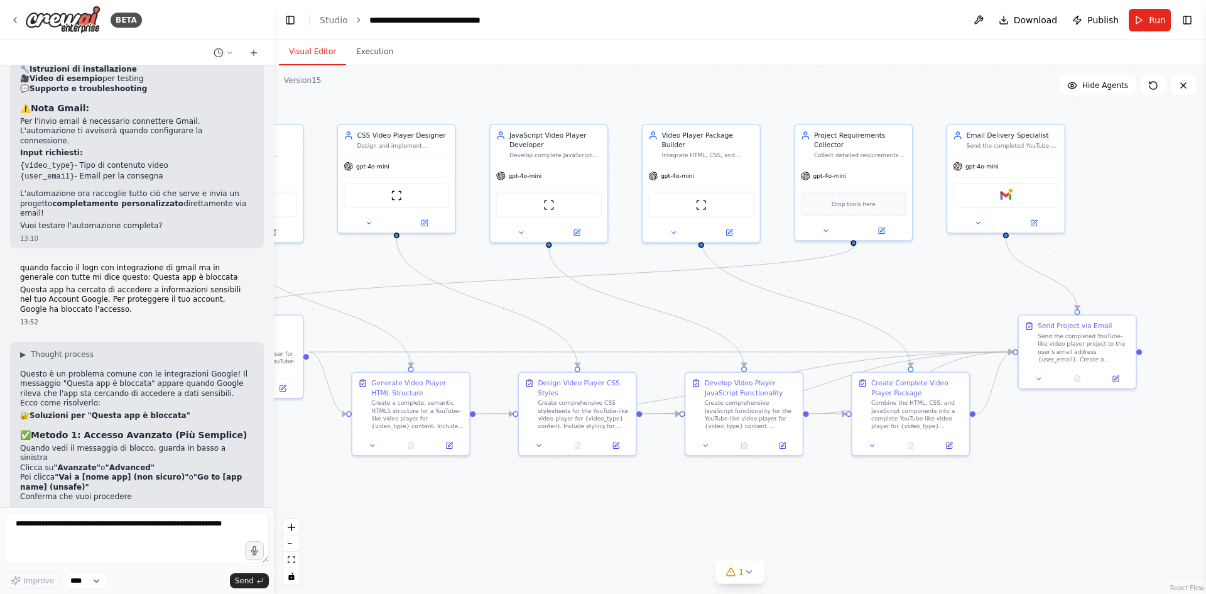
scroll to position [5456, 0]
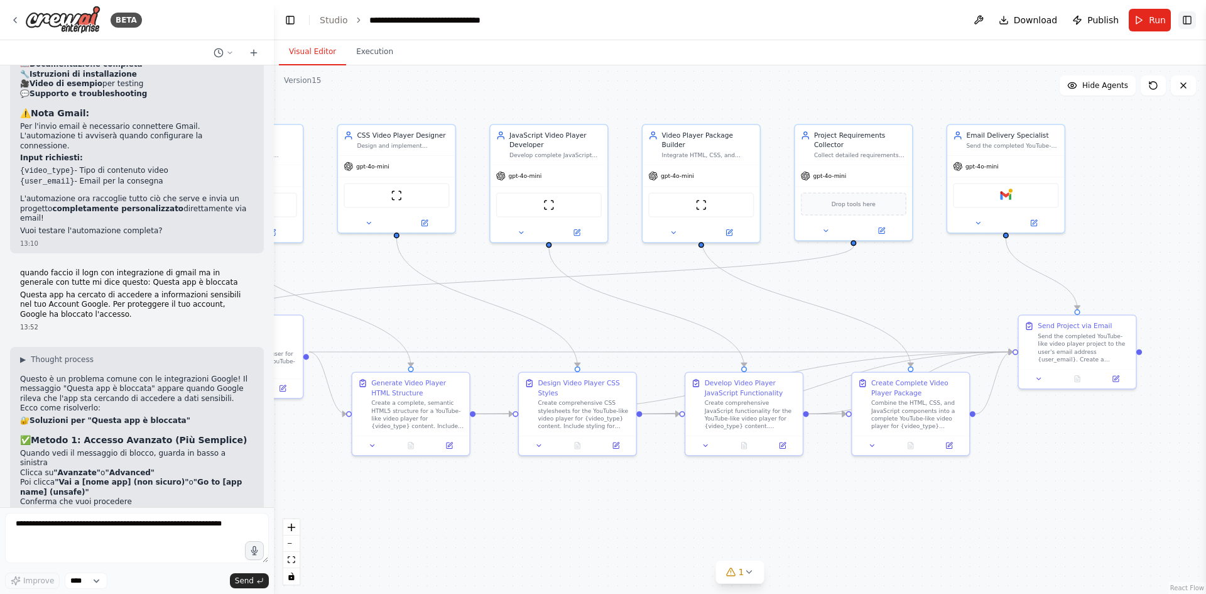
click at [1181, 24] on button "Toggle Right Sidebar" at bounding box center [1187, 20] width 18 height 18
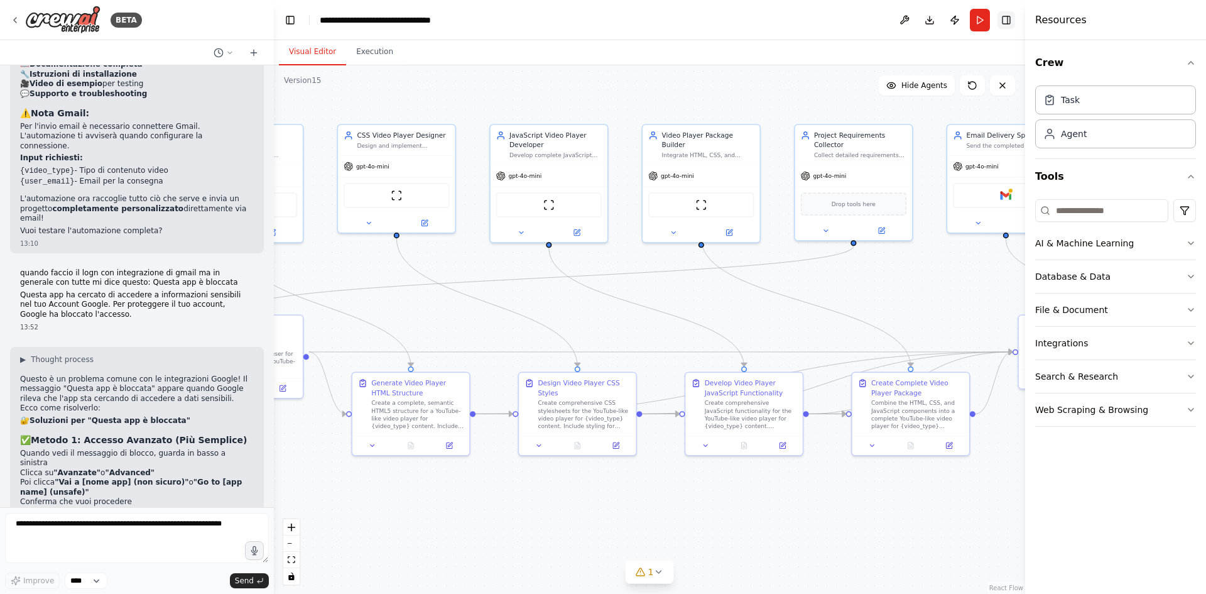
click at [1013, 25] on button "Toggle Right Sidebar" at bounding box center [1006, 20] width 18 height 18
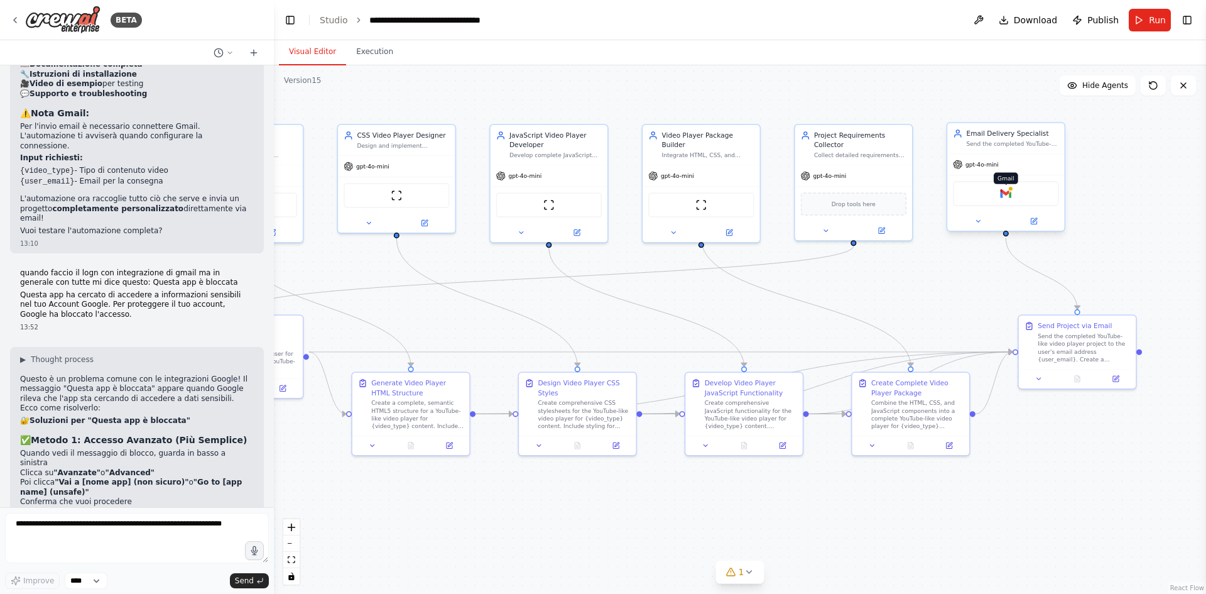
click at [1009, 190] on div at bounding box center [1010, 189] width 6 height 6
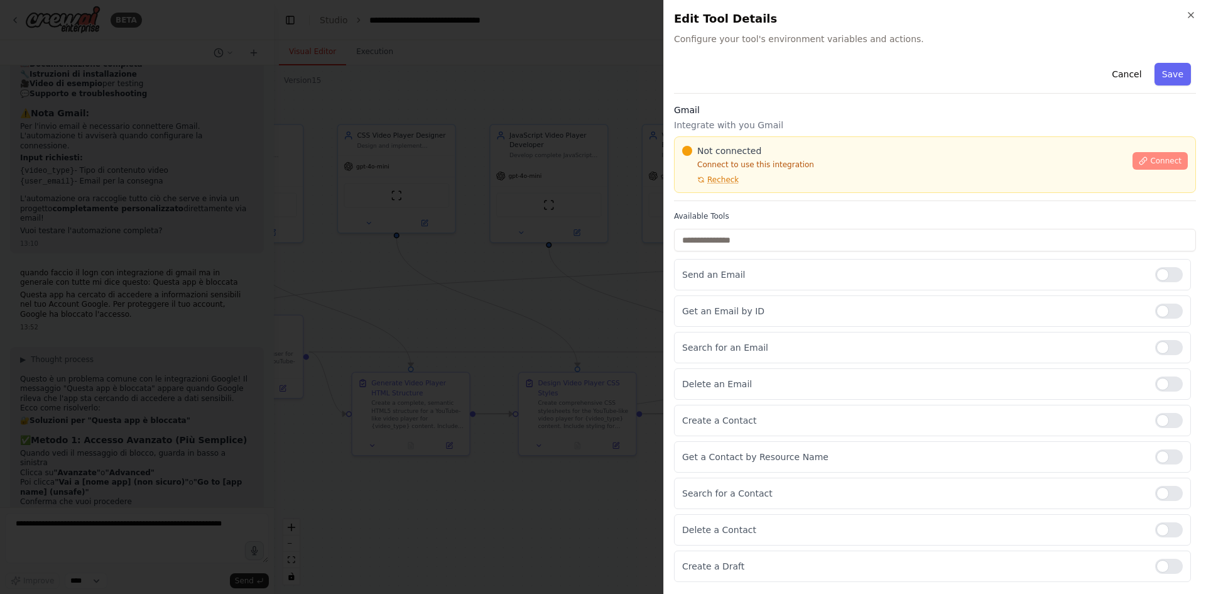
click at [1151, 162] on button "Connect" at bounding box center [1159, 161] width 55 height 18
click at [1161, 157] on span "Connect" at bounding box center [1165, 161] width 31 height 10
click at [749, 193] on div "Gmail Integrate with you Gmail Not connected Connect to use this integration Re…" at bounding box center [935, 152] width 522 height 97
click at [729, 196] on div "Gmail Integrate with you Gmail Not connected Connect to use this integration Re…" at bounding box center [935, 152] width 522 height 97
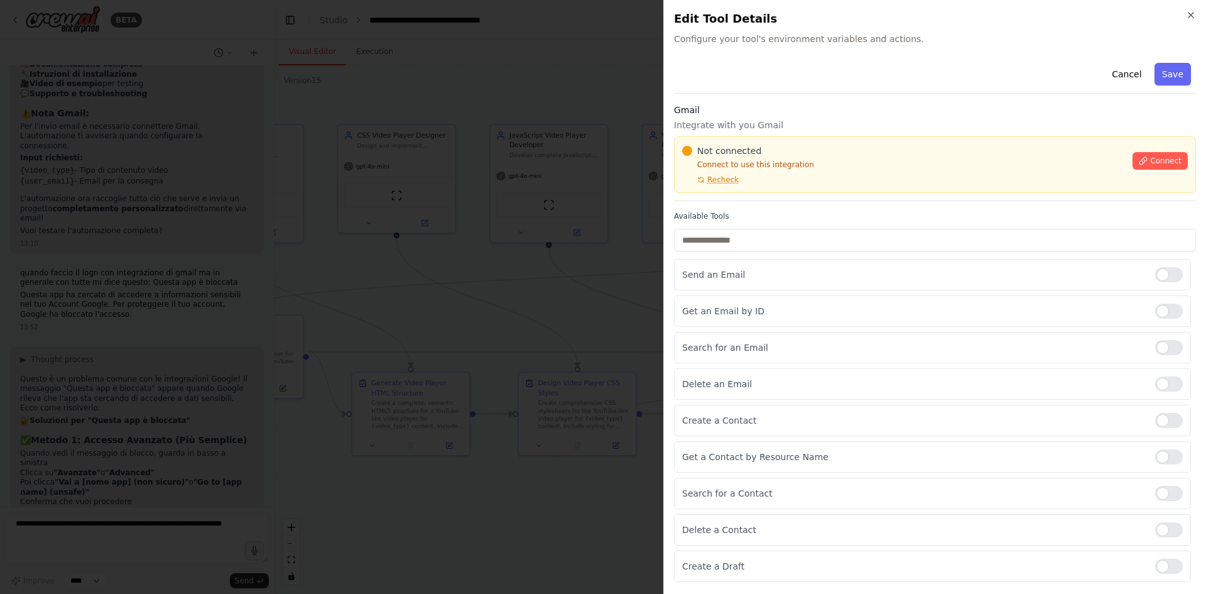
click at [820, 168] on p "Connect to use this integration" at bounding box center [903, 165] width 443 height 10
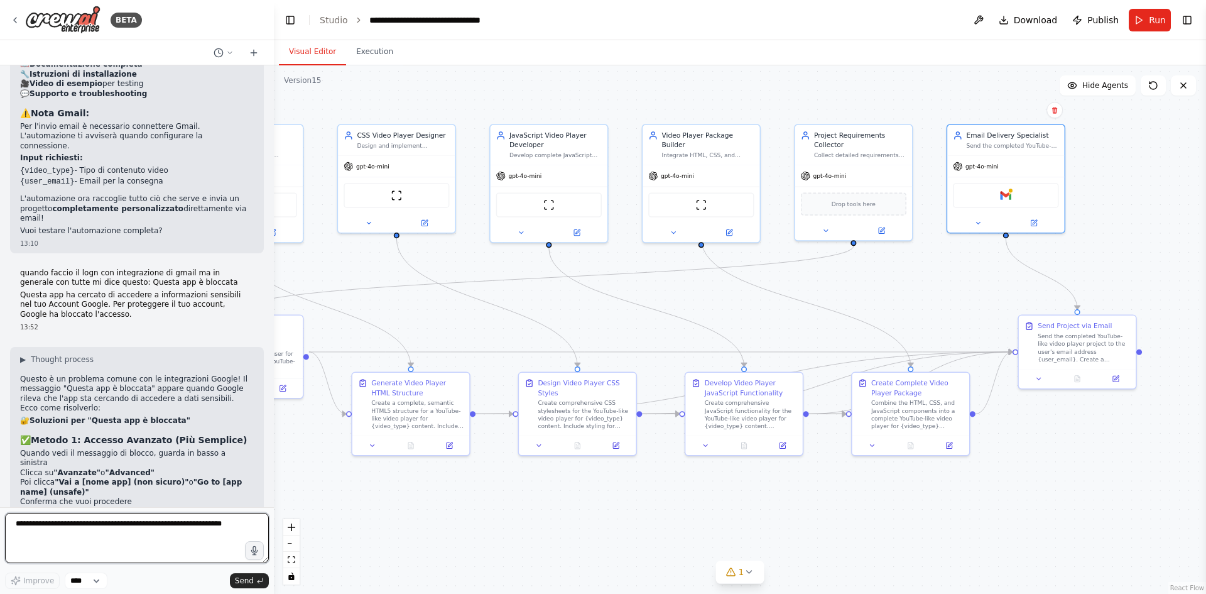
click at [59, 528] on textarea at bounding box center [137, 538] width 264 height 50
type textarea "*"
type textarea "********"
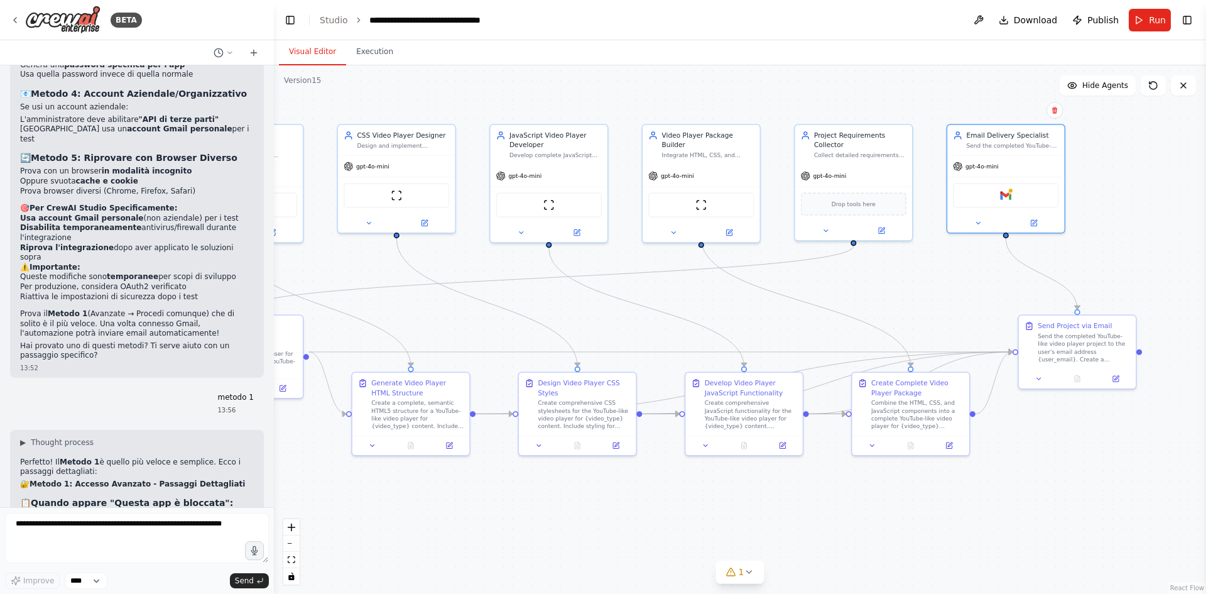
scroll to position [5978, 0]
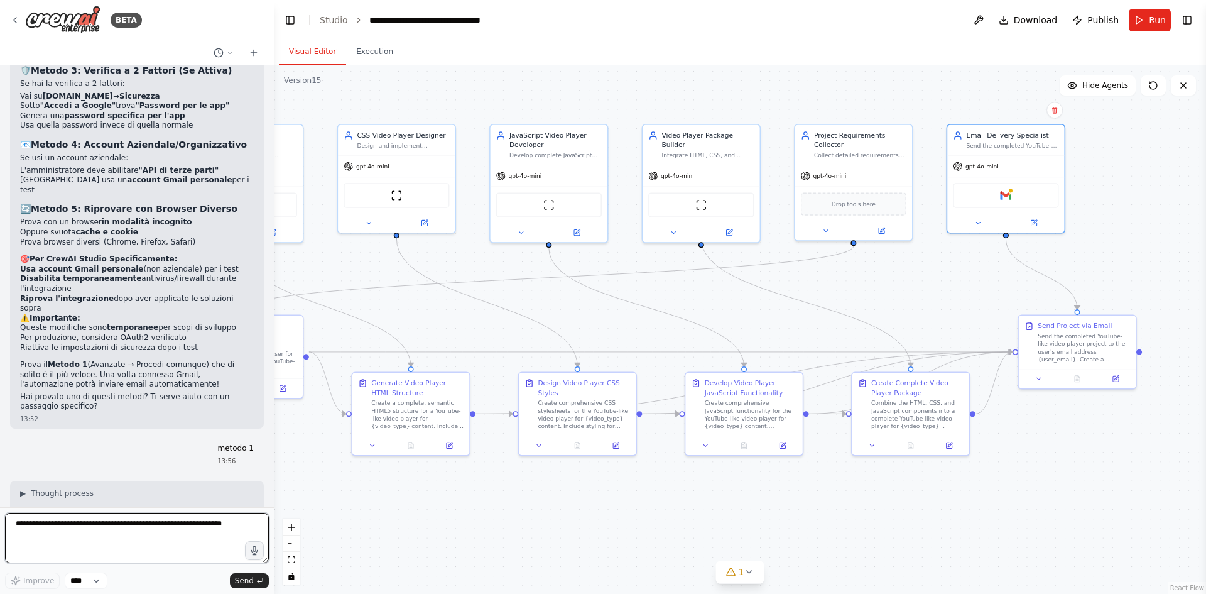
click at [143, 528] on textarea at bounding box center [137, 538] width 264 height 50
type textarea "******"
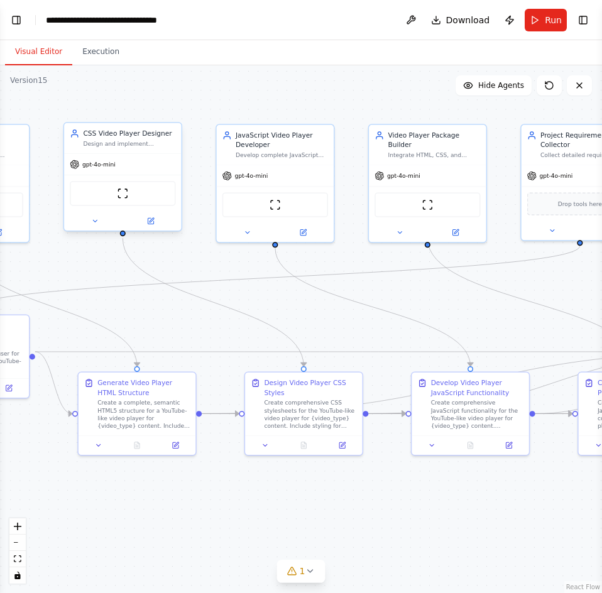
scroll to position [6941, 0]
click at [19, 9] on header "**********" at bounding box center [301, 20] width 602 height 40
click at [19, 14] on button "Toggle Left Sidebar" at bounding box center [17, 20] width 18 height 18
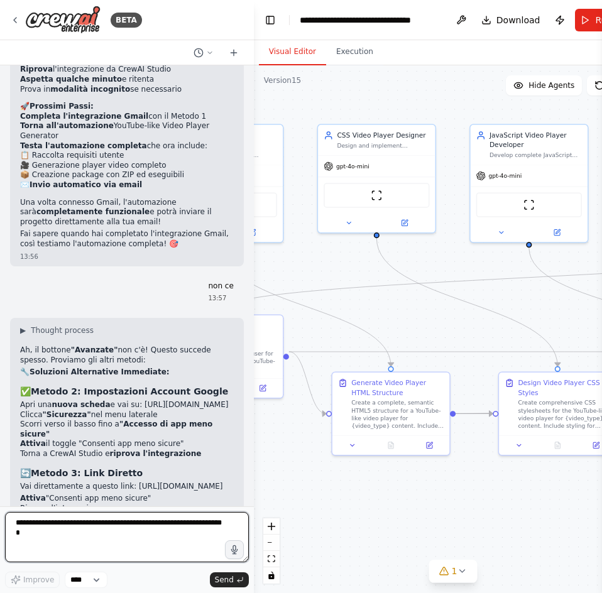
click at [90, 546] on textarea at bounding box center [127, 537] width 244 height 50
type textarea "*"
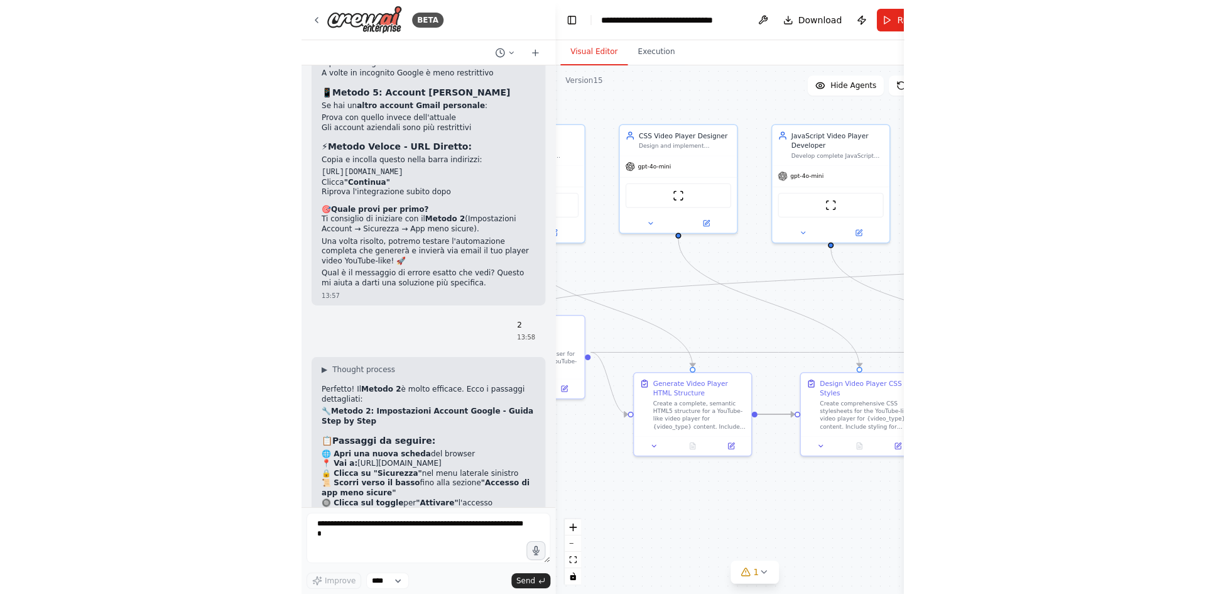
scroll to position [7450, 0]
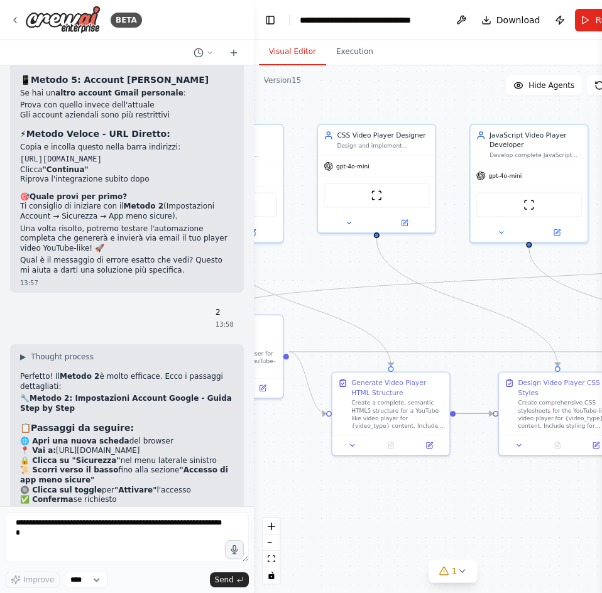
copy strong "https://myaccount.google.com/lesssecureapps"
drag, startPoint x: 190, startPoint y: 235, endPoint x: 8, endPoint y: 239, distance: 181.6
click at [8, 239] on div "Hello! I'm the CrewAI assistant. What kind of automation do you want to build? …" at bounding box center [127, 285] width 254 height 441
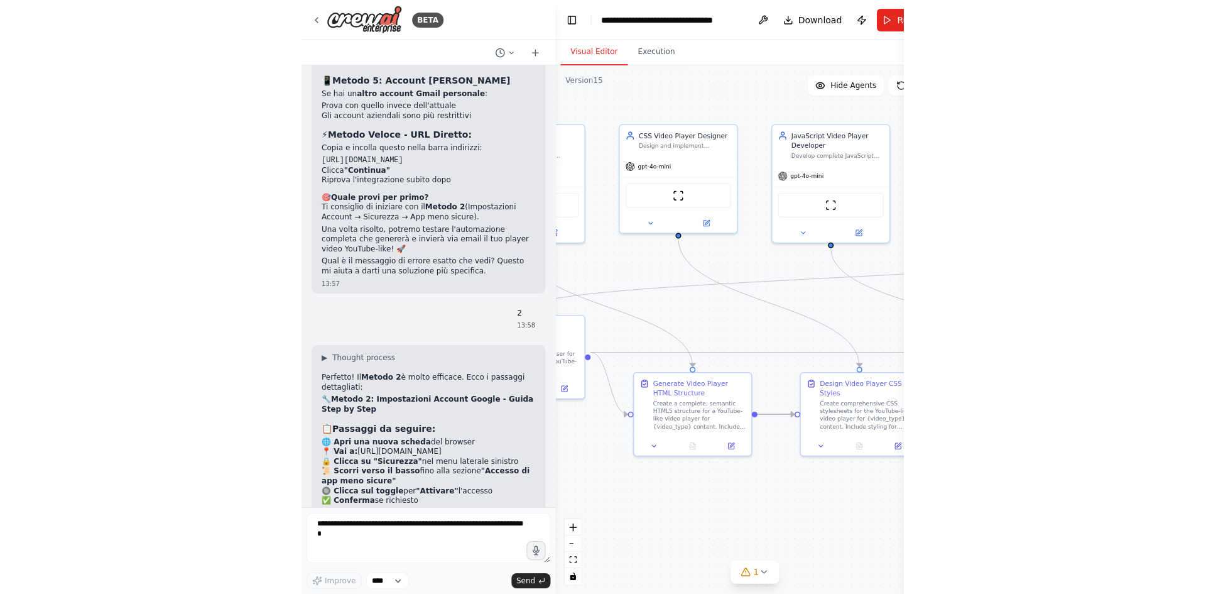
scroll to position [7181, 0]
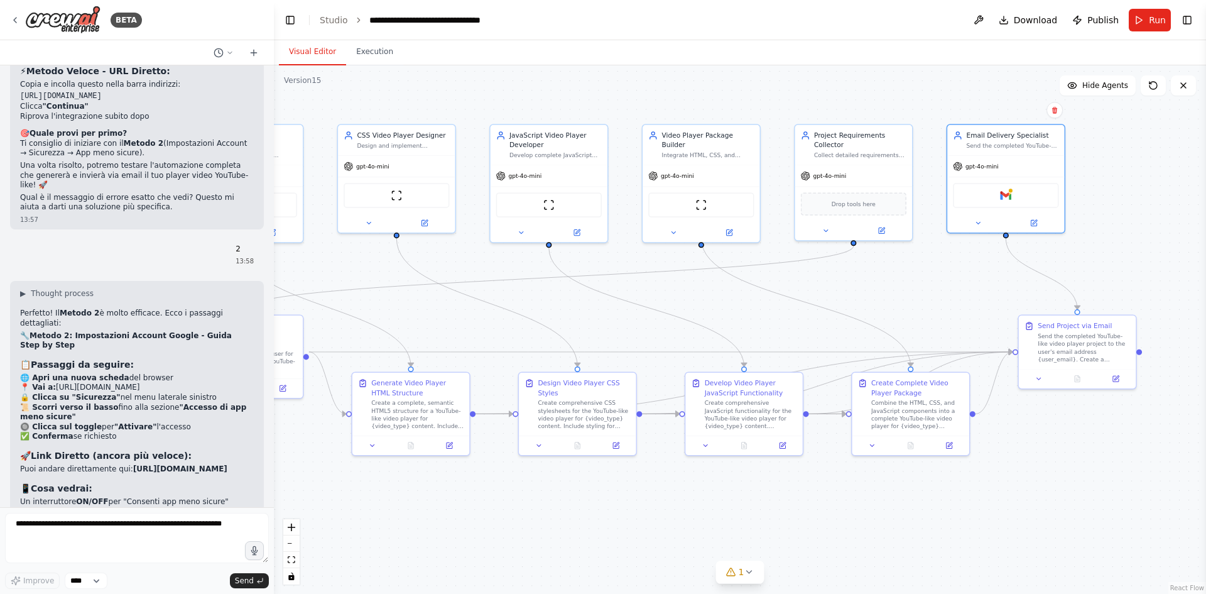
click at [1143, 209] on div ".deletable-edge-delete-btn { width: 20px; height: 20px; border: 0px solid #ffff…" at bounding box center [740, 329] width 932 height 528
click at [1013, 193] on div "Gmail" at bounding box center [1006, 193] width 106 height 24
click at [1010, 195] on img at bounding box center [1005, 193] width 11 height 11
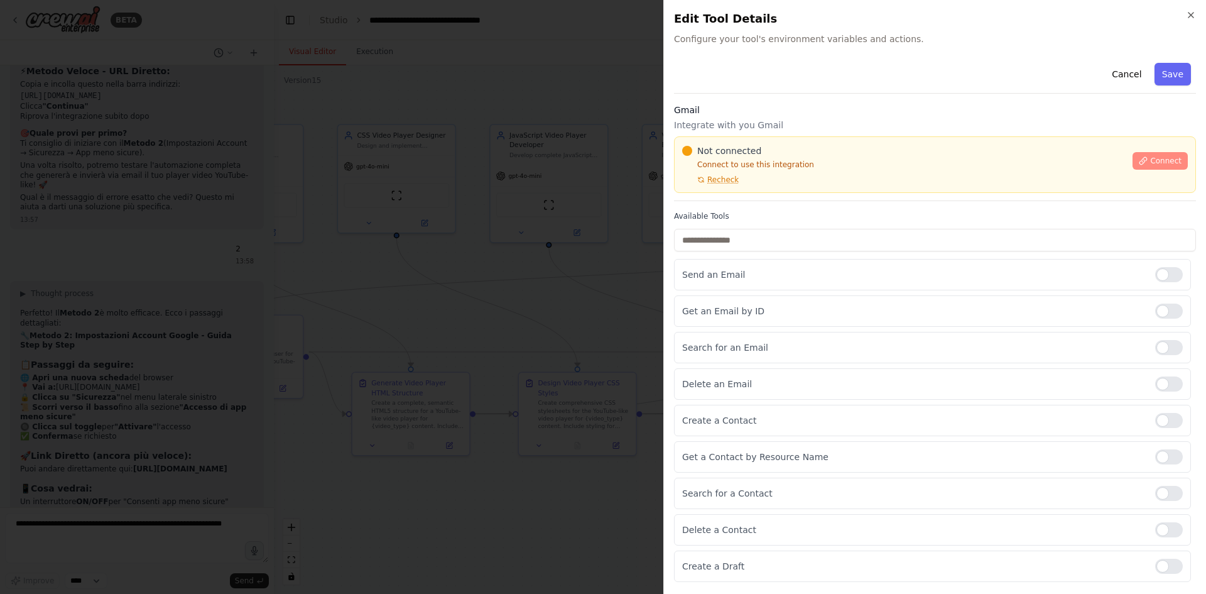
click at [1148, 160] on icon at bounding box center [1143, 160] width 9 height 9
click at [1163, 161] on span "Connect" at bounding box center [1165, 161] width 31 height 10
click at [728, 195] on div "Gmail Integrate with you Gmail Not connected Connect to use this integration Re…" at bounding box center [935, 152] width 522 height 97
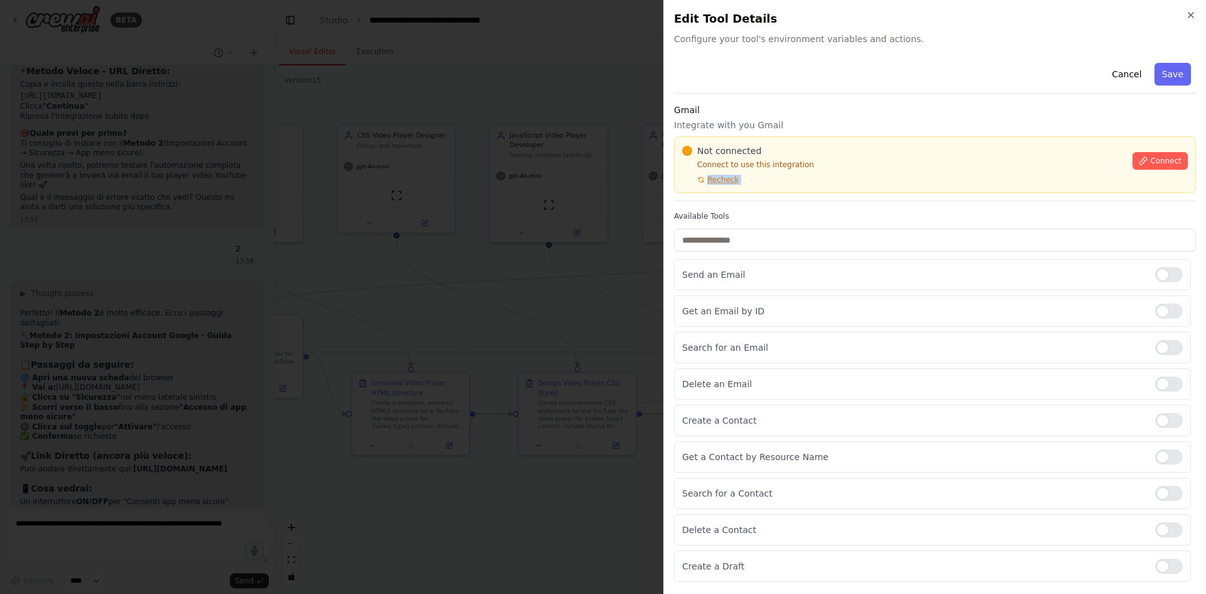
click at [728, 195] on div "Gmail Integrate with you Gmail Not connected Connect to use this integration Re…" at bounding box center [935, 152] width 522 height 97
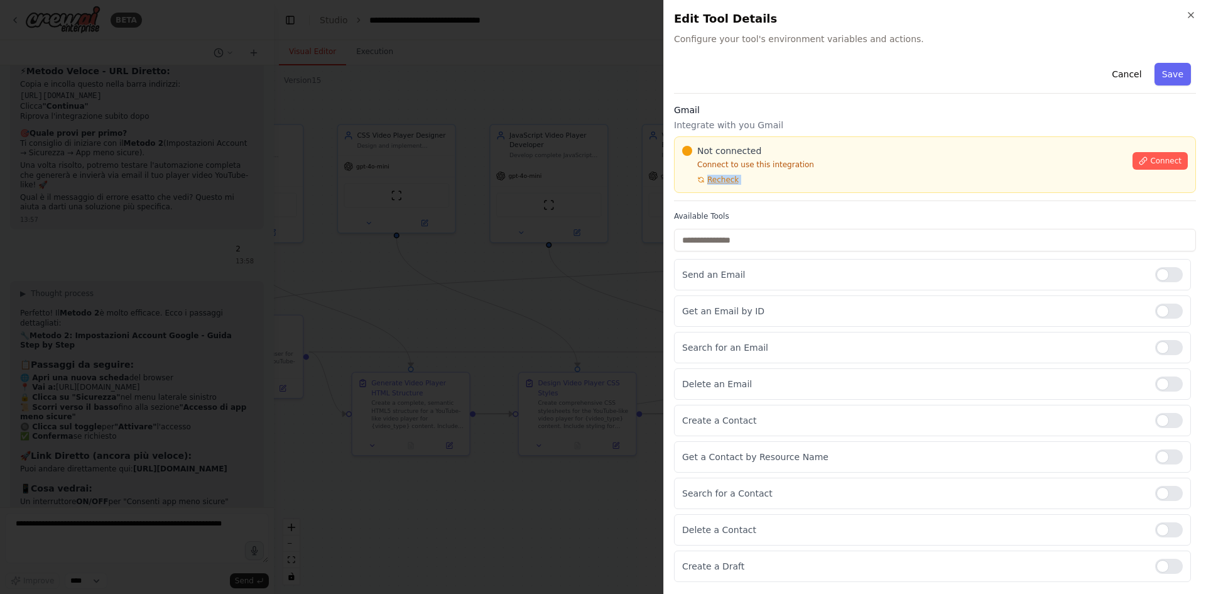
click at [728, 195] on div "Gmail Integrate with you Gmail Not connected Connect to use this integration Re…" at bounding box center [935, 152] width 522 height 97
click at [757, 192] on div "Not connected Connect to use this integration Recheck Connect" at bounding box center [935, 164] width 522 height 57
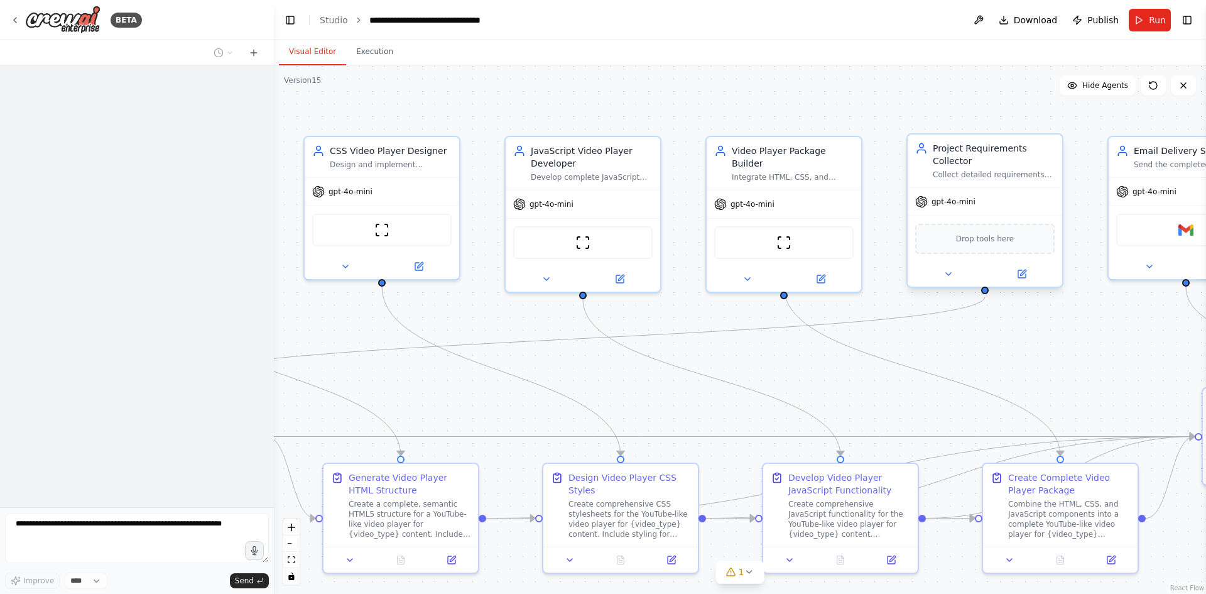
drag, startPoint x: 999, startPoint y: 122, endPoint x: 1007, endPoint y: 198, distance: 76.4
click at [723, 139] on div ".deletable-edge-delete-btn { width: 20px; height: 20px; border: 0px solid #ffff…" at bounding box center [740, 329] width 932 height 528
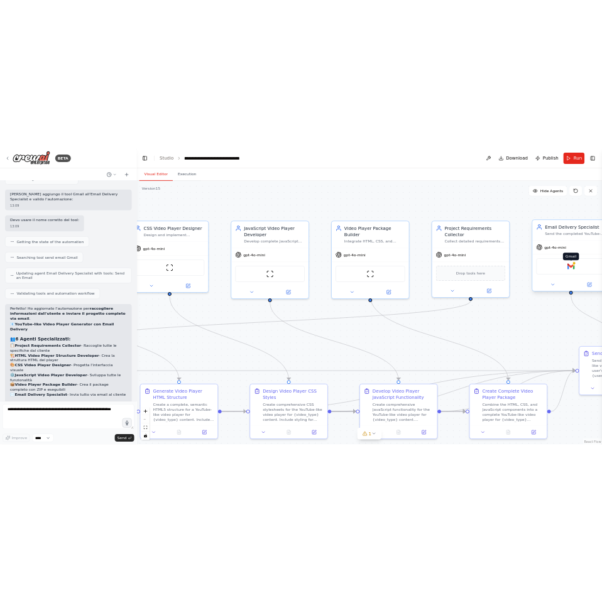
scroll to position [4685, 0]
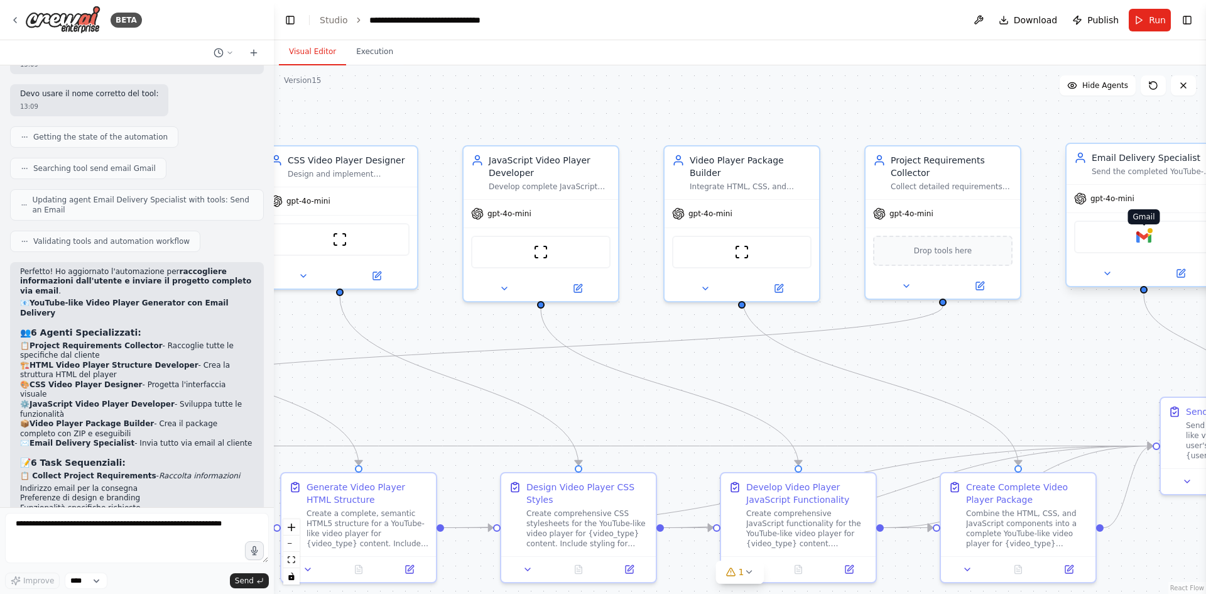
click at [1146, 241] on img at bounding box center [1143, 236] width 15 height 15
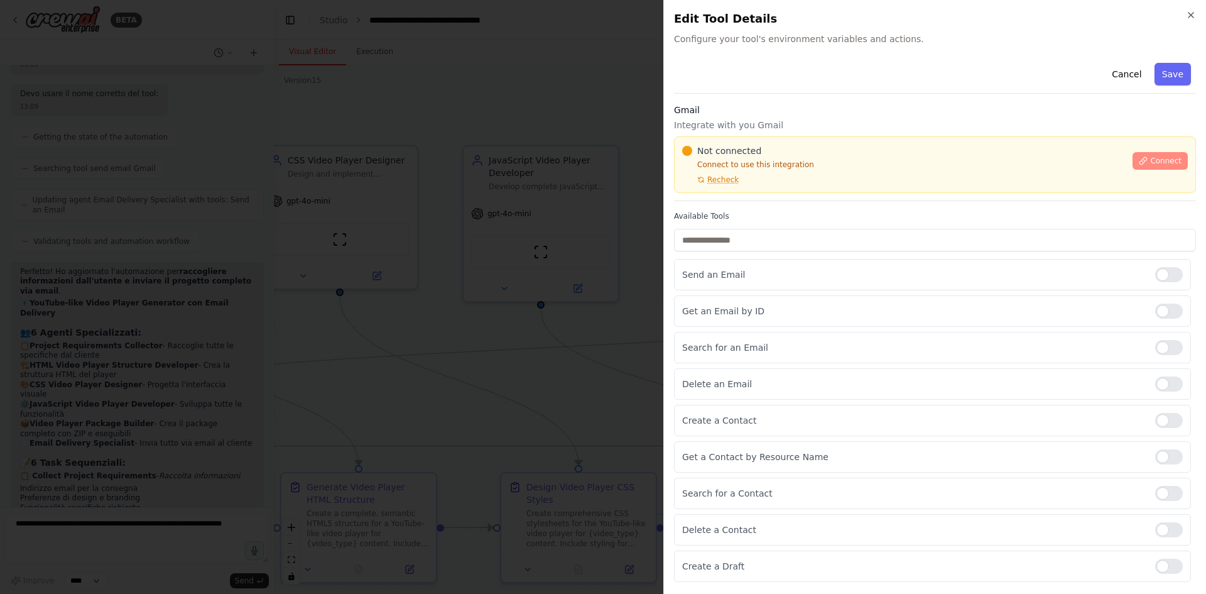
click at [1155, 161] on span "Connect" at bounding box center [1165, 161] width 31 height 10
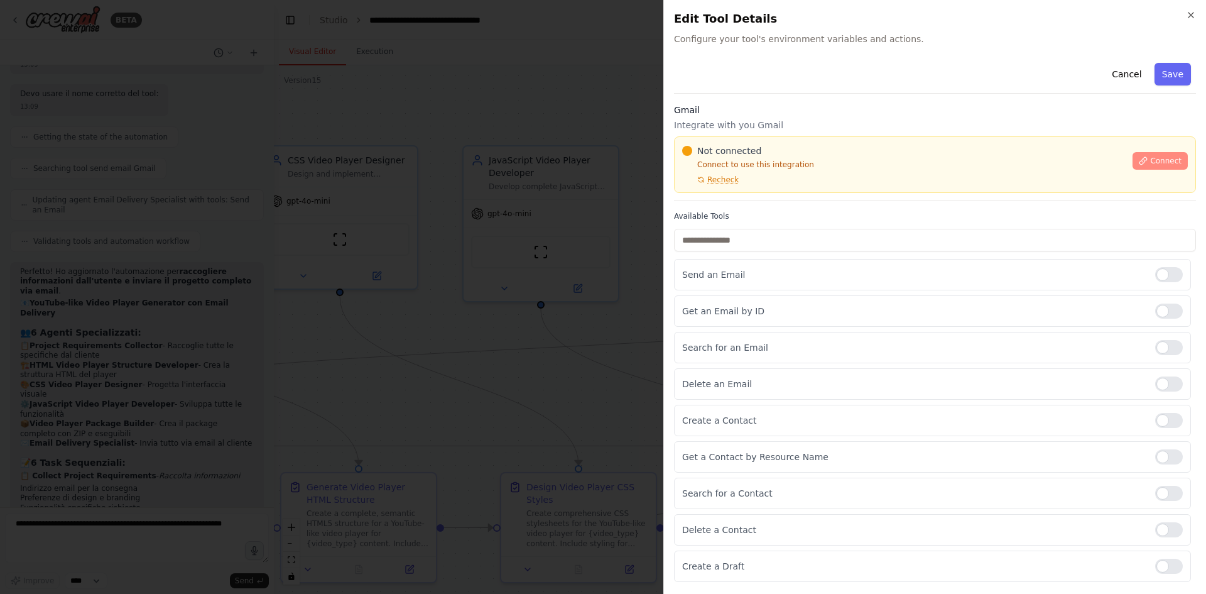
click at [1156, 161] on span "Connect" at bounding box center [1165, 161] width 31 height 10
click at [1154, 162] on span "Connect" at bounding box center [1165, 161] width 31 height 10
click at [1151, 163] on button "Connect" at bounding box center [1159, 161] width 55 height 18
click at [1148, 164] on icon at bounding box center [1143, 160] width 9 height 9
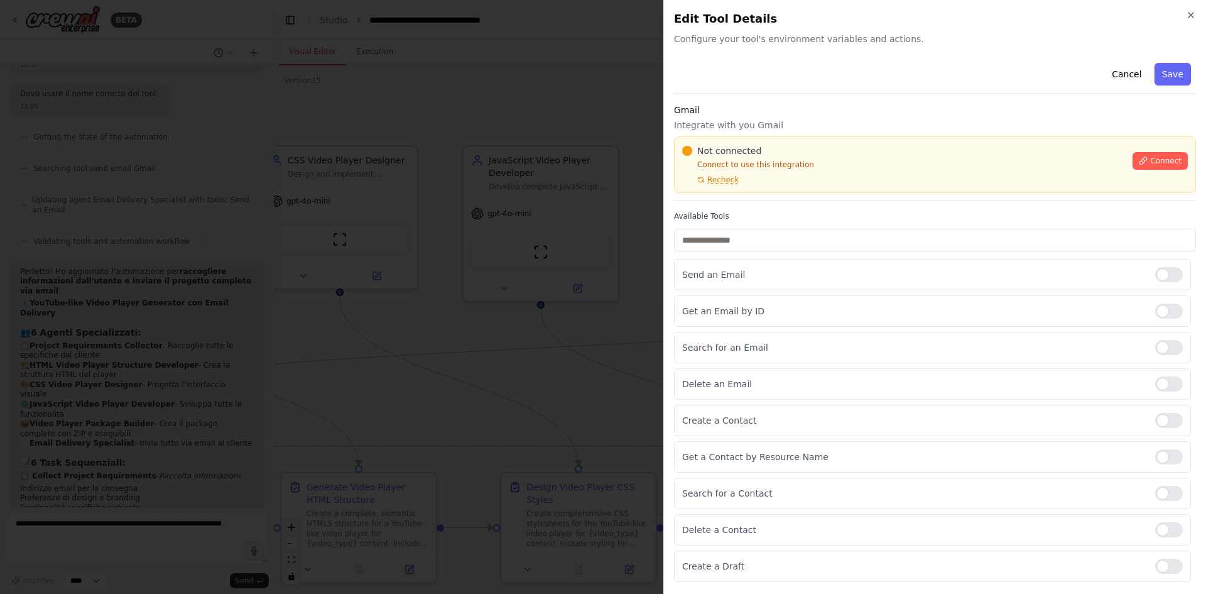
click at [730, 194] on div "Gmail Integrate with you Gmail Not connected Connect to use this integration Re…" at bounding box center [935, 152] width 522 height 97
click at [554, 87] on div at bounding box center [603, 297] width 1206 height 594
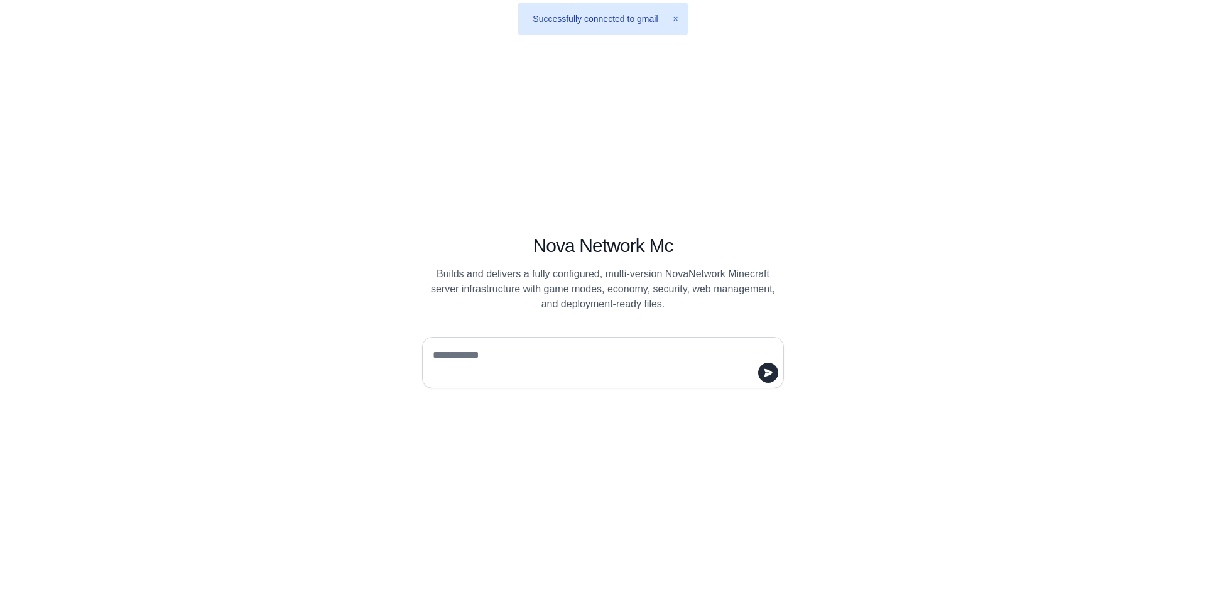
click at [676, 19] on button "×" at bounding box center [675, 19] width 5 height 13
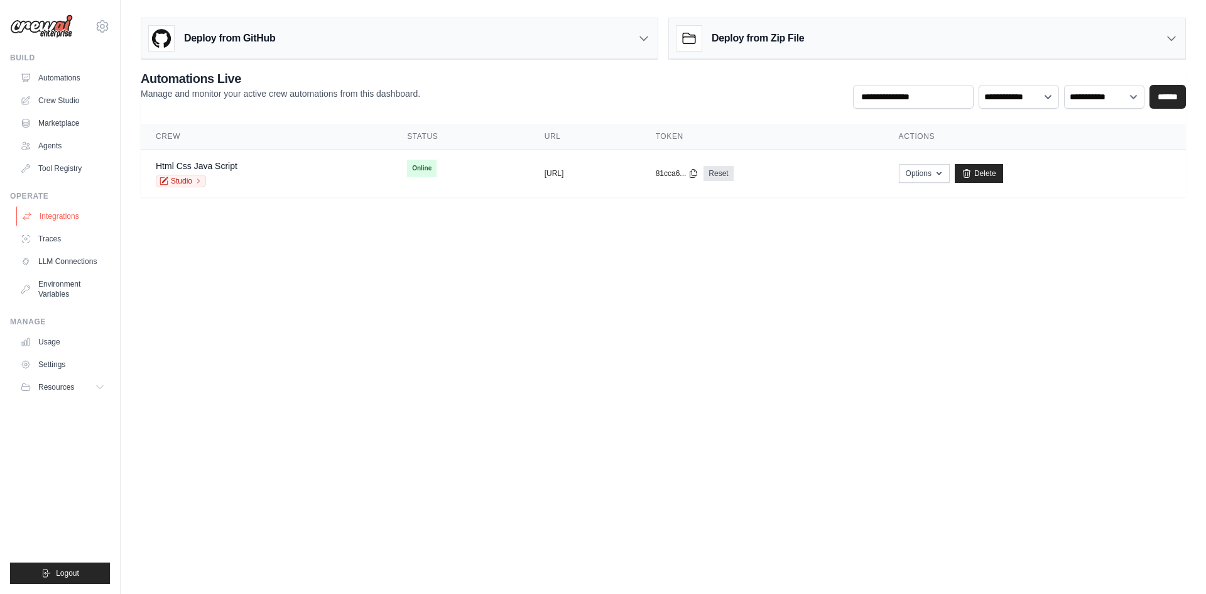
click at [59, 217] on link "Integrations" at bounding box center [63, 216] width 95 height 20
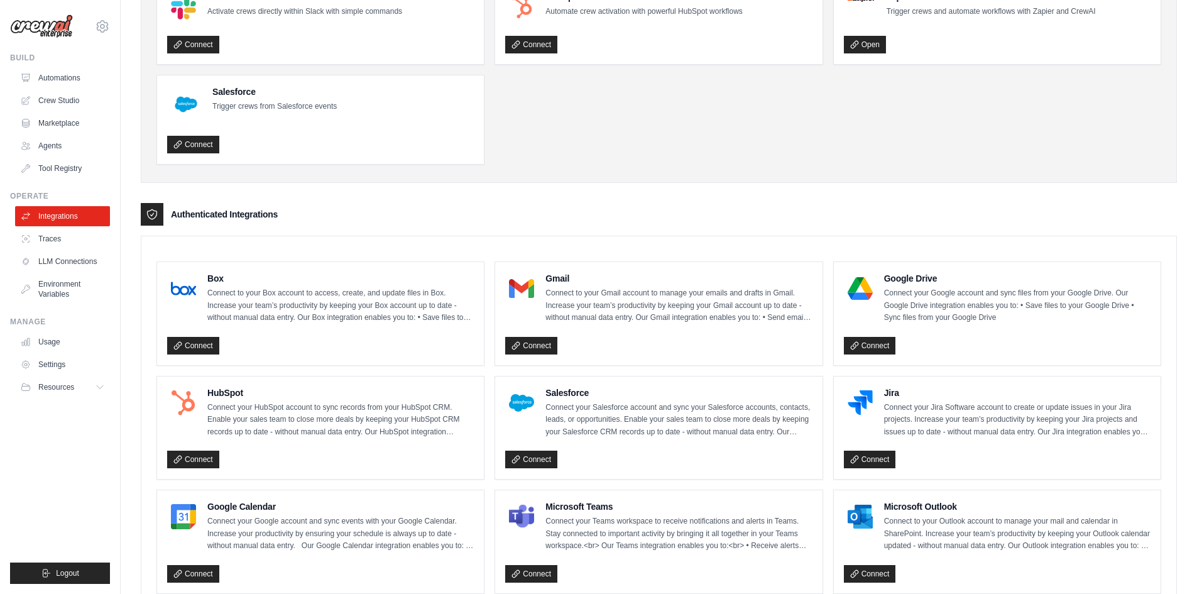
scroll to position [126, 0]
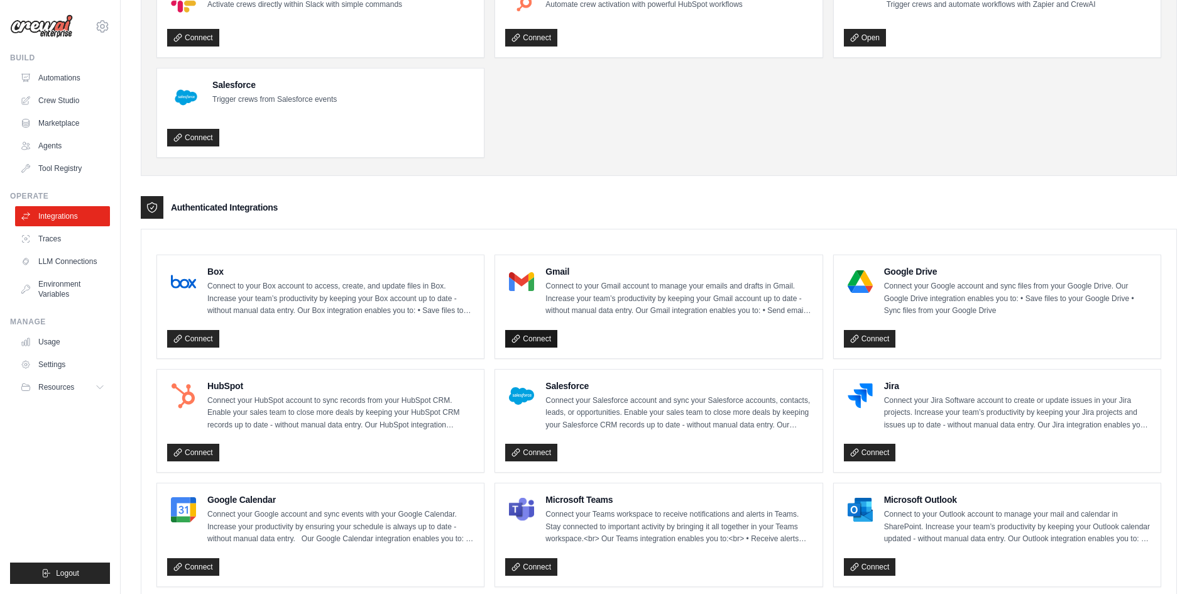
click at [546, 341] on link "Connect" at bounding box center [531, 339] width 52 height 18
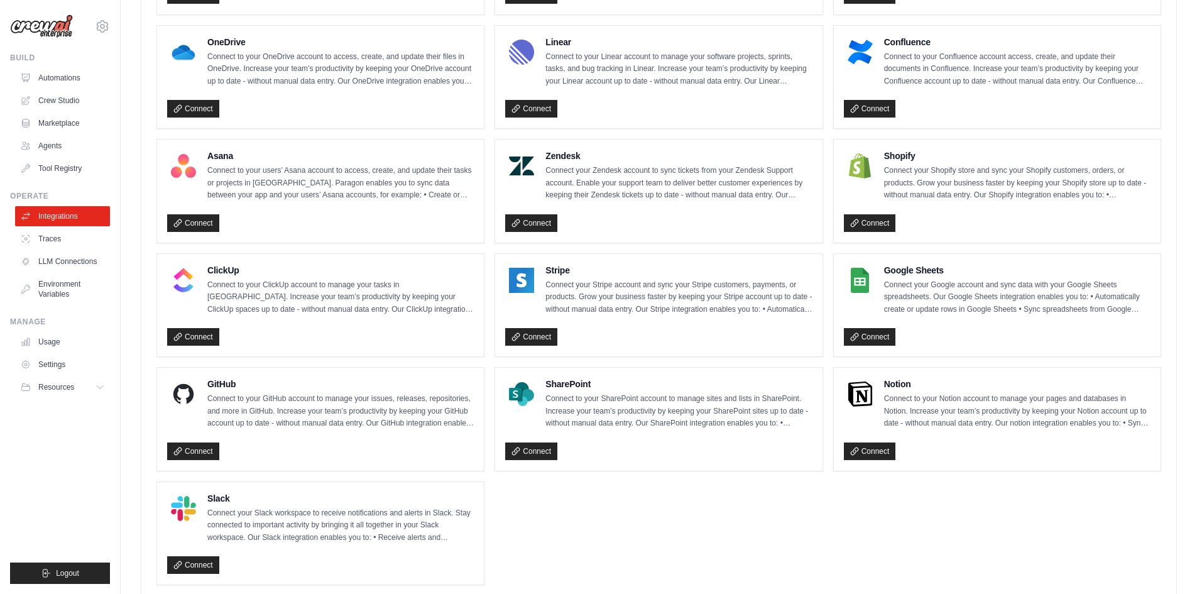
scroll to position [774, 0]
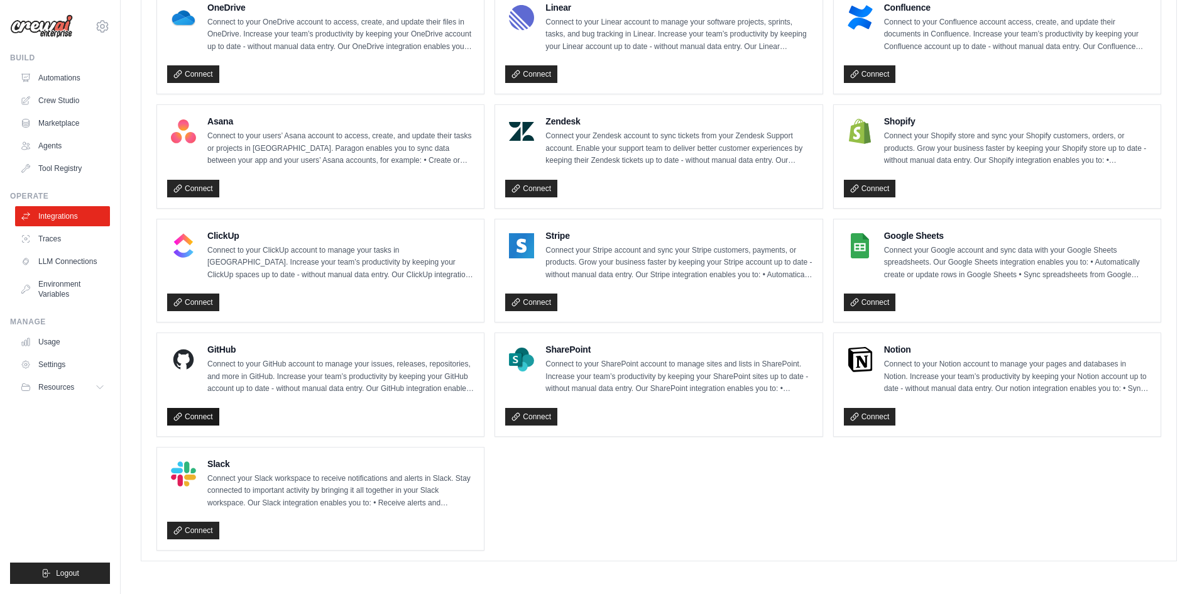
click at [204, 418] on link "Connect" at bounding box center [193, 417] width 52 height 18
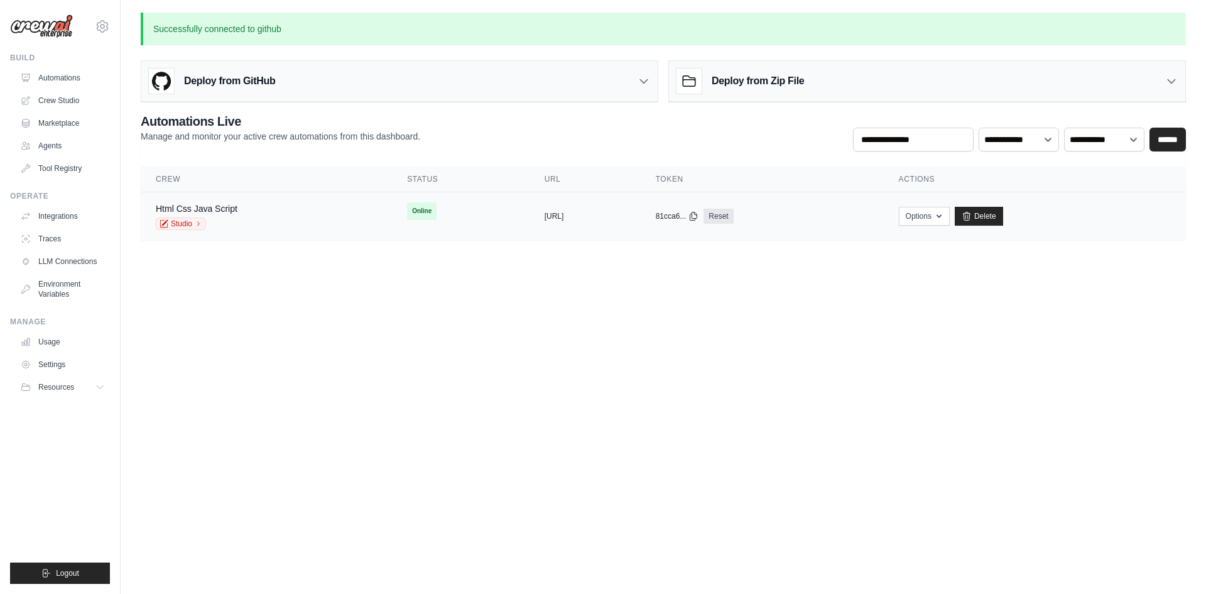
click at [392, 209] on td "Online" at bounding box center [461, 211] width 138 height 38
click at [194, 224] on link "Studio" at bounding box center [181, 223] width 50 height 13
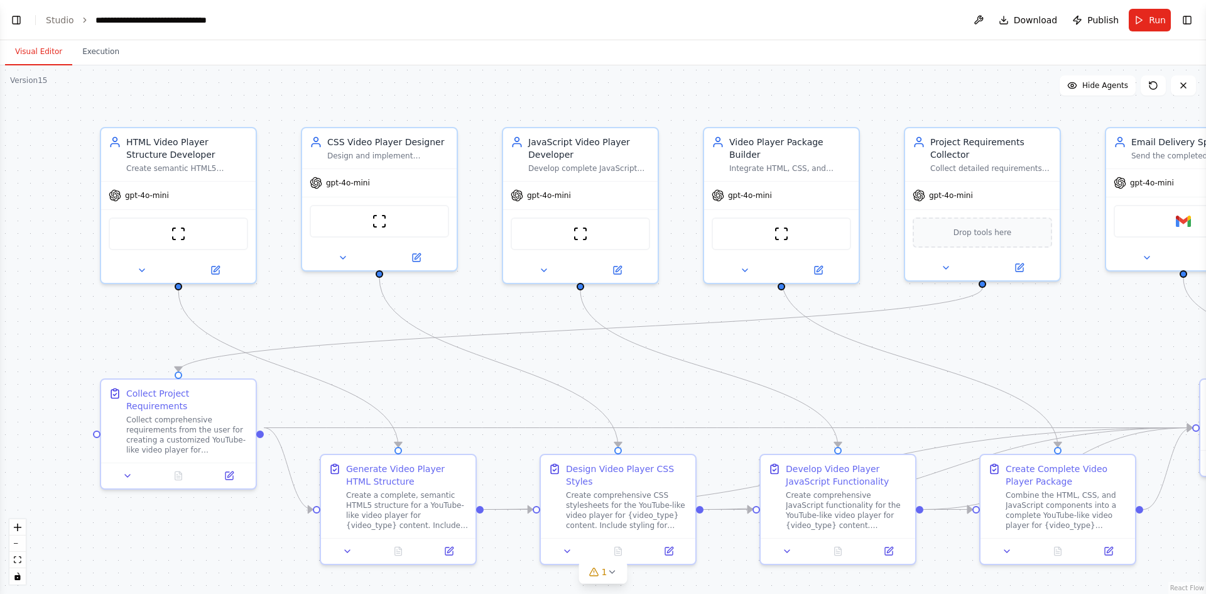
drag, startPoint x: 180, startPoint y: 103, endPoint x: 293, endPoint y: 95, distance: 114.0
click at [293, 95] on div ".deletable-edge-delete-btn { width: 20px; height: 20px; border: 0px solid #ffff…" at bounding box center [603, 329] width 1206 height 528
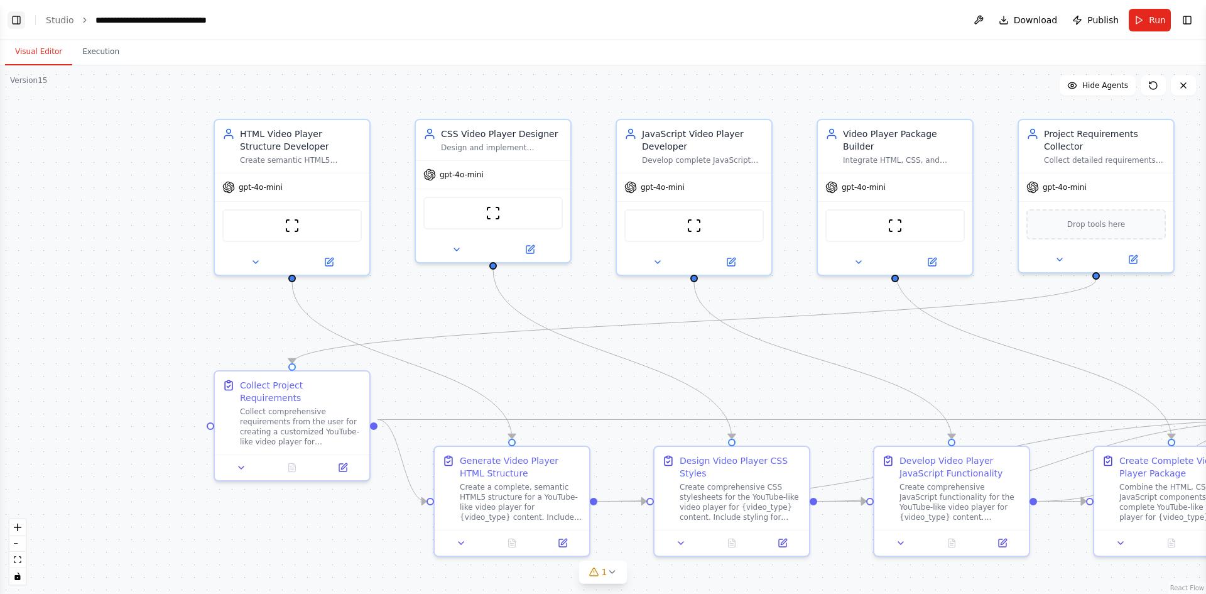
click at [9, 21] on button "Toggle Left Sidebar" at bounding box center [17, 20] width 18 height 18
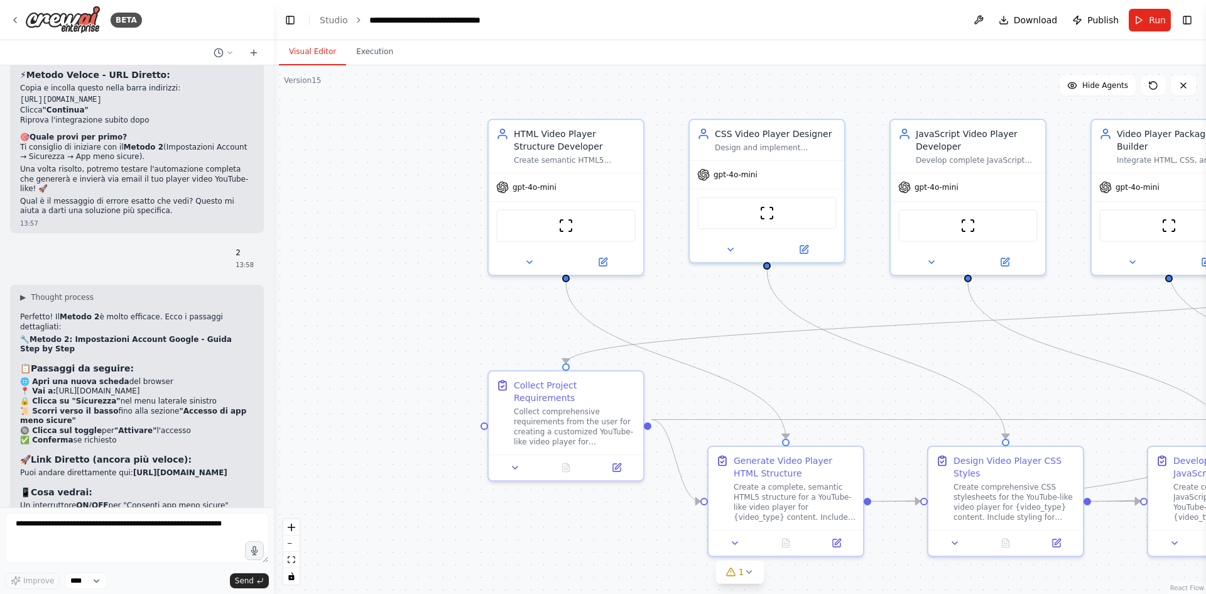
scroll to position [7181, 0]
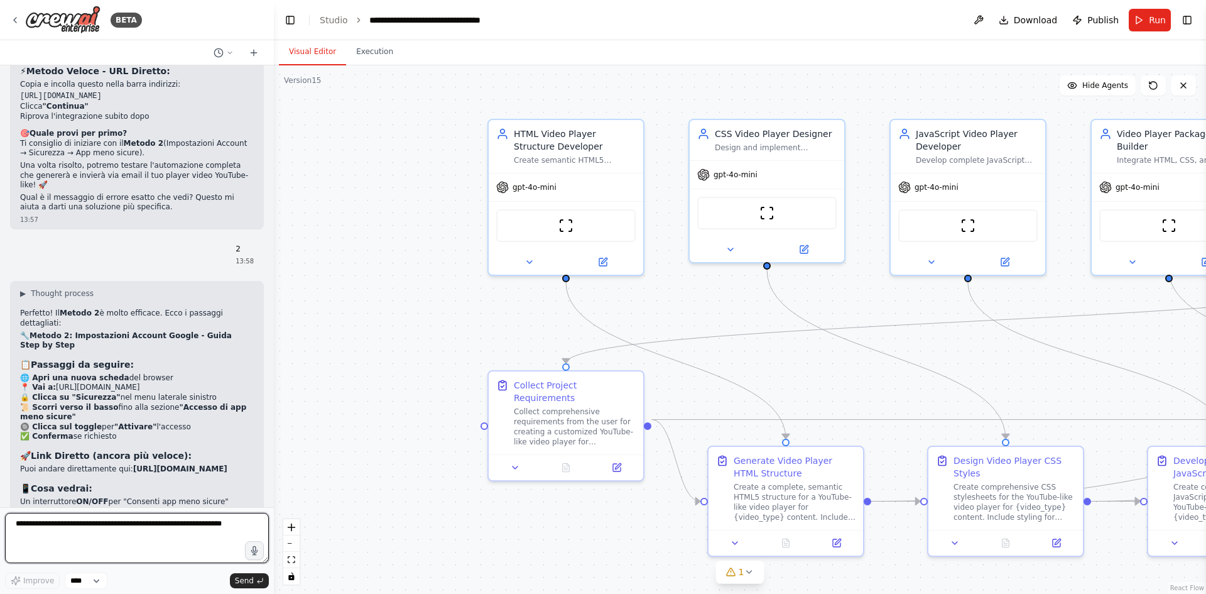
click at [92, 522] on textarea at bounding box center [137, 538] width 264 height 50
type textarea "**********"
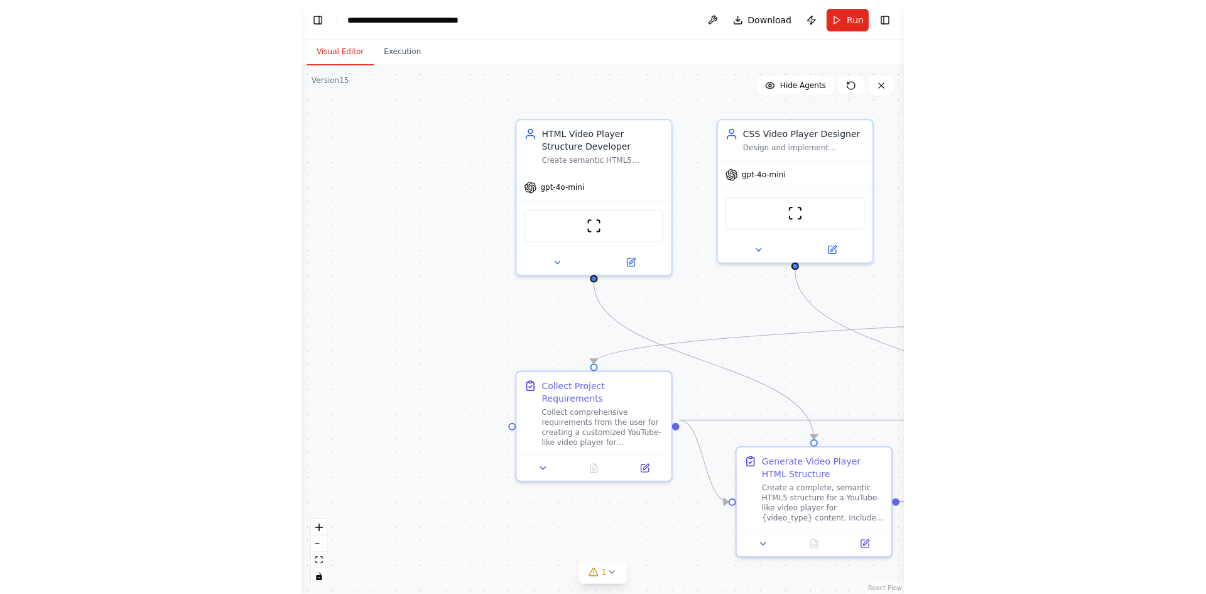
scroll to position [7255, 0]
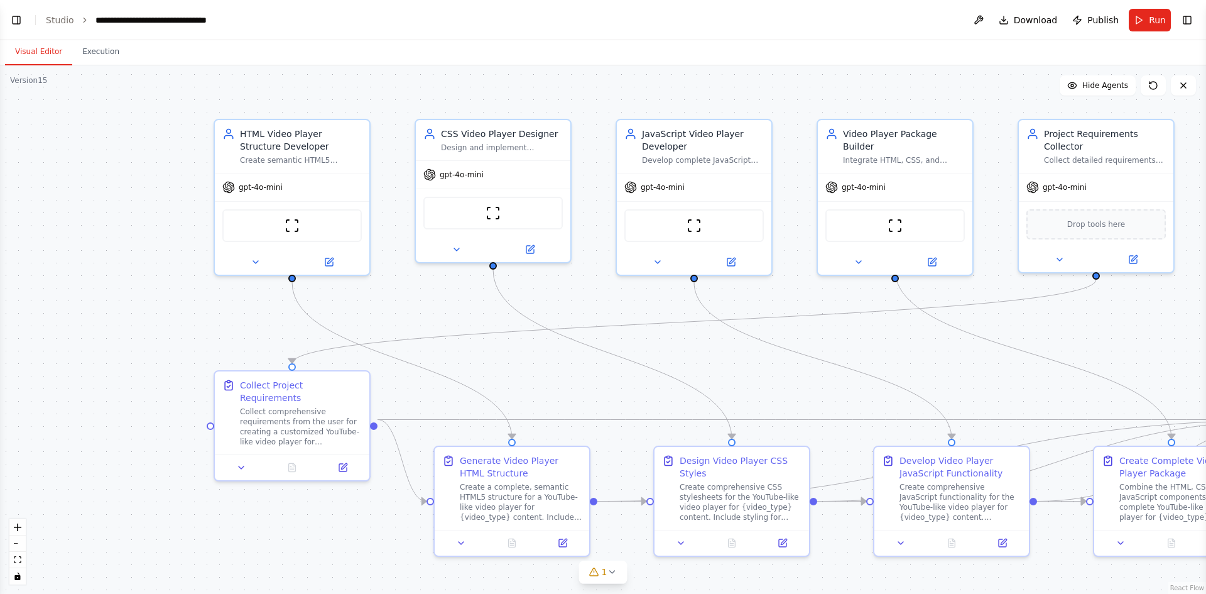
click at [3, 18] on header "**********" at bounding box center [603, 20] width 1206 height 40
click at [9, 18] on button "Toggle Left Sidebar" at bounding box center [17, 20] width 18 height 18
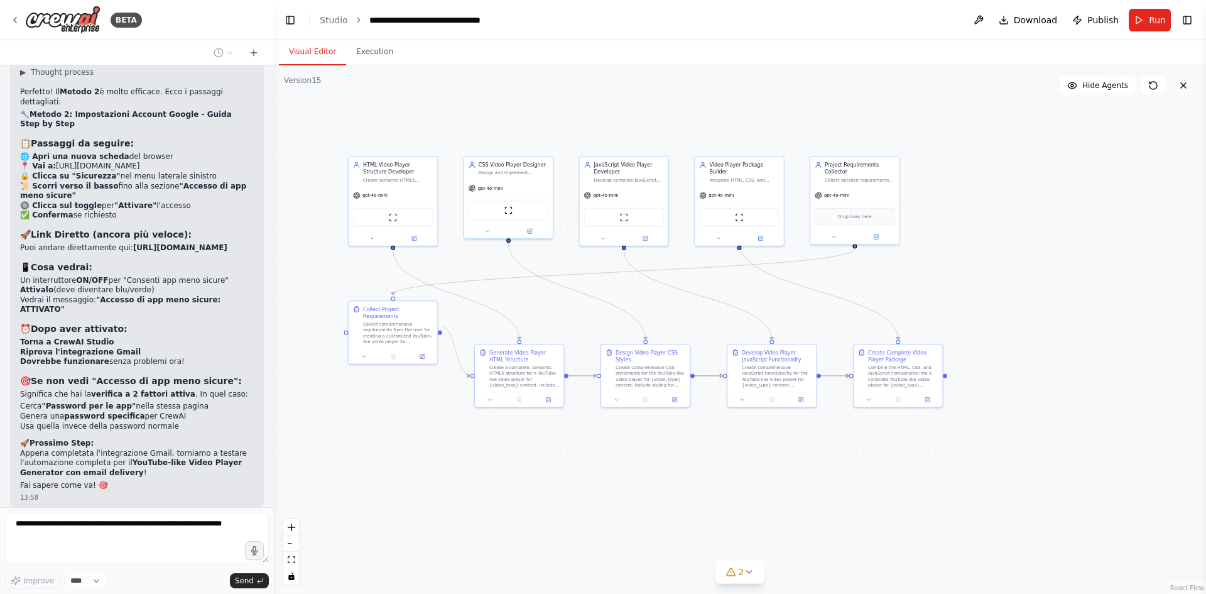
scroll to position [7434, 0]
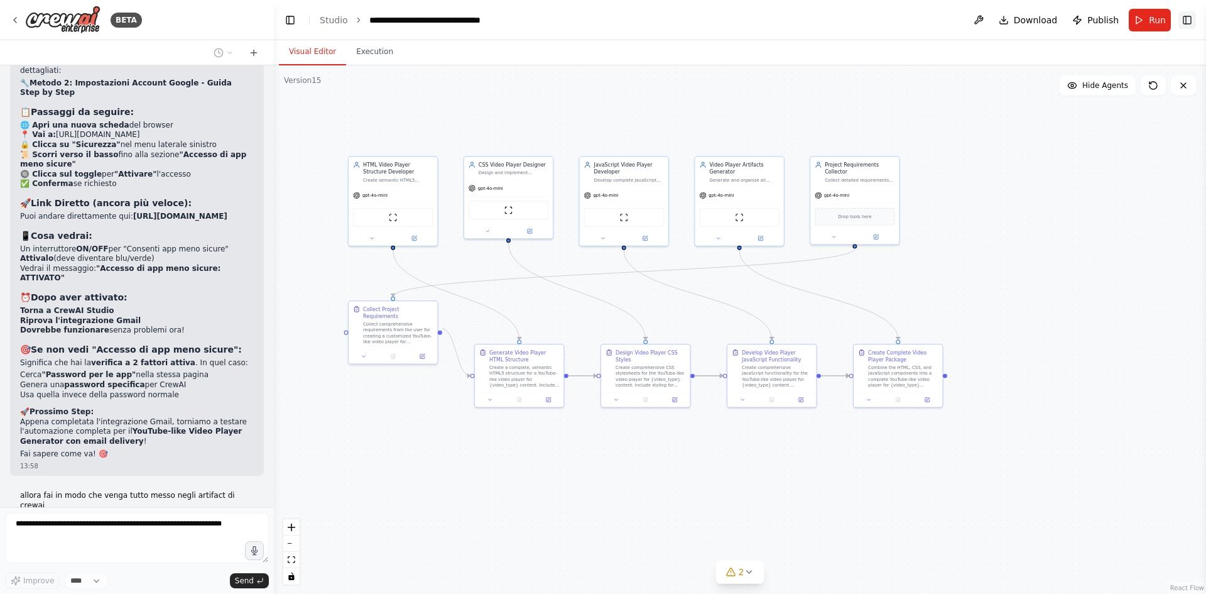
click at [1183, 24] on button "Toggle Right Sidebar" at bounding box center [1187, 20] width 18 height 18
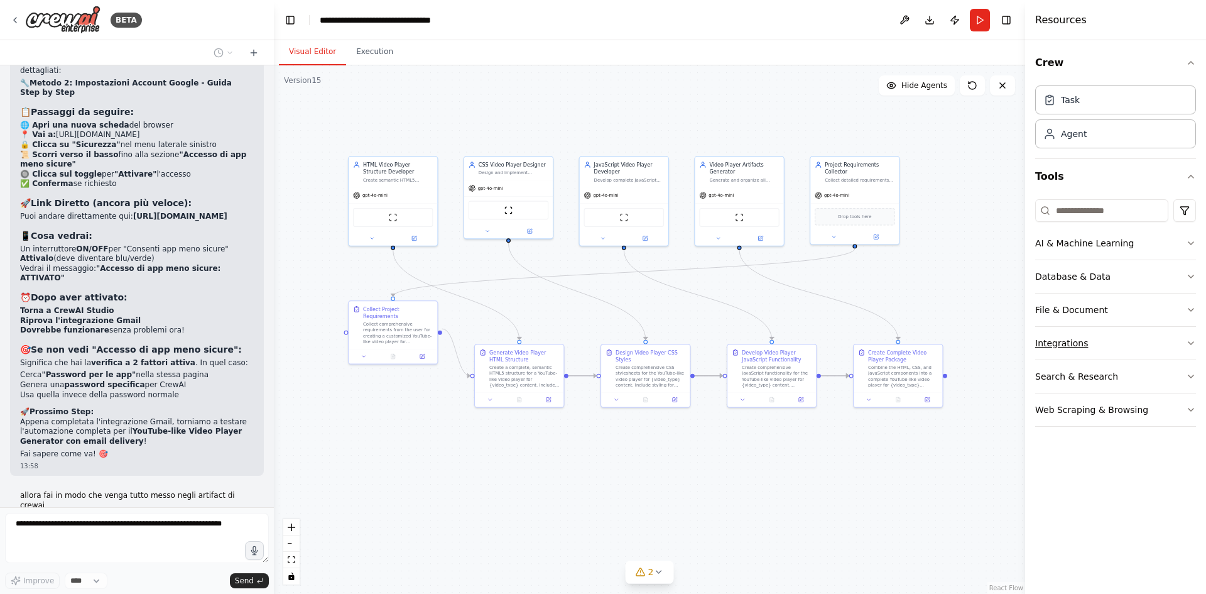
click at [1185, 341] on button "Integrations" at bounding box center [1115, 343] width 161 height 33
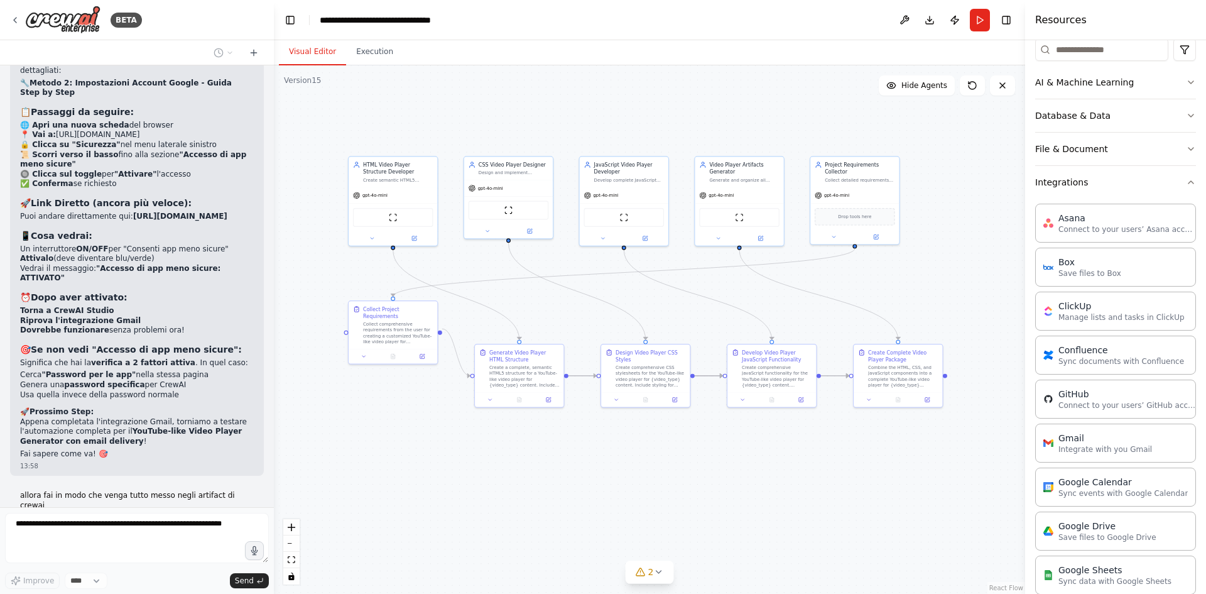
scroll to position [158, 0]
click at [1123, 414] on div "GitHub Connect to your users’ GitHub accounts" at bounding box center [1115, 400] width 161 height 39
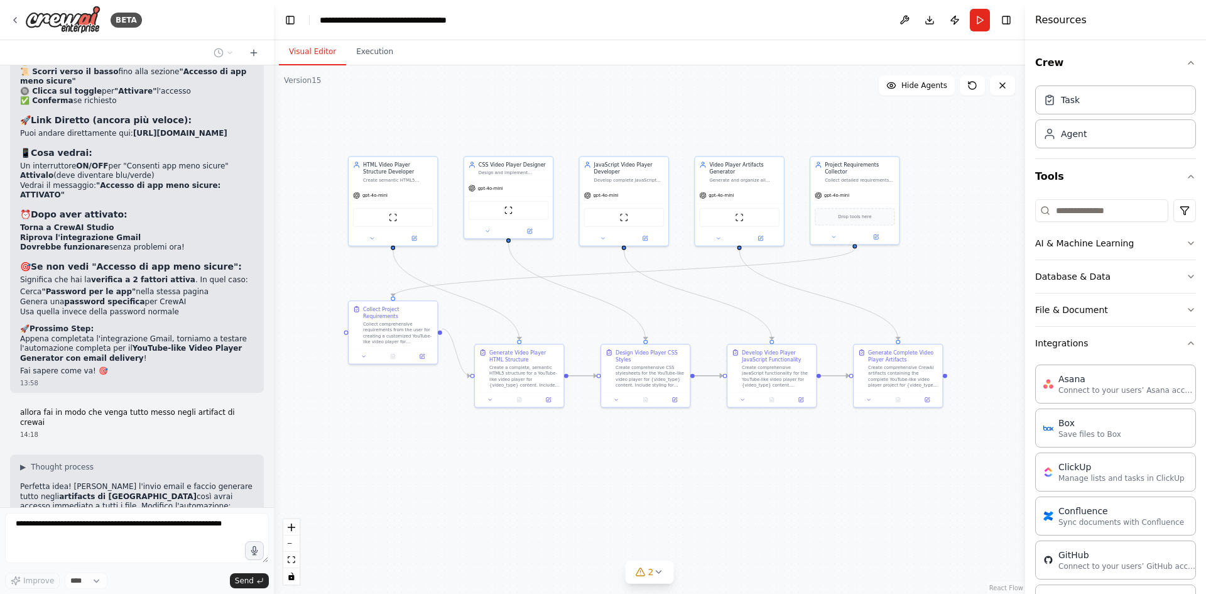
scroll to position [7507, 0]
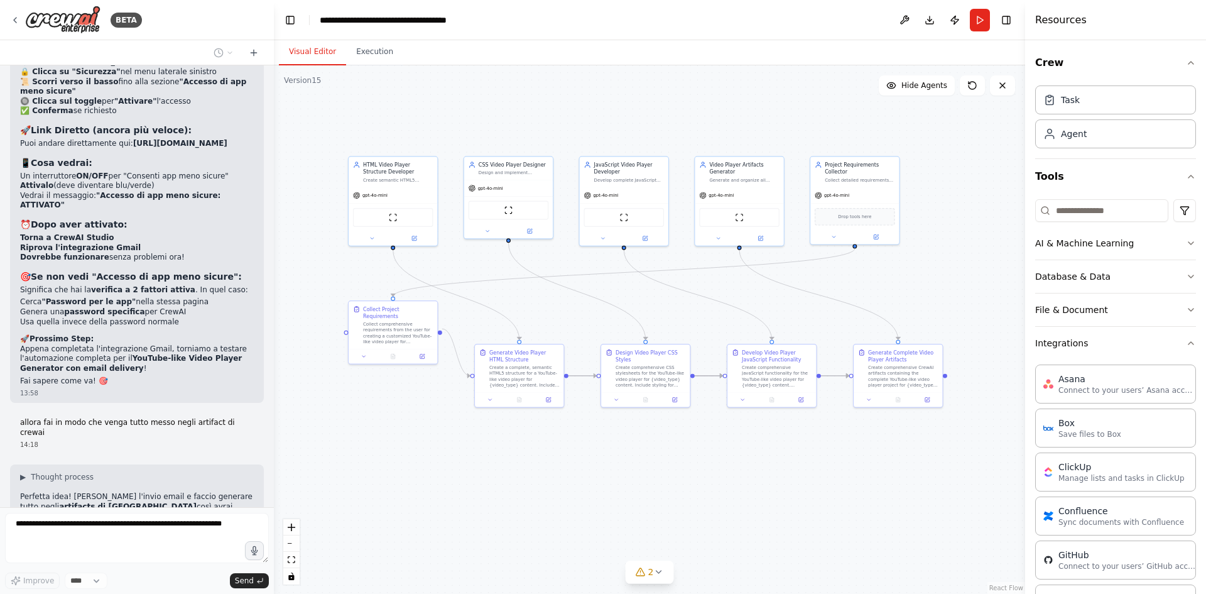
click at [1188, 299] on div "Crew Task Agent Tools AI & Machine Learning Database & Data File & Document Int…" at bounding box center [1115, 316] width 181 height 553
click at [1186, 313] on icon "button" at bounding box center [1191, 310] width 10 height 10
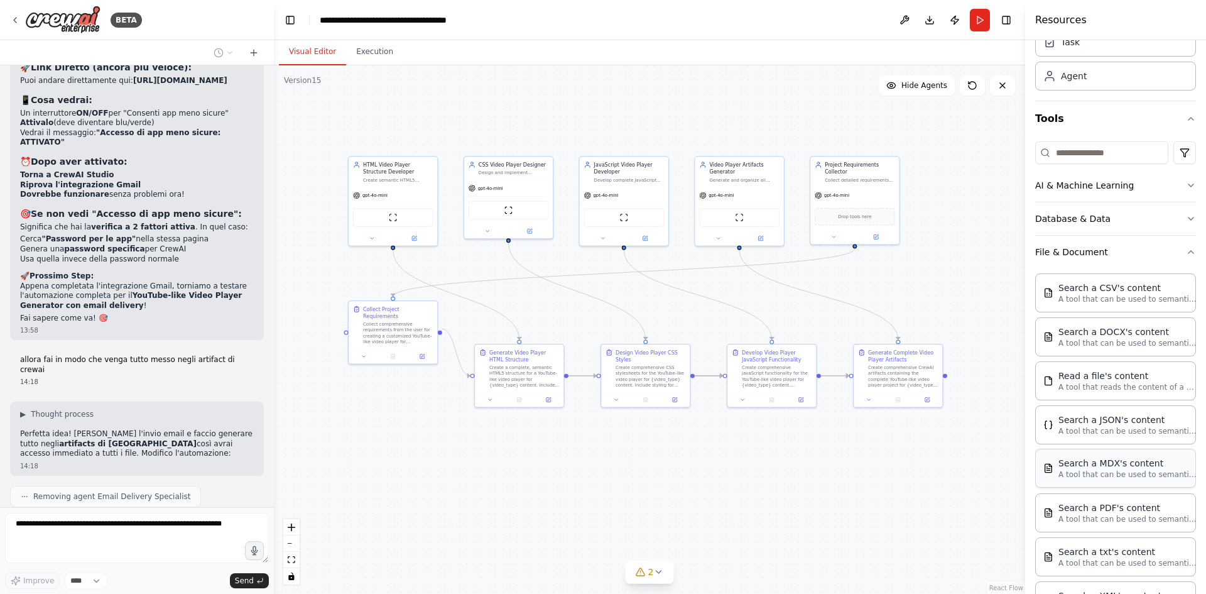
scroll to position [0, 0]
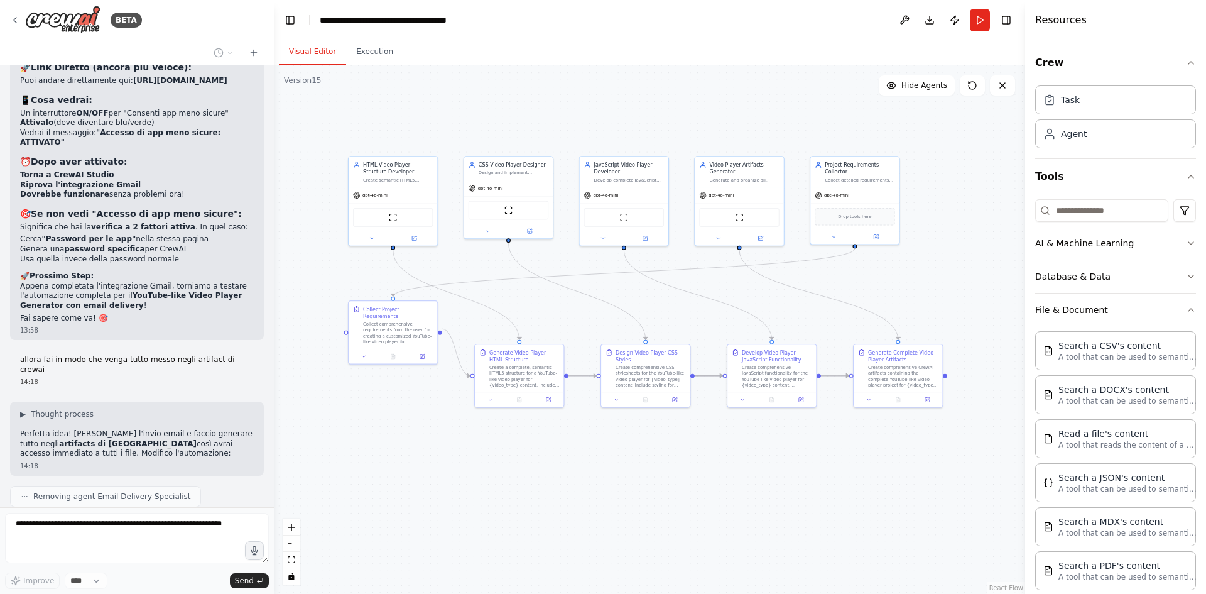
click at [1164, 317] on button "File & Document" at bounding box center [1115, 309] width 161 height 33
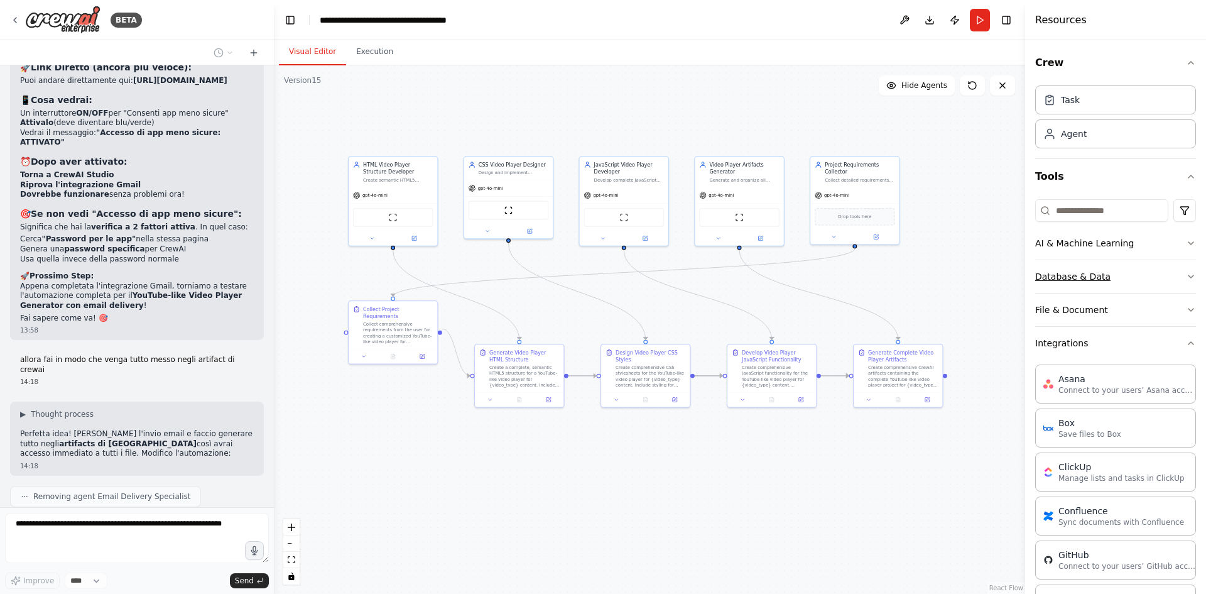
click at [1178, 281] on button "Database & Data" at bounding box center [1115, 276] width 161 height 33
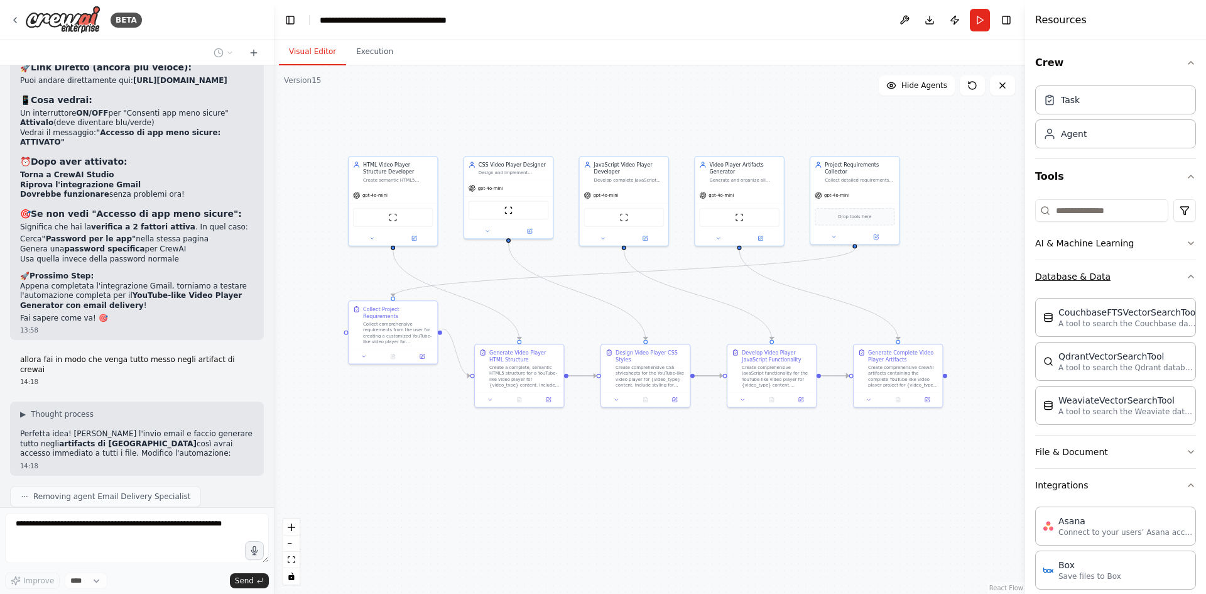
scroll to position [7601, 0]
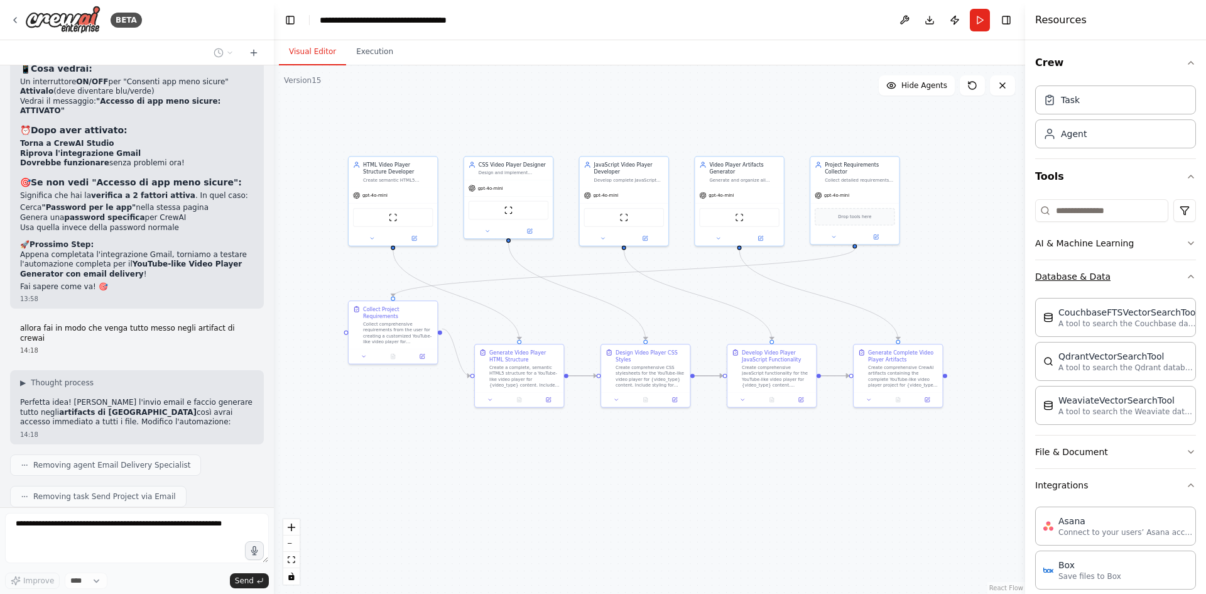
click at [1176, 281] on button "Database & Data" at bounding box center [1115, 276] width 161 height 33
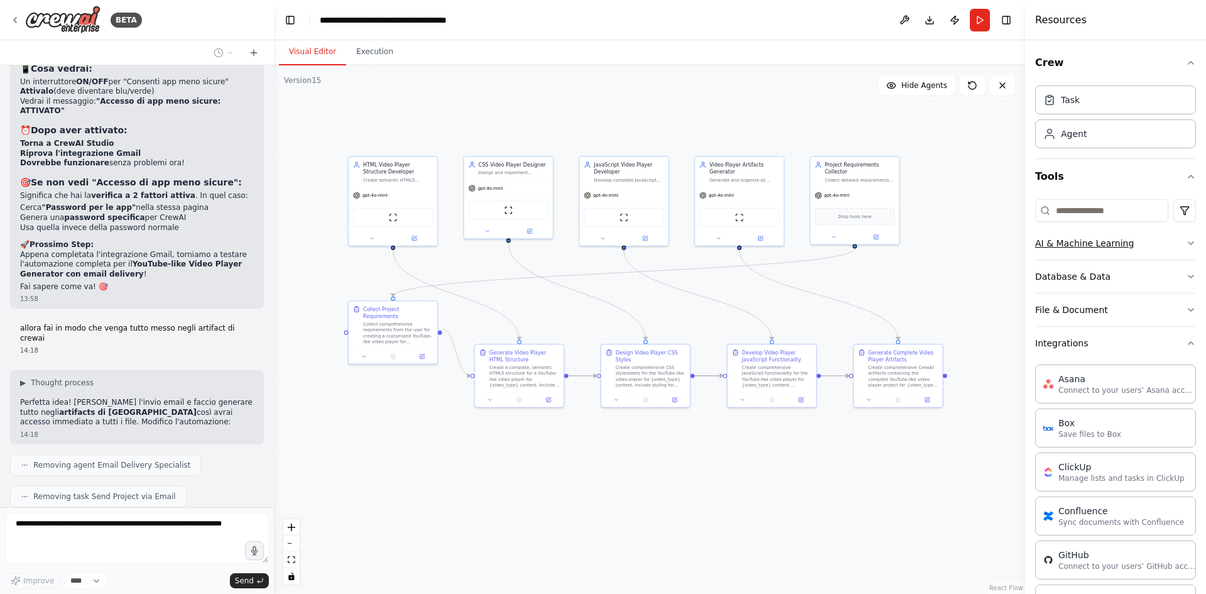
click at [1175, 242] on button "AI & Machine Learning" at bounding box center [1115, 243] width 161 height 33
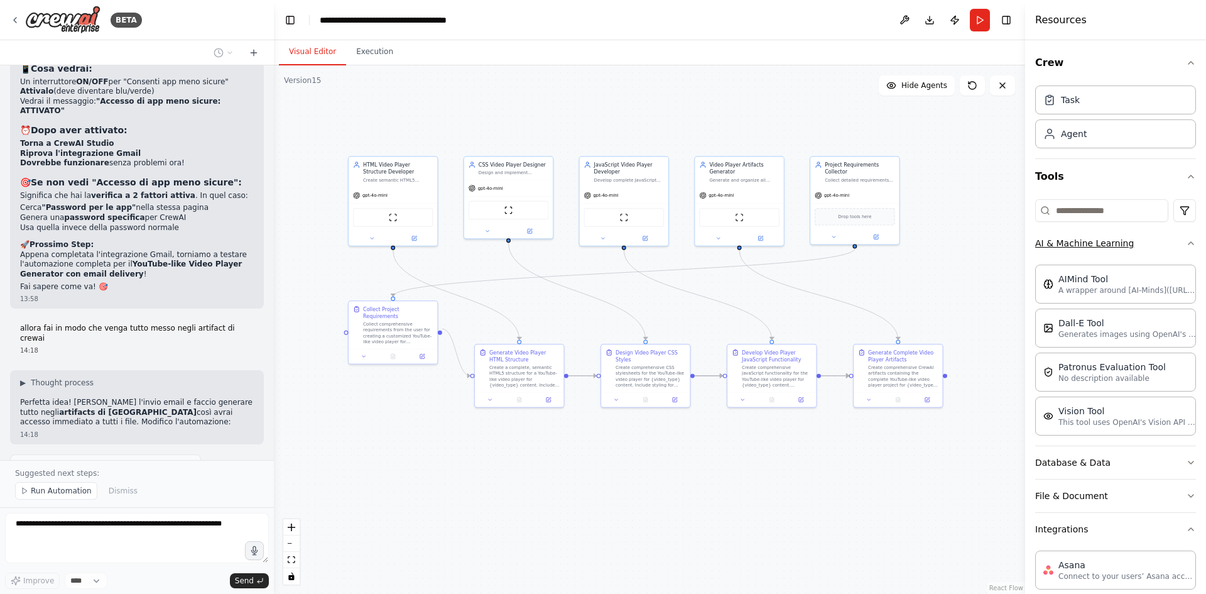
click at [1175, 242] on button "AI & Machine Learning" at bounding box center [1115, 243] width 161 height 33
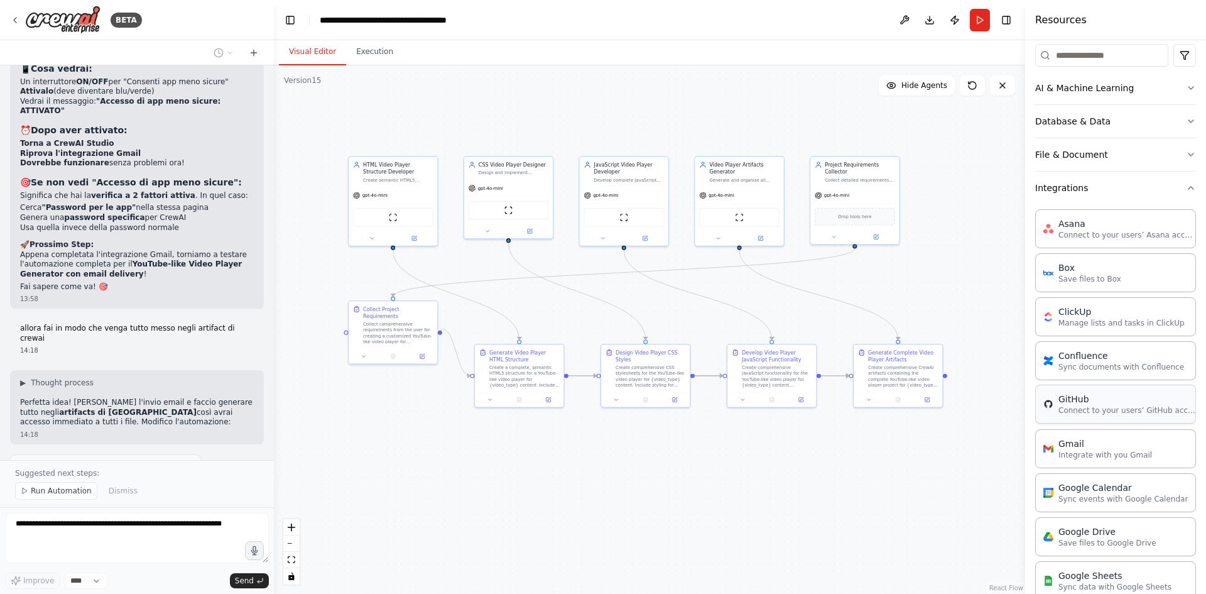
scroll to position [63, 0]
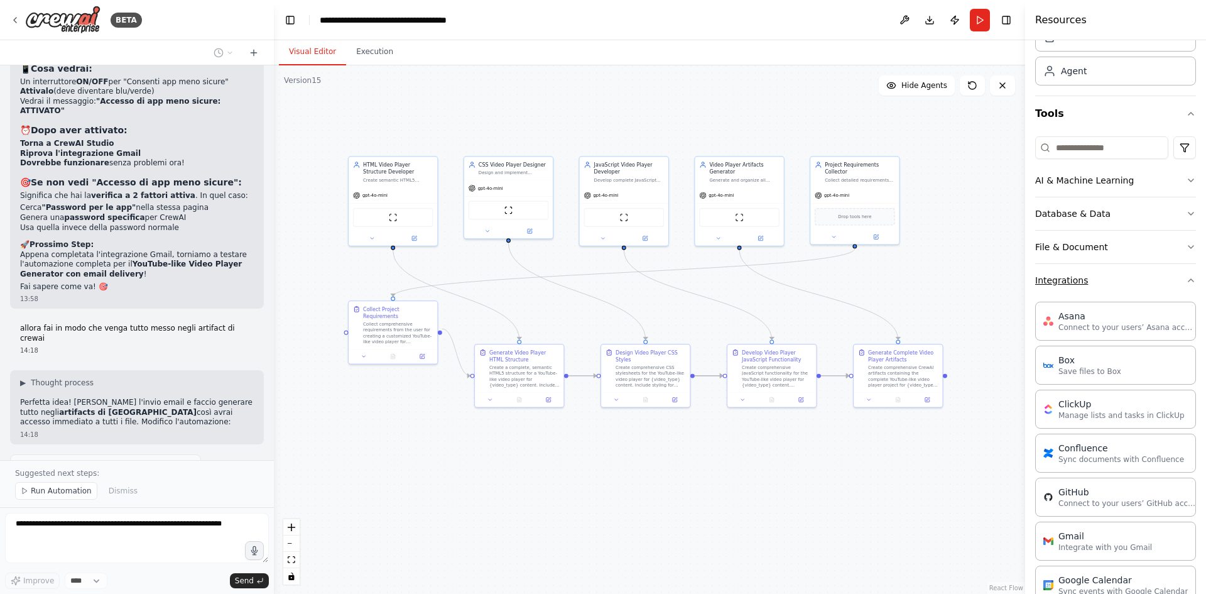
click at [1135, 280] on button "Integrations" at bounding box center [1115, 280] width 161 height 33
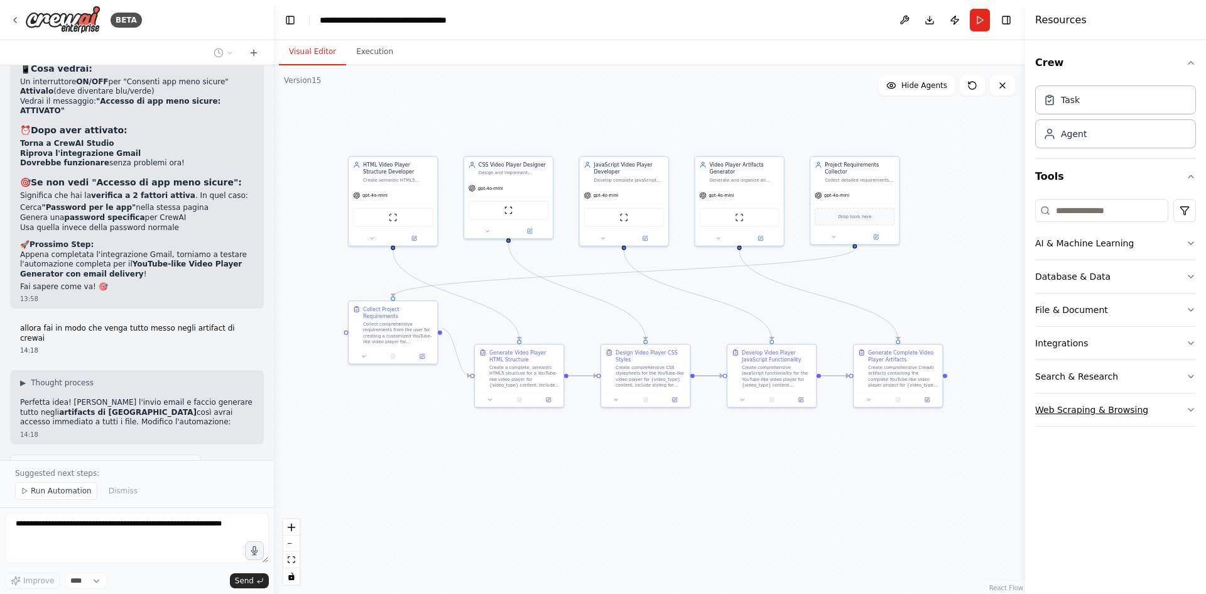
click at [1131, 403] on button "Web Scraping & Browsing" at bounding box center [1115, 409] width 161 height 33
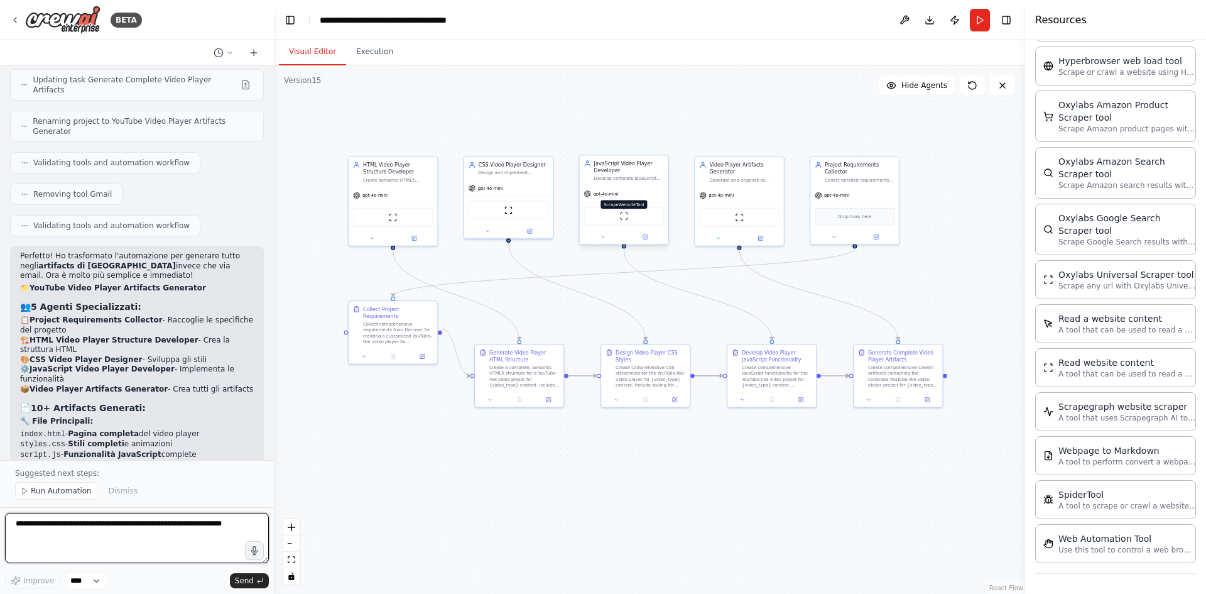
scroll to position [8097, 0]
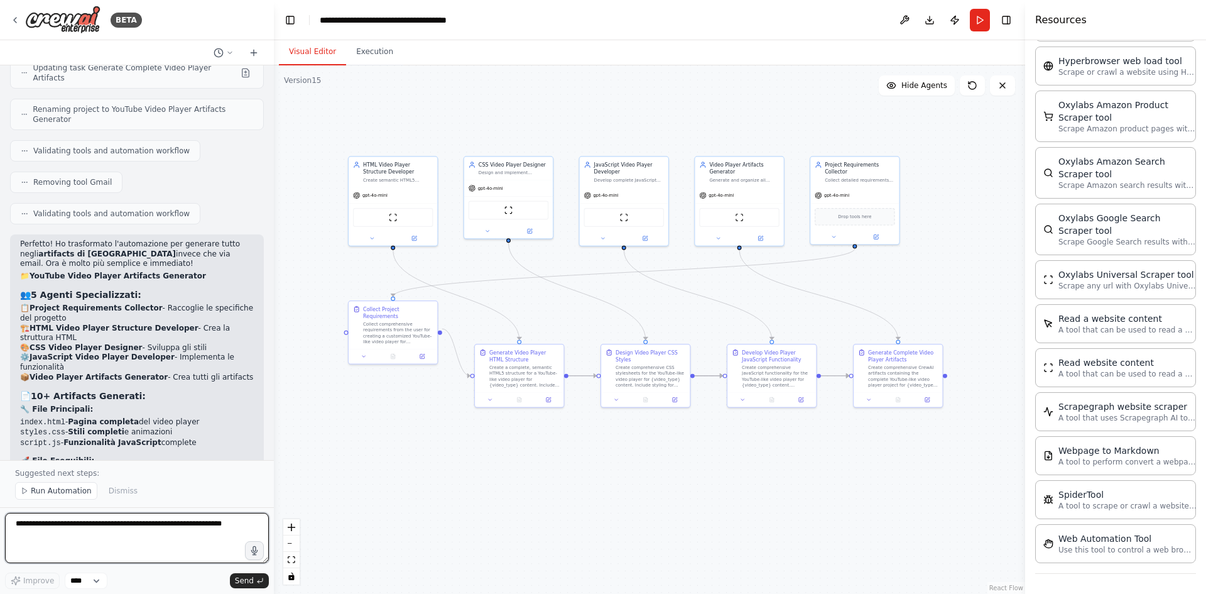
click at [149, 538] on textarea at bounding box center [137, 538] width 264 height 50
type textarea "**********"
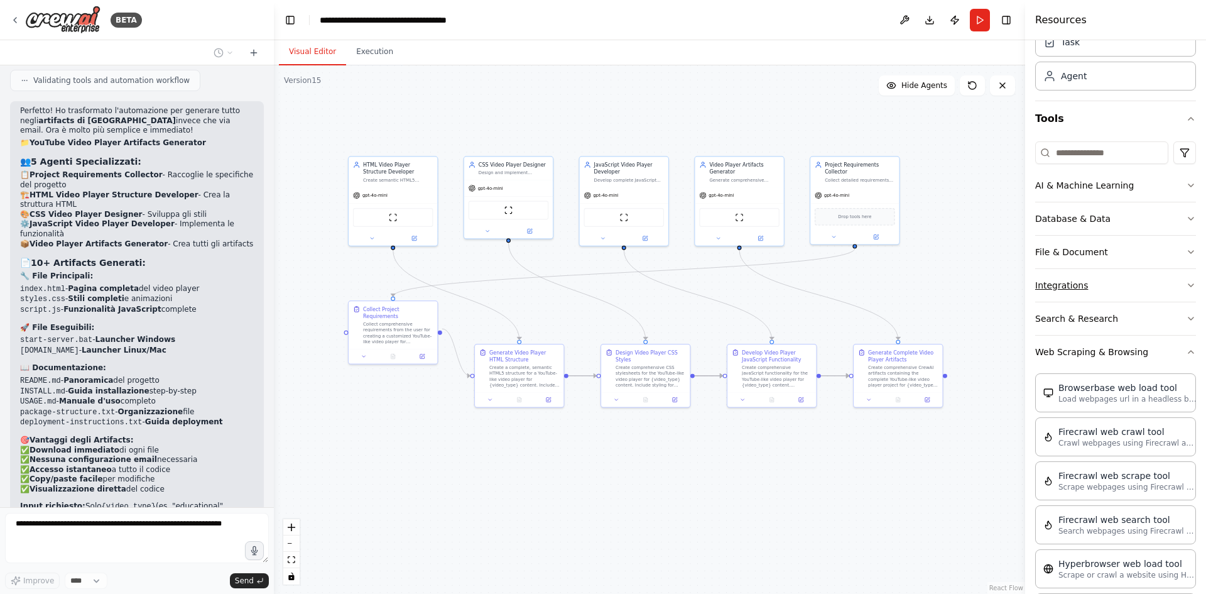
scroll to position [8240, 0]
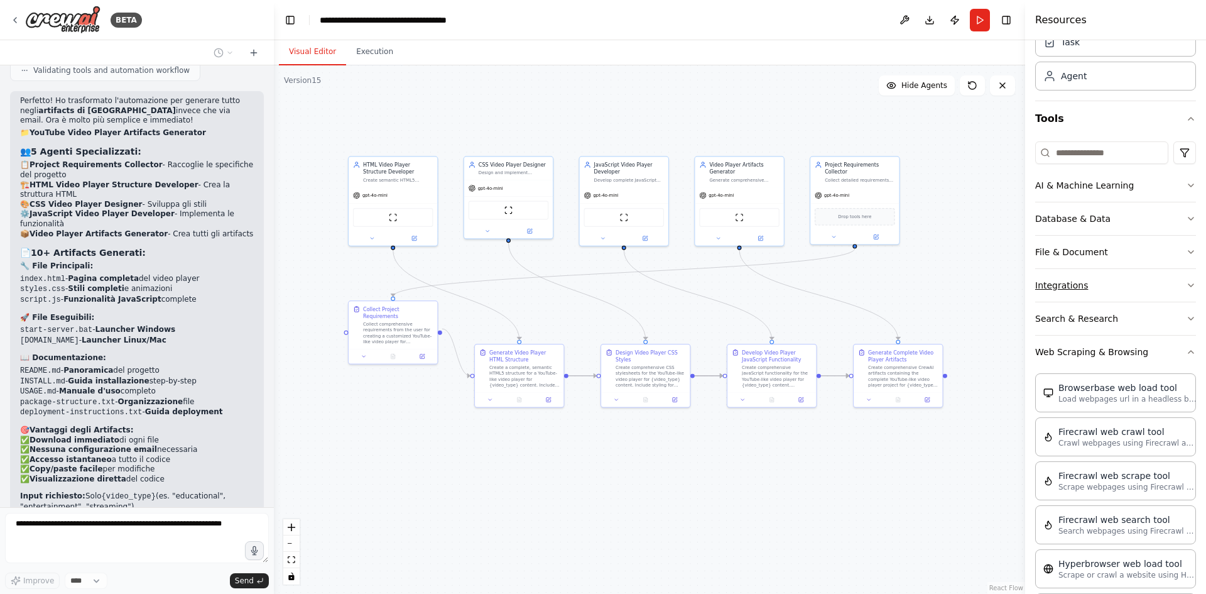
click at [1186, 285] on icon "button" at bounding box center [1191, 285] width 10 height 10
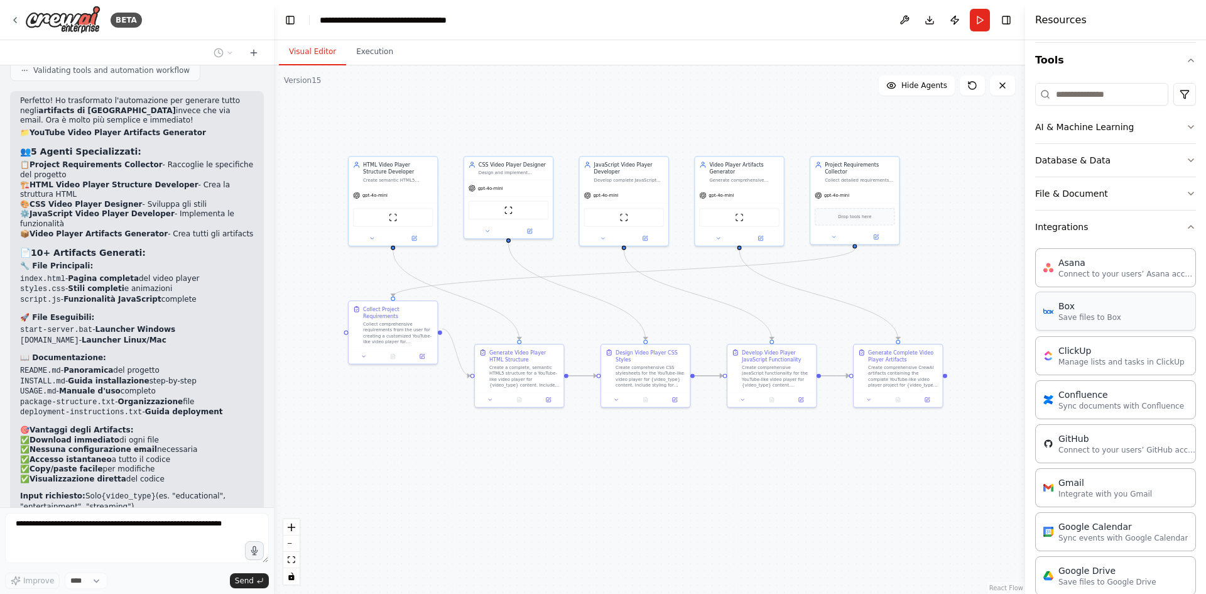
scroll to position [121, 0]
click at [1147, 319] on div "Box Save files to Box" at bounding box center [1115, 306] width 161 height 39
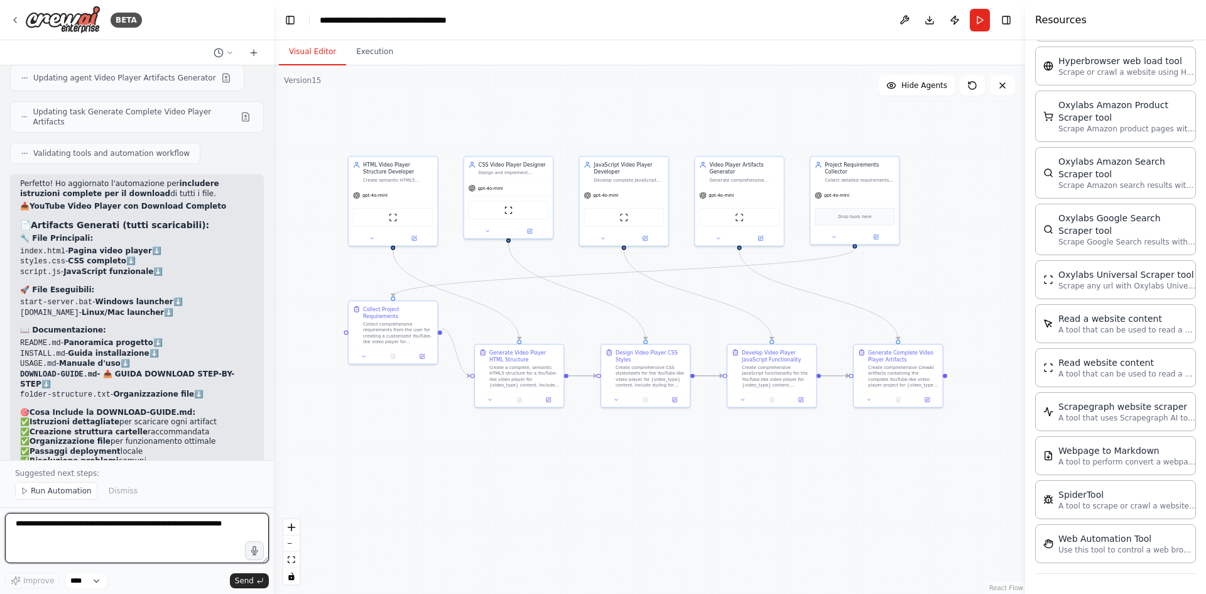
scroll to position [8897, 0]
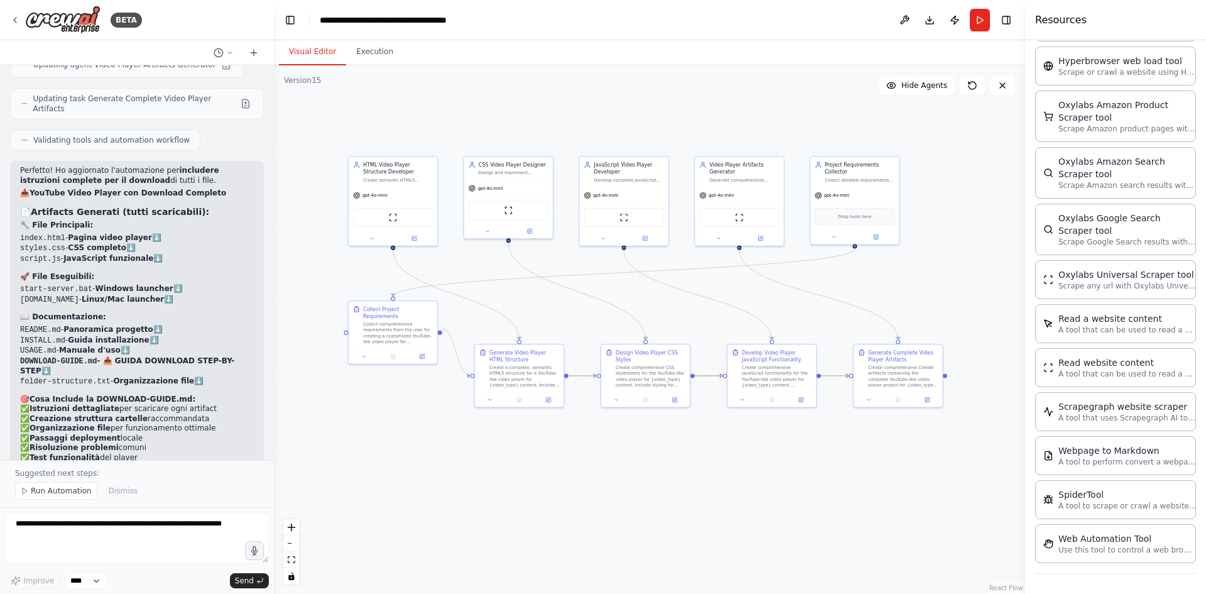
click at [983, 16] on button "Run" at bounding box center [980, 20] width 20 height 23
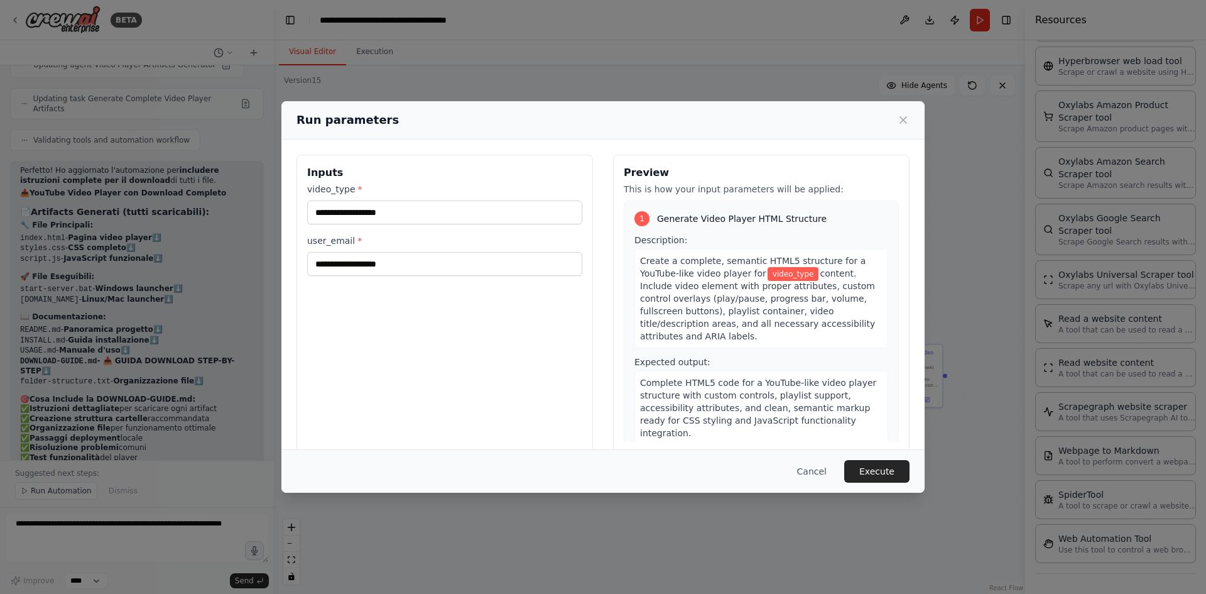
click at [910, 122] on div "Run parameters" at bounding box center [602, 120] width 643 height 38
click at [903, 122] on icon at bounding box center [903, 120] width 13 height 13
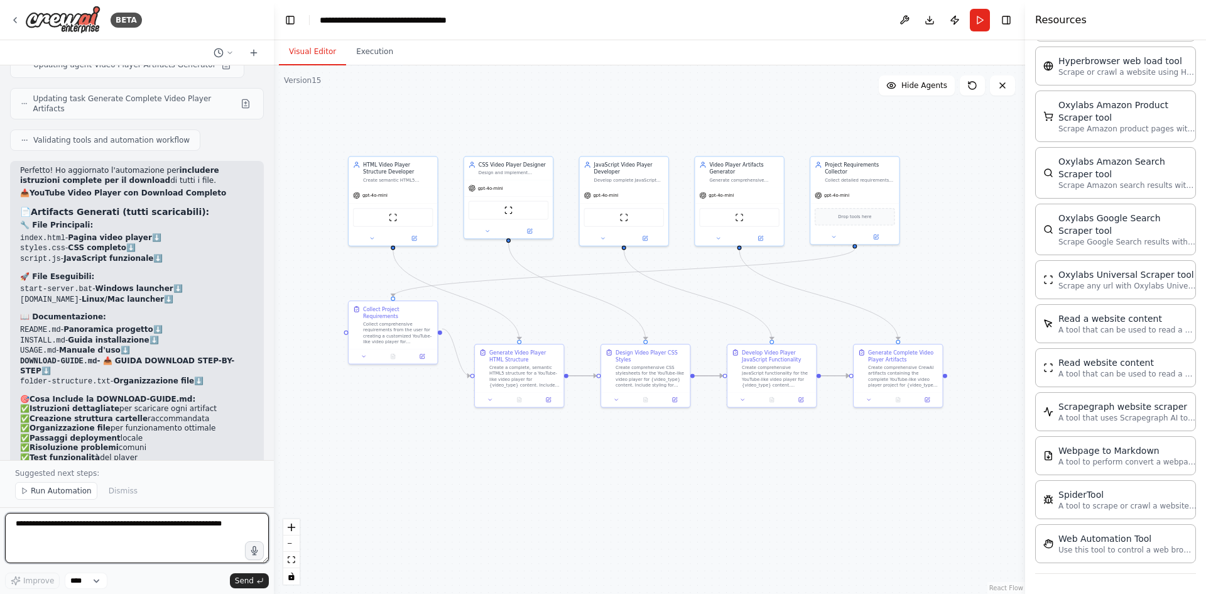
click at [97, 526] on textarea at bounding box center [137, 538] width 264 height 50
type textarea "**********"
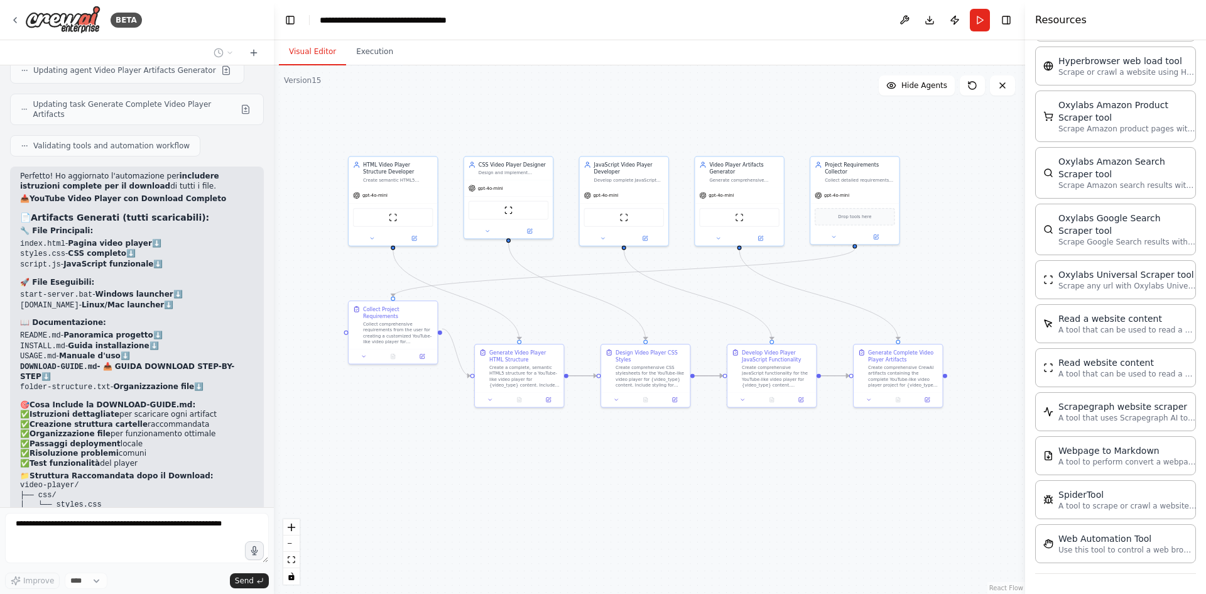
scroll to position [8924, 0]
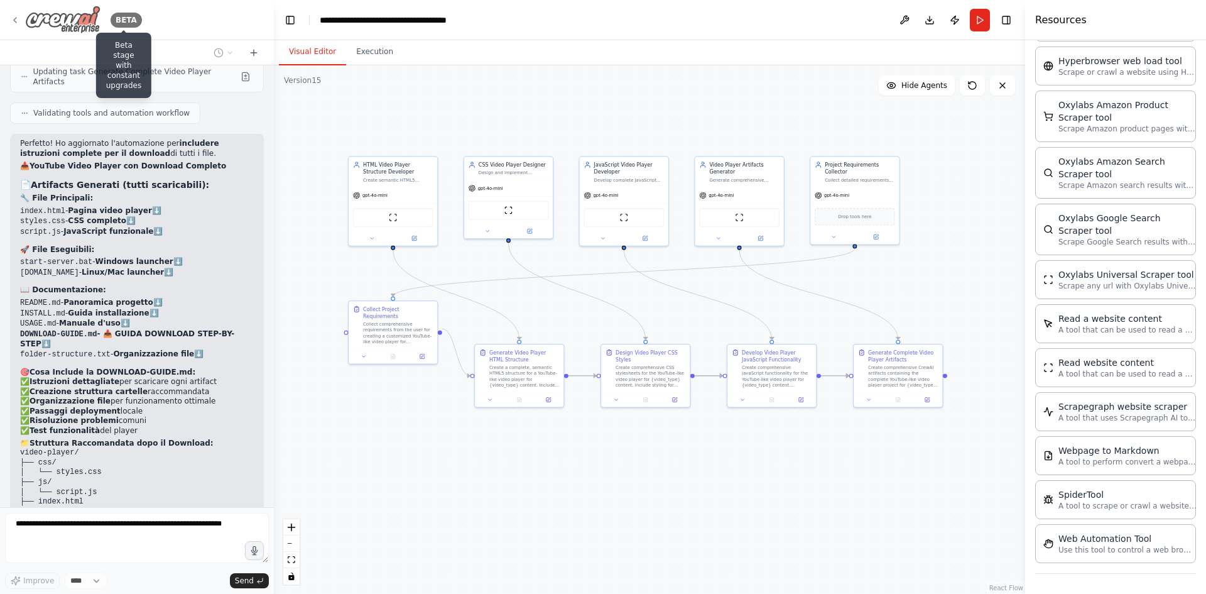
click at [128, 16] on div "BETA" at bounding box center [126, 20] width 31 height 15
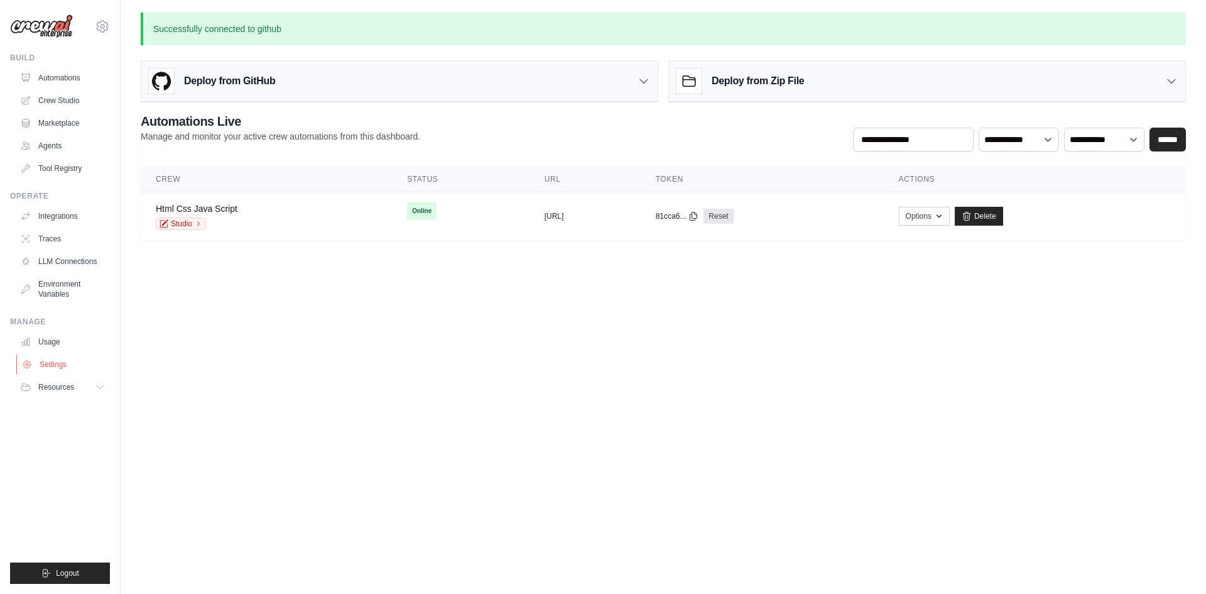
click at [58, 360] on link "Settings" at bounding box center [63, 364] width 95 height 20
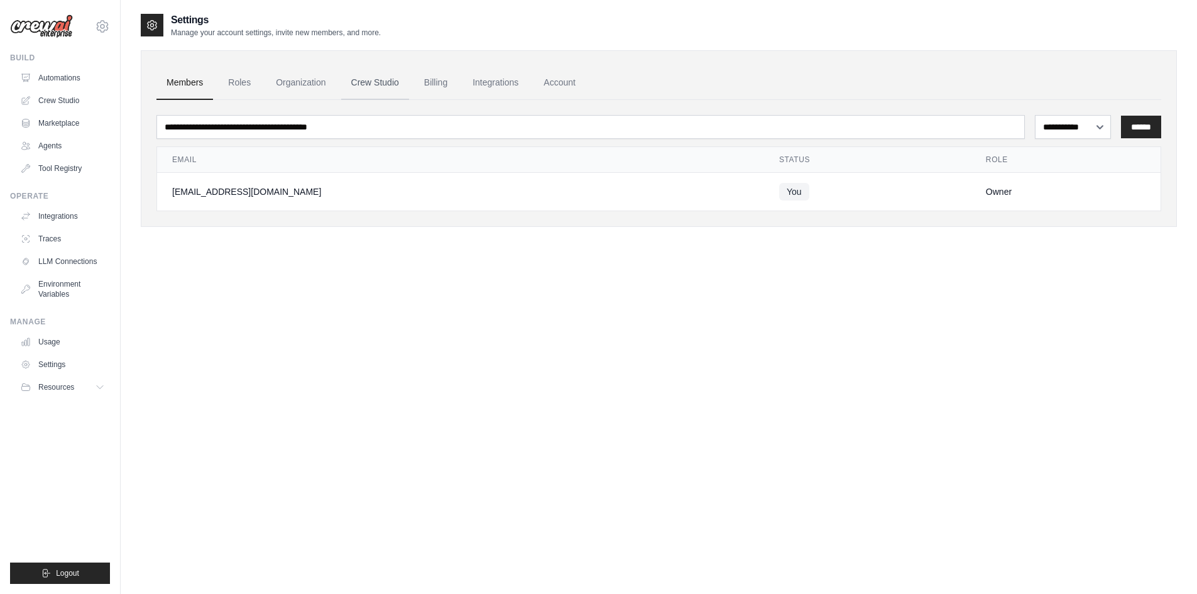
click at [377, 91] on link "Crew Studio" at bounding box center [375, 83] width 68 height 34
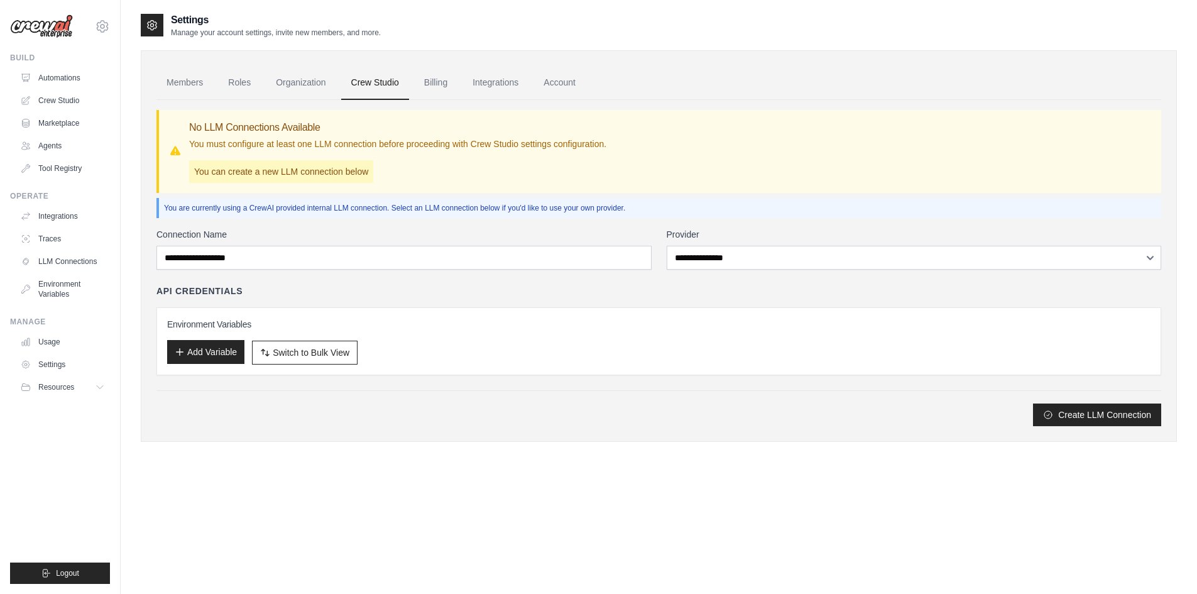
click at [210, 358] on button "Add Variable" at bounding box center [205, 352] width 77 height 24
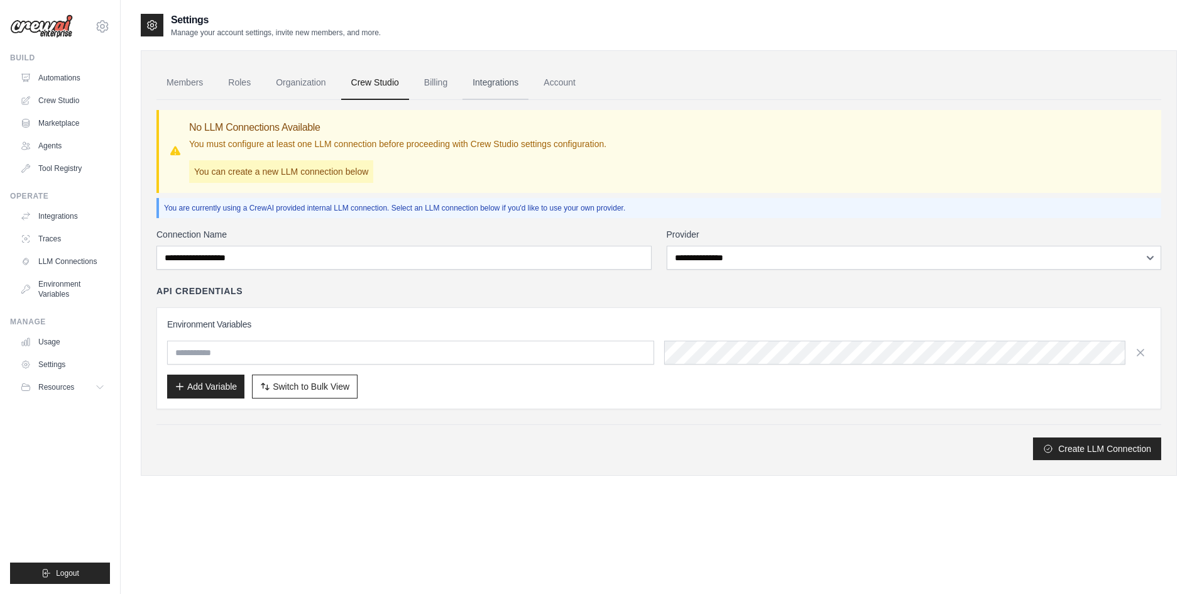
click at [476, 73] on link "Integrations" at bounding box center [495, 83] width 66 height 34
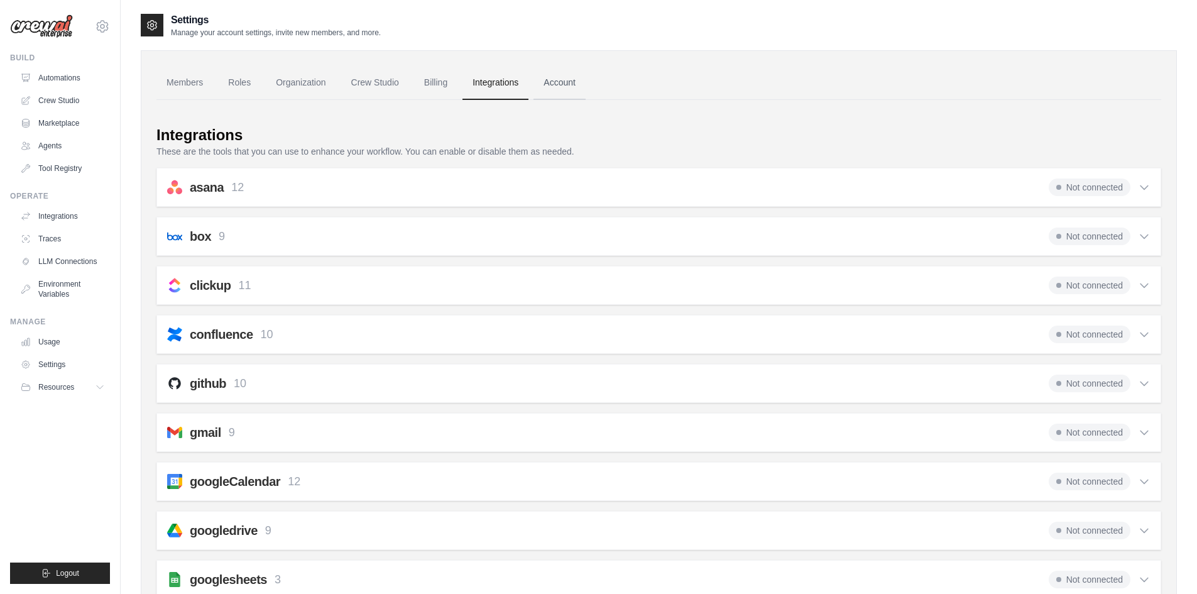
click at [563, 85] on link "Account" at bounding box center [559, 83] width 52 height 34
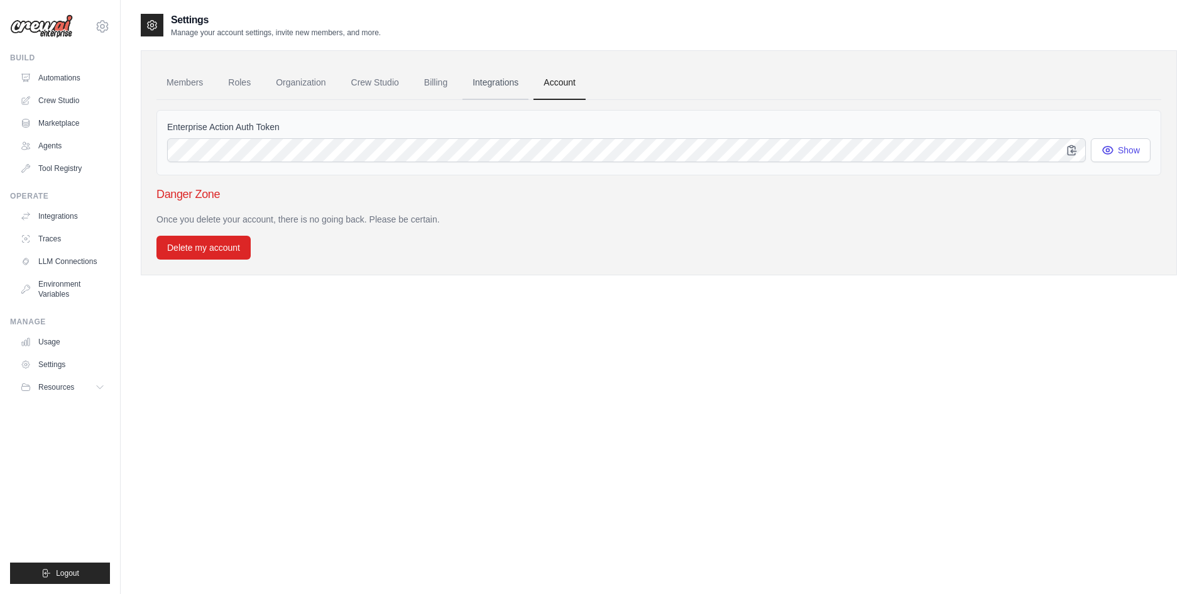
click at [514, 93] on link "Integrations" at bounding box center [495, 83] width 66 height 34
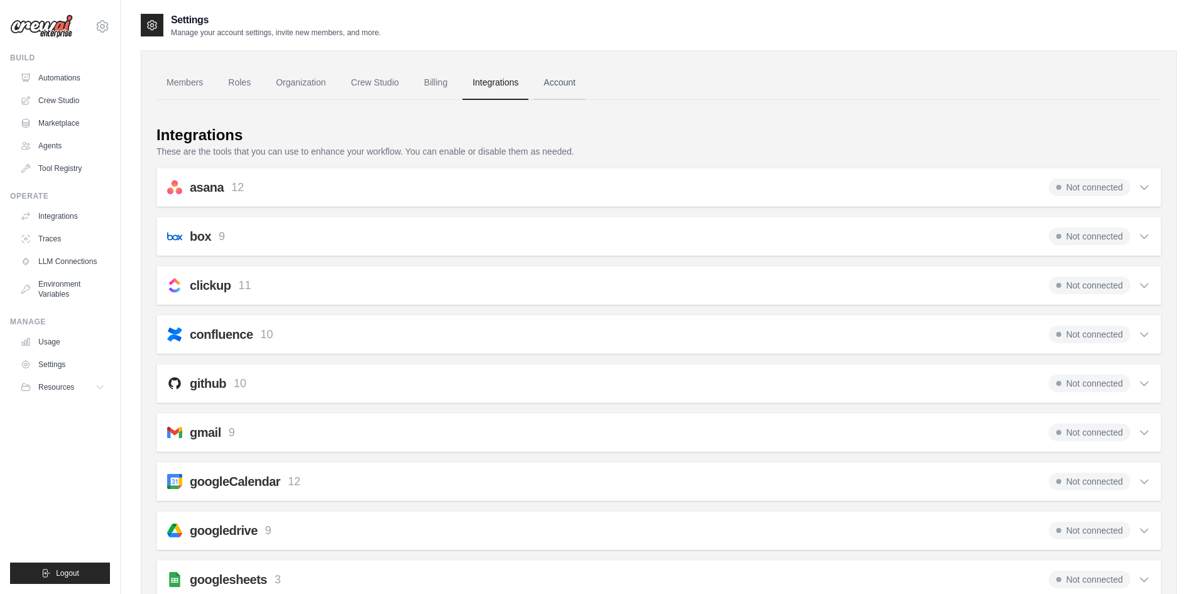
click at [562, 84] on link "Account" at bounding box center [559, 83] width 52 height 34
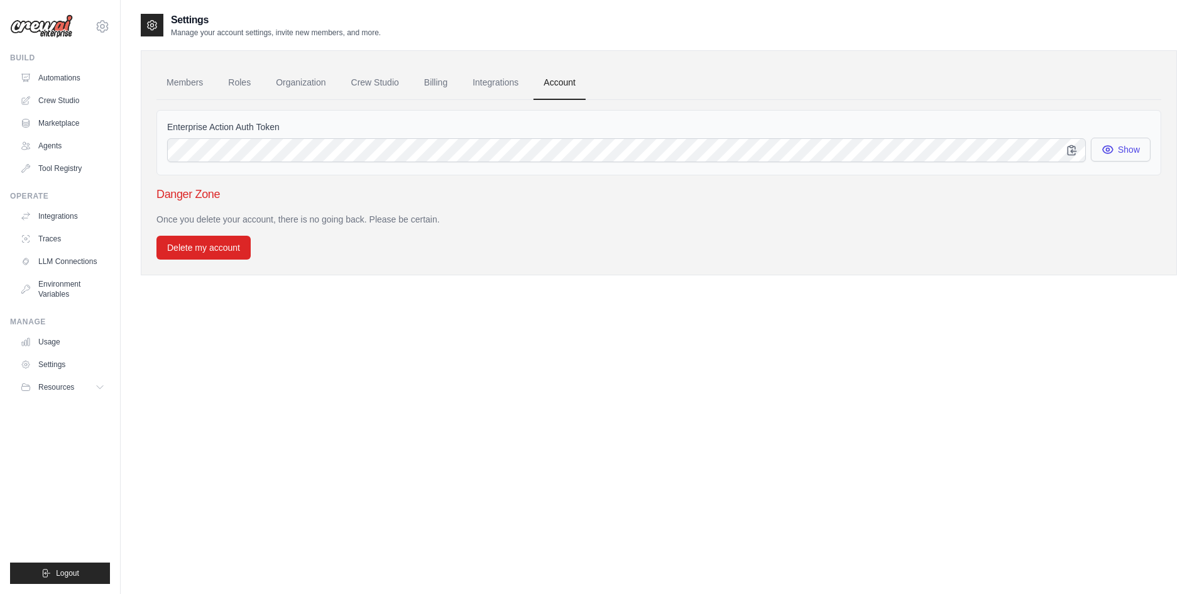
click at [1109, 149] on icon "button" at bounding box center [1106, 149] width 3 height 3
click at [1071, 145] on icon "button" at bounding box center [1071, 149] width 8 height 9
click at [60, 288] on link "Environment Variables" at bounding box center [63, 289] width 95 height 30
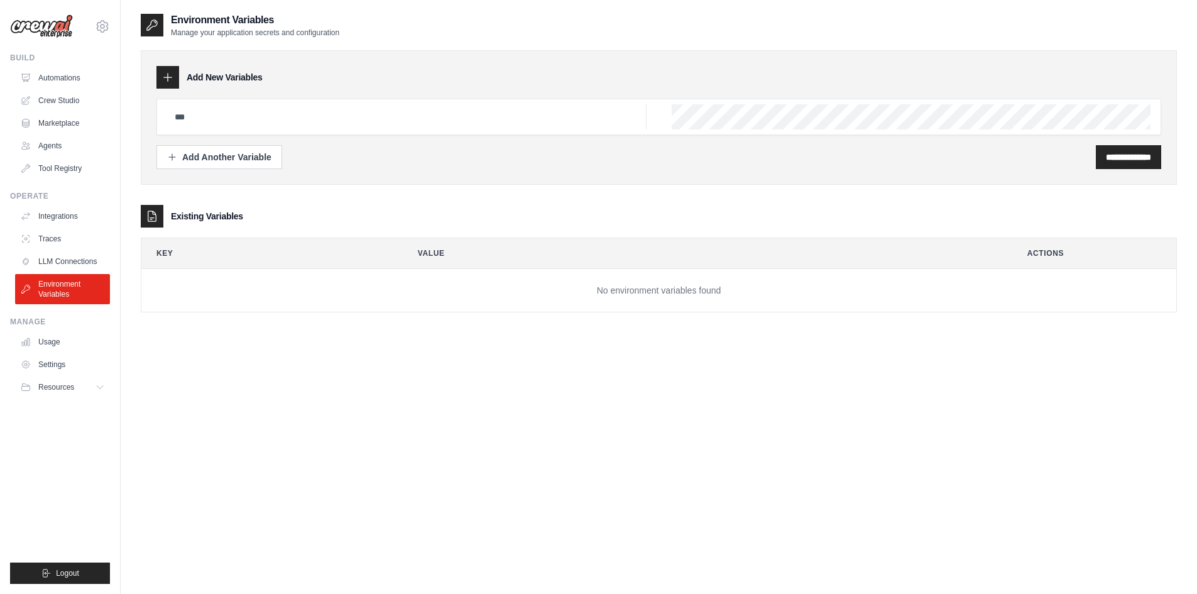
click at [190, 85] on div "Add New Variables" at bounding box center [658, 77] width 1004 height 23
click at [225, 156] on div "Add Another Variable" at bounding box center [219, 156] width 104 height 13
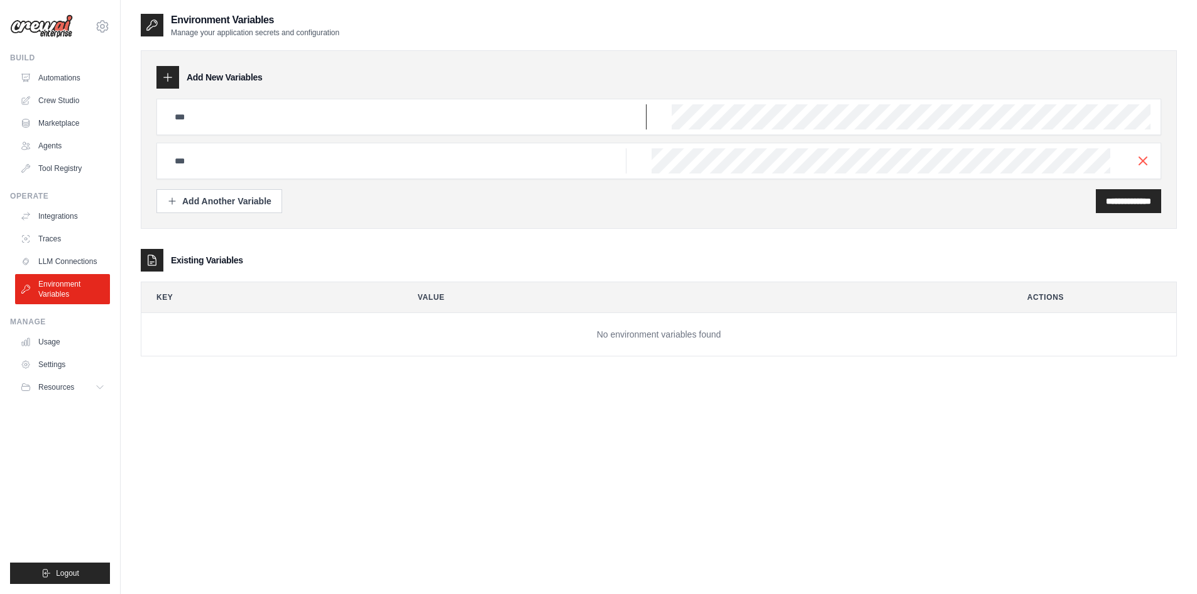
click at [291, 122] on input "text" at bounding box center [406, 116] width 479 height 25
click at [1150, 161] on div at bounding box center [658, 161] width 1004 height 36
click at [1144, 163] on icon "button" at bounding box center [1142, 160] width 15 height 15
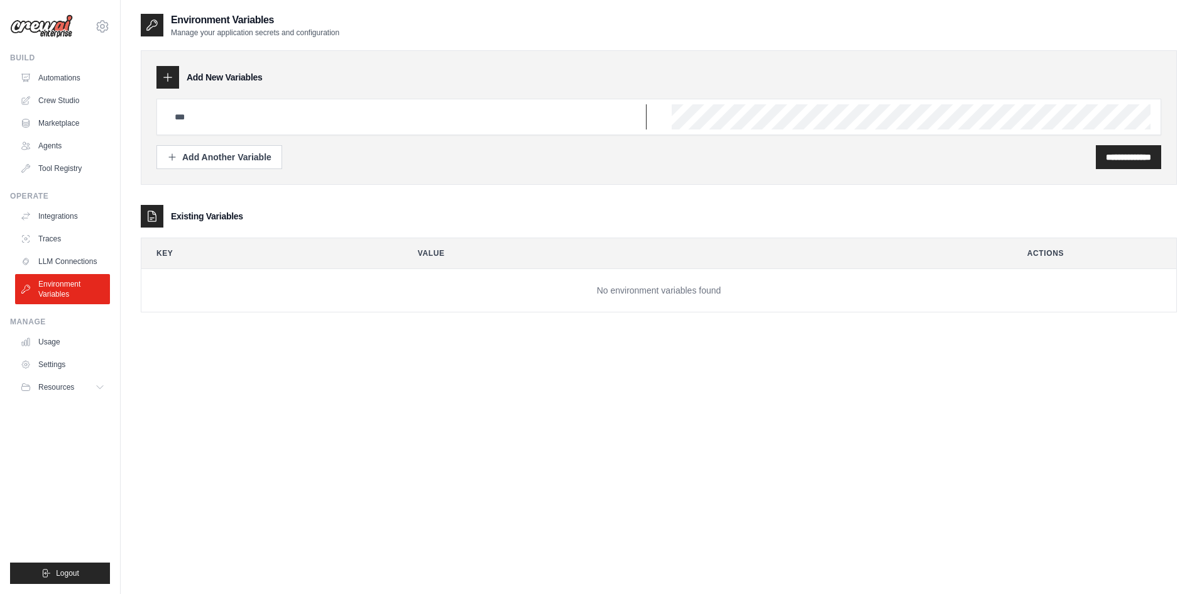
click at [258, 117] on input "text" at bounding box center [406, 116] width 479 height 25
paste input "**********"
type input "**********"
drag, startPoint x: 375, startPoint y: 111, endPoint x: 52, endPoint y: 111, distance: 322.9
click at [52, 111] on div "[EMAIL_ADDRESS][DOMAIN_NAME] Settings Build Automations Crew Studio" at bounding box center [598, 309] width 1197 height 619
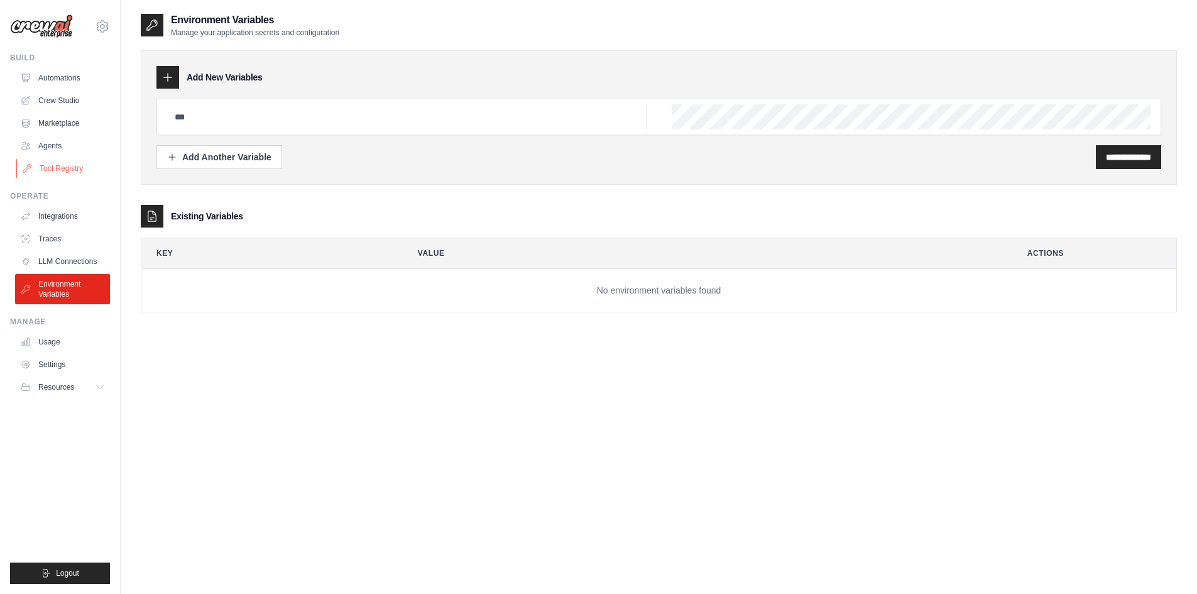
click at [60, 168] on link "Tool Registry" at bounding box center [63, 168] width 95 height 20
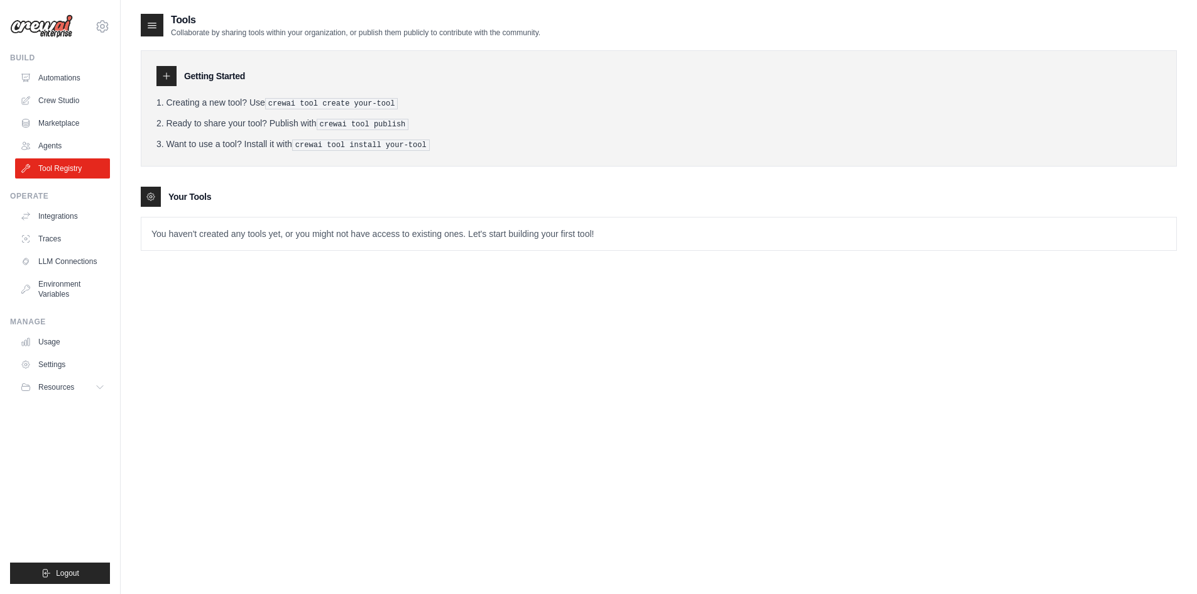
click at [274, 102] on pre "crewai tool create your-tool" at bounding box center [331, 103] width 133 height 11
click at [166, 69] on div at bounding box center [166, 76] width 20 height 20
click at [166, 77] on icon at bounding box center [166, 76] width 10 height 10
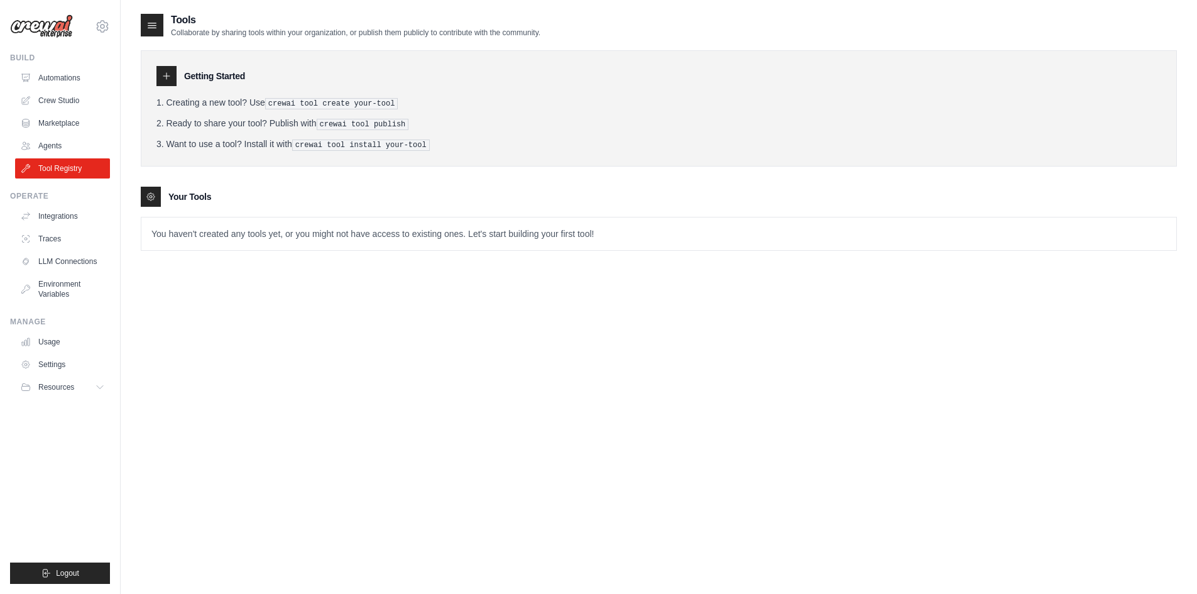
drag, startPoint x: 166, startPoint y: 77, endPoint x: 918, endPoint y: 279, distance: 779.2
click at [918, 279] on div "Tools Collaborate by sharing tools within your organization, or publish them pu…" at bounding box center [659, 310] width 1036 height 594
click at [55, 123] on link "Marketplace" at bounding box center [63, 123] width 95 height 20
click at [59, 219] on link "Integrations" at bounding box center [63, 216] width 95 height 20
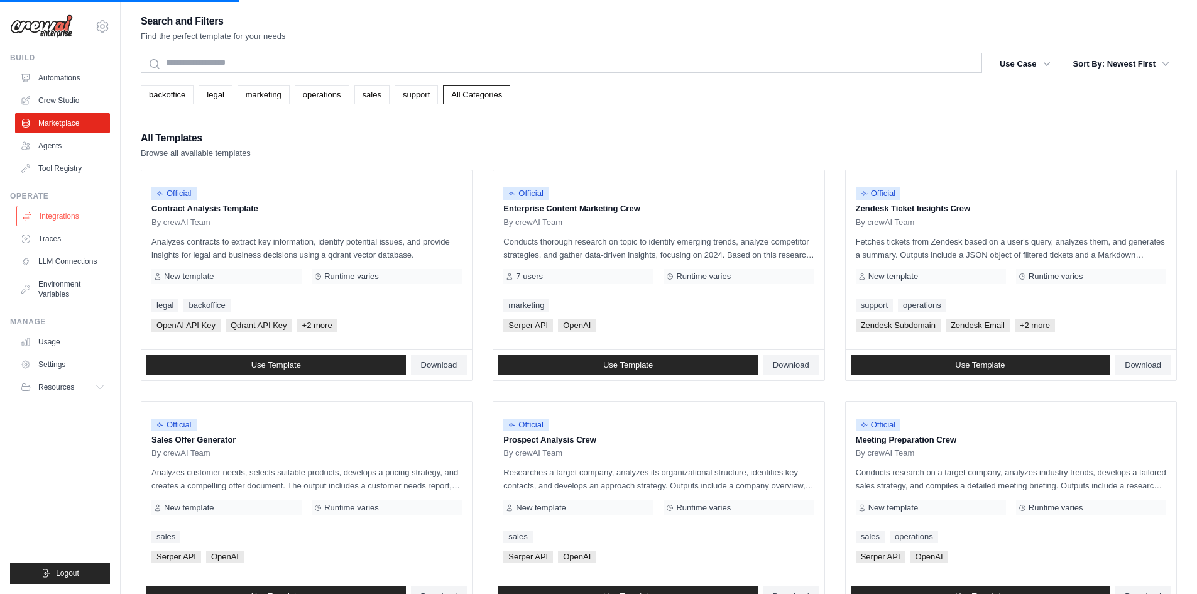
click at [64, 217] on link "Integrations" at bounding box center [63, 216] width 95 height 20
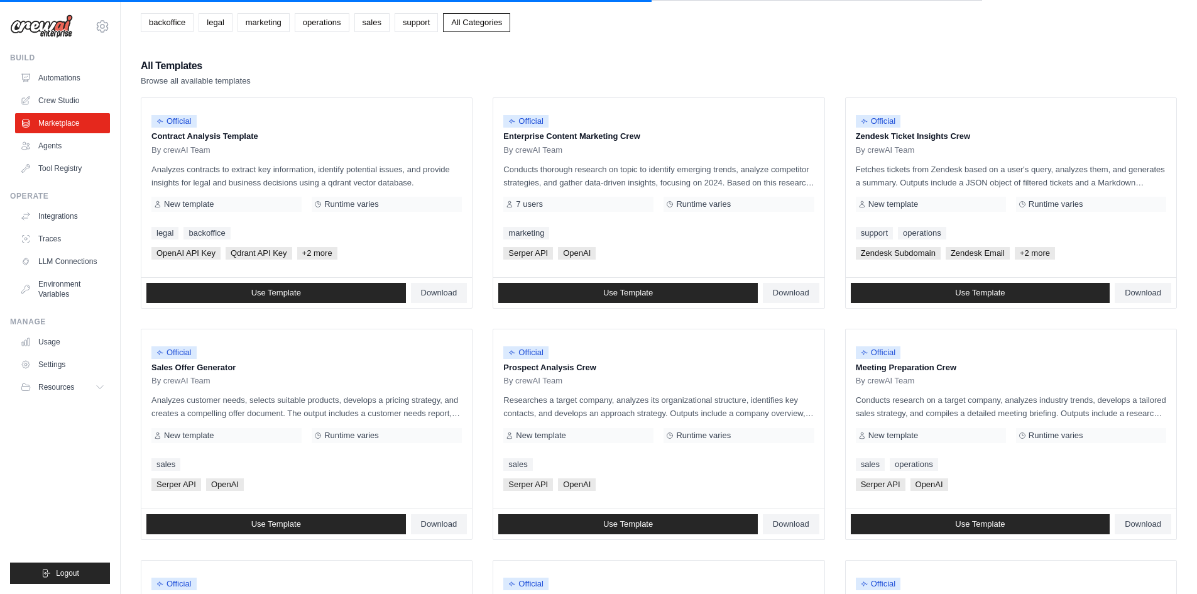
scroll to position [68, 0]
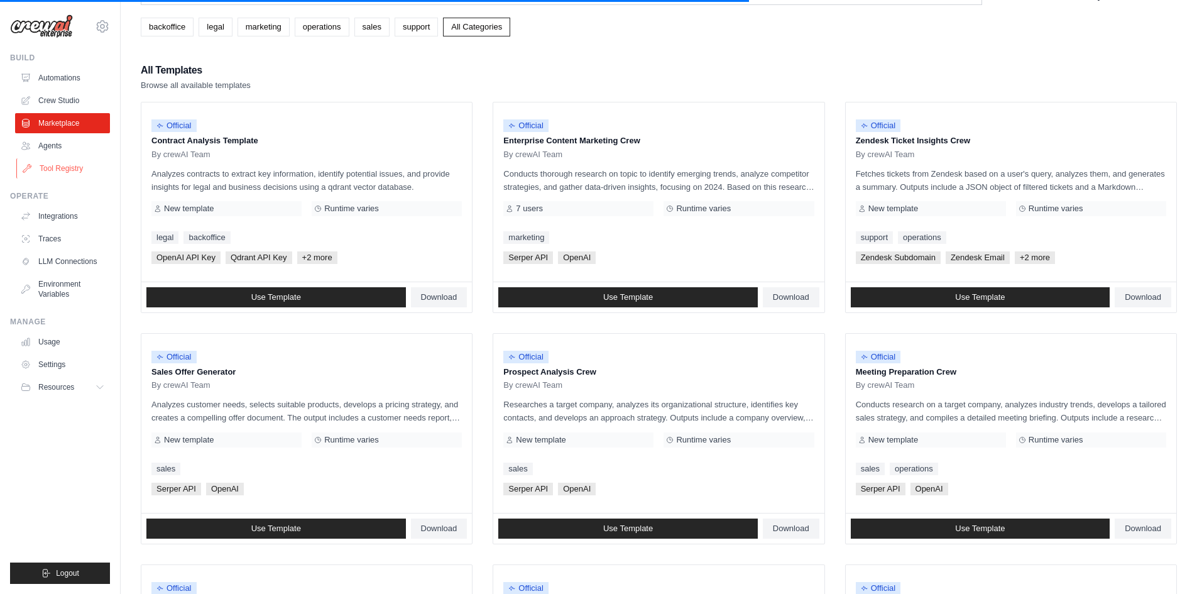
click at [68, 175] on link "Tool Registry" at bounding box center [63, 168] width 95 height 20
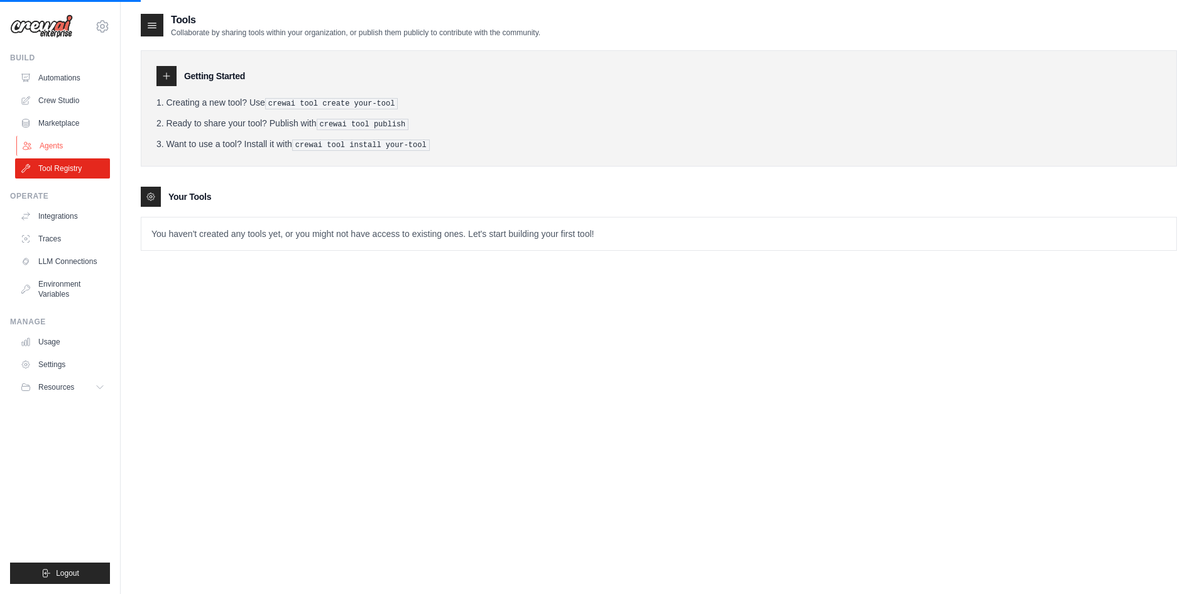
click at [57, 148] on link "Agents" at bounding box center [63, 146] width 95 height 20
click at [67, 240] on link "Traces" at bounding box center [63, 239] width 95 height 20
click at [89, 287] on link "Environment Variables" at bounding box center [63, 289] width 95 height 30
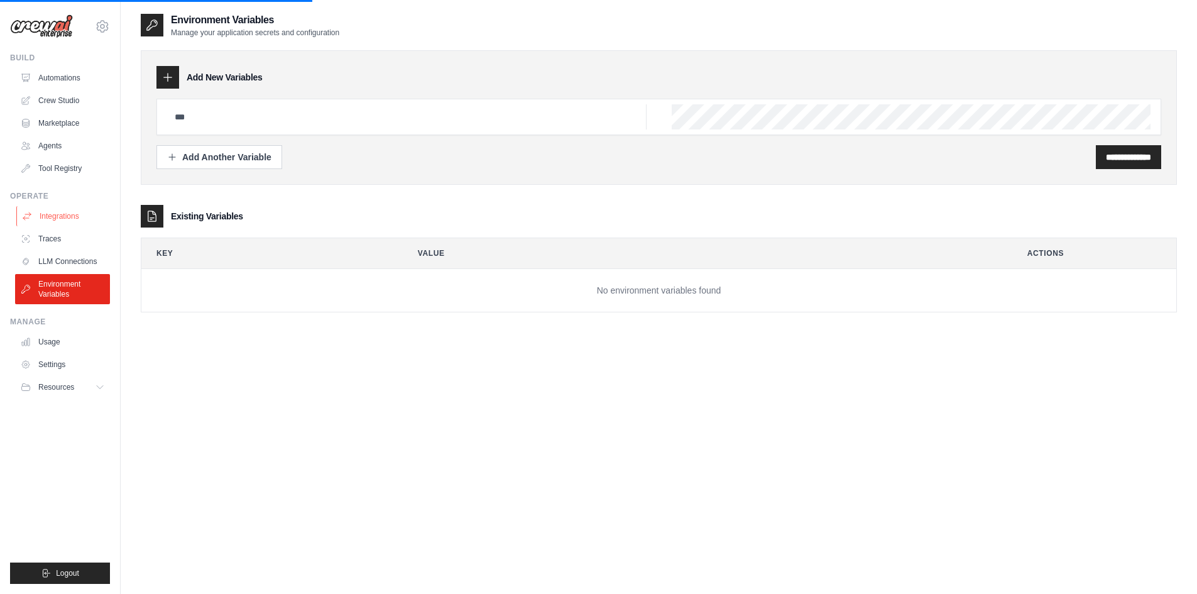
click at [56, 222] on link "Integrations" at bounding box center [63, 216] width 95 height 20
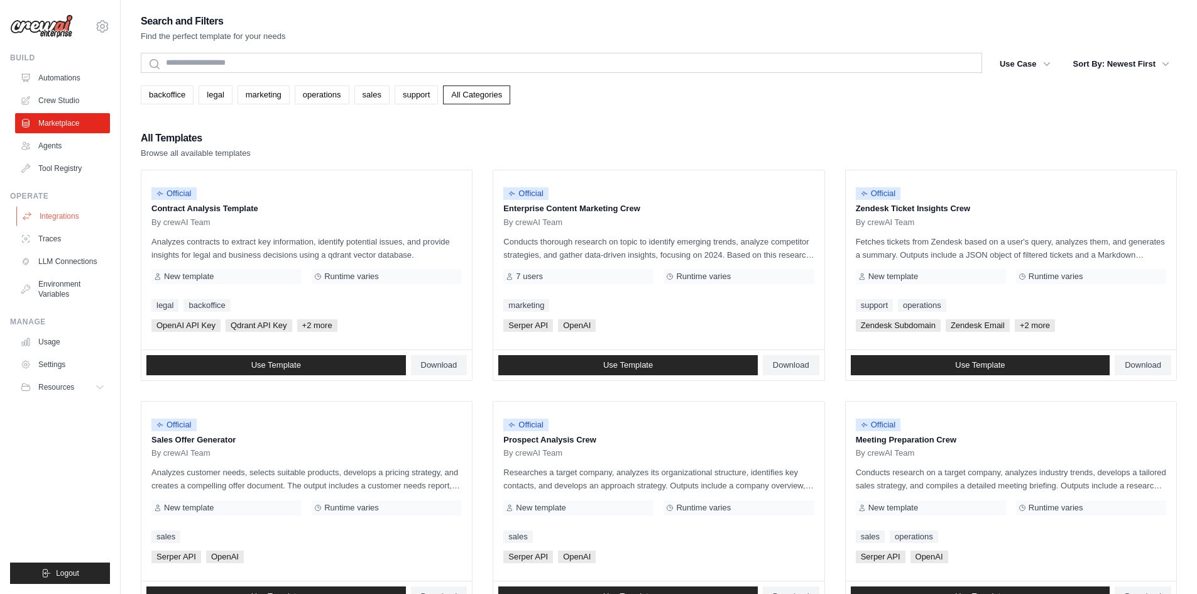
click at [76, 218] on link "Integrations" at bounding box center [63, 216] width 95 height 20
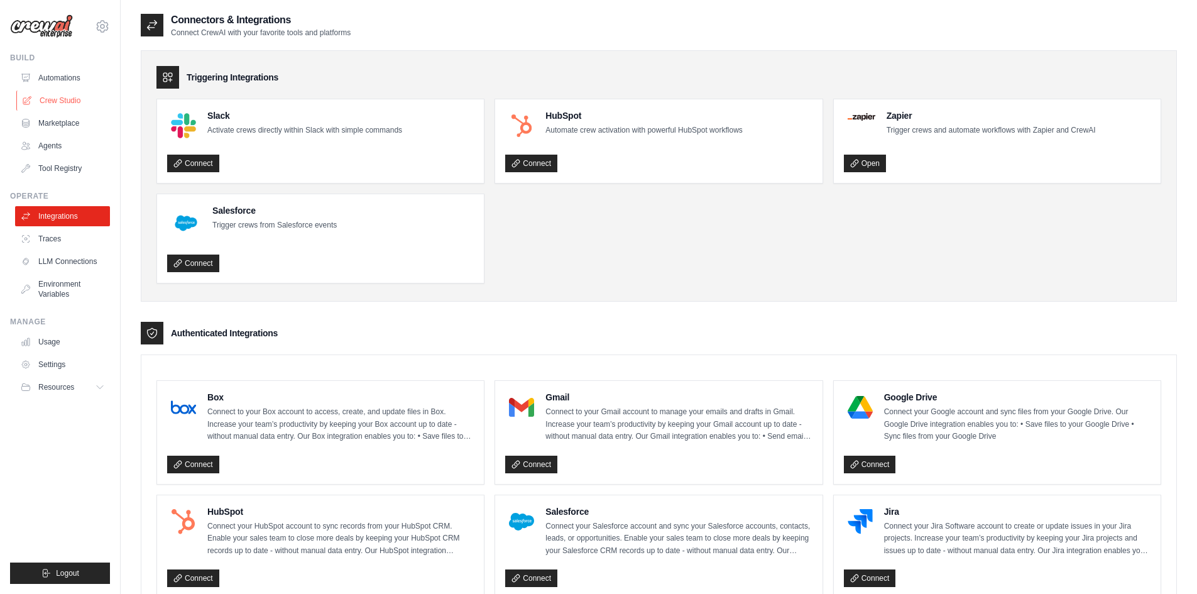
click at [60, 99] on link "Crew Studio" at bounding box center [63, 100] width 95 height 20
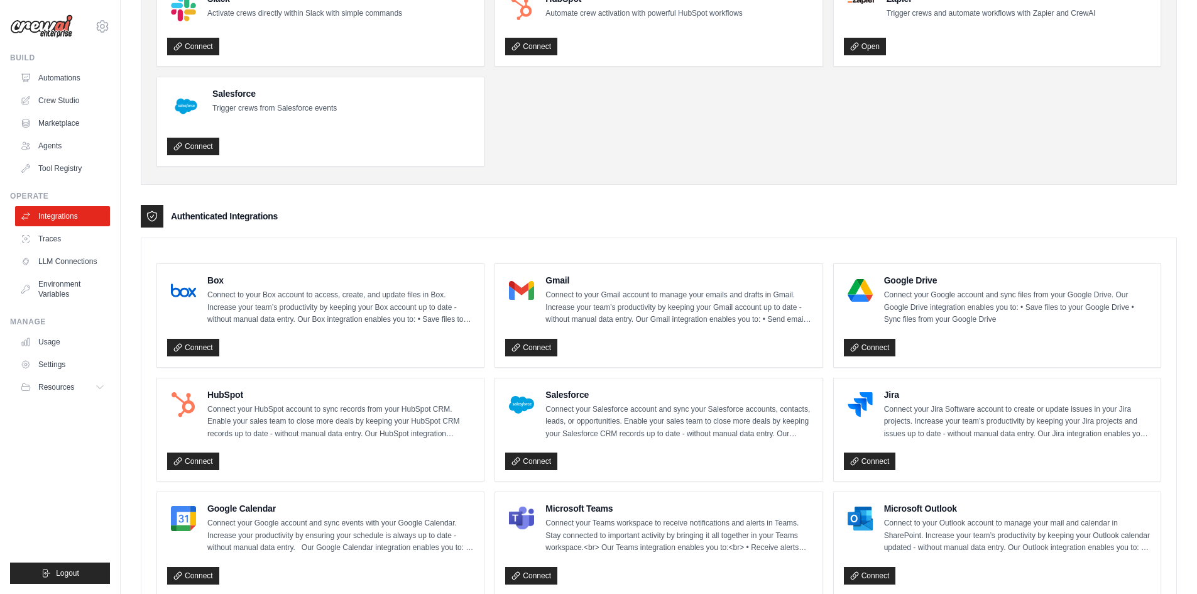
scroll to position [104, 0]
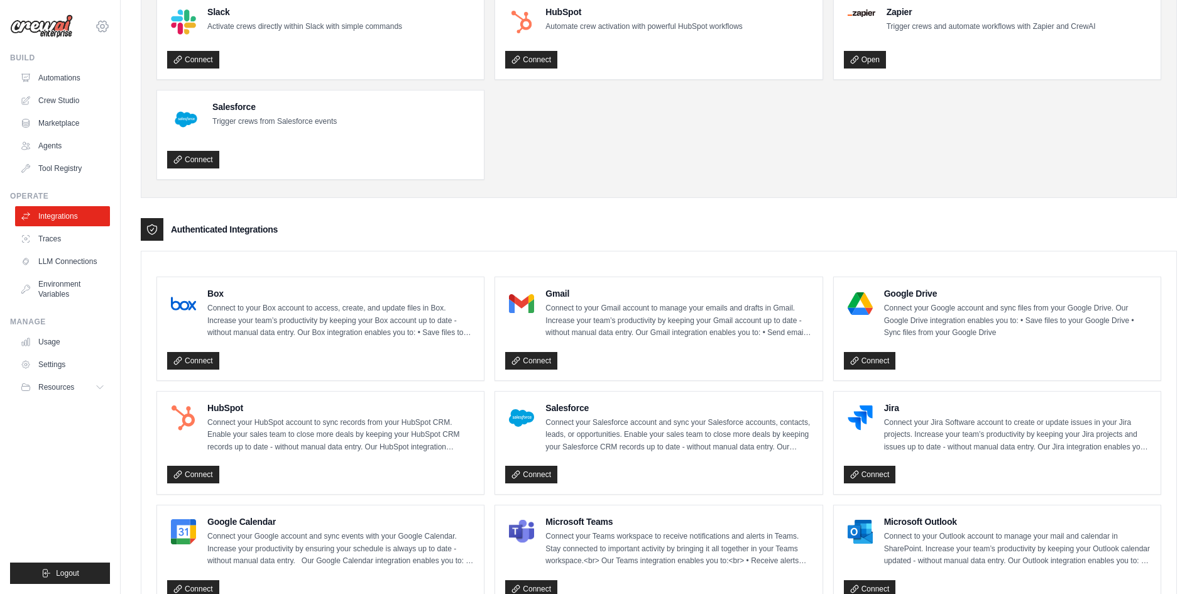
click at [105, 22] on icon at bounding box center [102, 26] width 15 height 15
click at [87, 90] on link "Settings" at bounding box center [102, 84] width 111 height 23
drag, startPoint x: 79, startPoint y: 263, endPoint x: 395, endPoint y: 221, distance: 319.3
click at [395, 221] on div "Authenticated Integrations" at bounding box center [659, 229] width 1036 height 23
click at [72, 284] on link "Environment Variables" at bounding box center [63, 289] width 95 height 30
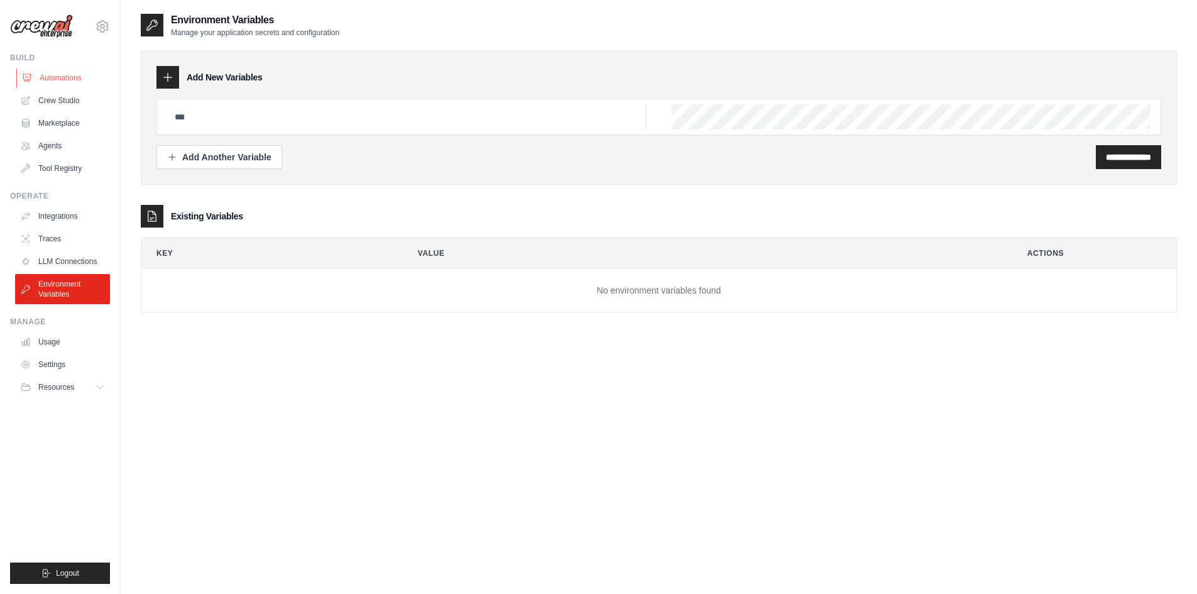
click at [32, 73] on link "Automations" at bounding box center [63, 78] width 95 height 20
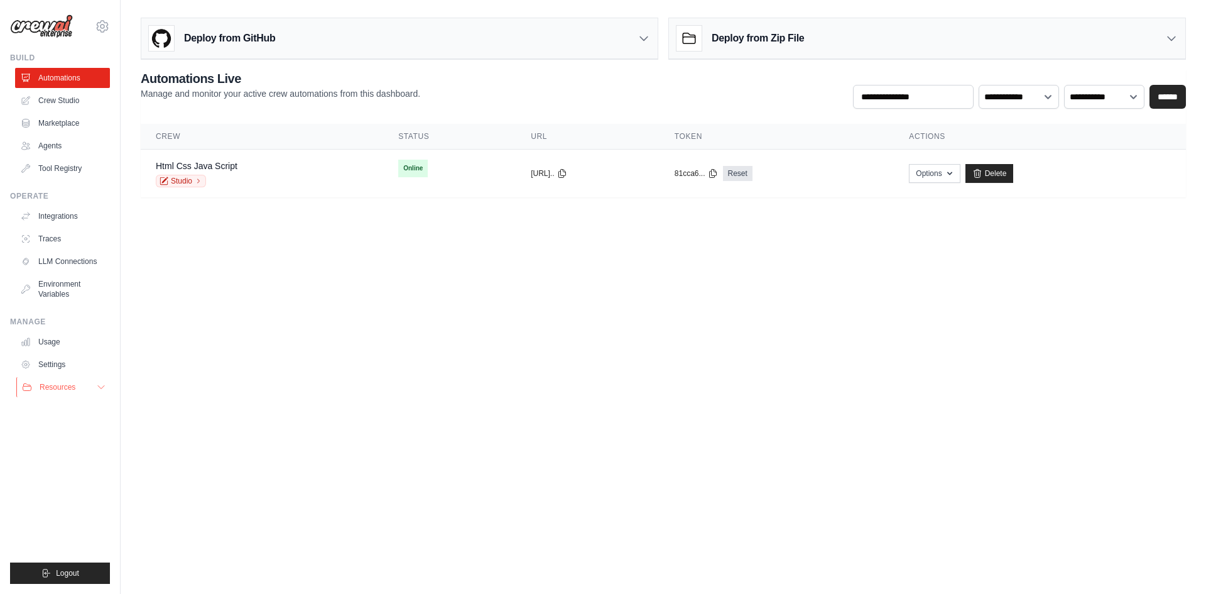
click at [106, 384] on icon at bounding box center [101, 387] width 10 height 10
click at [99, 389] on icon at bounding box center [101, 387] width 10 height 10
drag, startPoint x: 386, startPoint y: 389, endPoint x: 323, endPoint y: 389, distance: 62.8
click at [323, 389] on body "[EMAIL_ADDRESS][DOMAIN_NAME] Settings Build Automations Crew Studio" at bounding box center [603, 297] width 1206 height 594
click at [336, 169] on div "Html Css Java Script Studio" at bounding box center [262, 174] width 212 height 28
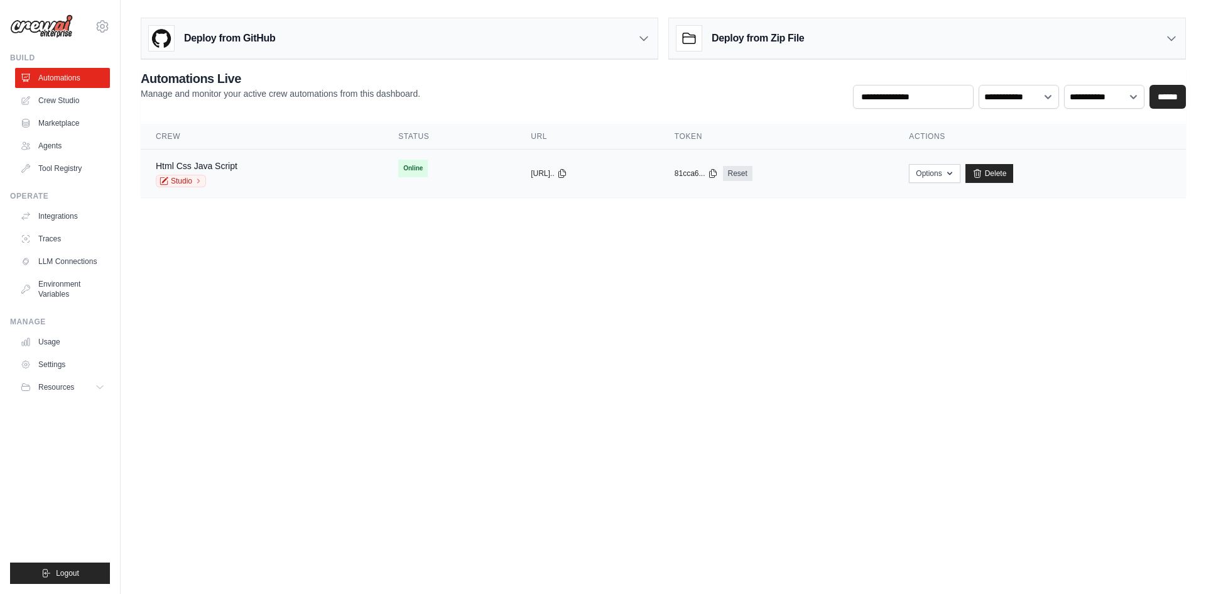
click at [334, 168] on div "Html Css Java Script Studio" at bounding box center [262, 174] width 212 height 28
